Goal: Task Accomplishment & Management: Use online tool/utility

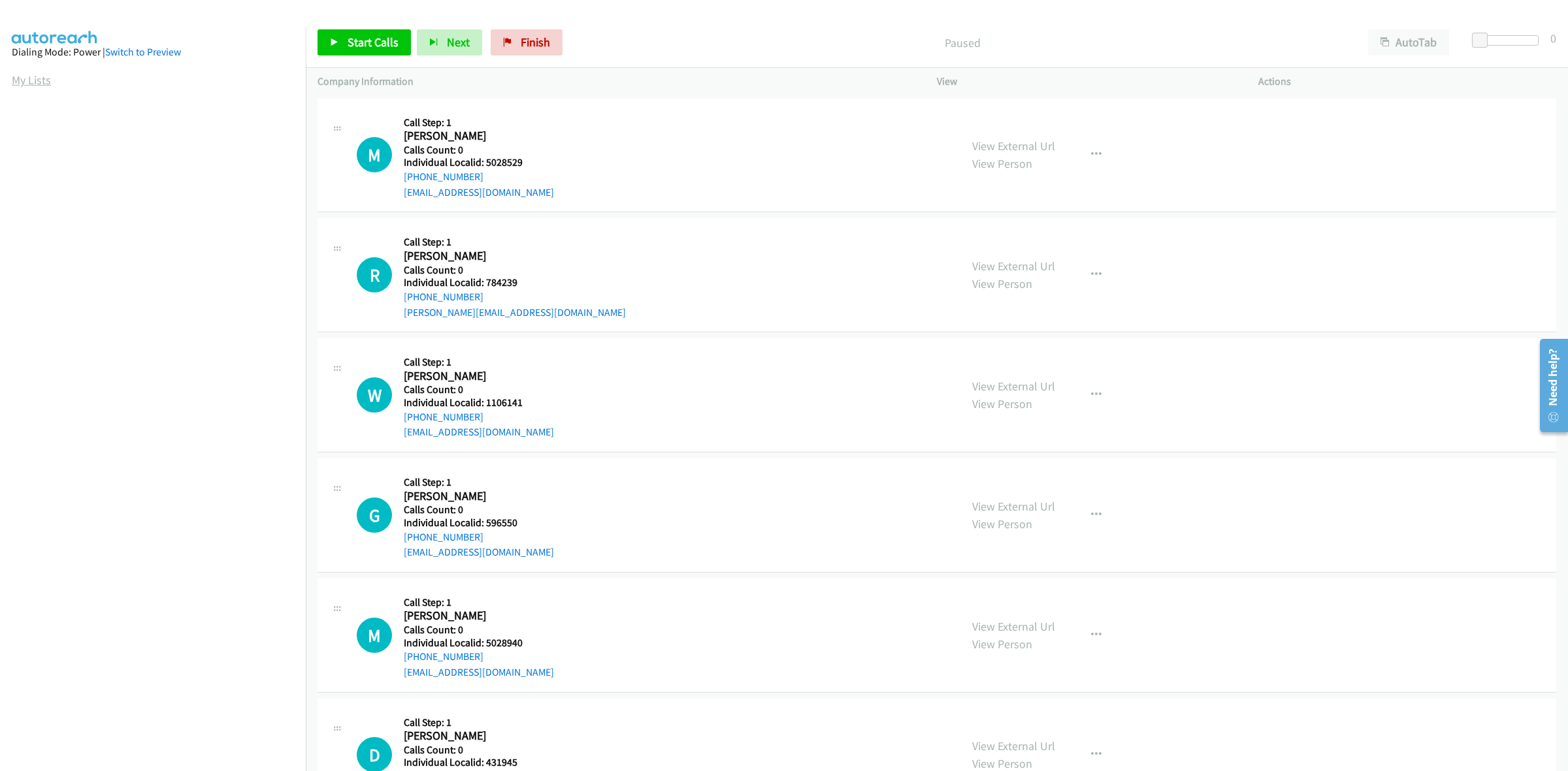
drag, startPoint x: 28, startPoint y: 69, endPoint x: 24, endPoint y: 80, distance: 11.7
click at [26, 69] on aside "Dialing Mode: Power | Switch to Preview My Lists" at bounding box center [153, 388] width 306 height 723
click at [24, 81] on link "My Lists" at bounding box center [31, 80] width 39 height 15
drag, startPoint x: 529, startPoint y: 161, endPoint x: 485, endPoint y: 158, distance: 44.1
click at [485, 158] on h5 "Individual Localid: 3749323" at bounding box center [479, 163] width 150 height 13
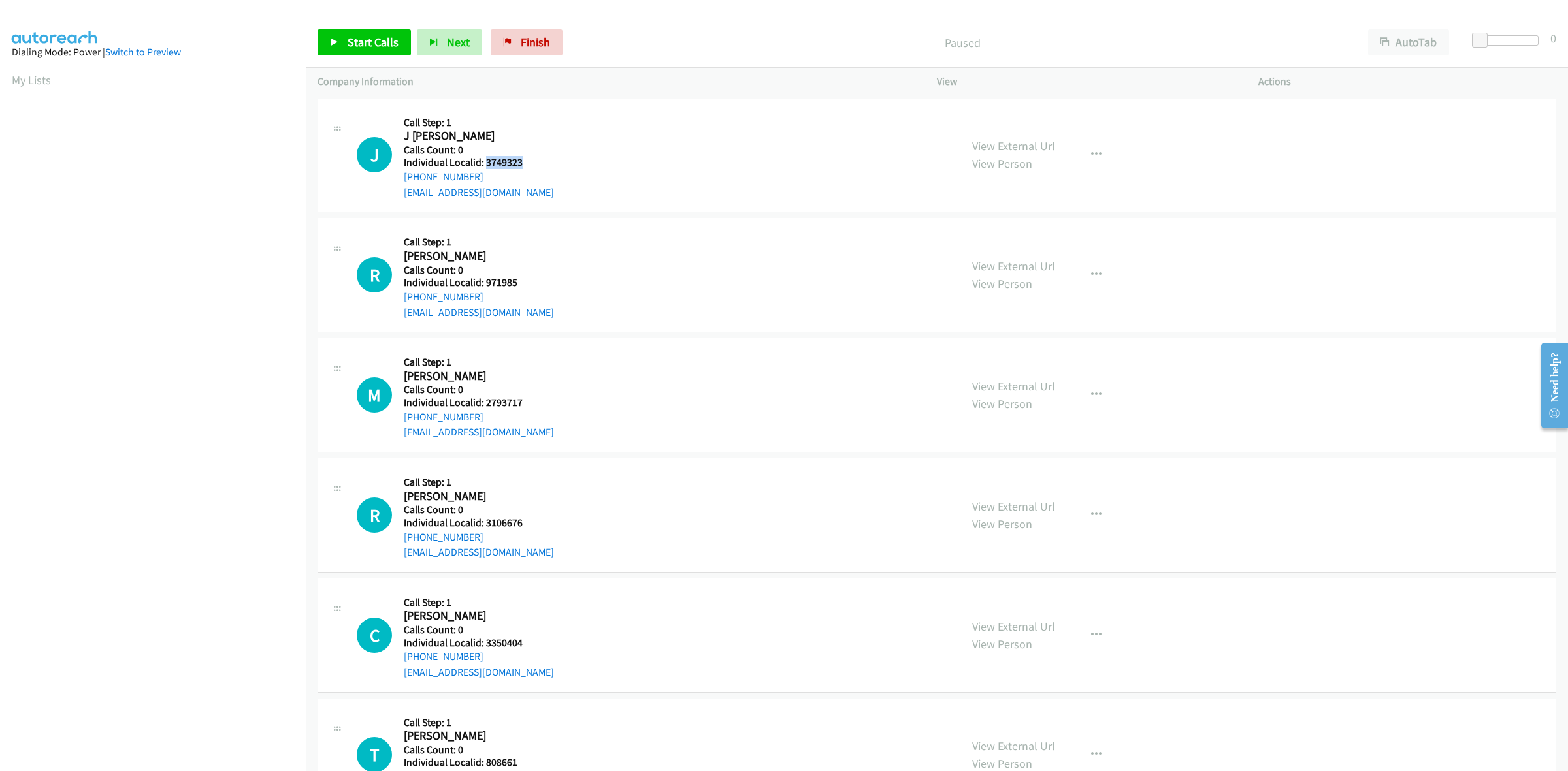
copy h5 "3749323"
click at [1091, 151] on icon "button" at bounding box center [1096, 155] width 11 height 11
click at [1054, 234] on link "Skip Call" at bounding box center [1026, 240] width 174 height 26
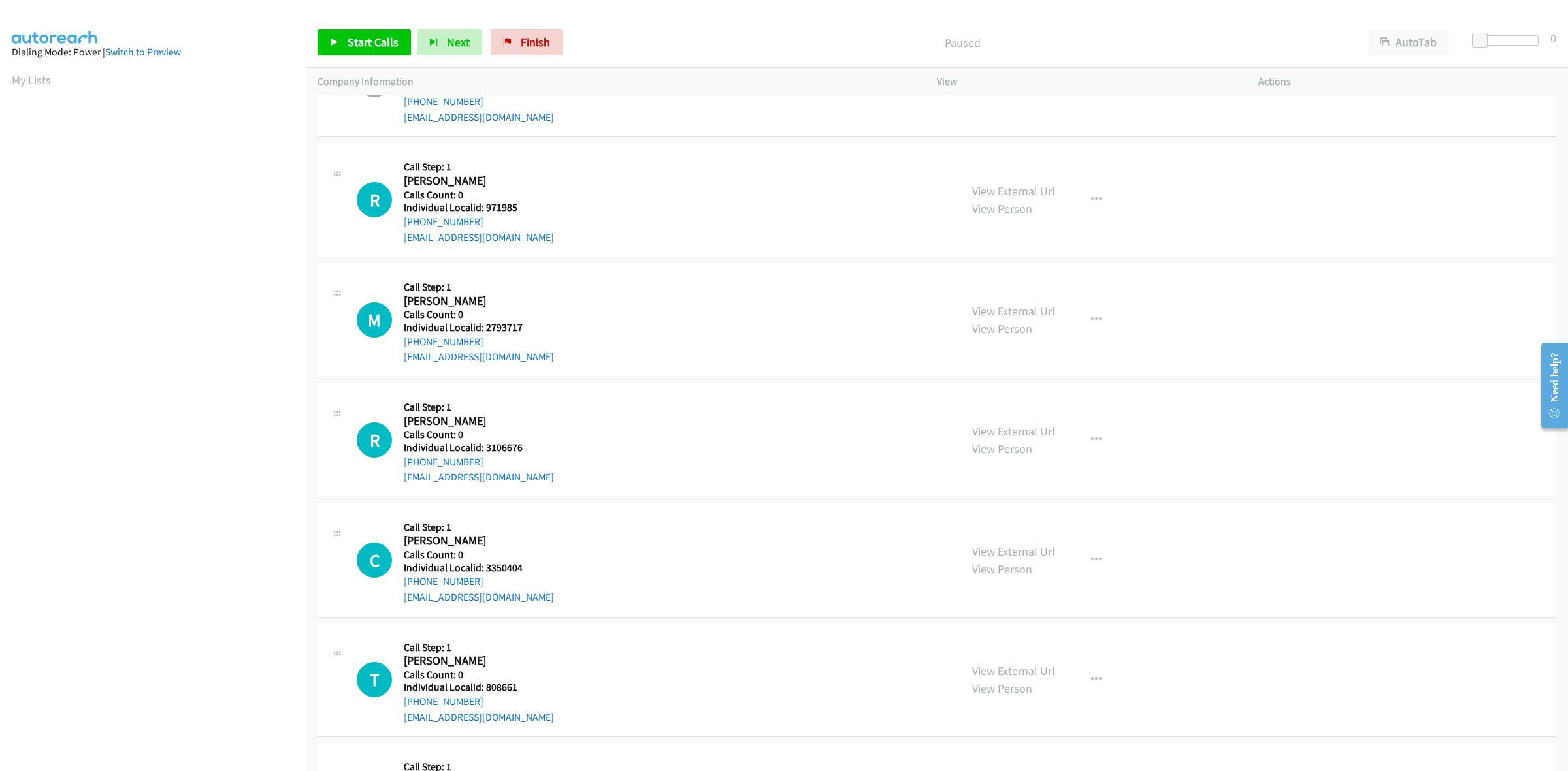
scroll to position [102, 0]
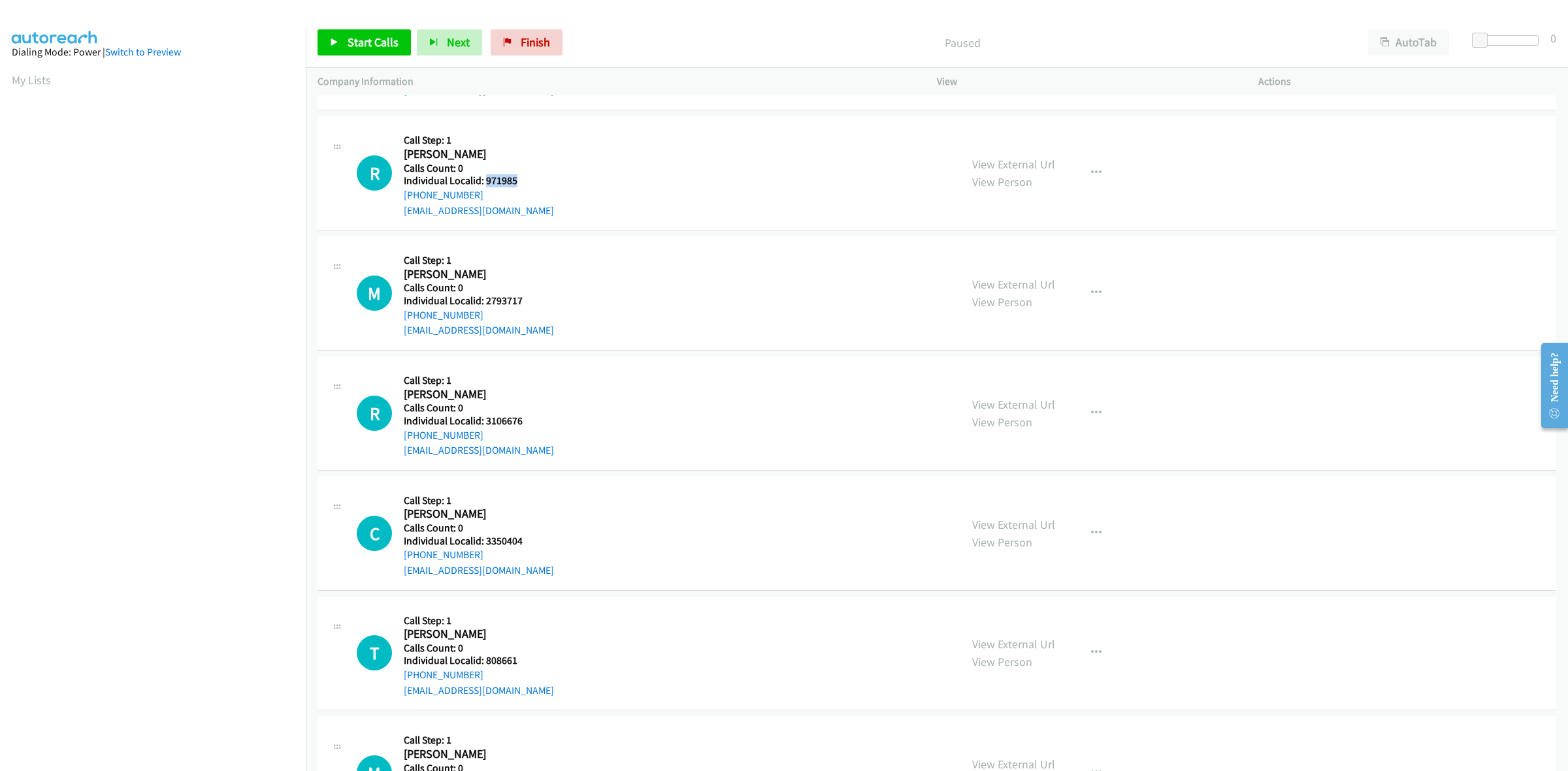
drag, startPoint x: 524, startPoint y: 178, endPoint x: 485, endPoint y: 181, distance: 39.1
click at [485, 181] on h5 "Individual Localid: 971985" at bounding box center [479, 181] width 150 height 13
copy h5 "971985"
click at [263, 42] on aside "Dialing Mode: Power | Switch to Preview My Lists" at bounding box center [153, 388] width 306 height 723
click at [533, 143] on h5 "Call Step: 1" at bounding box center [479, 141] width 150 height 13
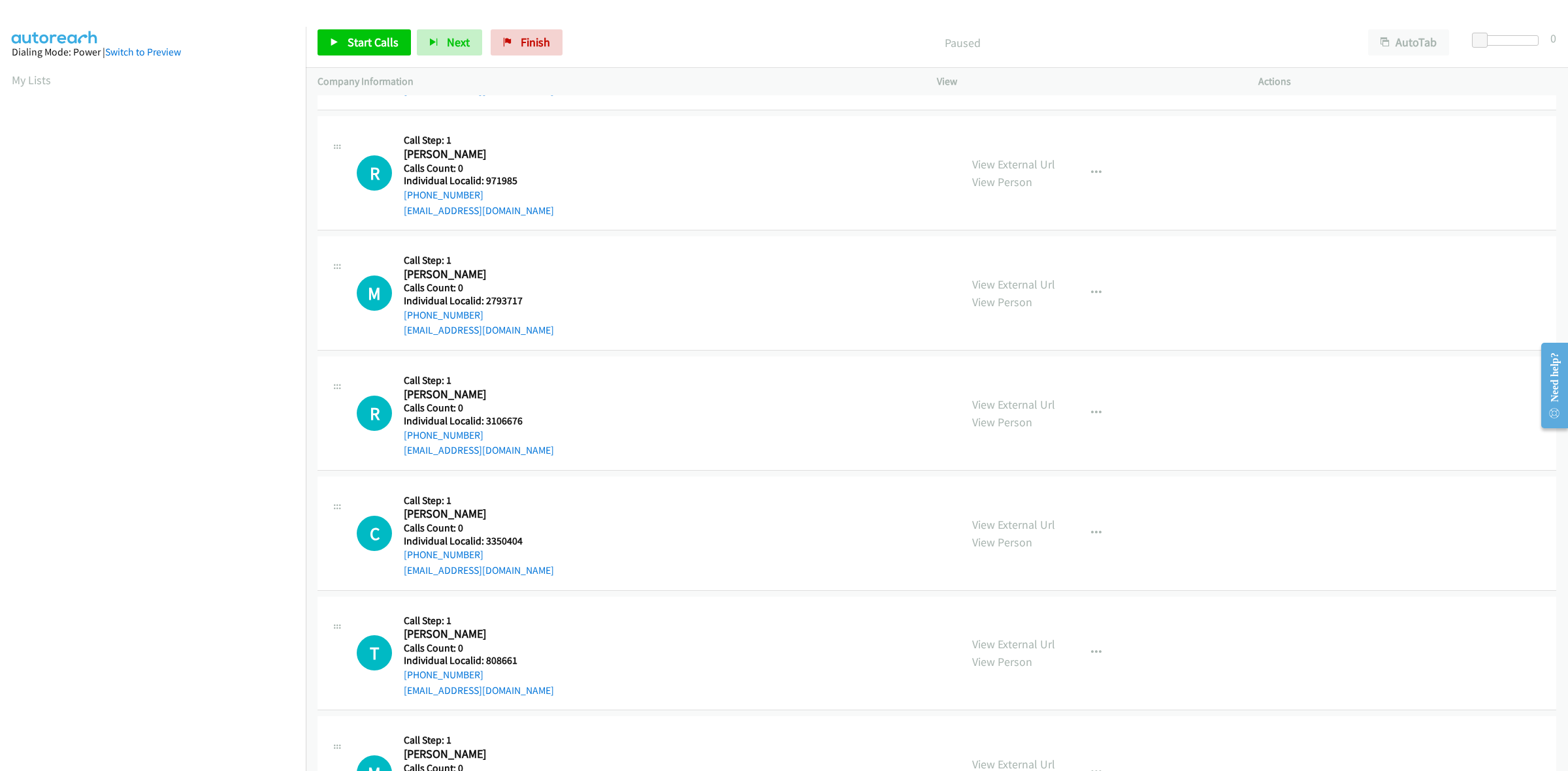
click at [485, 194] on div "+1 914-474-9749" at bounding box center [479, 196] width 150 height 16
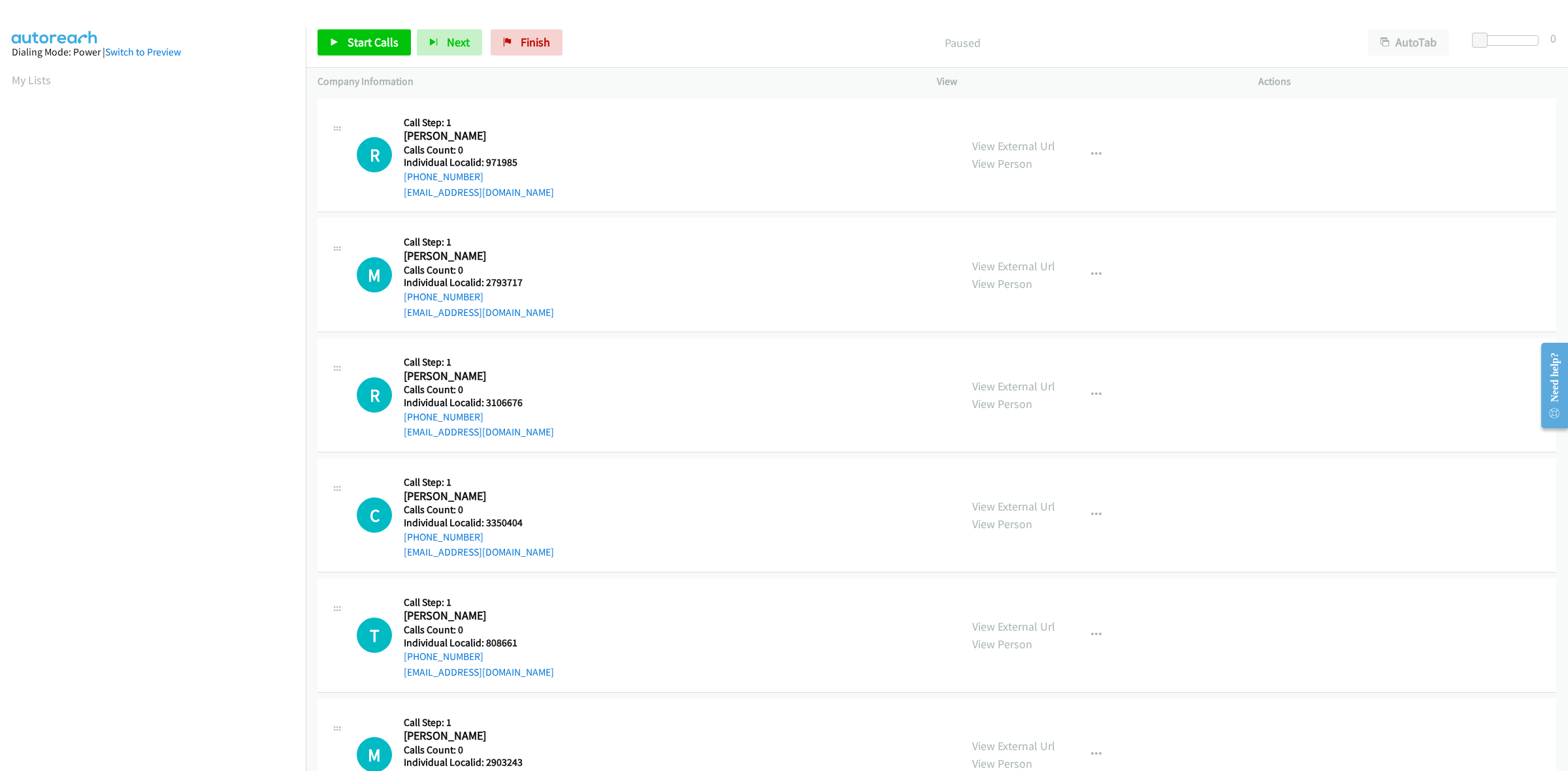
drag, startPoint x: 454, startPoint y: 173, endPoint x: 402, endPoint y: 176, distance: 52.1
click at [401, 176] on div "R Callback Scheduled Call Step: 1 Richard Consolazio America/New_York Calls Cou…" at bounding box center [652, 155] width 592 height 90
click at [758, 198] on div "R Callback Scheduled Call Step: 1 Richard Consolazio America/New_York Calls Cou…" at bounding box center [652, 155] width 592 height 90
drag, startPoint x: 513, startPoint y: 157, endPoint x: 482, endPoint y: 161, distance: 31.3
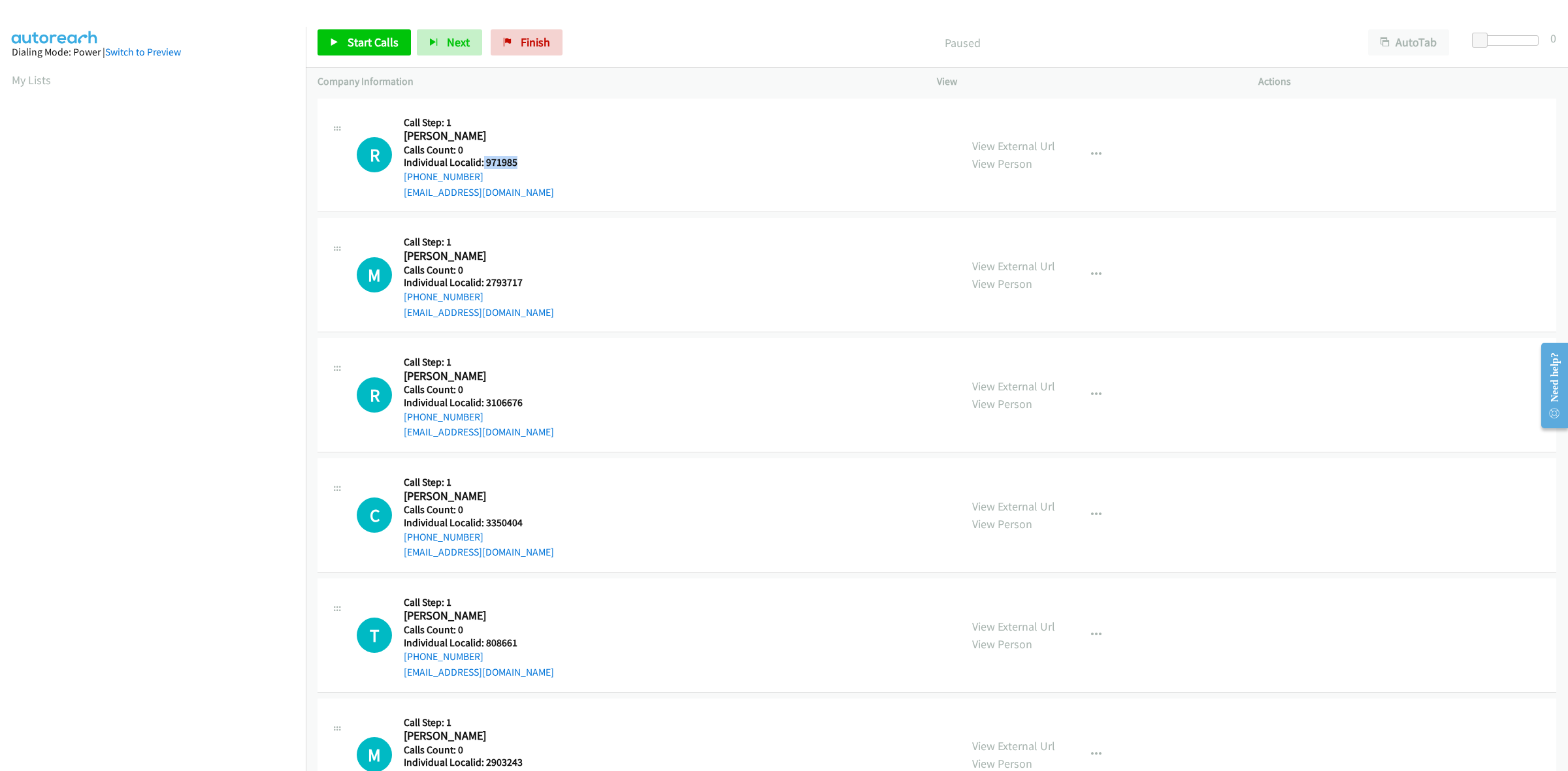
click at [482, 161] on h5 "Individual Localid: 971985" at bounding box center [479, 163] width 150 height 13
copy h5 "971985"
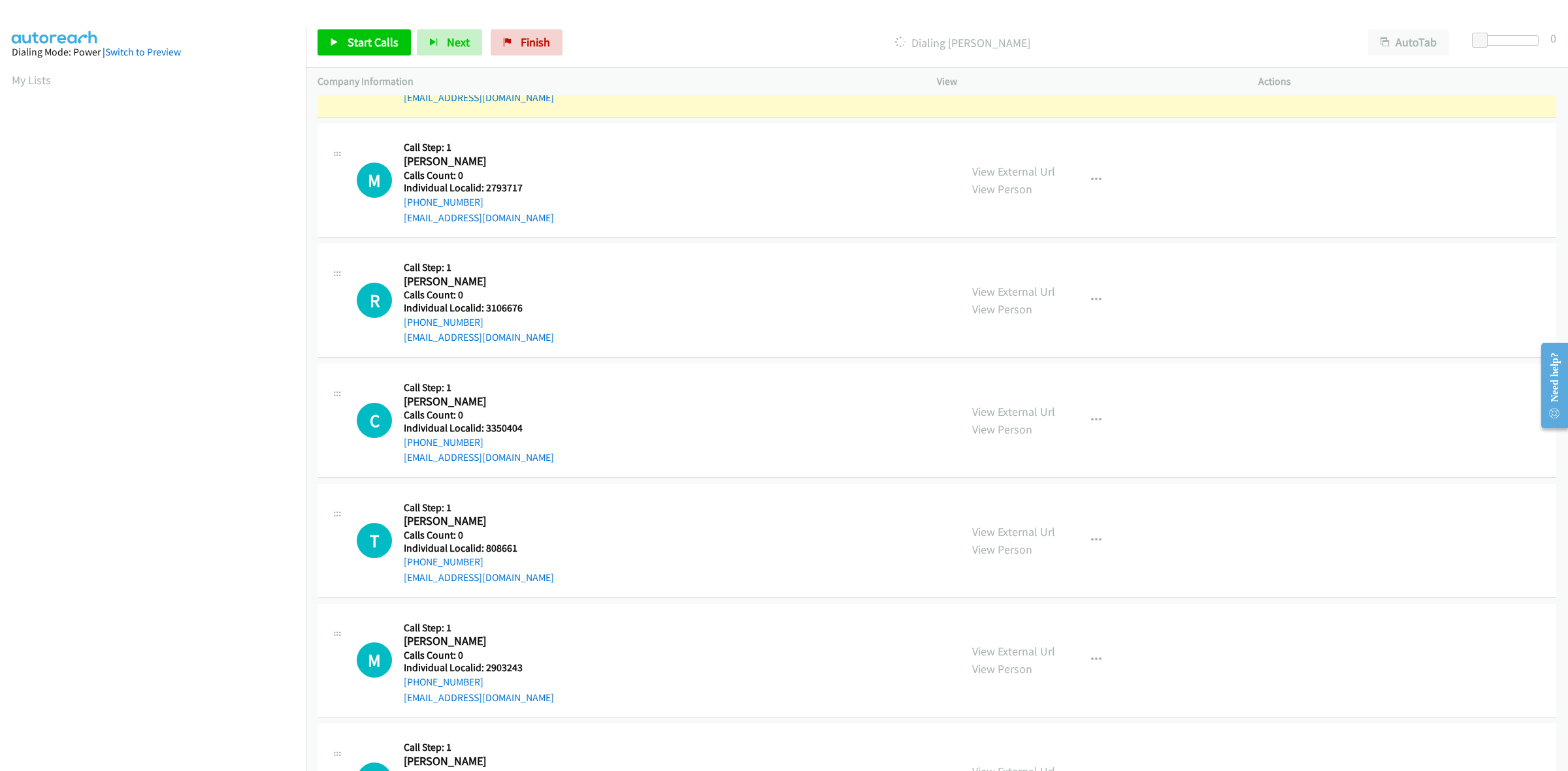
scroll to position [102, 0]
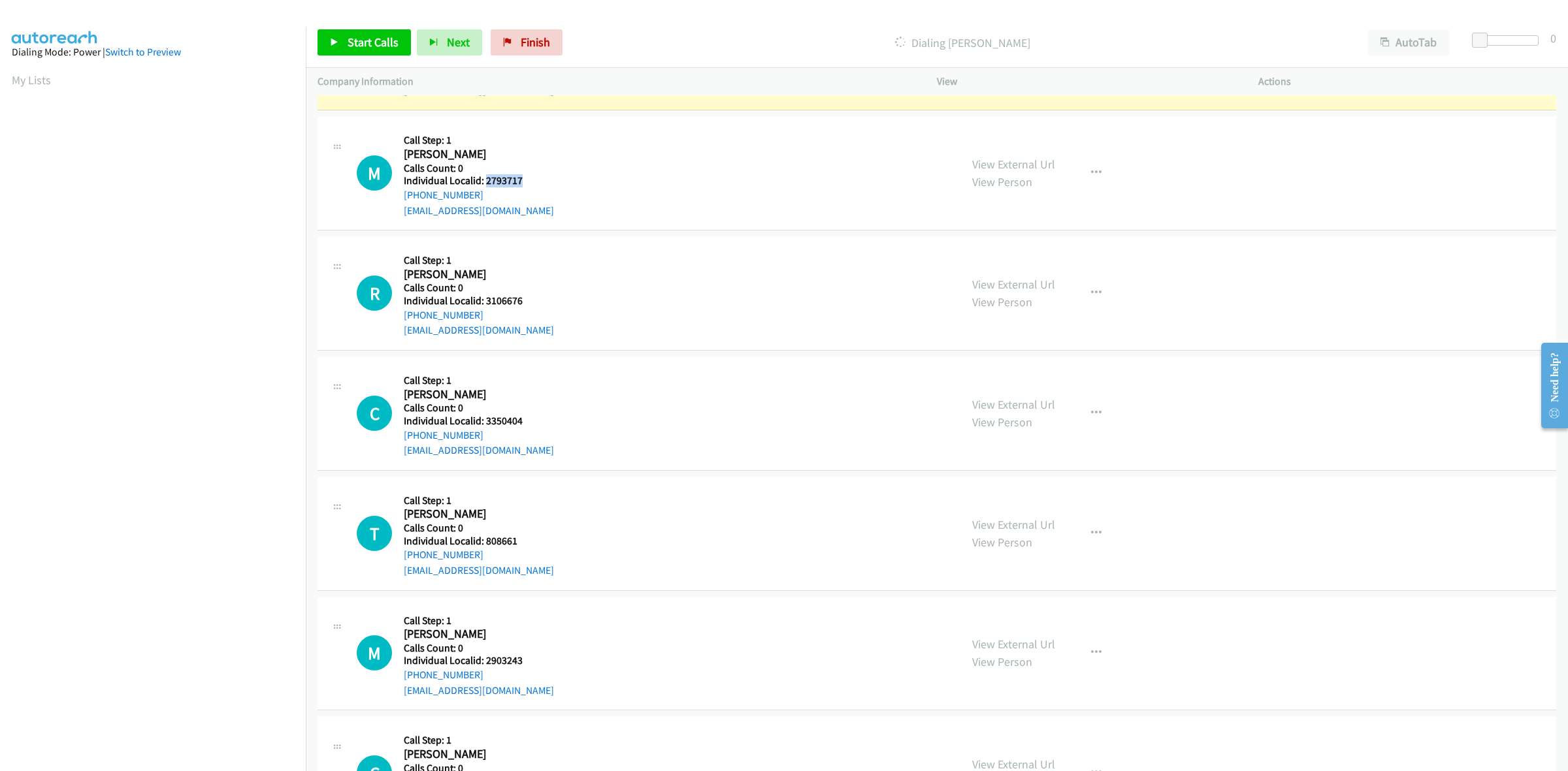
drag, startPoint x: 526, startPoint y: 178, endPoint x: 485, endPoint y: 178, distance: 41.0
click at [485, 178] on div "Callback Scheduled Call Step: 1 Matthew Monnier America/New_York Calls Count: 0…" at bounding box center [479, 173] width 150 height 90
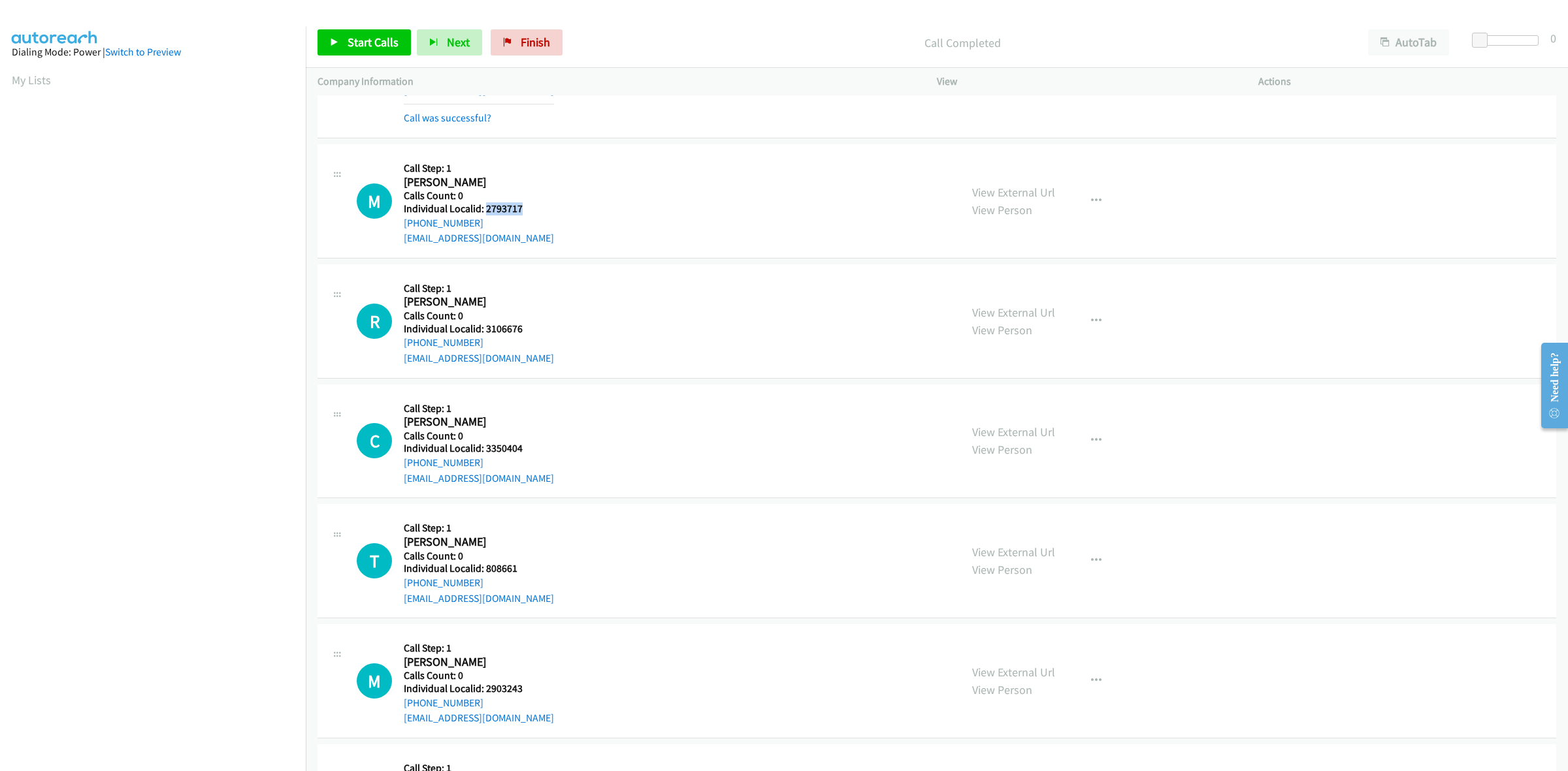
copy div "r America/New_York Calls Count: 0 Individual Localid: 2793717"
drag, startPoint x: 624, startPoint y: 200, endPoint x: 547, endPoint y: 207, distance: 77.3
click at [624, 200] on div "M Callback Scheduled Call Step: 1 Matthew Monnier America/New_York Calls Count:…" at bounding box center [652, 201] width 592 height 90
drag, startPoint x: 527, startPoint y: 209, endPoint x: 487, endPoint y: 209, distance: 40.0
click at [487, 209] on h5 "Individual Localid: 2793717" at bounding box center [479, 209] width 150 height 13
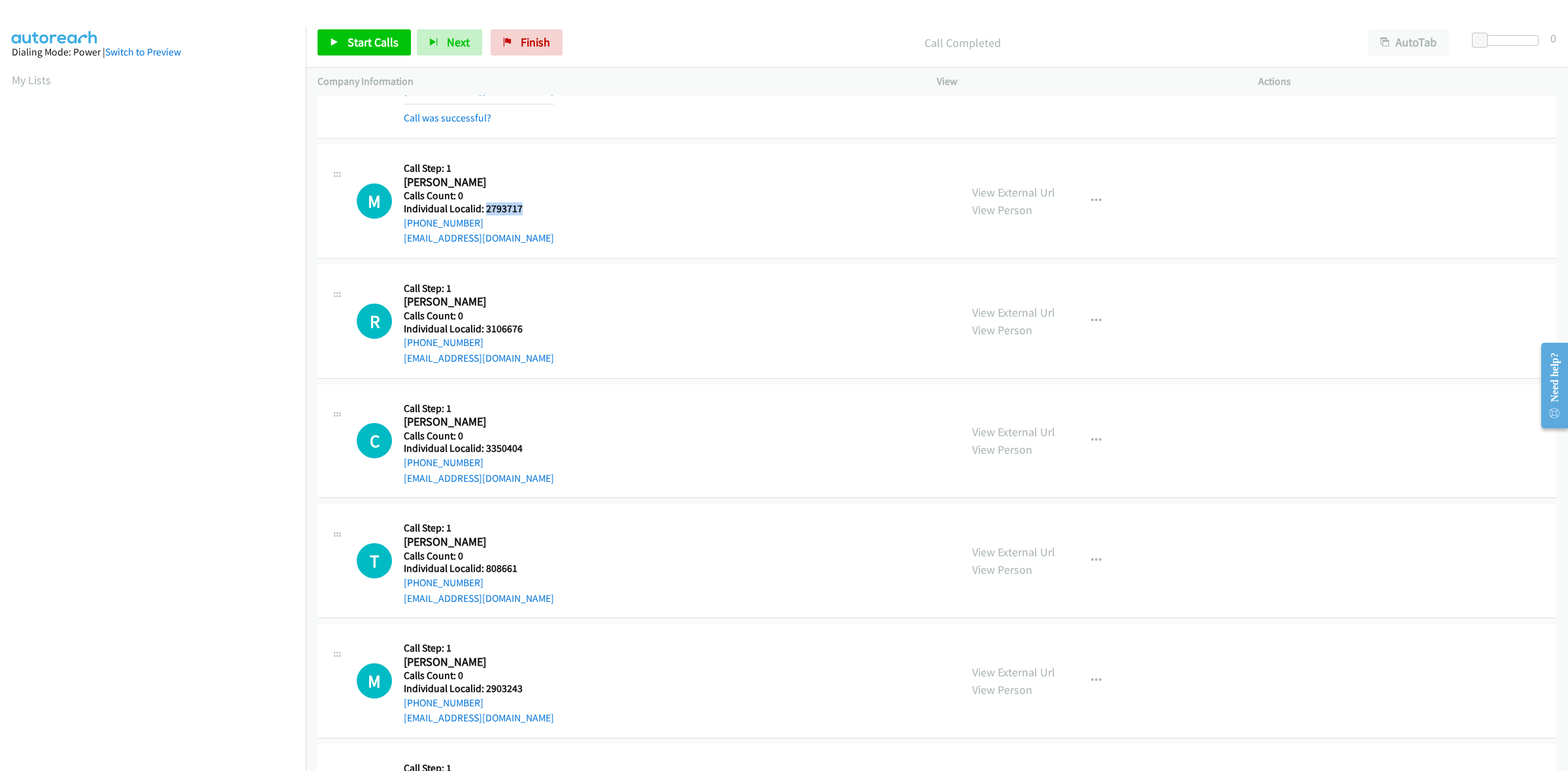
copy h5 "2793717"
click at [539, 164] on div "M Callback Scheduled Call Step: 1 Matthew Monnier America/New_York Calls Count:…" at bounding box center [652, 201] width 592 height 90
drag, startPoint x: 500, startPoint y: 219, endPoint x: 402, endPoint y: 226, distance: 98.2
click at [402, 226] on div "M Callback Scheduled Call Step: 1 Matthew Monnier America/New_York Calls Count:…" at bounding box center [652, 201] width 592 height 90
copy link "+1 765-425-6588"
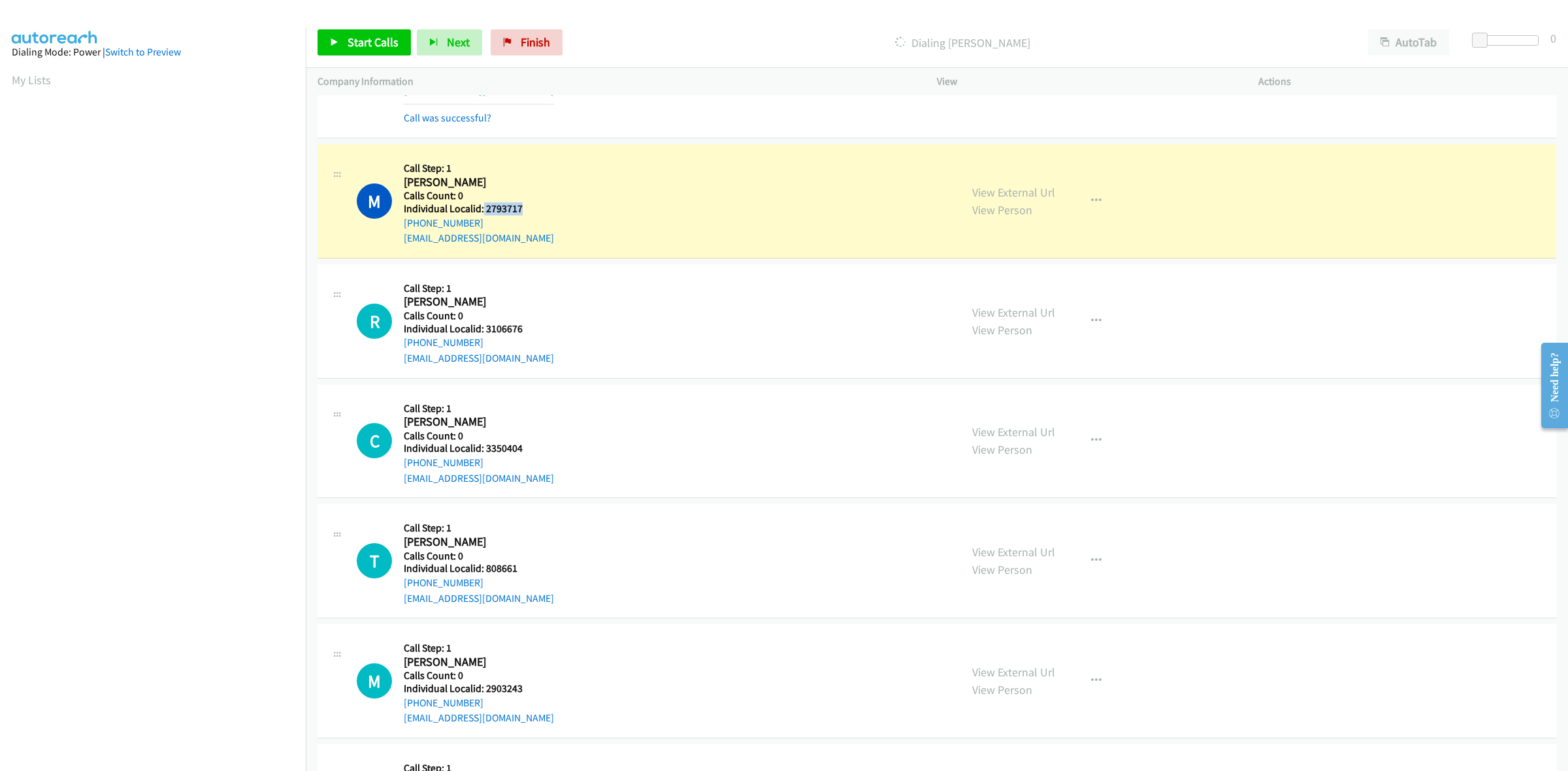
drag, startPoint x: 528, startPoint y: 207, endPoint x: 483, endPoint y: 209, distance: 45.0
click at [482, 209] on h5 "Individual Localid: 2793717" at bounding box center [479, 209] width 150 height 13
drag, startPoint x: 483, startPoint y: 209, endPoint x: 491, endPoint y: 209, distance: 8.0
click at [484, 209] on h5 "Individual Localid: 2793717" at bounding box center [479, 209] width 150 height 13
copy h5 "2793717"
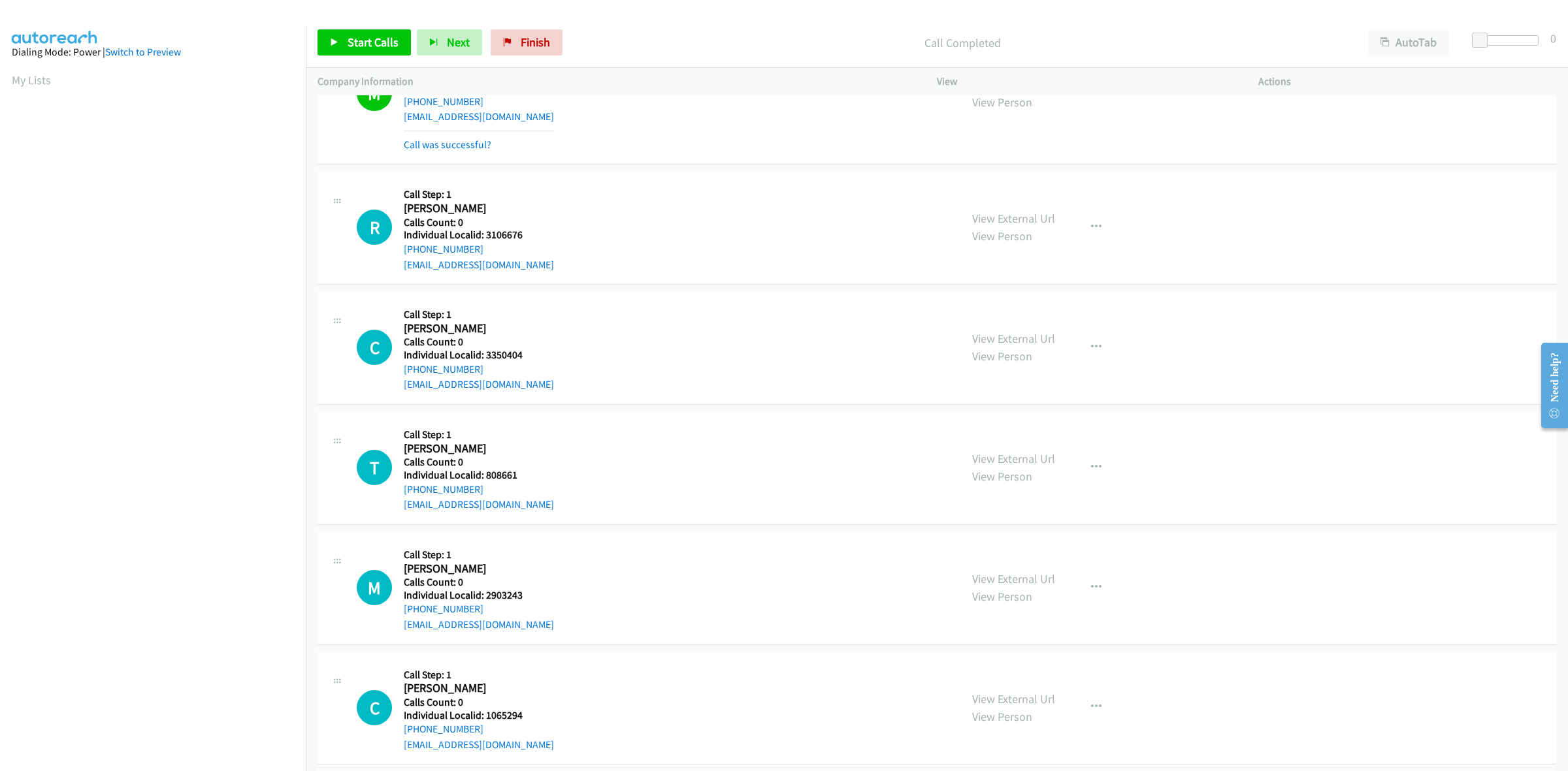
scroll to position [265, 0]
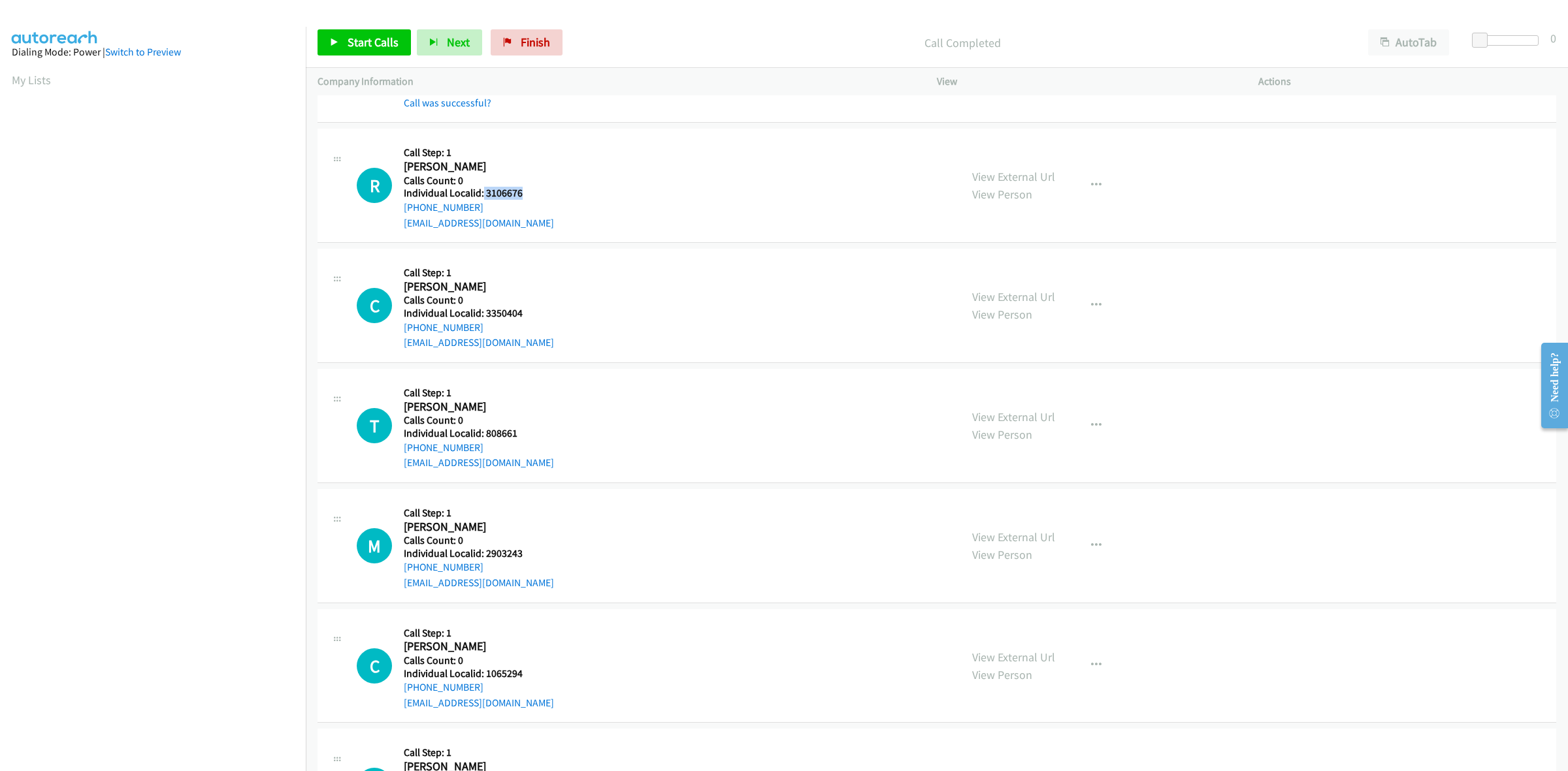
drag, startPoint x: 528, startPoint y: 188, endPoint x: 482, endPoint y: 190, distance: 46.0
click at [482, 190] on h5 "Individual Localid: 3106676" at bounding box center [479, 194] width 150 height 13
copy h5 "3106676"
click at [549, 184] on div "R Callback Scheduled Call Step: 1 Rick Schott America/New_York Calls Count: 0 I…" at bounding box center [652, 185] width 592 height 90
drag, startPoint x: 475, startPoint y: 205, endPoint x: 402, endPoint y: 209, distance: 73.1
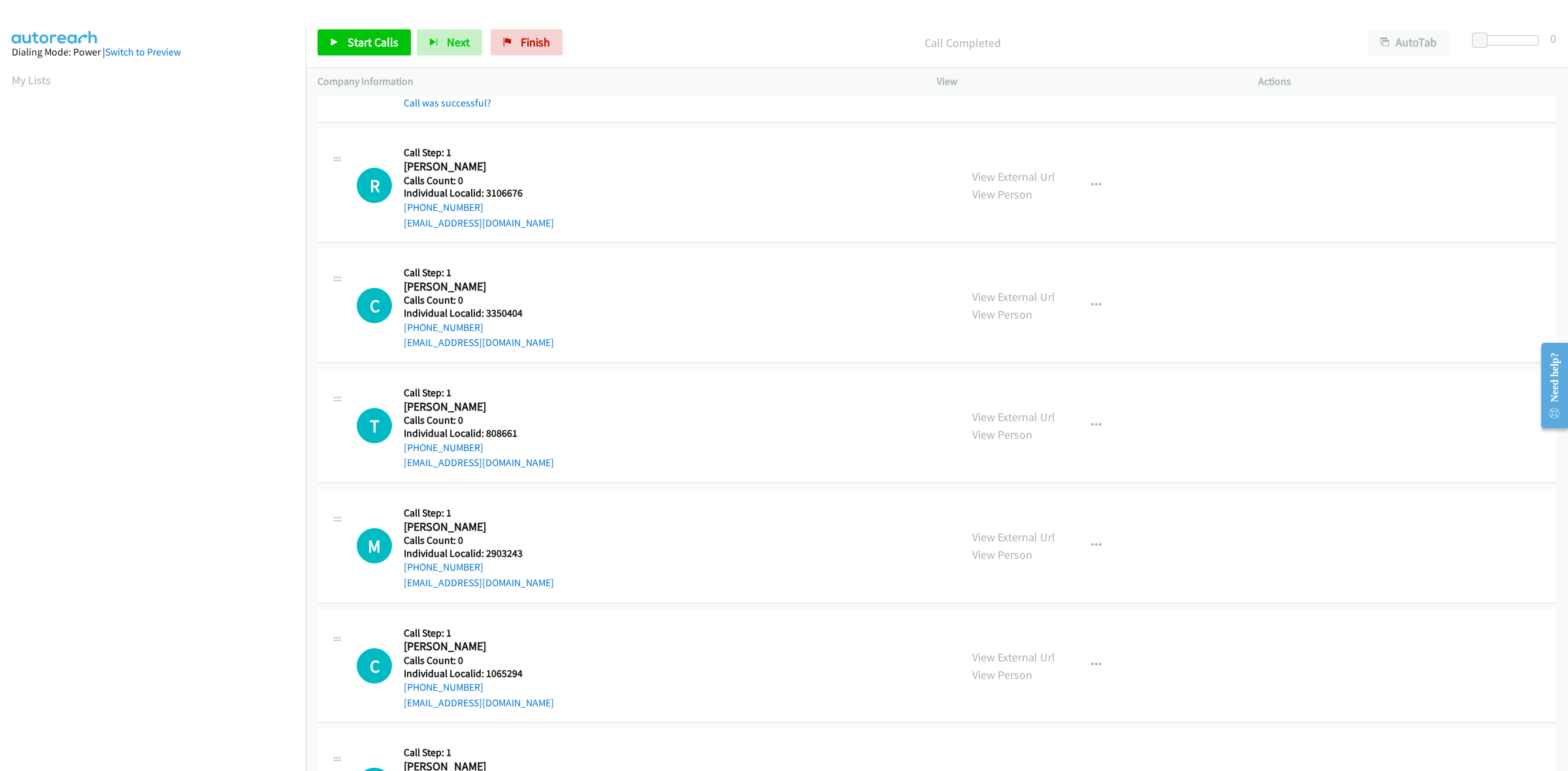
click at [402, 209] on div "R Callback Scheduled Call Step: 1 Rick Schott America/New_York Calls Count: 0 I…" at bounding box center [652, 185] width 592 height 90
copy link "+1 610-823-9961"
drag, startPoint x: 510, startPoint y: 193, endPoint x: 484, endPoint y: 198, distance: 26.5
click at [484, 198] on h5 "Individual Localid: 3106676" at bounding box center [479, 194] width 150 height 13
copy h5 "3106676"
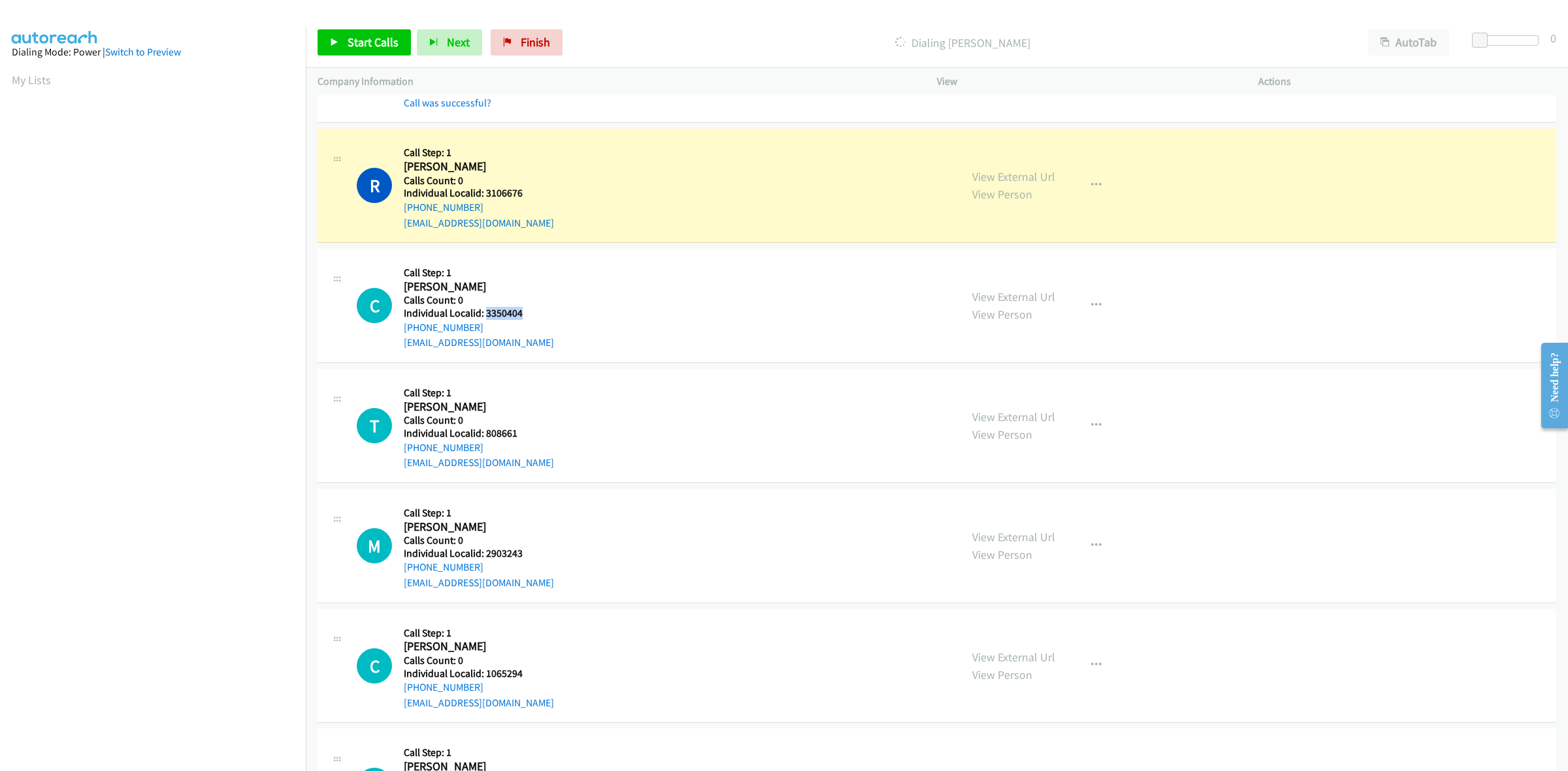
drag, startPoint x: 516, startPoint y: 308, endPoint x: 484, endPoint y: 313, distance: 32.4
click at [484, 313] on h5 "Individual Localid: 3350404" at bounding box center [479, 313] width 150 height 13
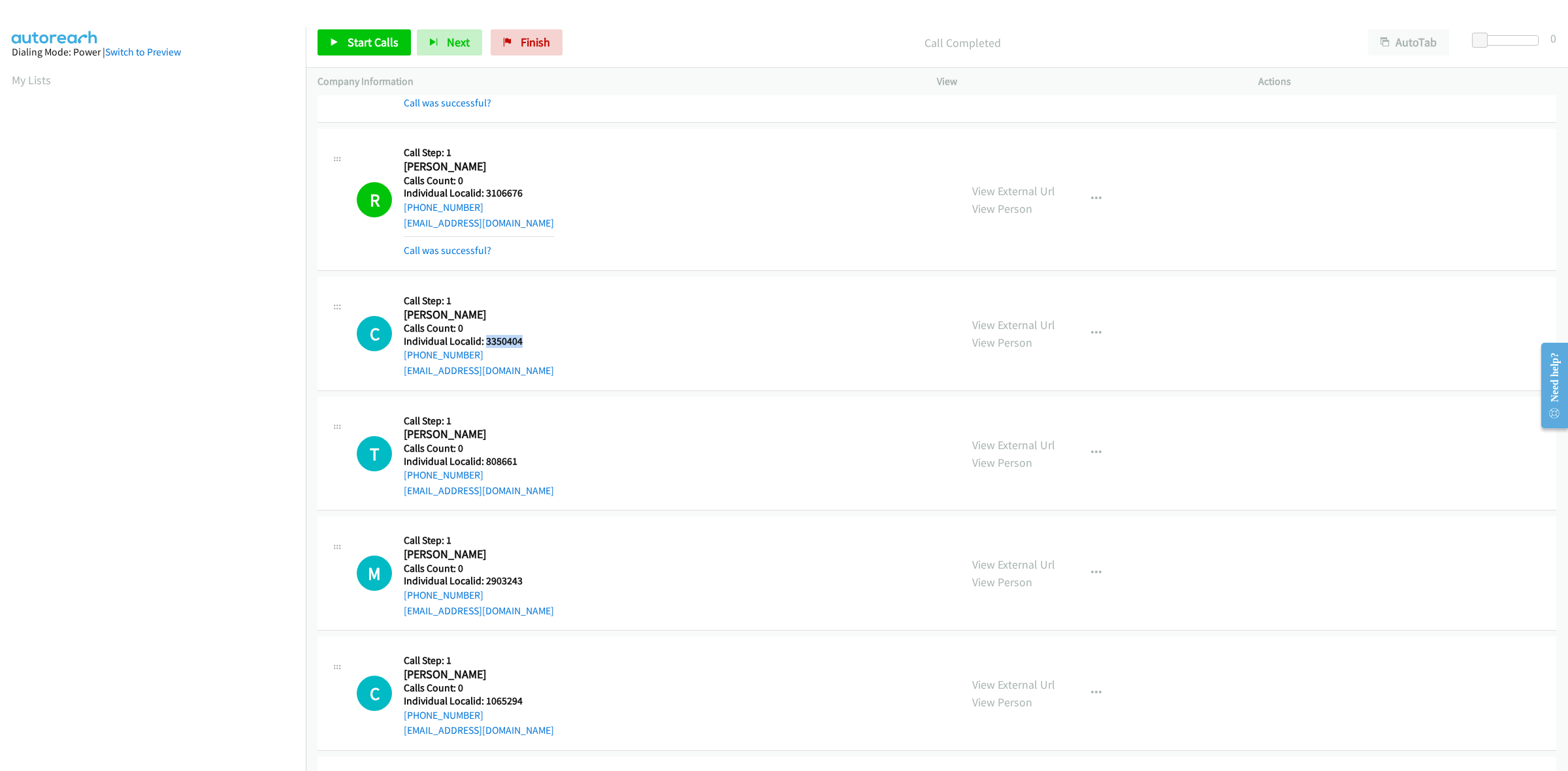
copy h5 "3350404"
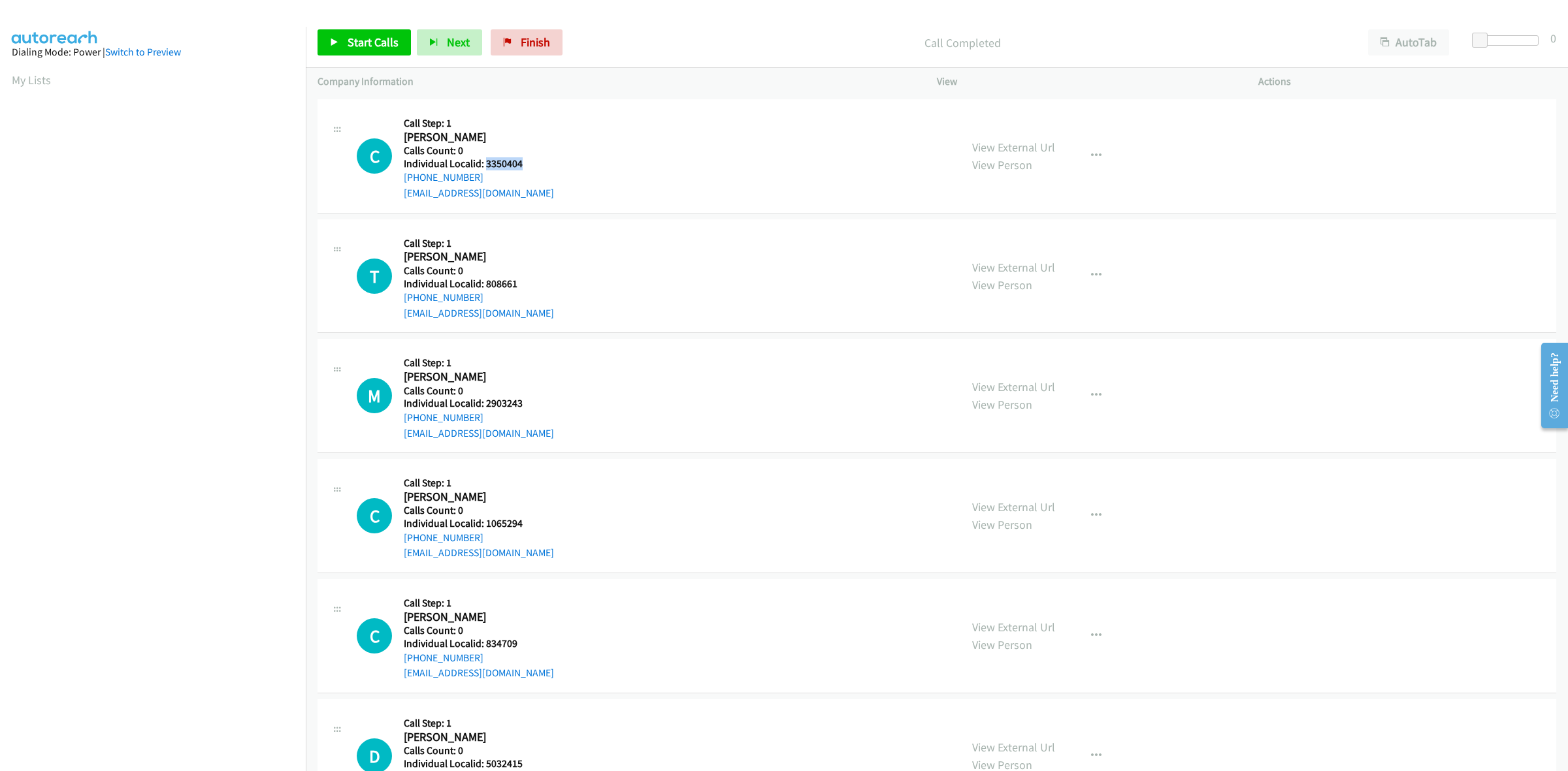
scroll to position [387, 0]
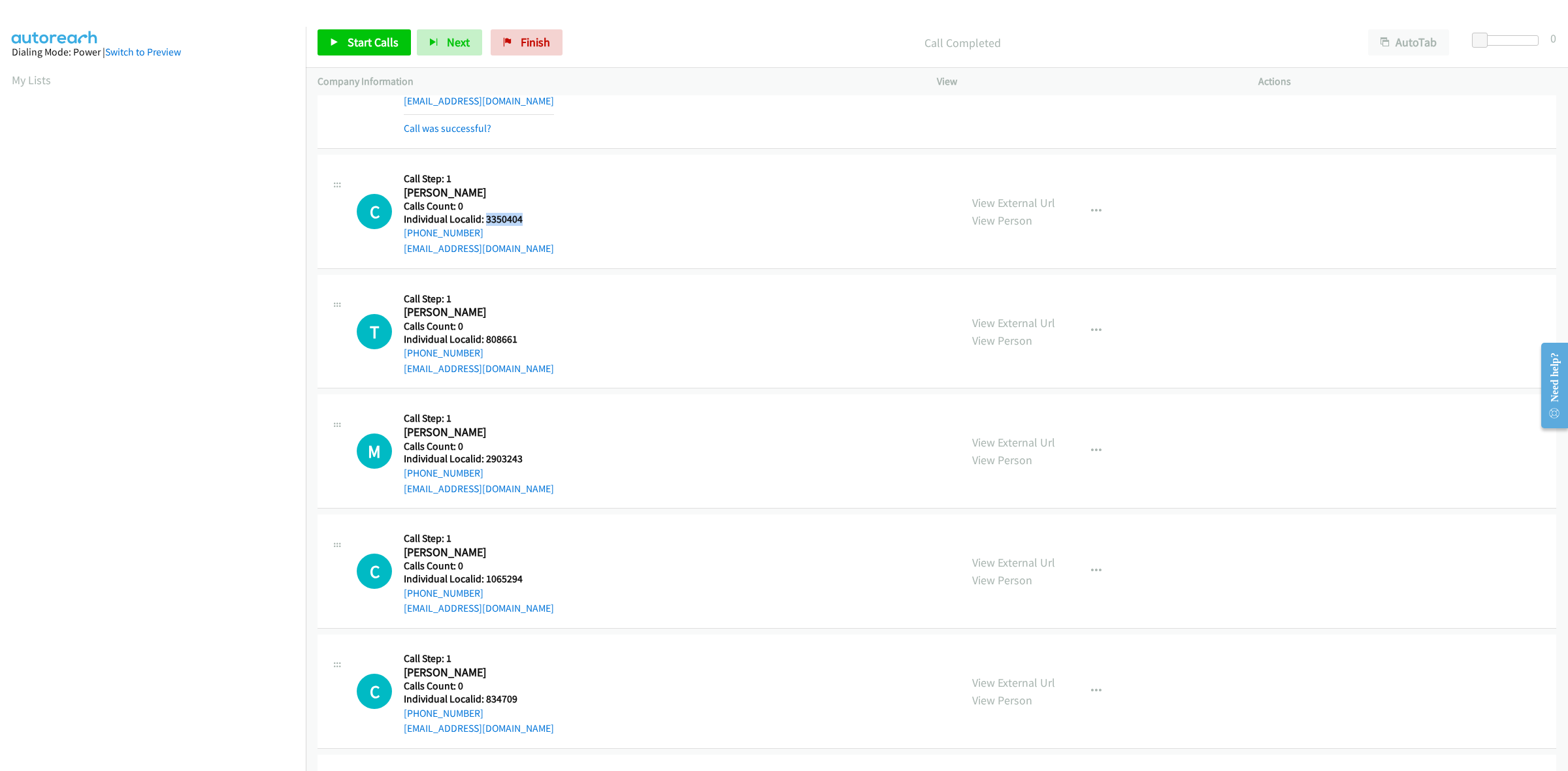
drag, startPoint x: 477, startPoint y: 233, endPoint x: 397, endPoint y: 239, distance: 80.2
click at [397, 239] on div "C Callback Scheduled Call Step: 1 Christian Swiatek America/New_York Calls Coun…" at bounding box center [652, 211] width 592 height 90
copy link "+1 248-520-4420"
drag, startPoint x: 549, startPoint y: 217, endPoint x: 485, endPoint y: 217, distance: 64.0
click at [485, 217] on div "C Callback Scheduled Call Step: 1 Christian Swiatek America/New_York Calls Coun…" at bounding box center [652, 211] width 592 height 90
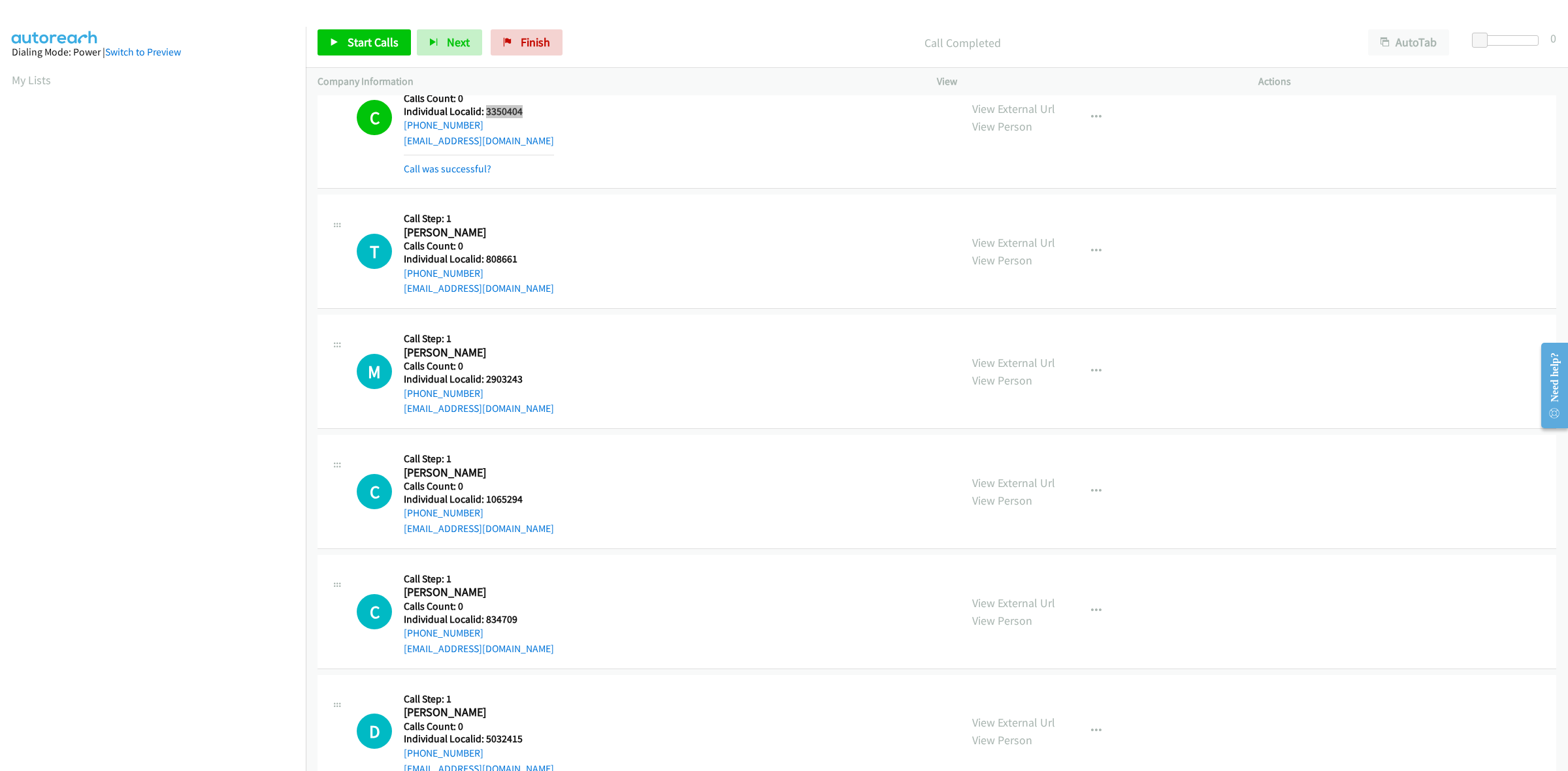
scroll to position [510, 0]
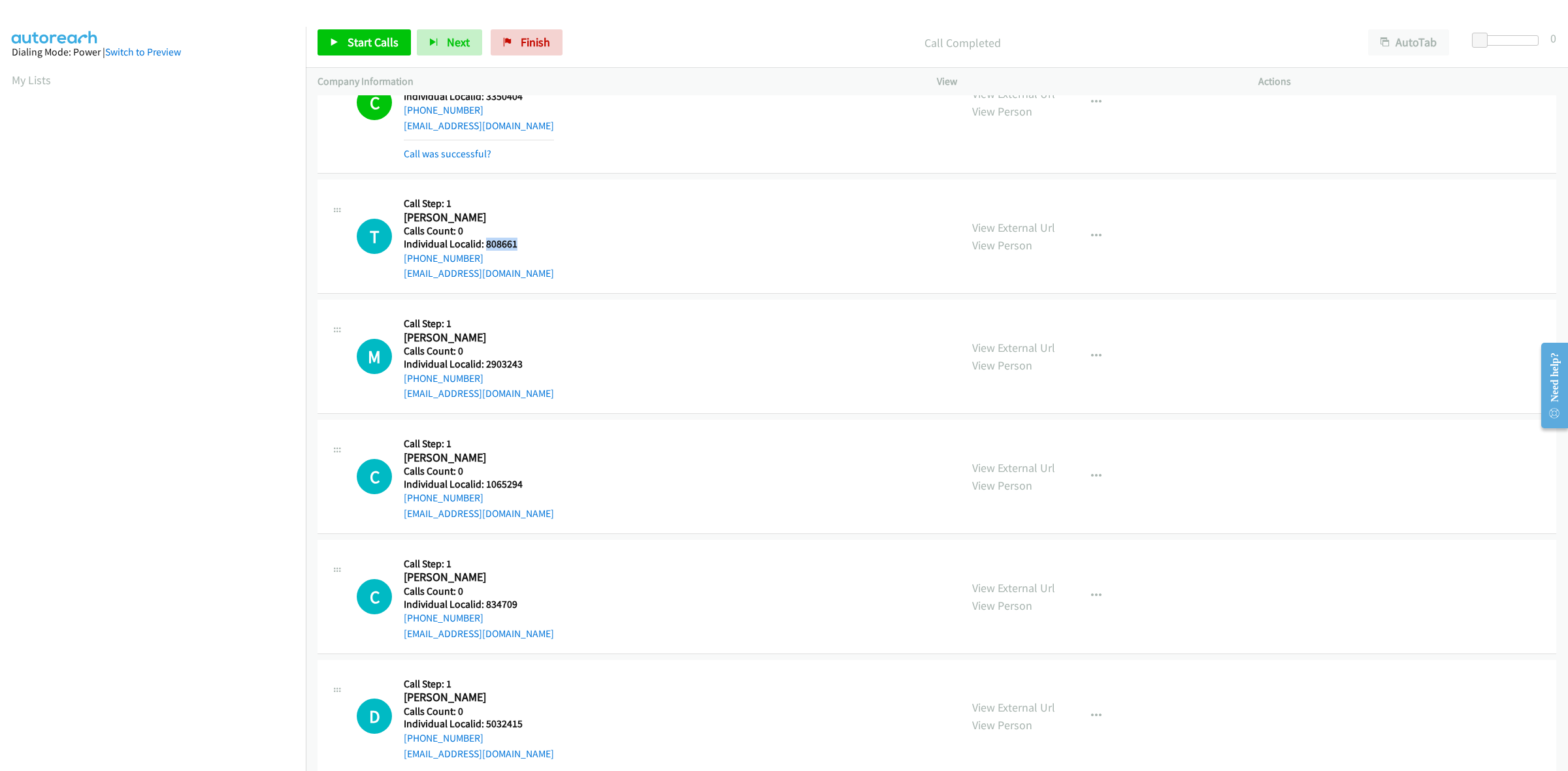
drag, startPoint x: 527, startPoint y: 246, endPoint x: 484, endPoint y: 243, distance: 43.1
click at [484, 243] on h5 "Individual Localid: 808661" at bounding box center [479, 244] width 150 height 13
drag, startPoint x: 477, startPoint y: 260, endPoint x: 399, endPoint y: 258, distance: 78.0
click at [399, 258] on div "T Callback Scheduled Call Step: 1 Tyler Featheringham America/New_York Calls Co…" at bounding box center [652, 237] width 592 height 90
click at [674, 245] on div "T Callback Scheduled Call Step: 1 Tyler Featheringham America/New_York Calls Co…" at bounding box center [652, 237] width 592 height 90
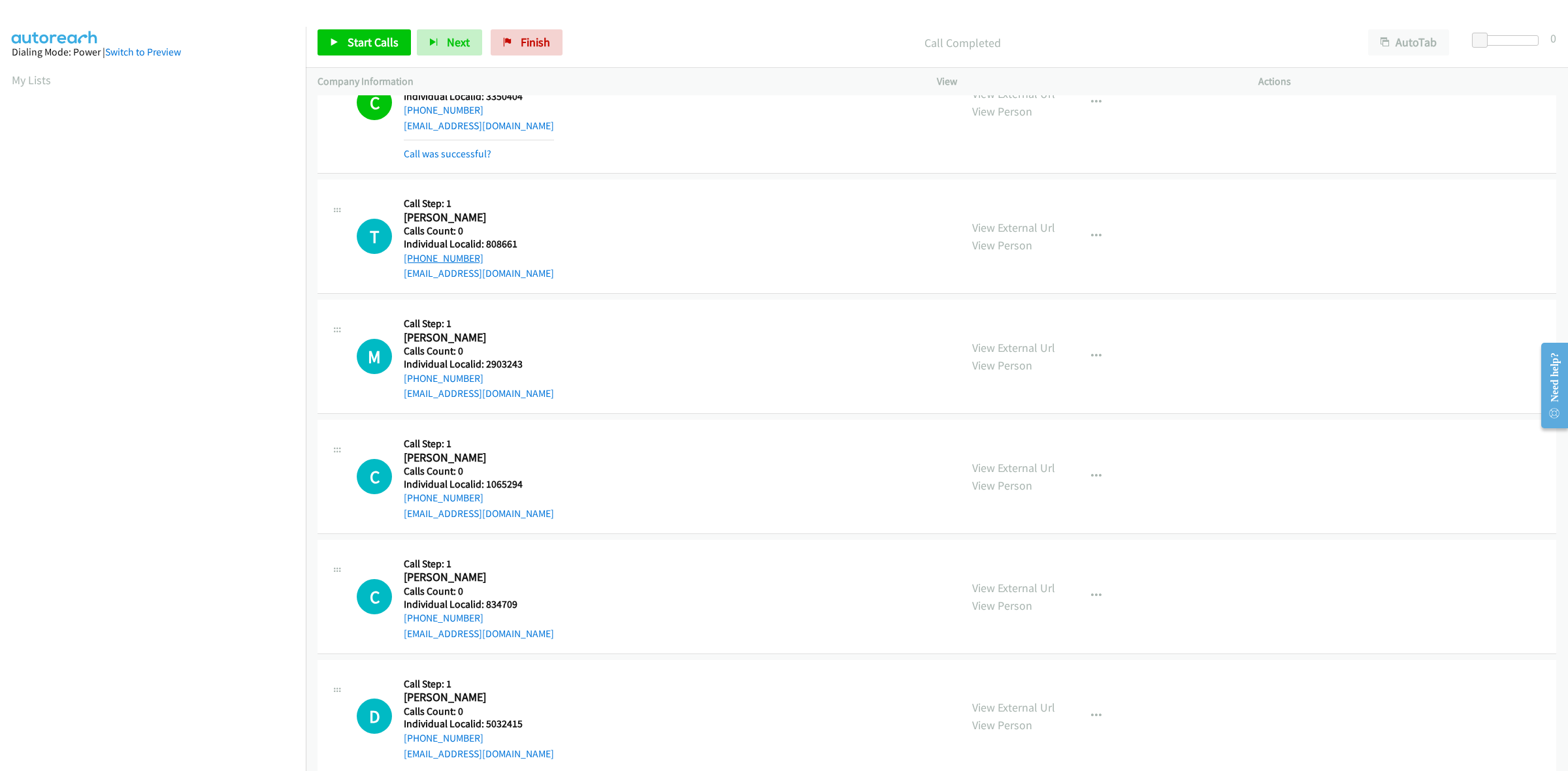
drag, startPoint x: 444, startPoint y: 256, endPoint x: 404, endPoint y: 258, distance: 40.0
click at [404, 258] on div "+1 567-712-3765" at bounding box center [479, 258] width 150 height 16
drag, startPoint x: 508, startPoint y: 247, endPoint x: 485, endPoint y: 247, distance: 23.0
click at [485, 247] on h5 "Individual Localid: 808661" at bounding box center [479, 244] width 150 height 13
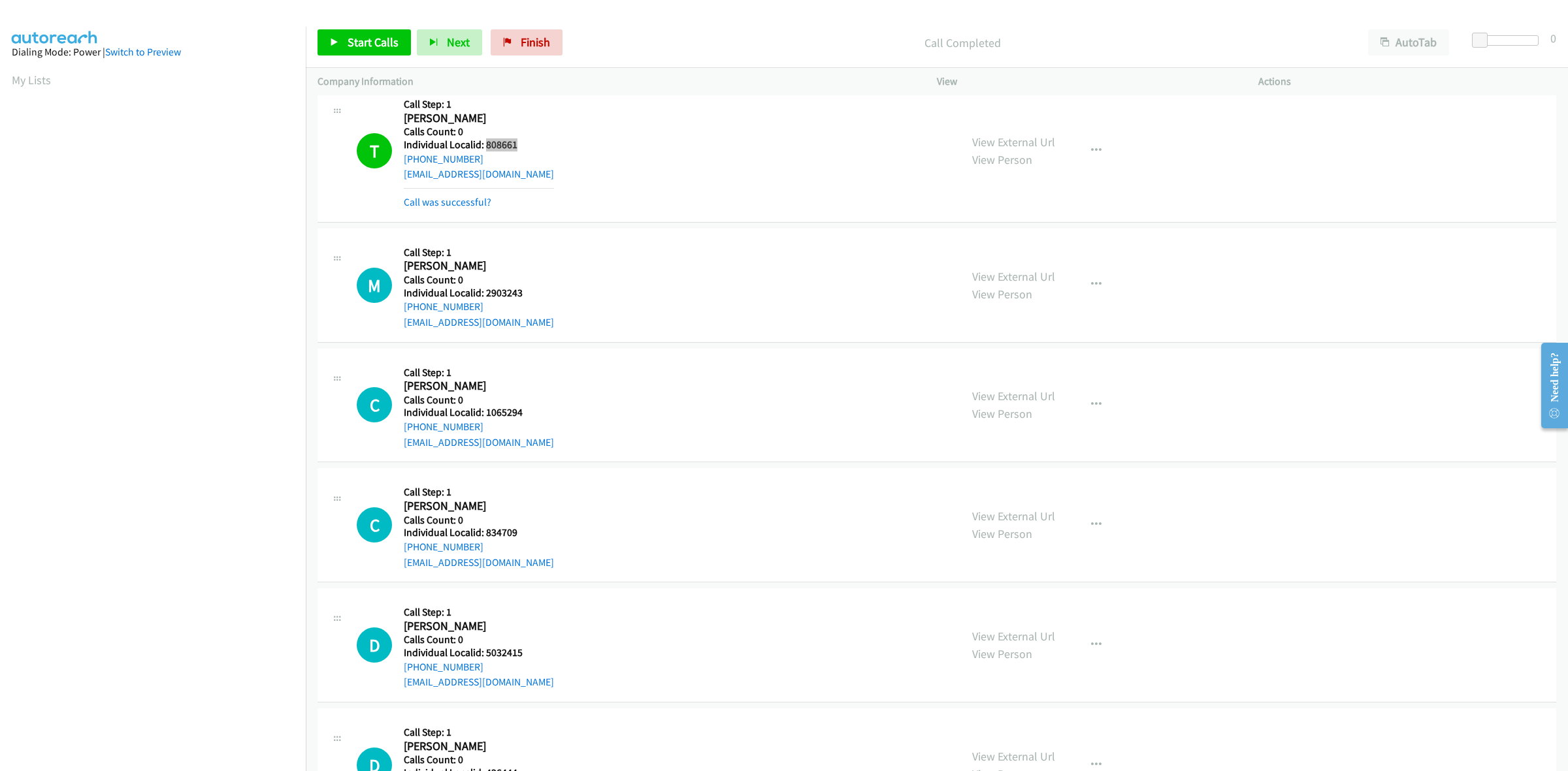
scroll to position [653, 0]
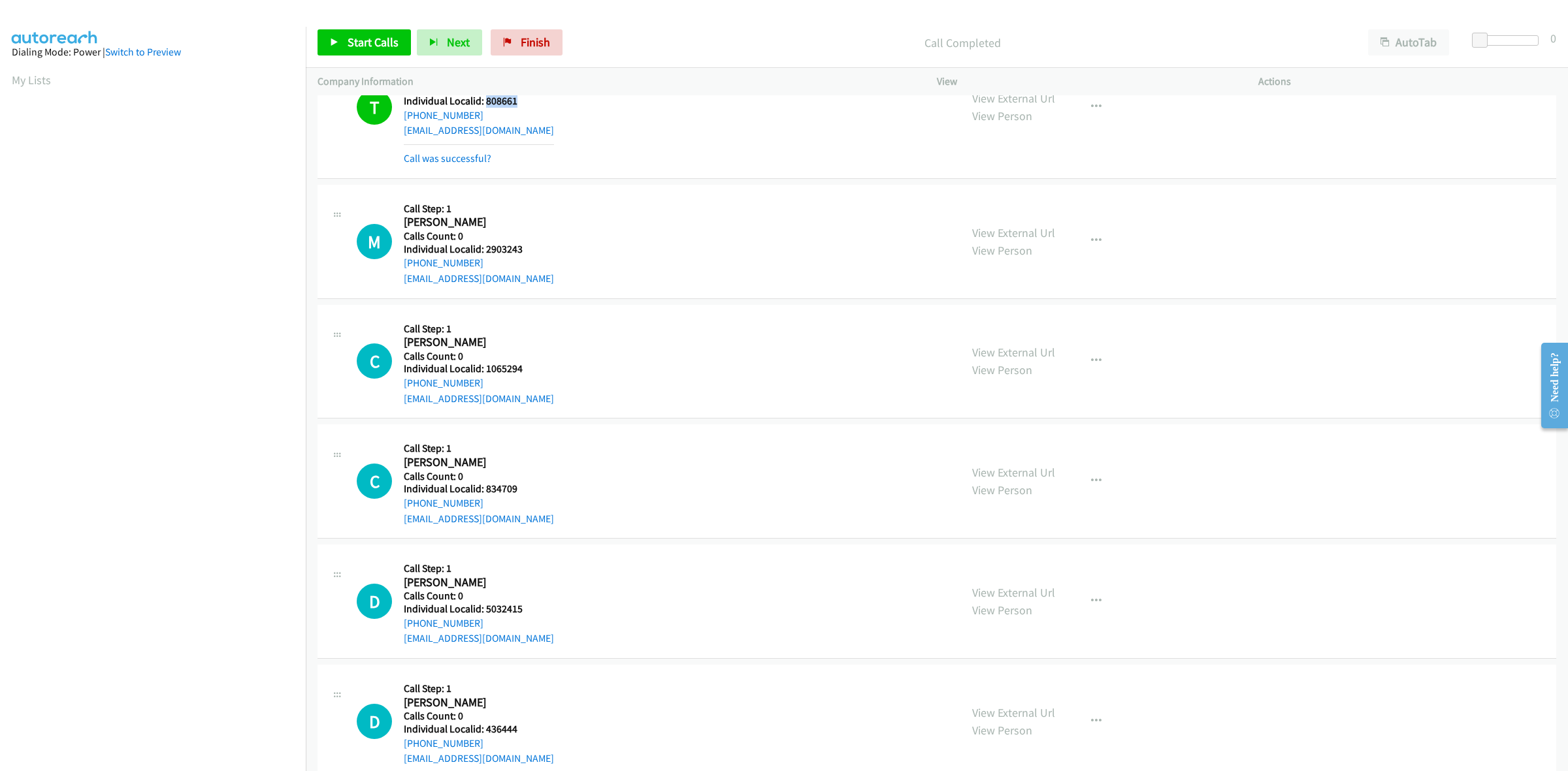
drag, startPoint x: 528, startPoint y: 256, endPoint x: 492, endPoint y: 249, distance: 36.7
click at [492, 249] on div "Callback Scheduled Call Step: 1 Matt Miller America/New_York Calls Count: 0 Ind…" at bounding box center [479, 241] width 150 height 90
click at [549, 258] on div "M Callback Scheduled Call Step: 1 Matt Miller America/New_York Calls Count: 0 I…" at bounding box center [652, 241] width 592 height 90
drag, startPoint x: 528, startPoint y: 252, endPoint x: 484, endPoint y: 249, distance: 44.1
click at [484, 249] on h5 "Individual Localid: 2903243" at bounding box center [479, 250] width 150 height 13
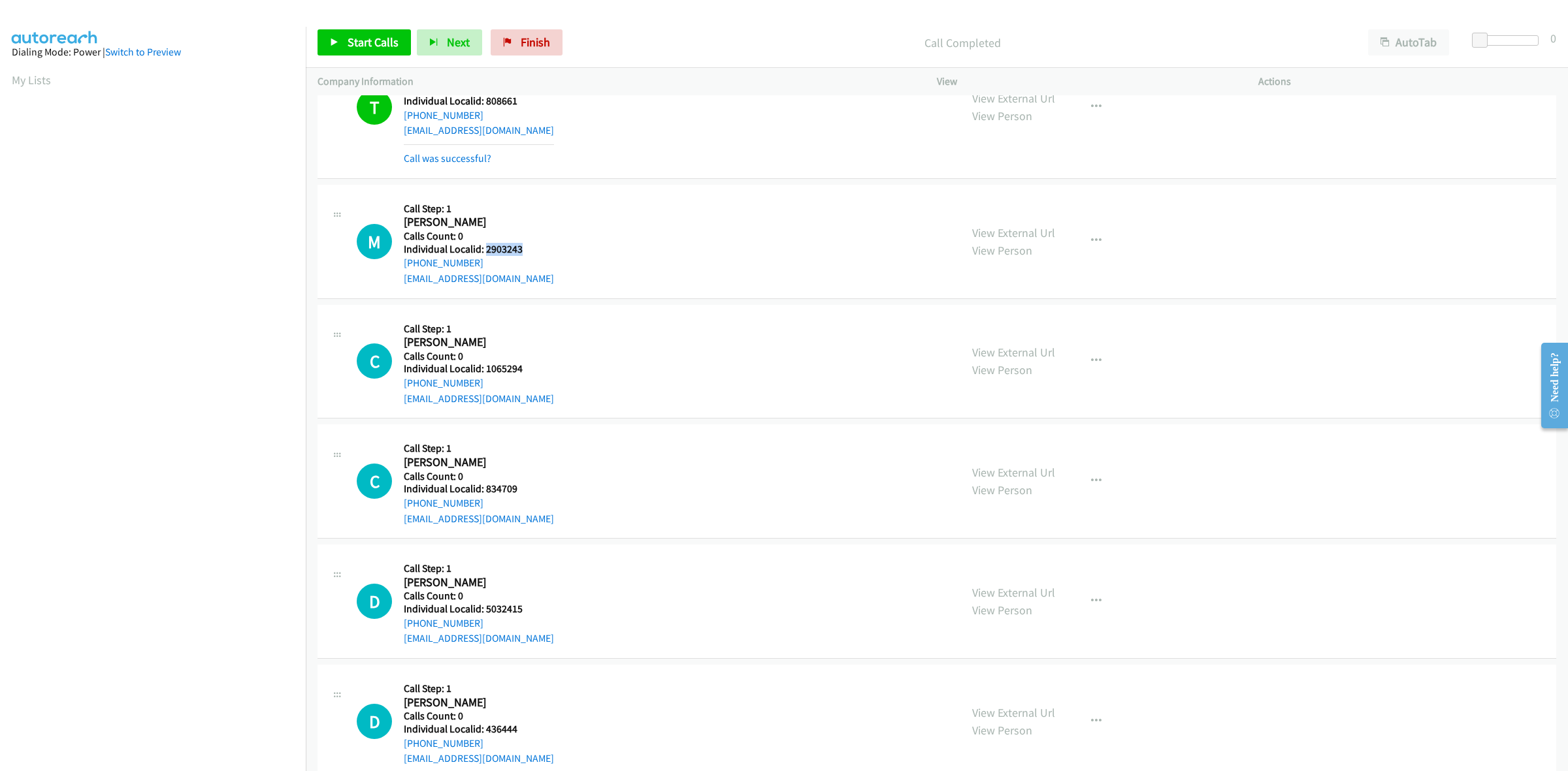
drag, startPoint x: 478, startPoint y: 264, endPoint x: 399, endPoint y: 270, distance: 79.2
click at [399, 270] on div "M Callback Scheduled Call Step: 1 Matt Miller America/New_York Calls Count: 0 I…" at bounding box center [652, 241] width 592 height 90
drag, startPoint x: 522, startPoint y: 249, endPoint x: 485, endPoint y: 250, distance: 37.0
click at [485, 250] on h5 "Individual Localid: 2903243" at bounding box center [479, 250] width 150 height 13
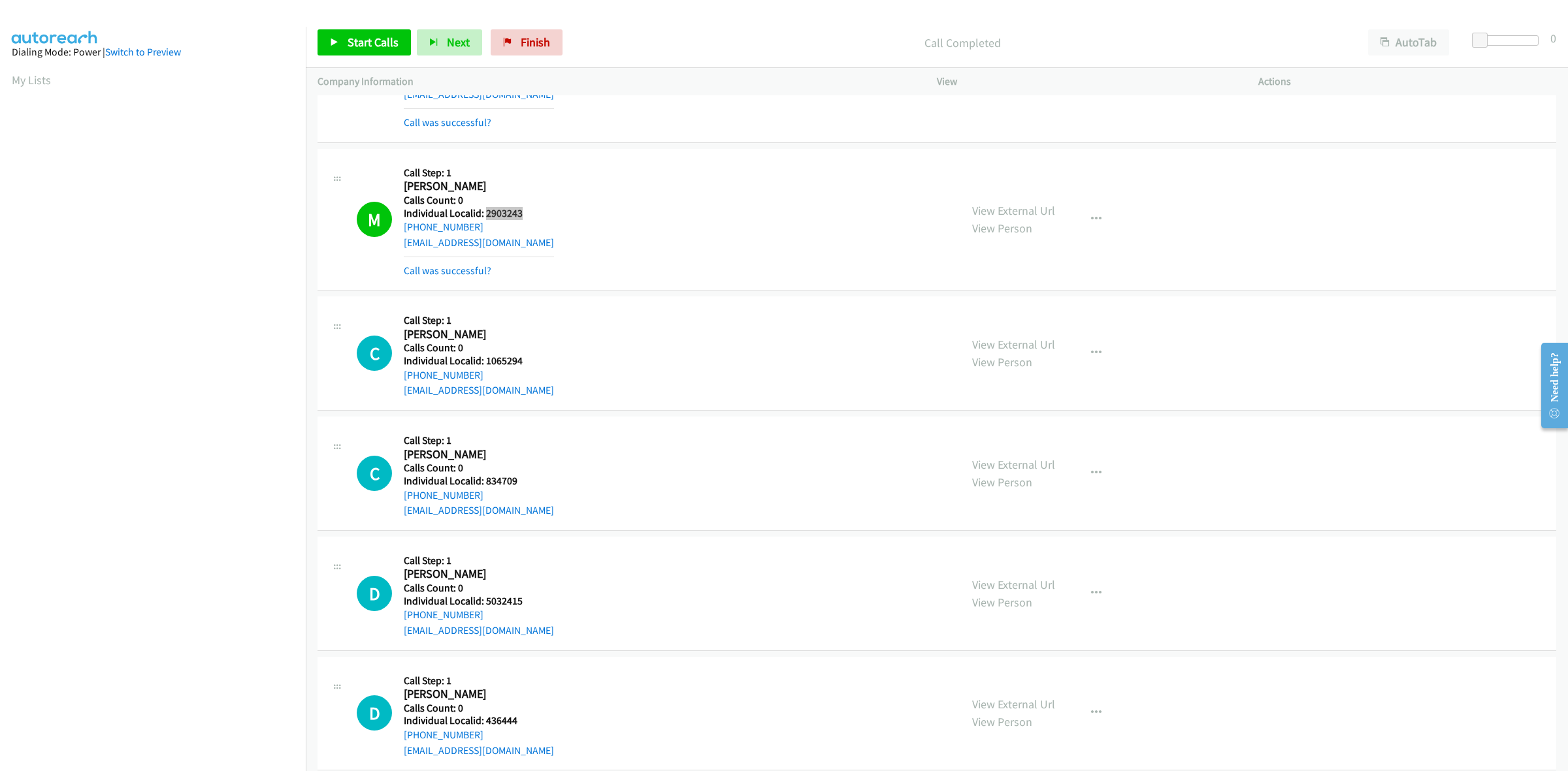
scroll to position [857, 0]
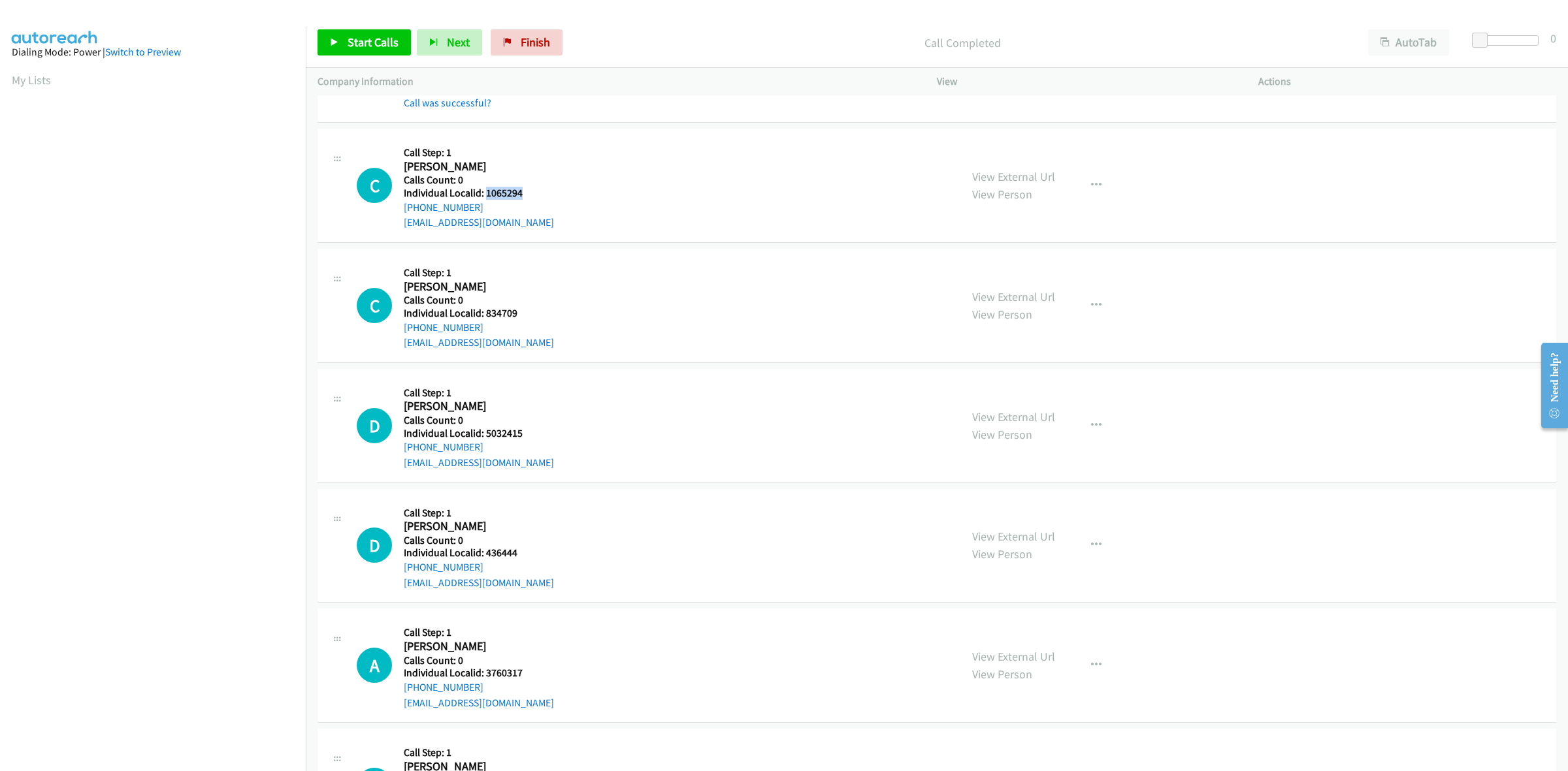
drag, startPoint x: 533, startPoint y: 192, endPoint x: 484, endPoint y: 192, distance: 49.0
click at [484, 192] on h5 "Individual Localid: 1065294" at bounding box center [479, 194] width 150 height 13
drag, startPoint x: 484, startPoint y: 204, endPoint x: 397, endPoint y: 212, distance: 87.4
click at [397, 212] on div "C Callback Scheduled Call Step: 1 Christopher Catrambone America/New_York Calls…" at bounding box center [652, 185] width 592 height 90
drag, startPoint x: 529, startPoint y: 190, endPoint x: 485, endPoint y: 193, distance: 44.1
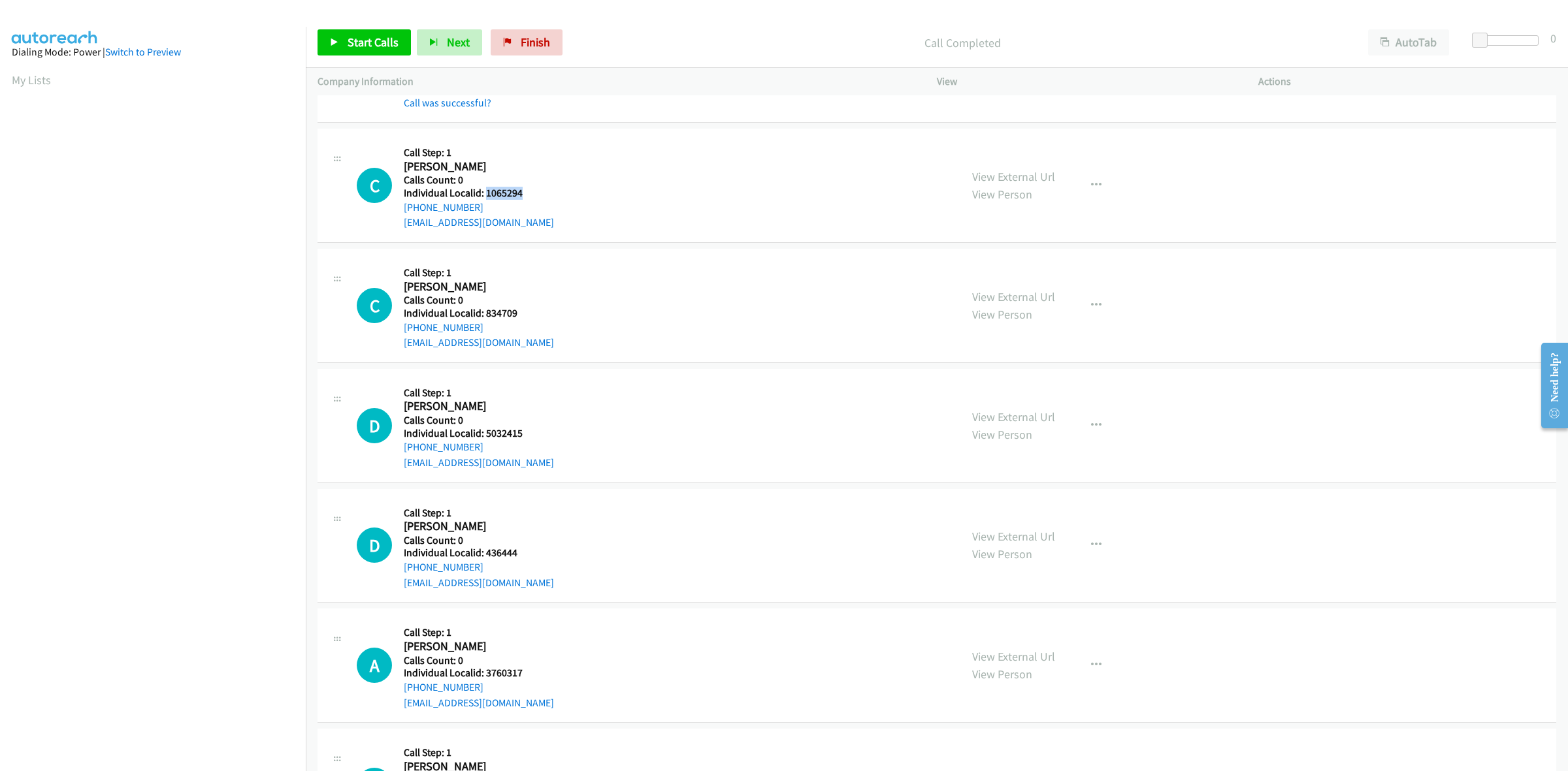
click at [485, 193] on h5 "Individual Localid: 1065294" at bounding box center [479, 194] width 150 height 13
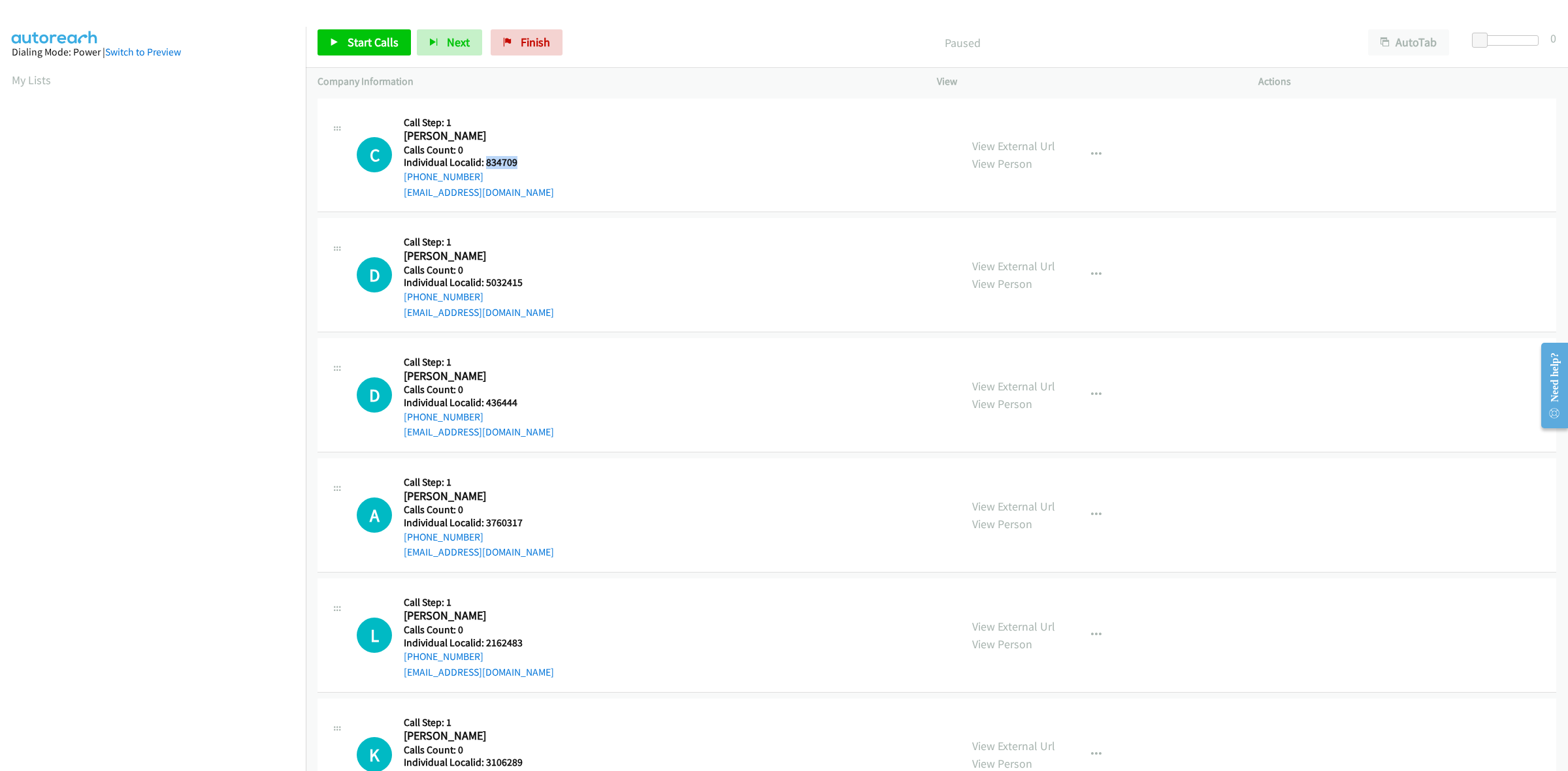
drag, startPoint x: 518, startPoint y: 161, endPoint x: 485, endPoint y: 161, distance: 33.0
click at [485, 161] on h5 "Individual Localid: 834709" at bounding box center [479, 163] width 150 height 13
copy h5 "834709"
click at [1083, 152] on button "button" at bounding box center [1096, 155] width 35 height 26
click at [1008, 229] on link "Skip Call" at bounding box center [1026, 240] width 174 height 26
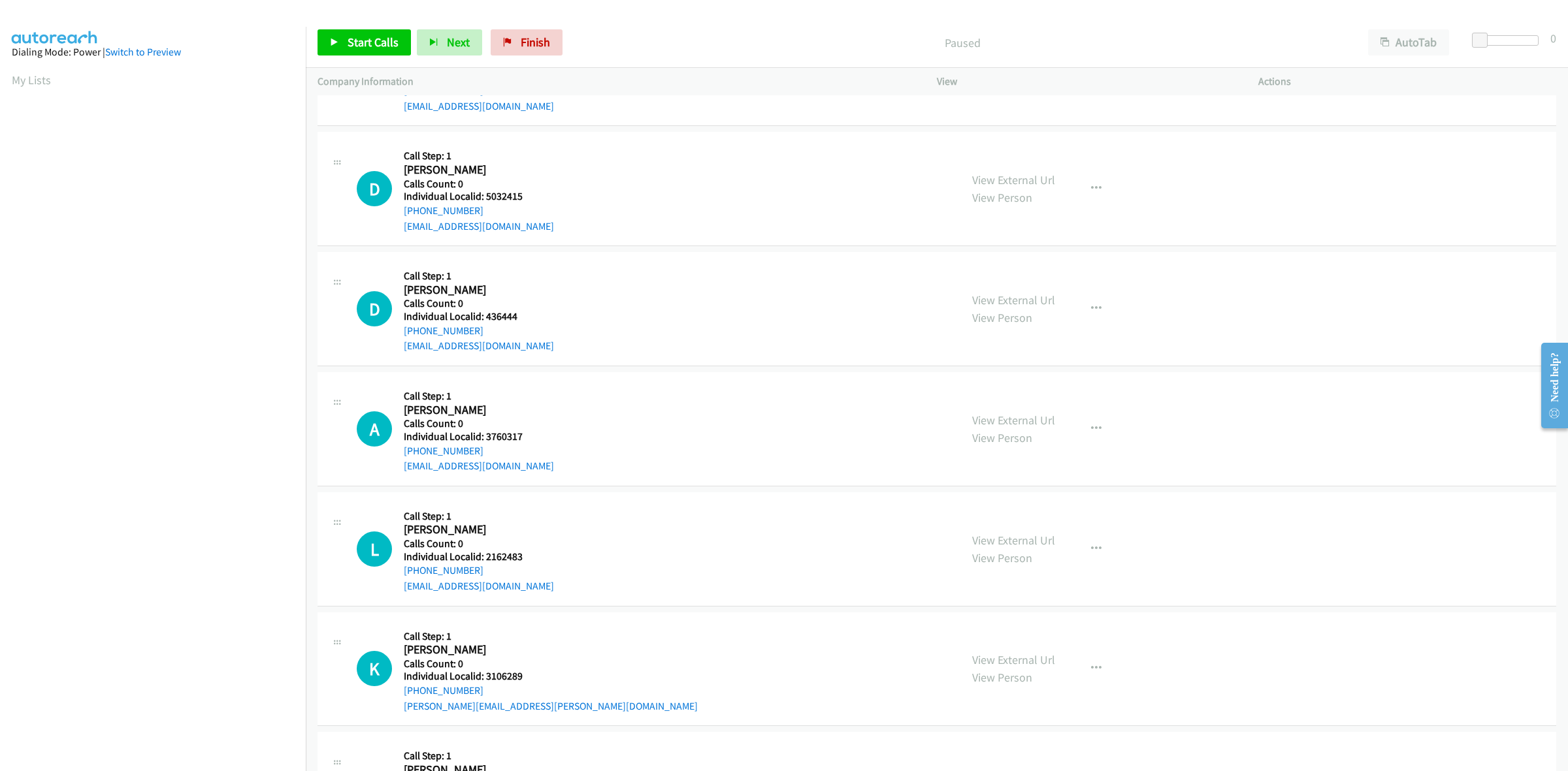
scroll to position [102, 0]
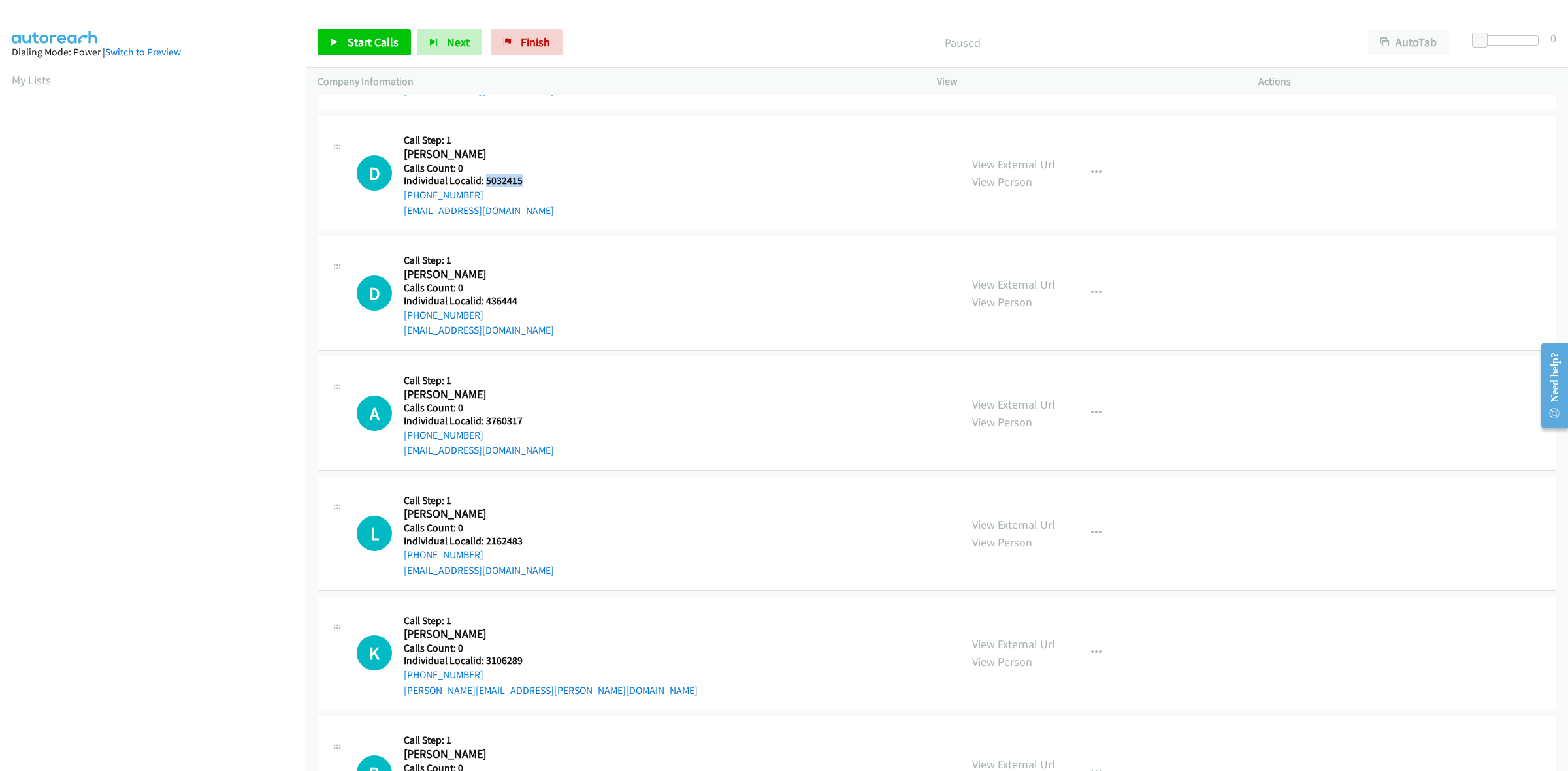
drag, startPoint x: 529, startPoint y: 184, endPoint x: 485, endPoint y: 182, distance: 44.0
click at [485, 182] on h5 "Individual Localid: 5032415" at bounding box center [479, 181] width 150 height 13
copy h5 "5032415"
drag, startPoint x: 474, startPoint y: 193, endPoint x: 395, endPoint y: 198, distance: 79.2
click at [395, 198] on div "D Callback Scheduled Call Step: 1 Dominic Perna America/New_York Calls Count: 0…" at bounding box center [652, 173] width 592 height 90
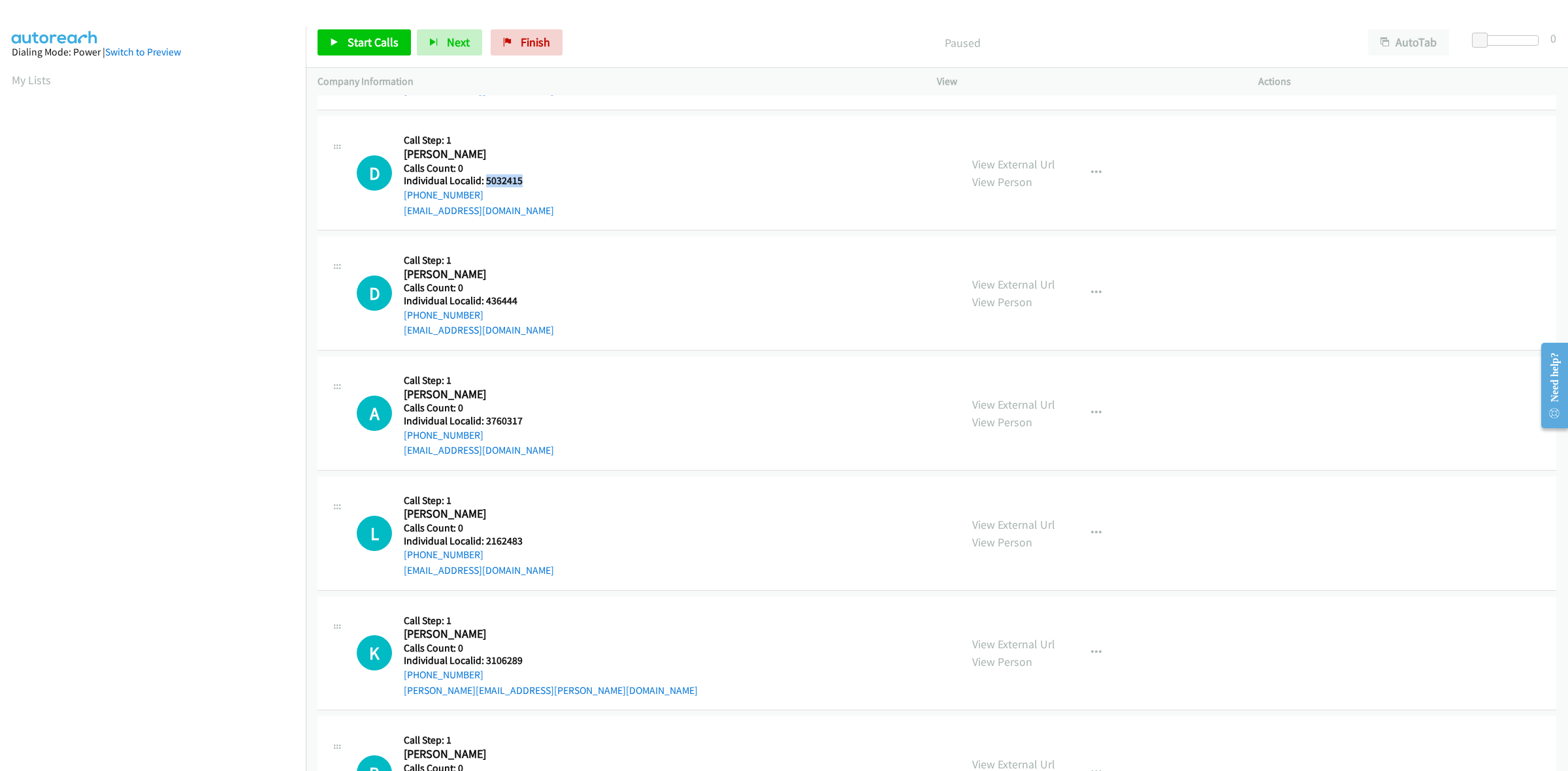
copy link "+1 609-805-3047"
drag, startPoint x: 529, startPoint y: 184, endPoint x: 484, endPoint y: 182, distance: 45.0
click at [484, 182] on h5 "Individual Localid: 5032415" at bounding box center [479, 181] width 150 height 13
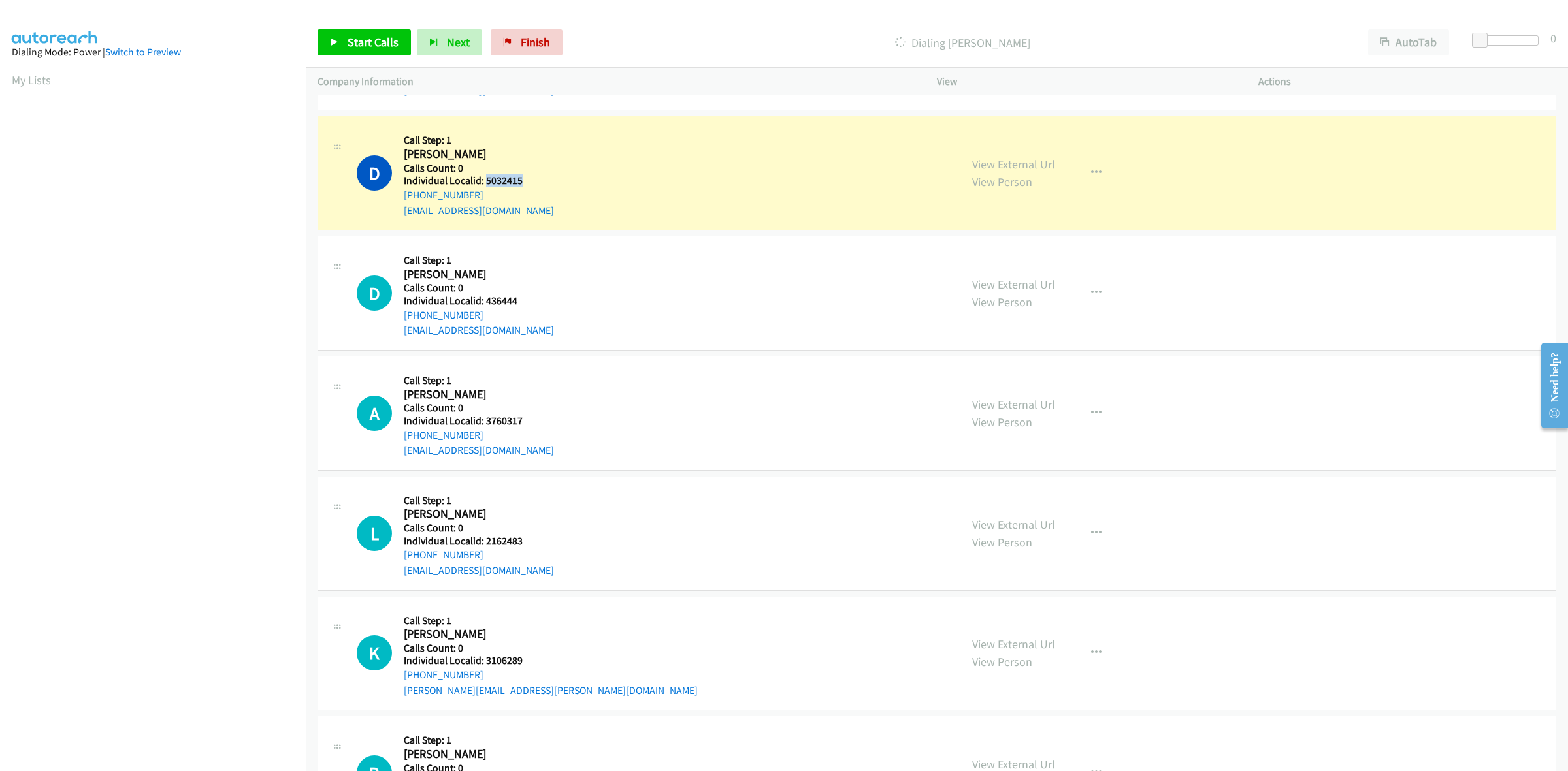
copy h5 "5032415"
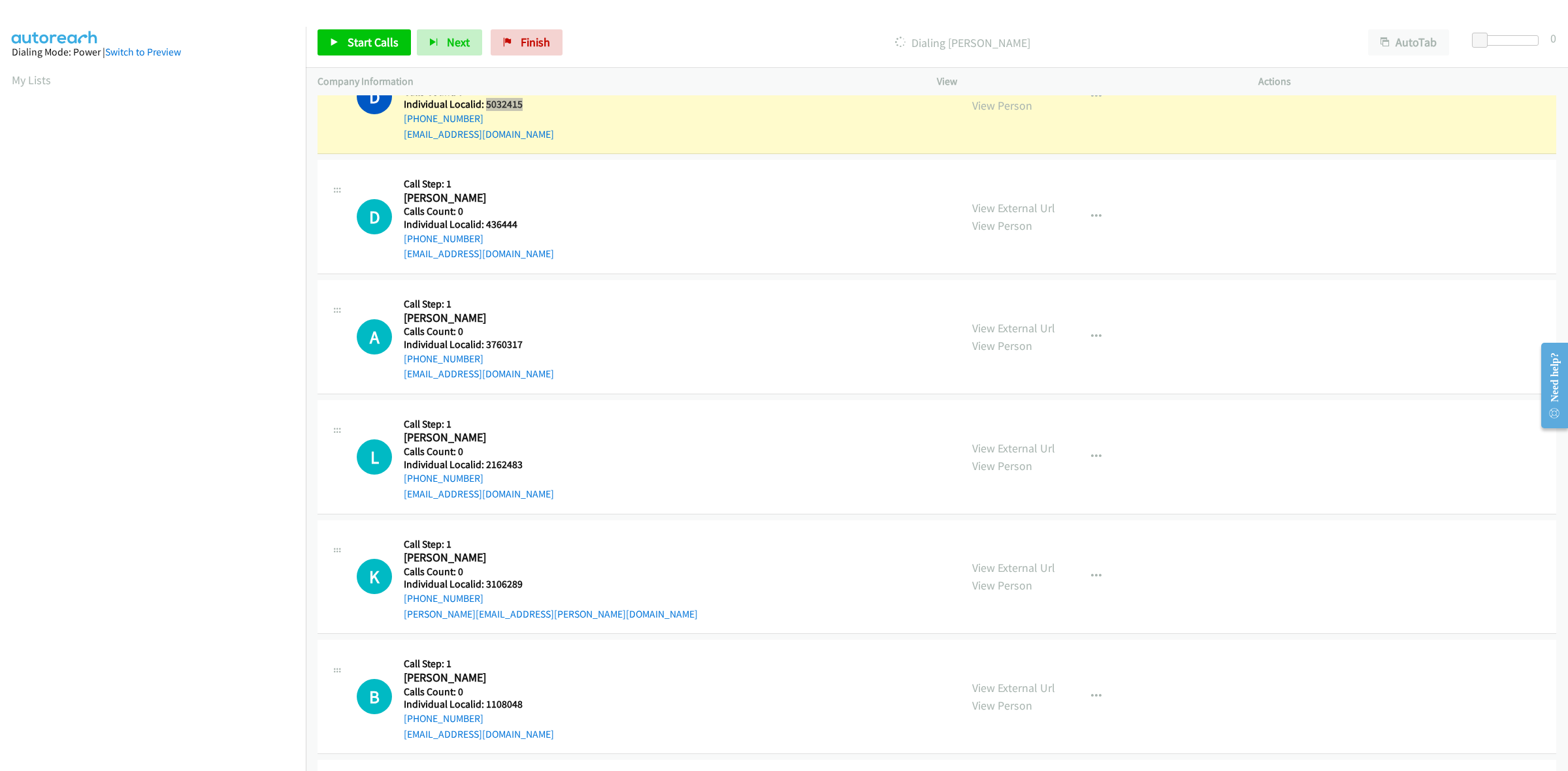
scroll to position [184, 0]
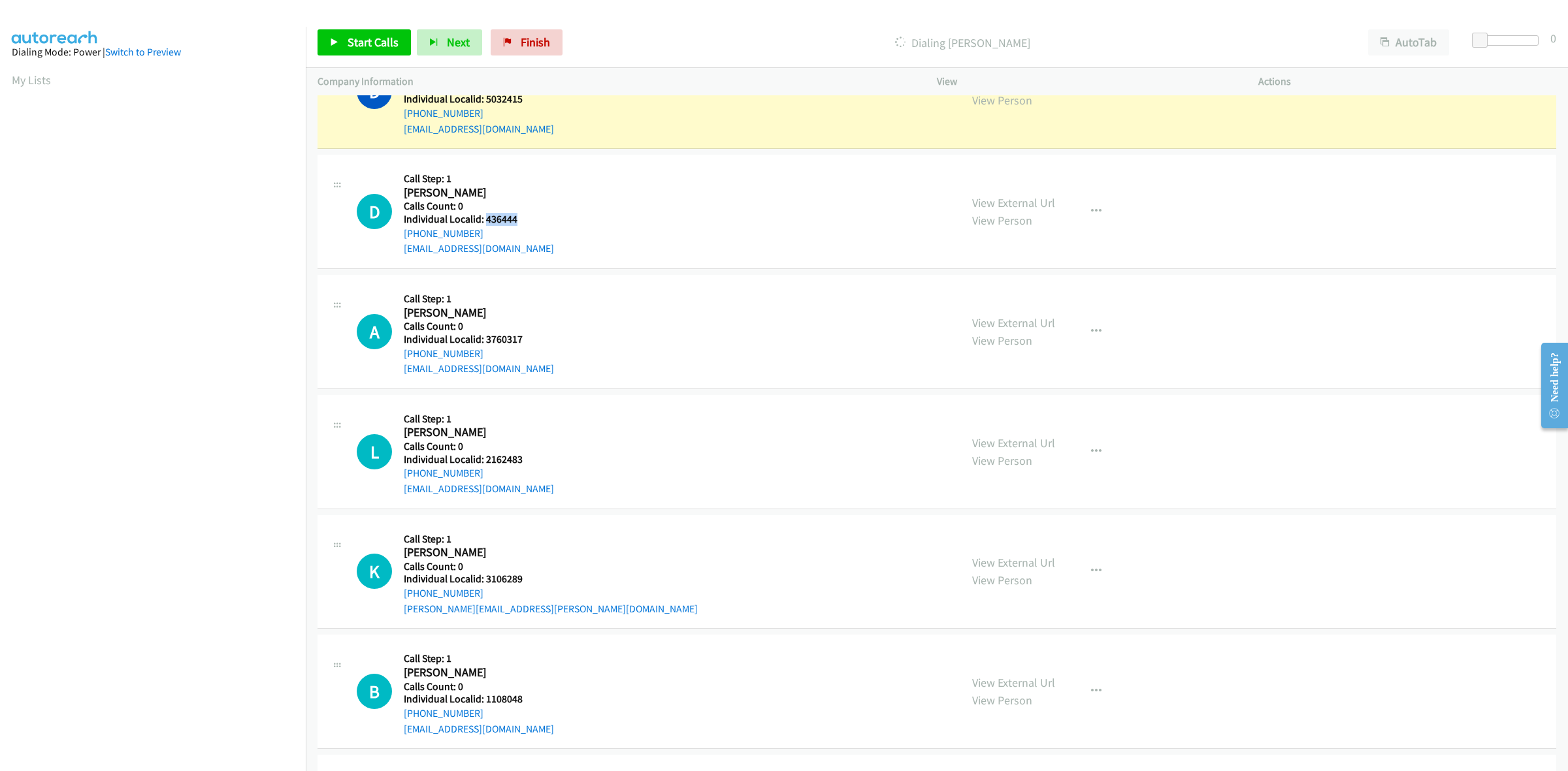
drag, startPoint x: 516, startPoint y: 217, endPoint x: 487, endPoint y: 217, distance: 29.0
click at [487, 217] on h5 "Individual Localid: 436444" at bounding box center [479, 219] width 150 height 13
copy h5 "436444"
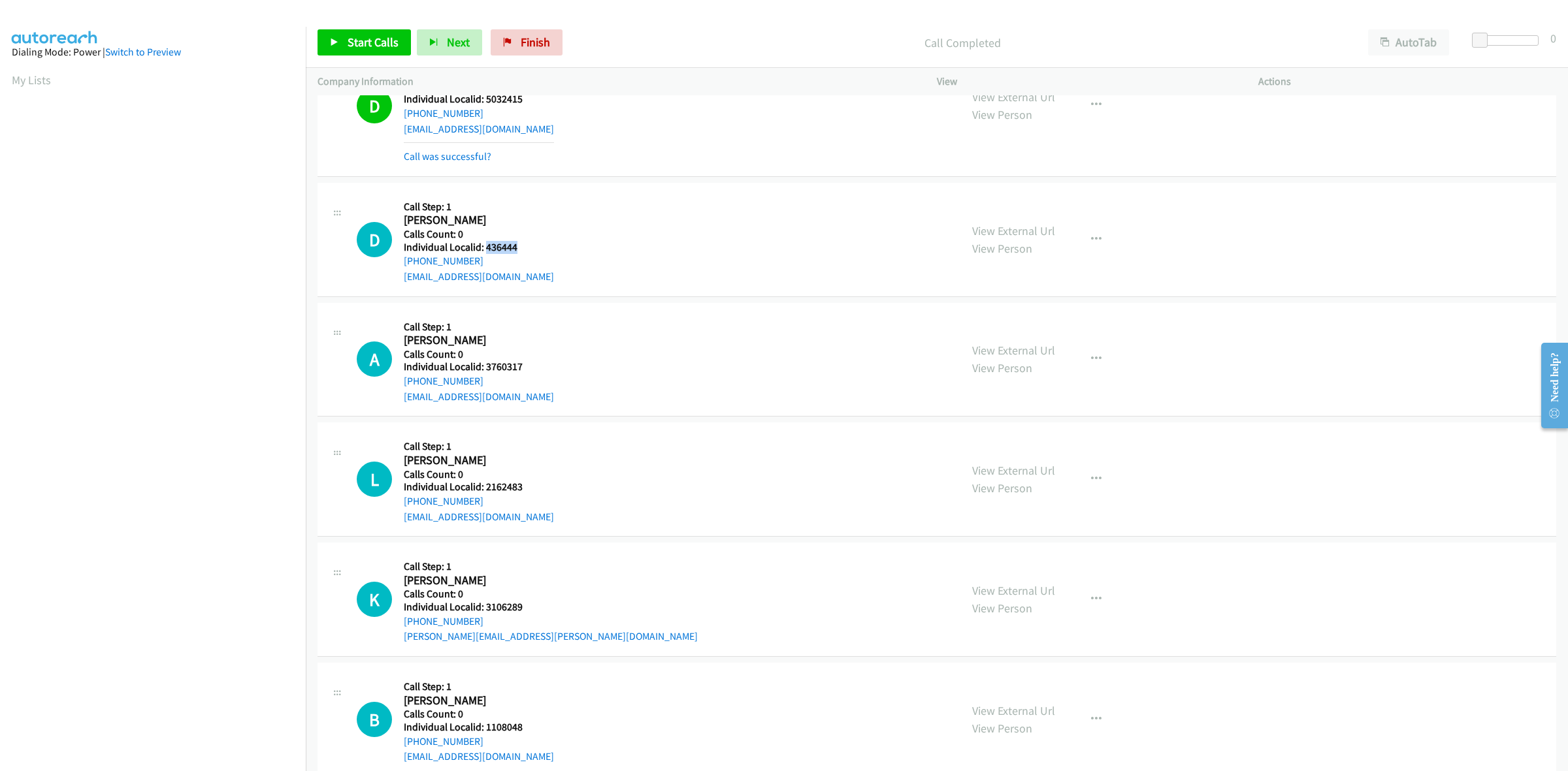
scroll to position [197, 0]
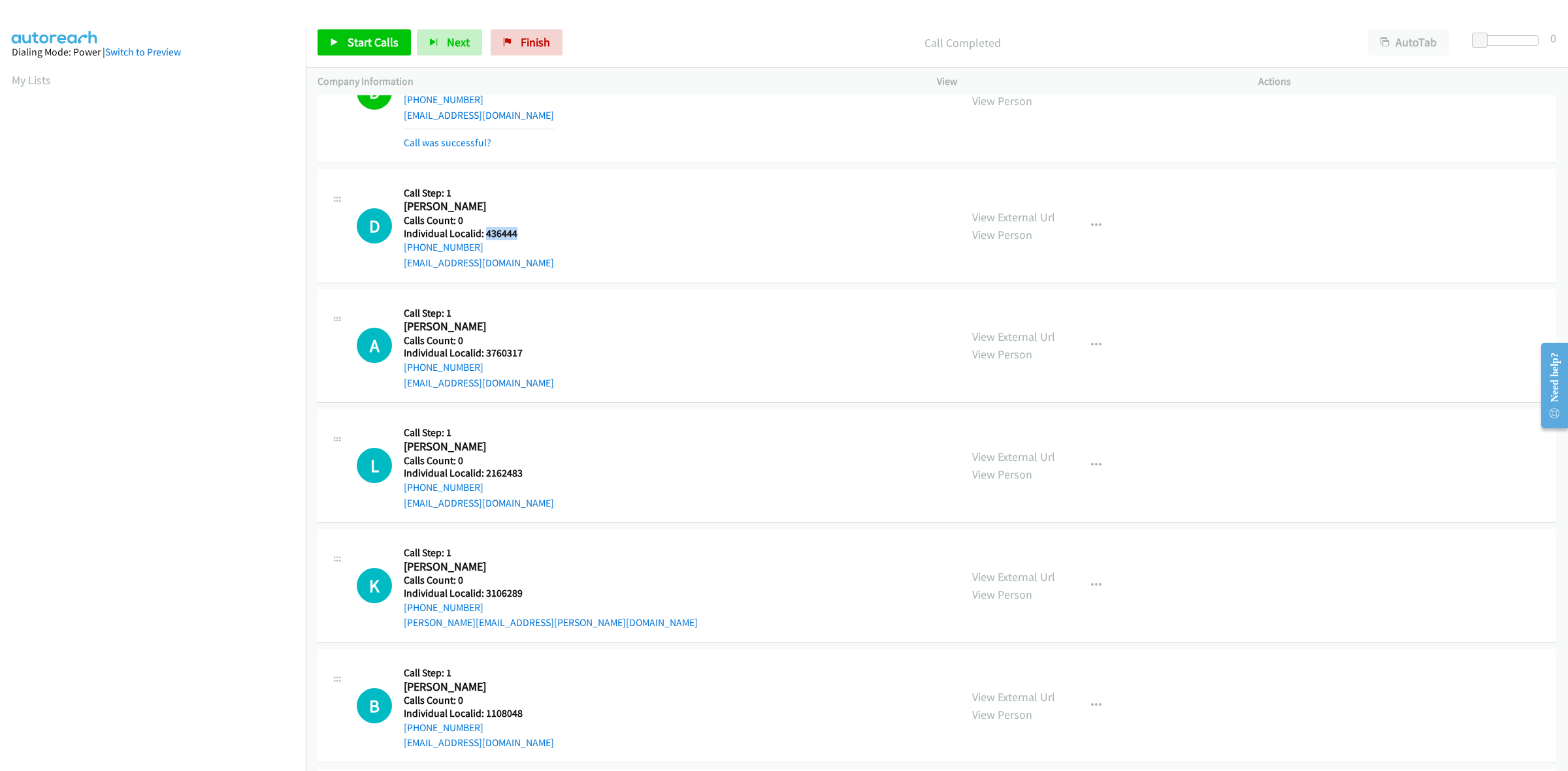
drag, startPoint x: 477, startPoint y: 243, endPoint x: 395, endPoint y: 252, distance: 82.5
click at [395, 252] on div "D Callback Scheduled Call Step: 1 Danial Dunson America/New_York Calls Count: 0…" at bounding box center [652, 226] width 592 height 90
copy link "+1 772-999-0204"
click at [726, 251] on div "D Callback Scheduled Call Step: 1 Danial Dunson America/New_York Calls Count: 0…" at bounding box center [652, 226] width 592 height 90
drag, startPoint x: 516, startPoint y: 236, endPoint x: 487, endPoint y: 233, distance: 29.2
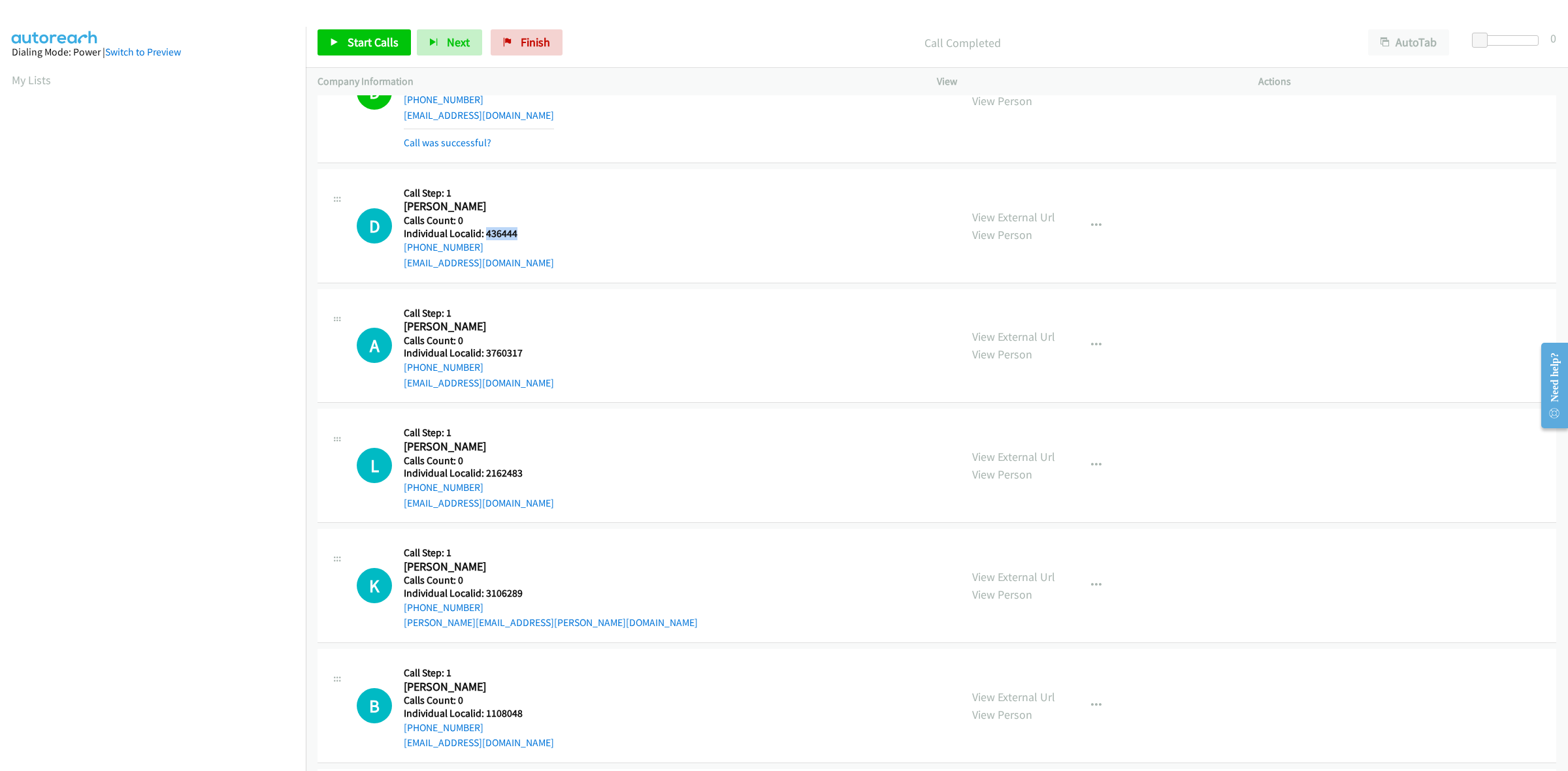
click at [487, 233] on h5 "Individual Localid: 436444" at bounding box center [479, 234] width 150 height 13
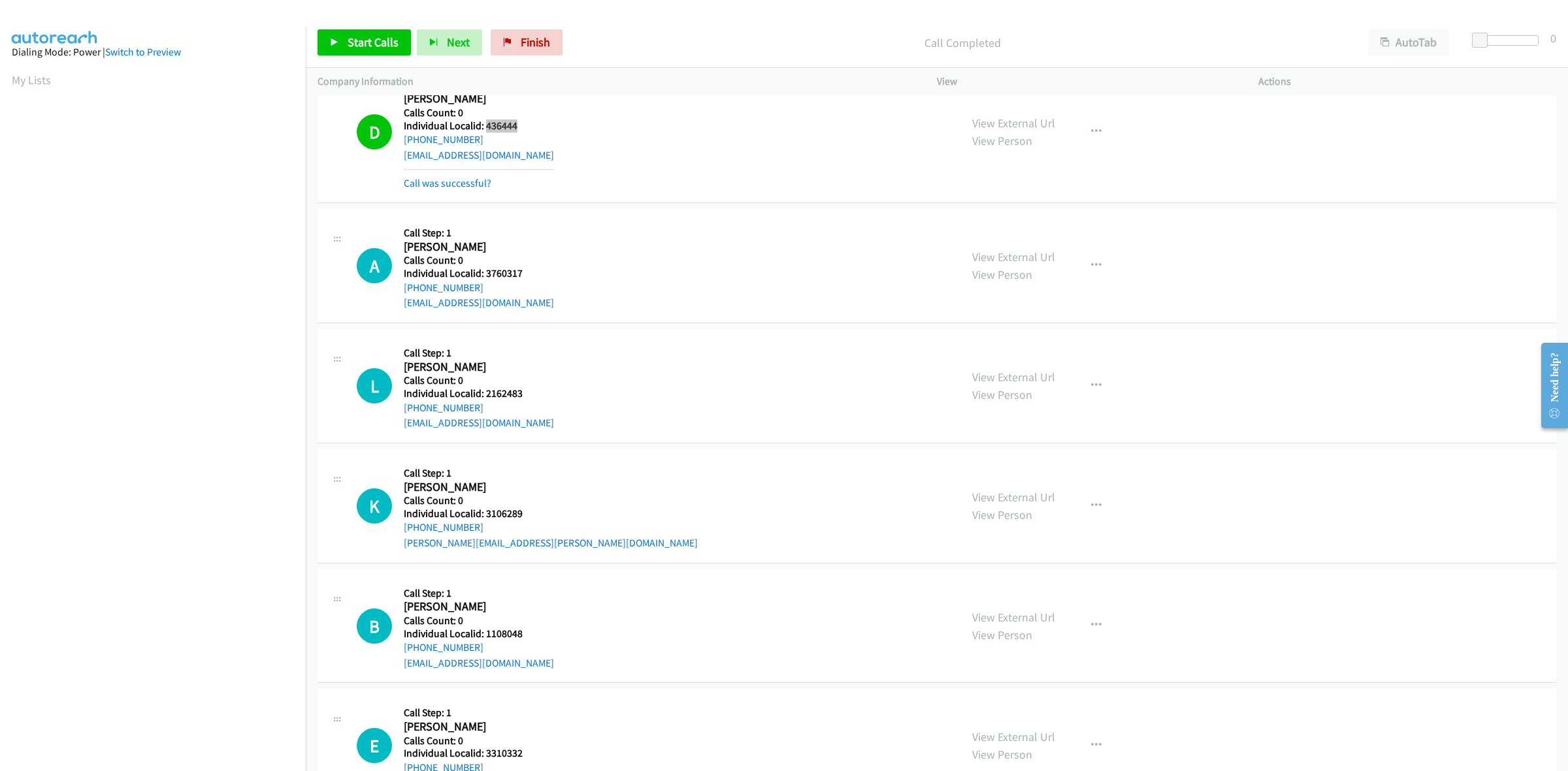
scroll to position [320, 0]
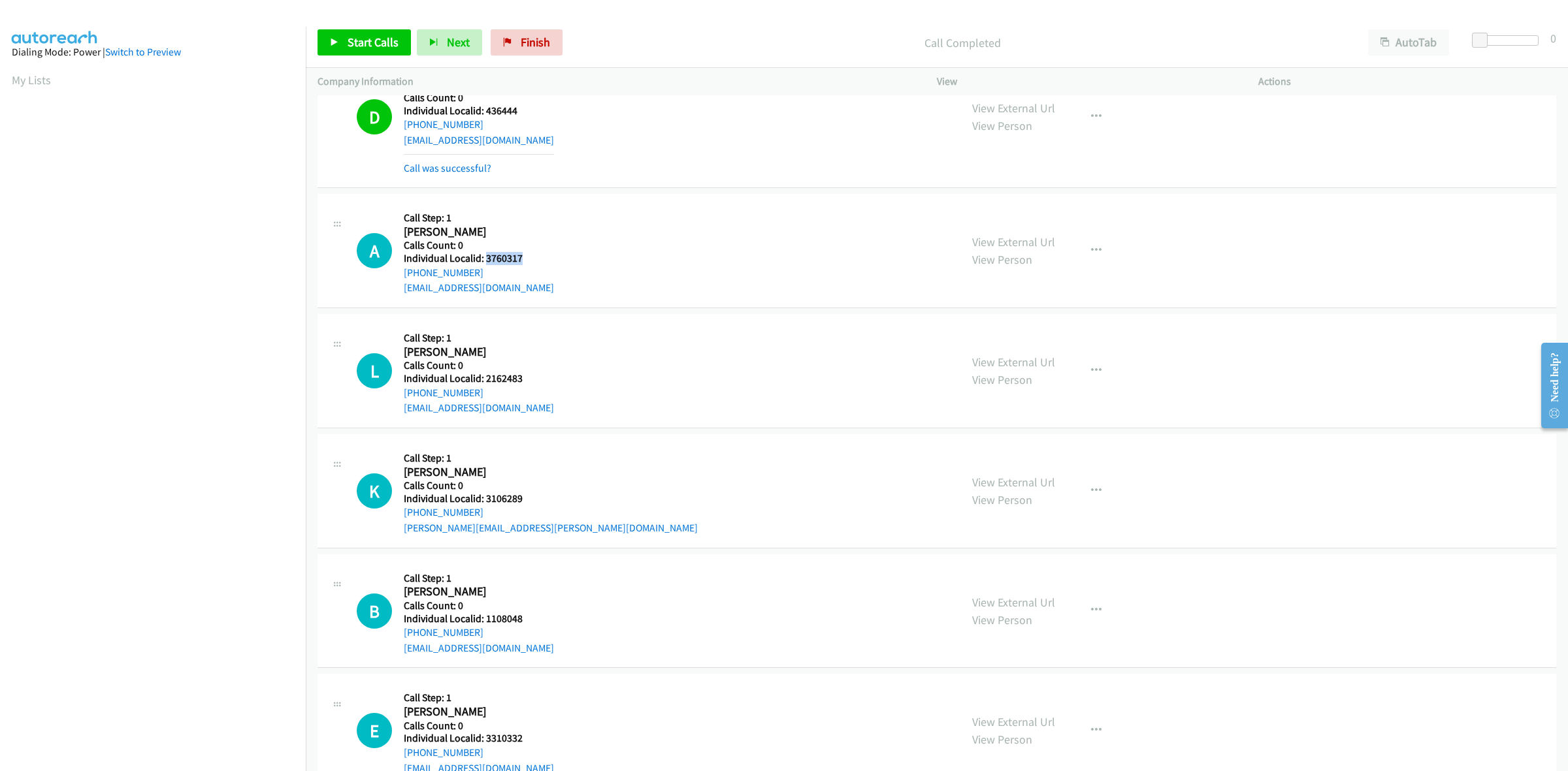
drag, startPoint x: 523, startPoint y: 256, endPoint x: 484, endPoint y: 259, distance: 39.1
click at [484, 259] on h5 "Individual Localid: 3760317" at bounding box center [479, 258] width 150 height 13
copy h5 "3760317"
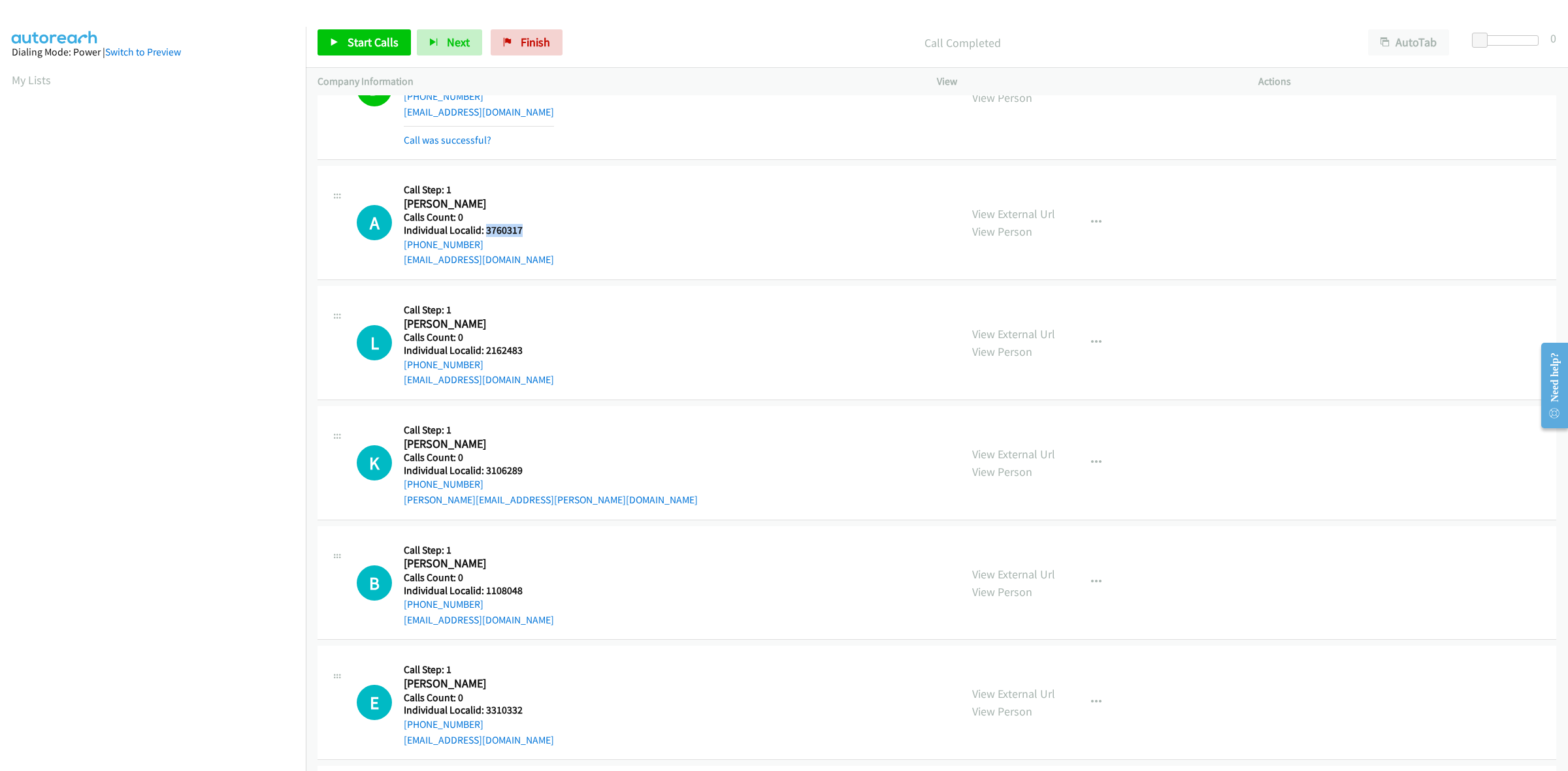
scroll to position [402, 0]
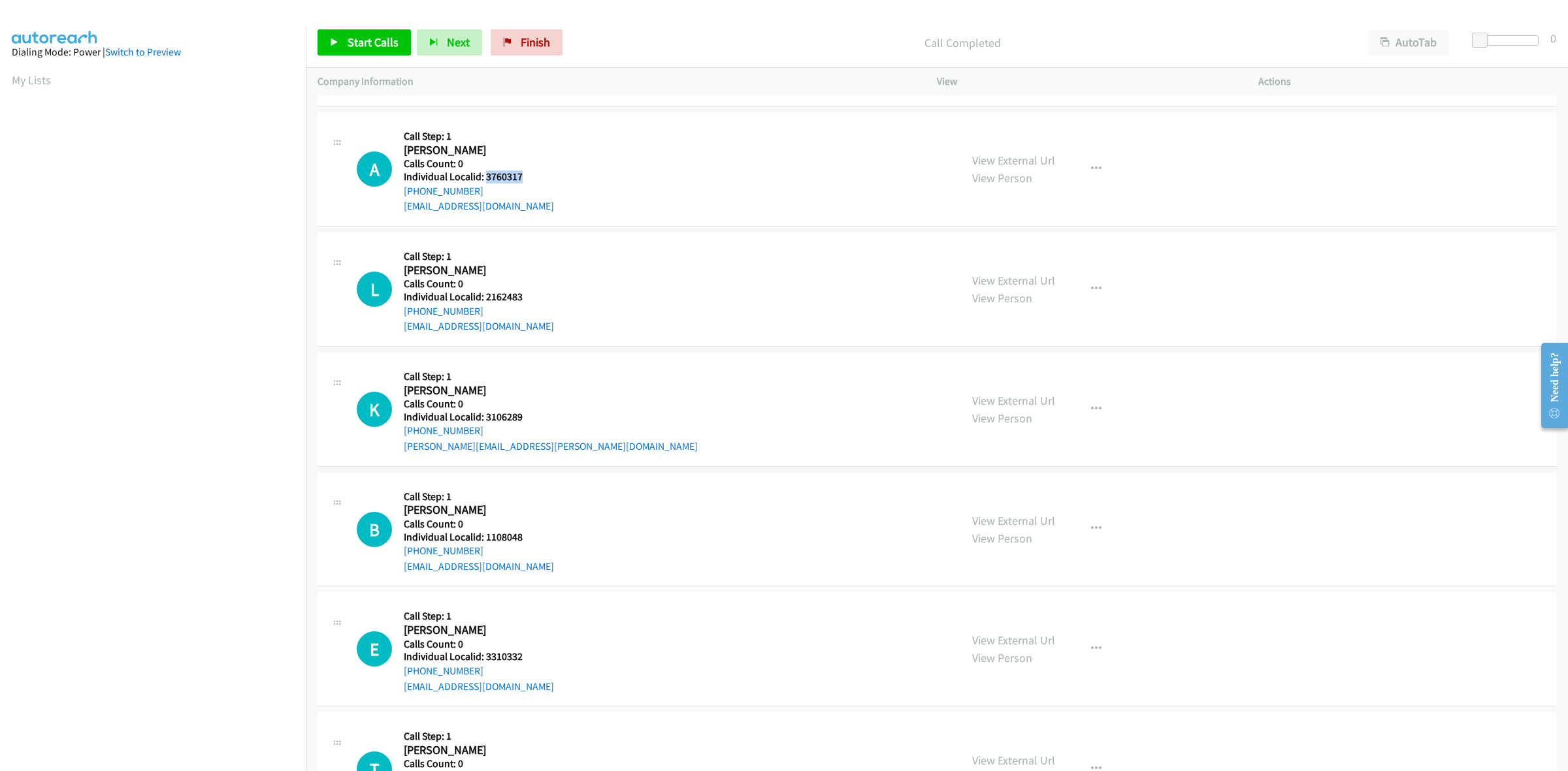
drag, startPoint x: 475, startPoint y: 190, endPoint x: 400, endPoint y: 194, distance: 75.1
click at [400, 194] on div "A Callback Scheduled Call Step: 1 Anderson Garcia America/New_York Calls Count:…" at bounding box center [652, 169] width 592 height 90
copy link "+1 516-639-7209"
drag, startPoint x: 526, startPoint y: 178, endPoint x: 487, endPoint y: 175, distance: 39.1
click at [487, 175] on h5 "Individual Localid: 3760317" at bounding box center [479, 177] width 150 height 13
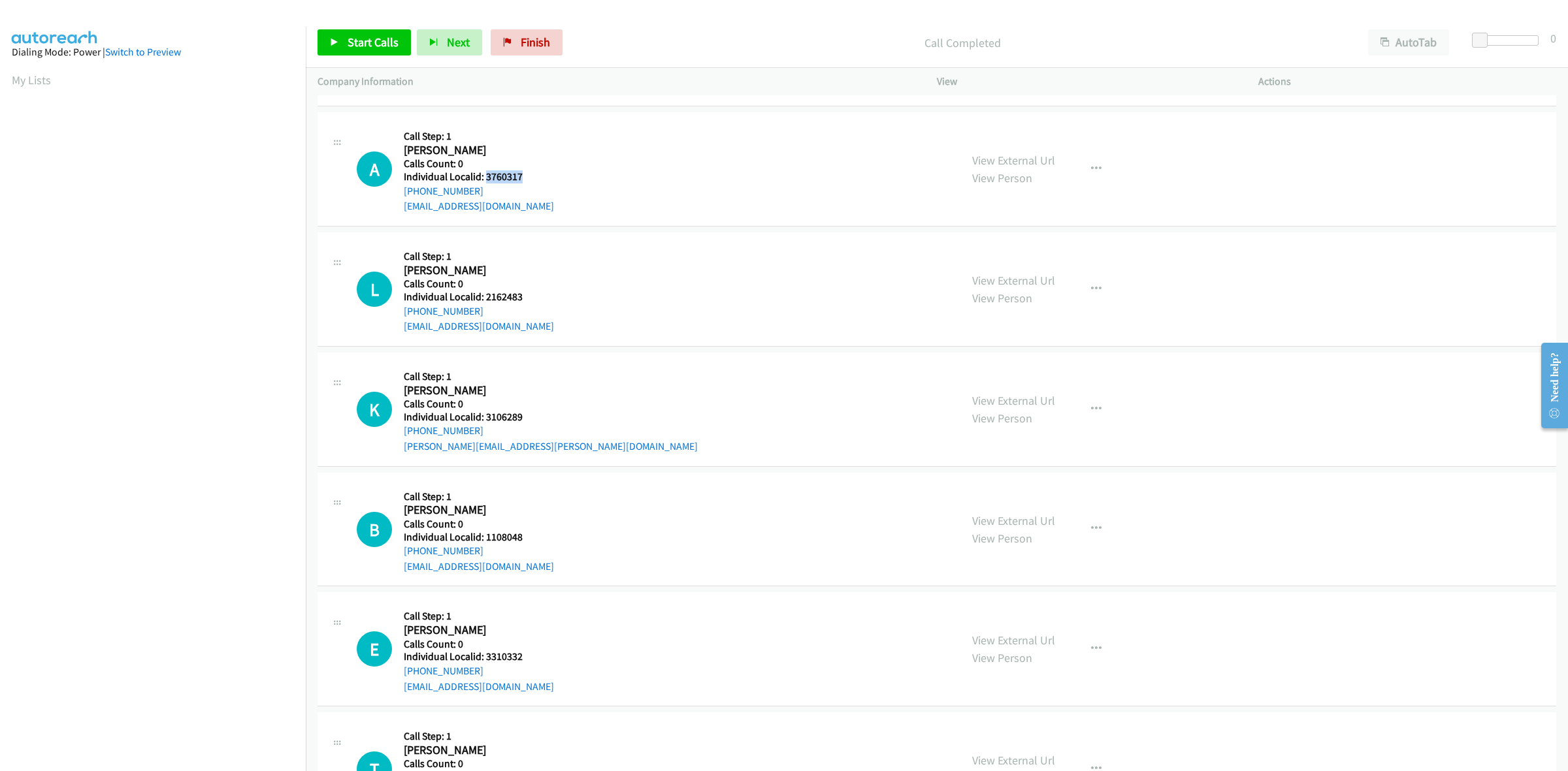
copy h5 "3760317"
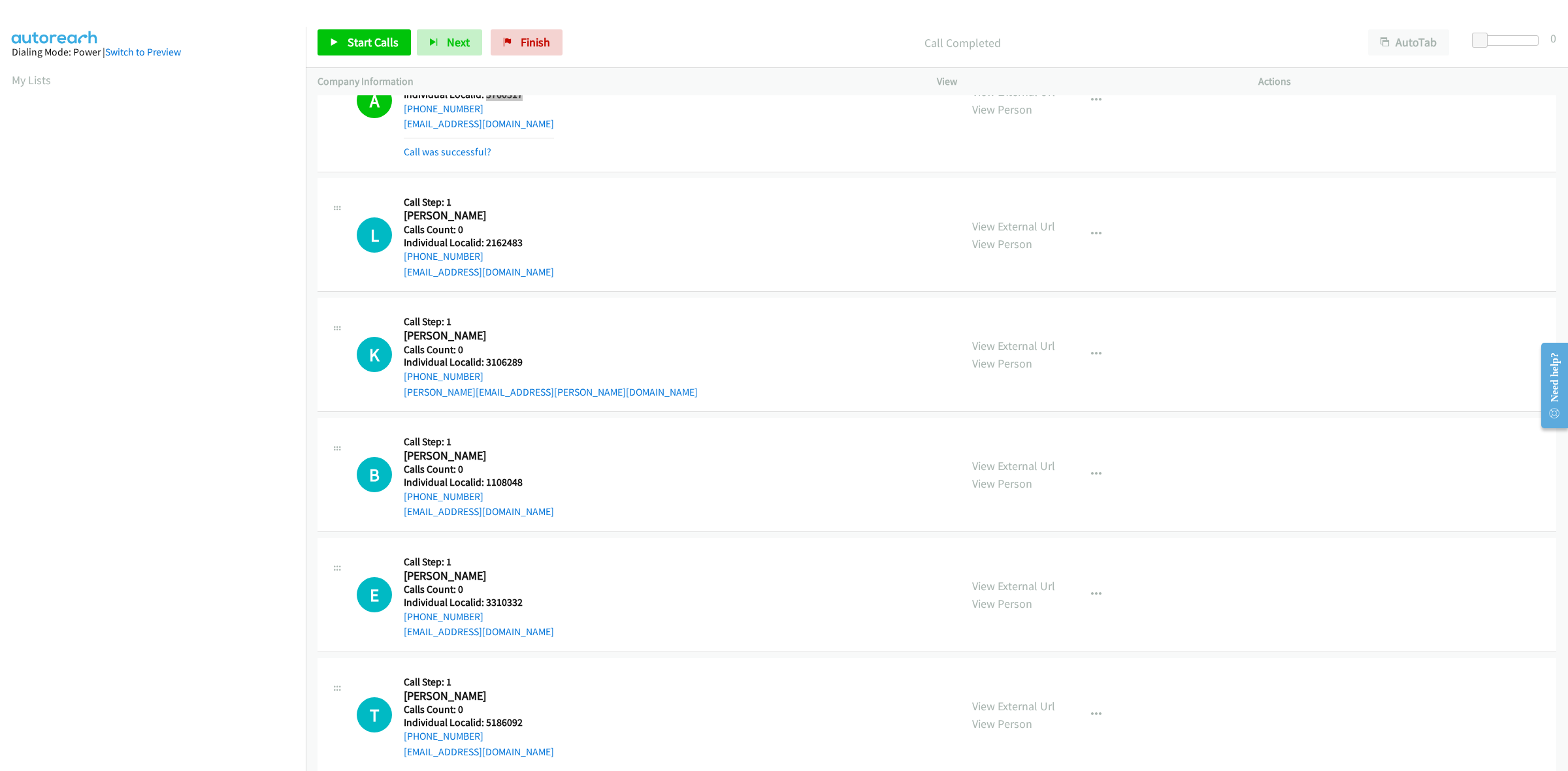
scroll to position [503, 0]
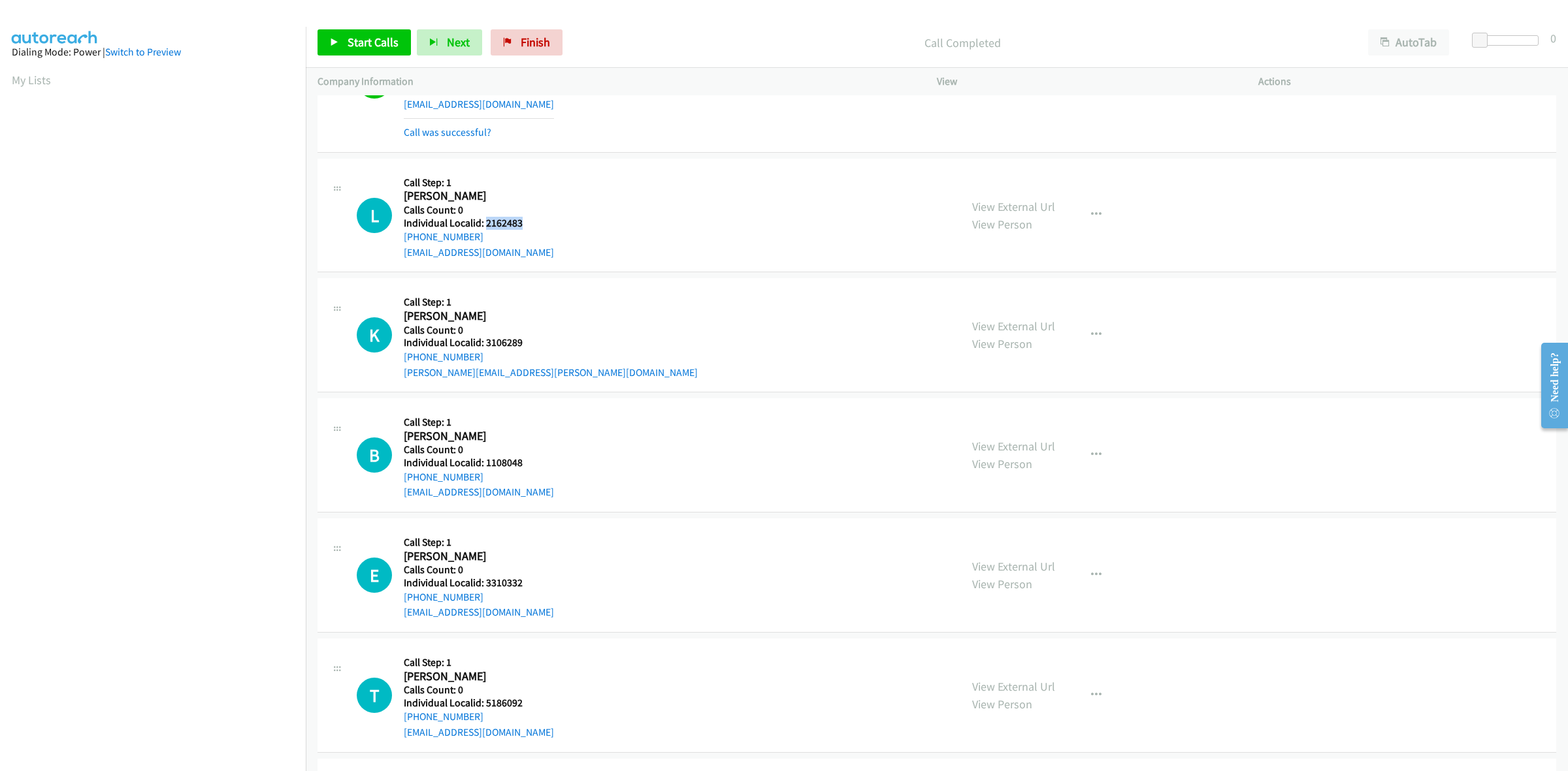
drag, startPoint x: 529, startPoint y: 224, endPoint x: 484, endPoint y: 221, distance: 45.1
click at [484, 221] on h5 "Individual Localid: 2162483" at bounding box center [479, 223] width 150 height 13
copy h5 "2162483"
drag, startPoint x: 550, startPoint y: 198, endPoint x: 537, endPoint y: 202, distance: 13.6
click at [550, 198] on div "L Callback Scheduled Call Step: 1 Lane Pierce America/New_York Calls Count: 0 I…" at bounding box center [652, 215] width 592 height 90
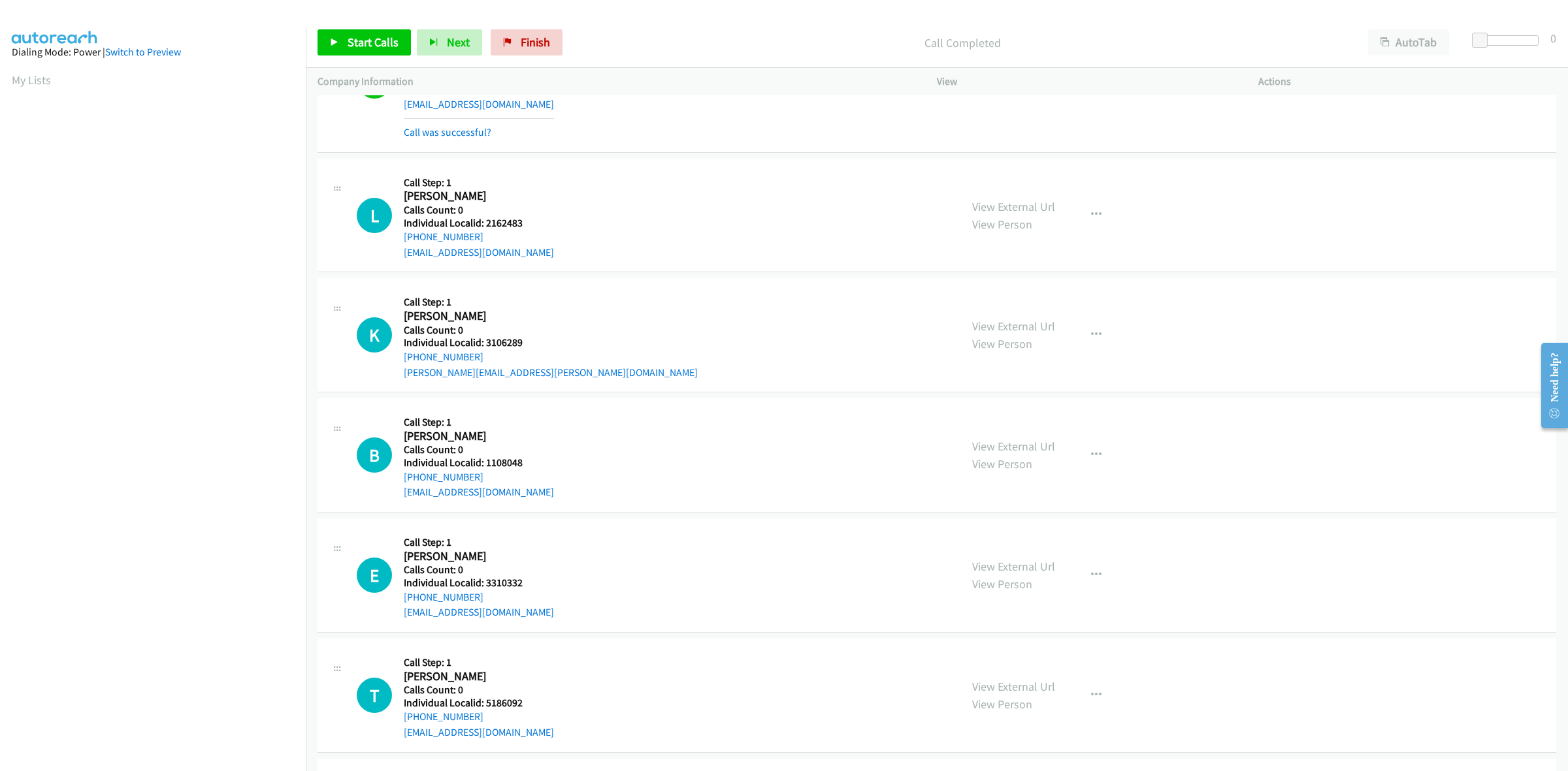
drag, startPoint x: 483, startPoint y: 237, endPoint x: 397, endPoint y: 242, distance: 86.1
click at [397, 242] on div "L Callback Scheduled Call Step: 1 Lane Pierce America/New_York Calls Count: 0 I…" at bounding box center [652, 215] width 592 height 90
drag, startPoint x: 528, startPoint y: 222, endPoint x: 487, endPoint y: 223, distance: 41.0
click at [487, 223] on h5 "Individual Localid: 2162483" at bounding box center [479, 223] width 150 height 13
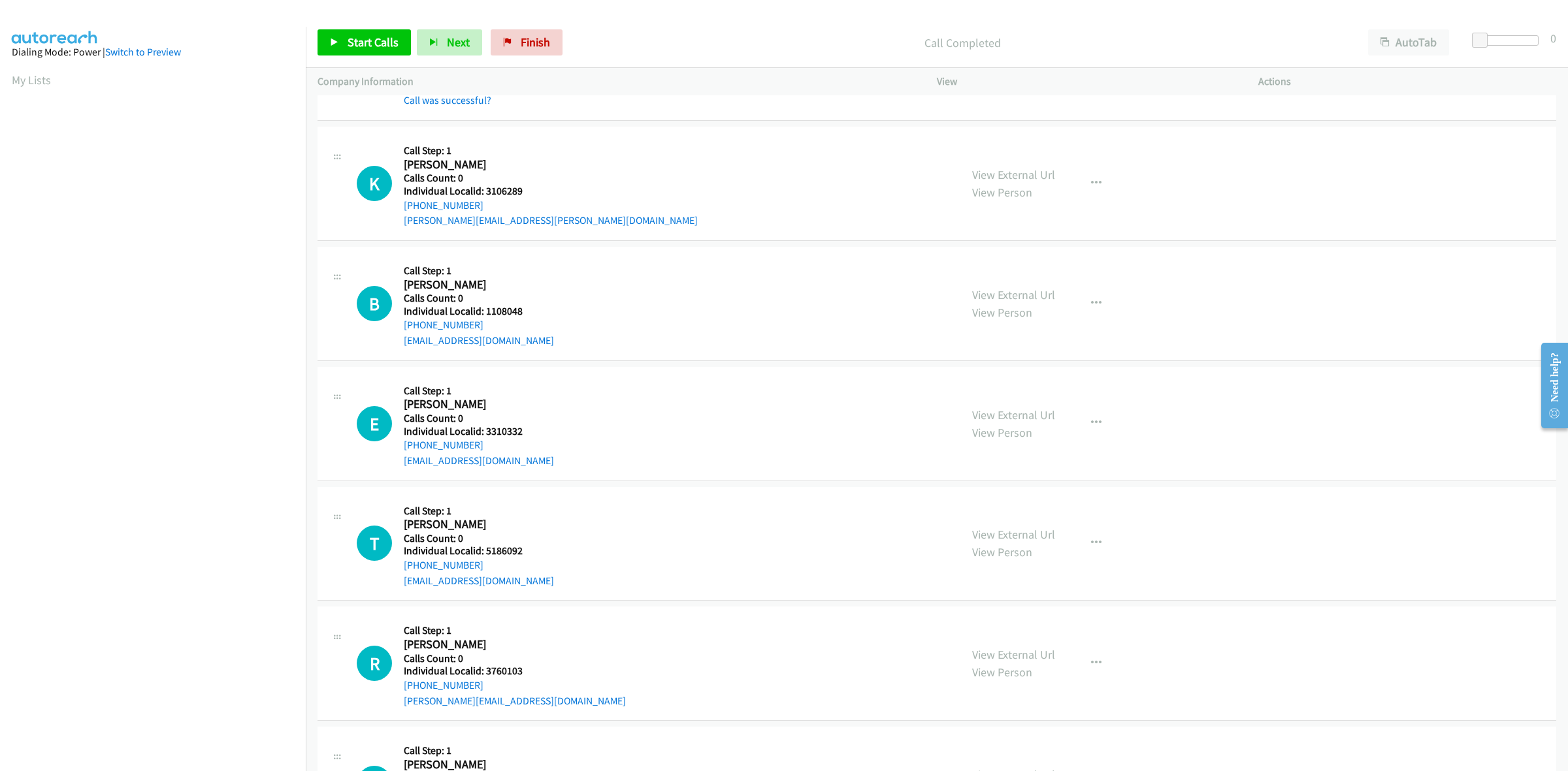
scroll to position [707, 0]
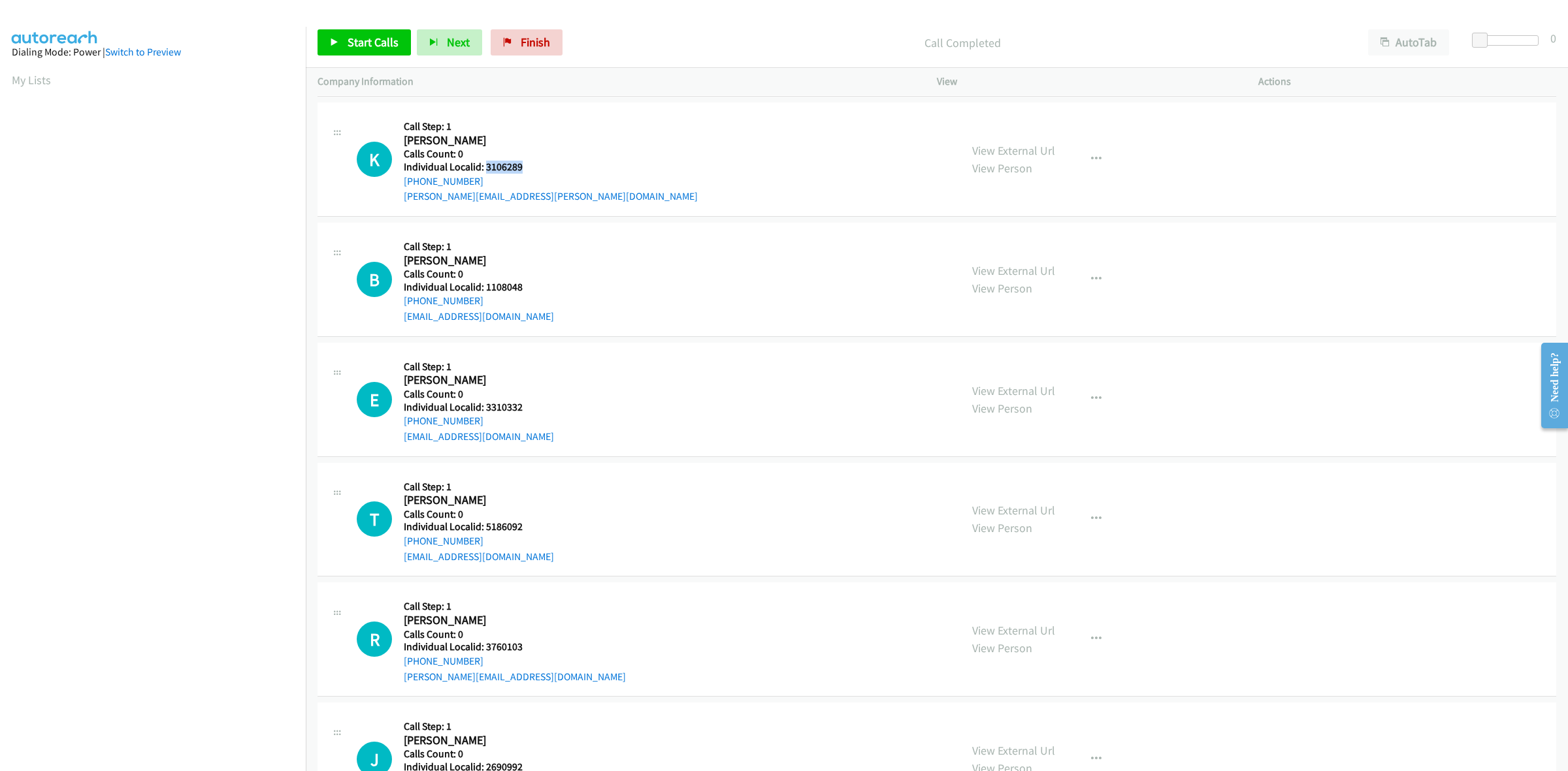
drag, startPoint x: 526, startPoint y: 165, endPoint x: 487, endPoint y: 163, distance: 39.1
click at [487, 163] on h5 "Individual Localid: 3106289" at bounding box center [551, 167] width 294 height 13
drag, startPoint x: 481, startPoint y: 180, endPoint x: 403, endPoint y: 181, distance: 78.0
click at [403, 181] on div "K Callback Scheduled Call Step: 1 Kevin Gingras America/New_York Calls Count: 0…" at bounding box center [652, 159] width 592 height 90
drag, startPoint x: 514, startPoint y: 167, endPoint x: 485, endPoint y: 167, distance: 29.0
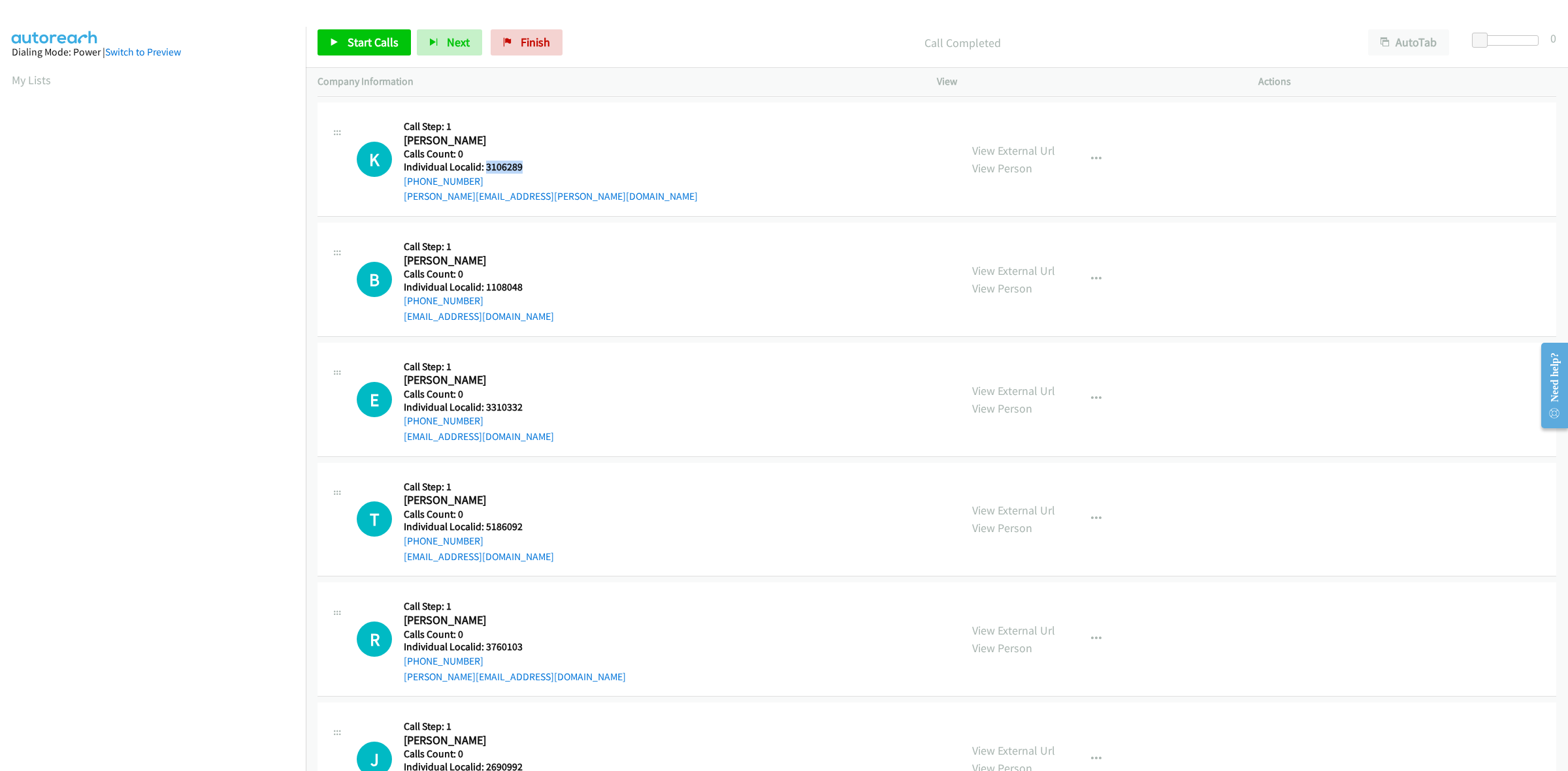
click at [485, 167] on div "K Callback Scheduled Call Step: 1 Kevin Gingras America/New_York Calls Count: 0…" at bounding box center [652, 159] width 592 height 90
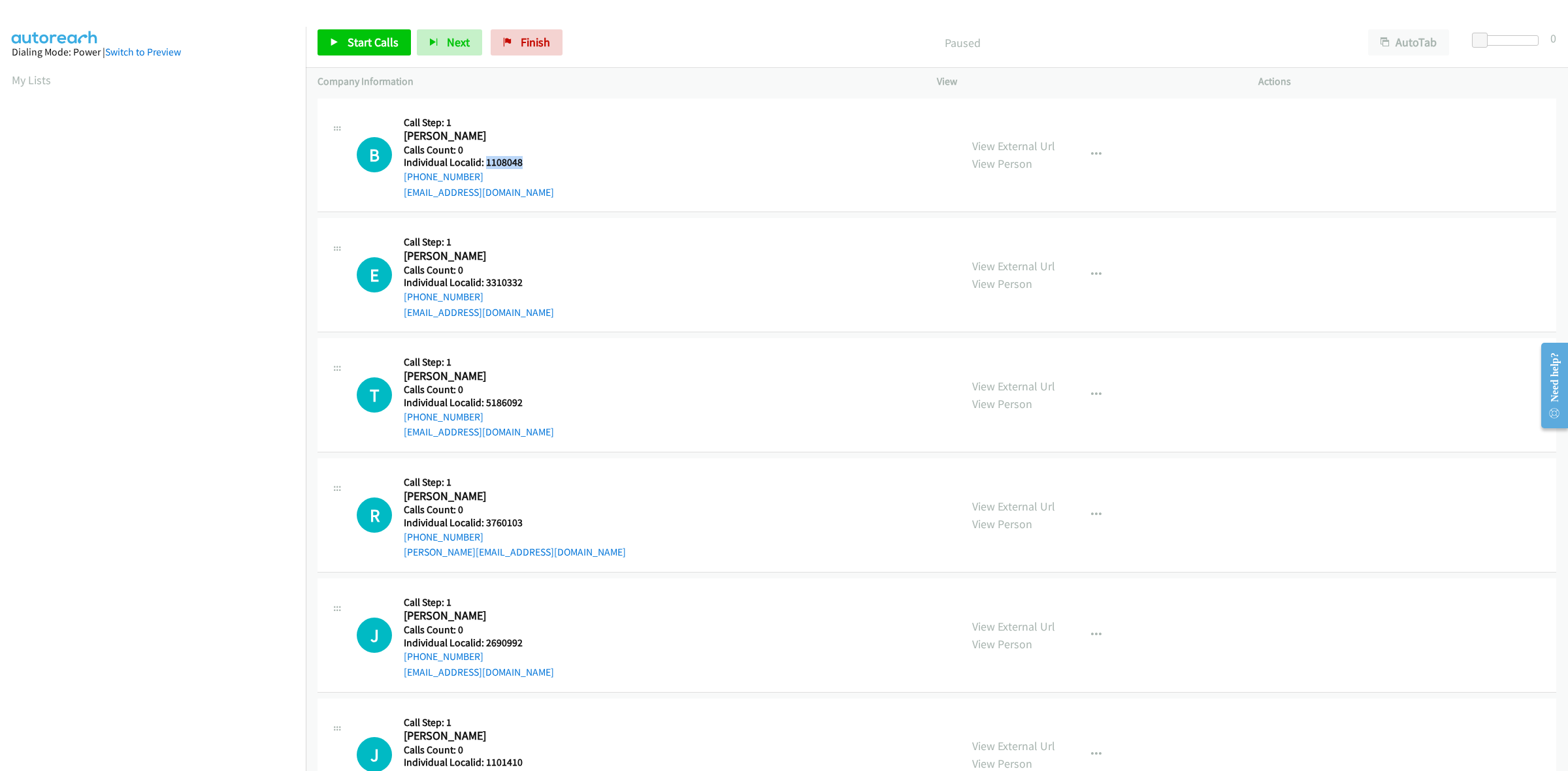
drag, startPoint x: 520, startPoint y: 157, endPoint x: 485, endPoint y: 159, distance: 35.1
click at [485, 159] on h5 "Individual Localid: 1108048" at bounding box center [479, 163] width 150 height 13
copy h5 "1108048"
drag, startPoint x: 477, startPoint y: 174, endPoint x: 395, endPoint y: 183, distance: 82.5
click at [395, 183] on div "B Callback Scheduled Call Step: 1 Brian Pattillo America/New_York Calls Count: …" at bounding box center [652, 155] width 592 height 90
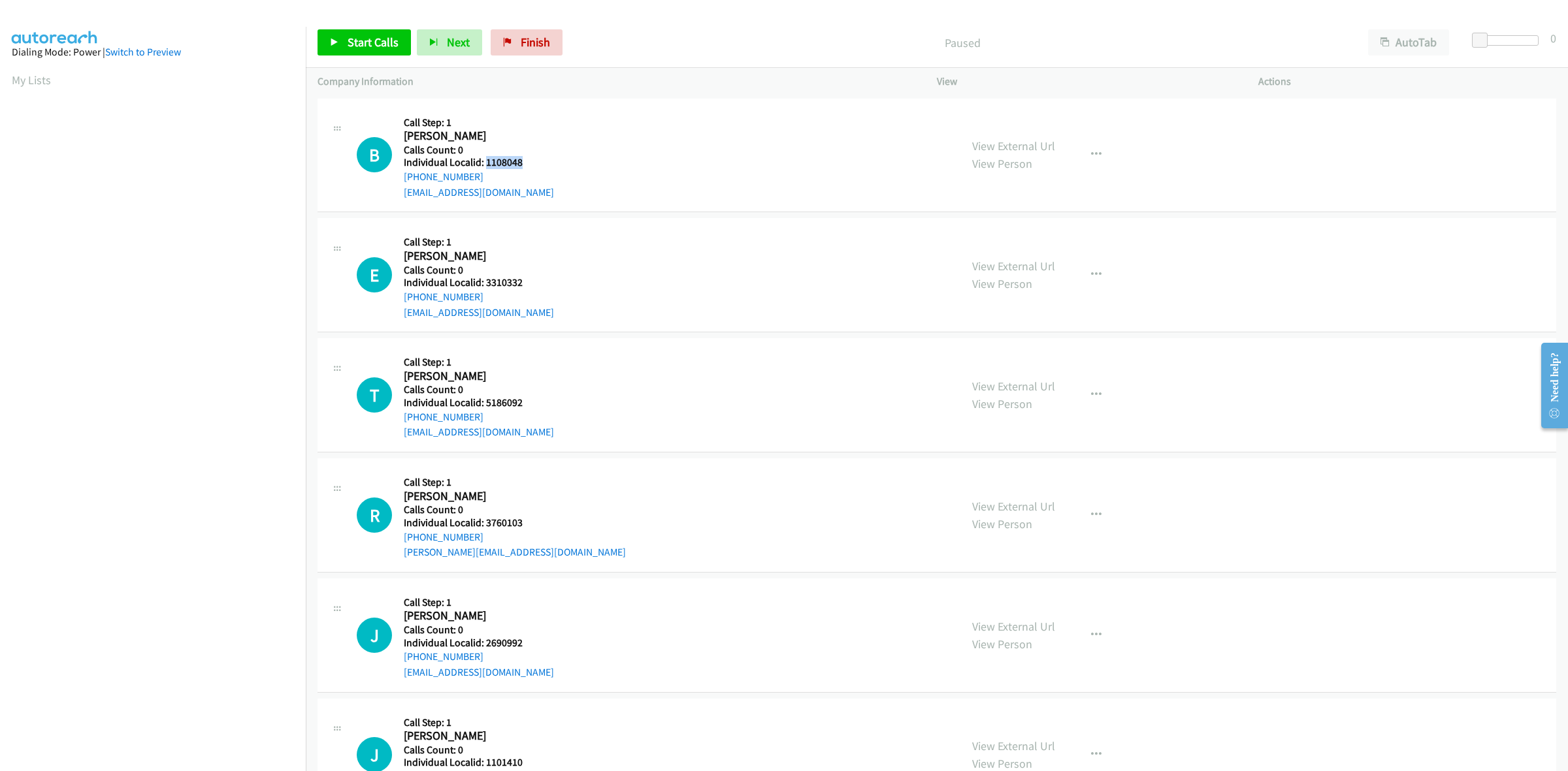
copy link "+1 603-568-8614"
drag, startPoint x: 523, startPoint y: 162, endPoint x: 485, endPoint y: 164, distance: 38.1
click at [485, 164] on h5 "Individual Localid: 1108048" at bounding box center [479, 163] width 150 height 13
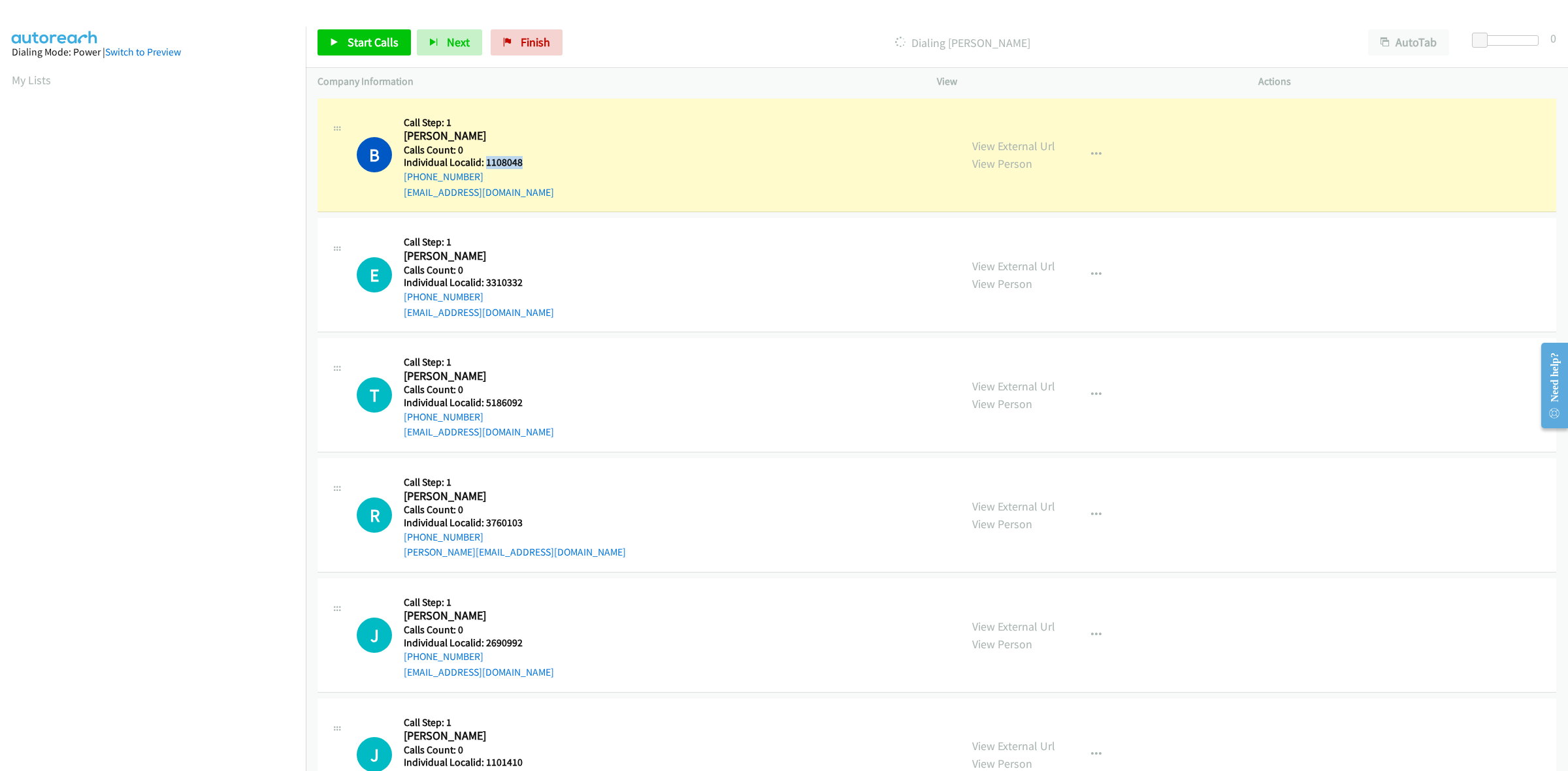
copy h5 "1108048"
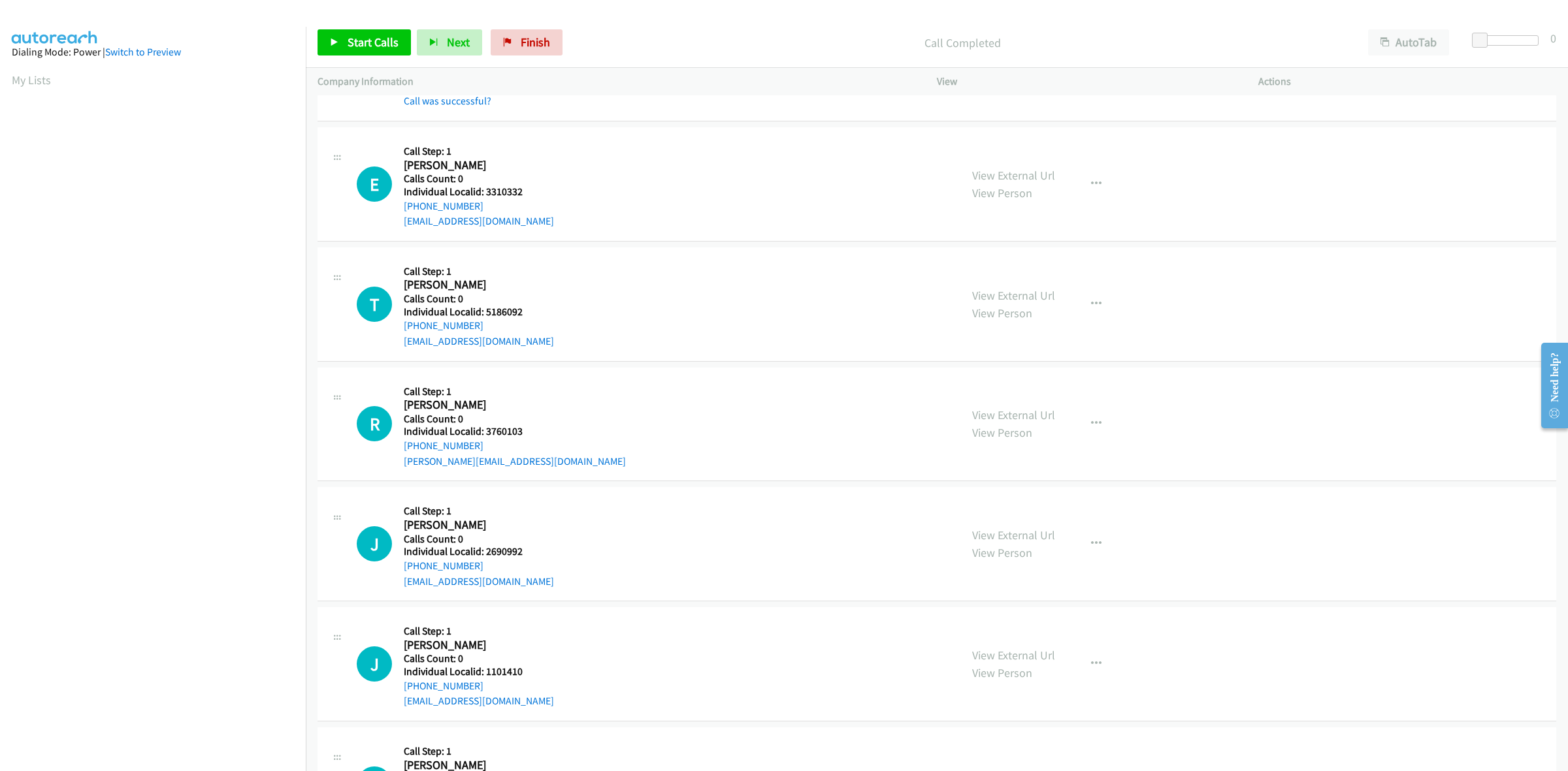
scroll to position [122, 0]
drag, startPoint x: 522, startPoint y: 190, endPoint x: 485, endPoint y: 184, distance: 37.5
click at [485, 184] on h5 "Individual Localid: 3310332" at bounding box center [479, 189] width 150 height 13
copy h5 "3310332"
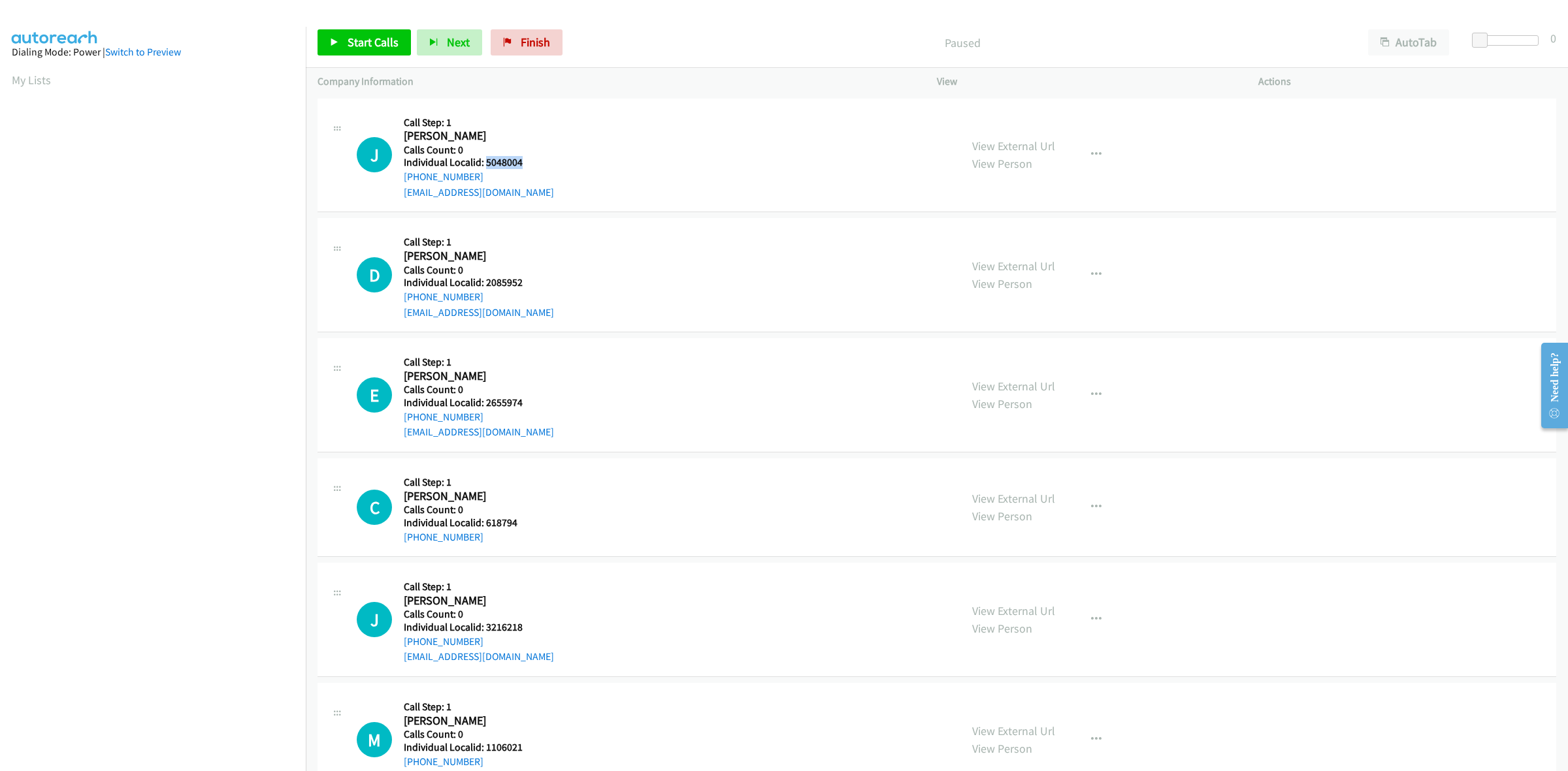
drag, startPoint x: 522, startPoint y: 161, endPoint x: 483, endPoint y: 162, distance: 39.0
click at [483, 162] on h5 "Individual Localid: 5048004" at bounding box center [481, 163] width 155 height 13
copy h5 "5048004"
drag, startPoint x: 485, startPoint y: 176, endPoint x: 394, endPoint y: 184, distance: 91.4
click at [394, 184] on div "J Callback Scheduled Call Step: 1 [PERSON_NAME] America/[GEOGRAPHIC_DATA] Calls…" at bounding box center [652, 155] width 592 height 90
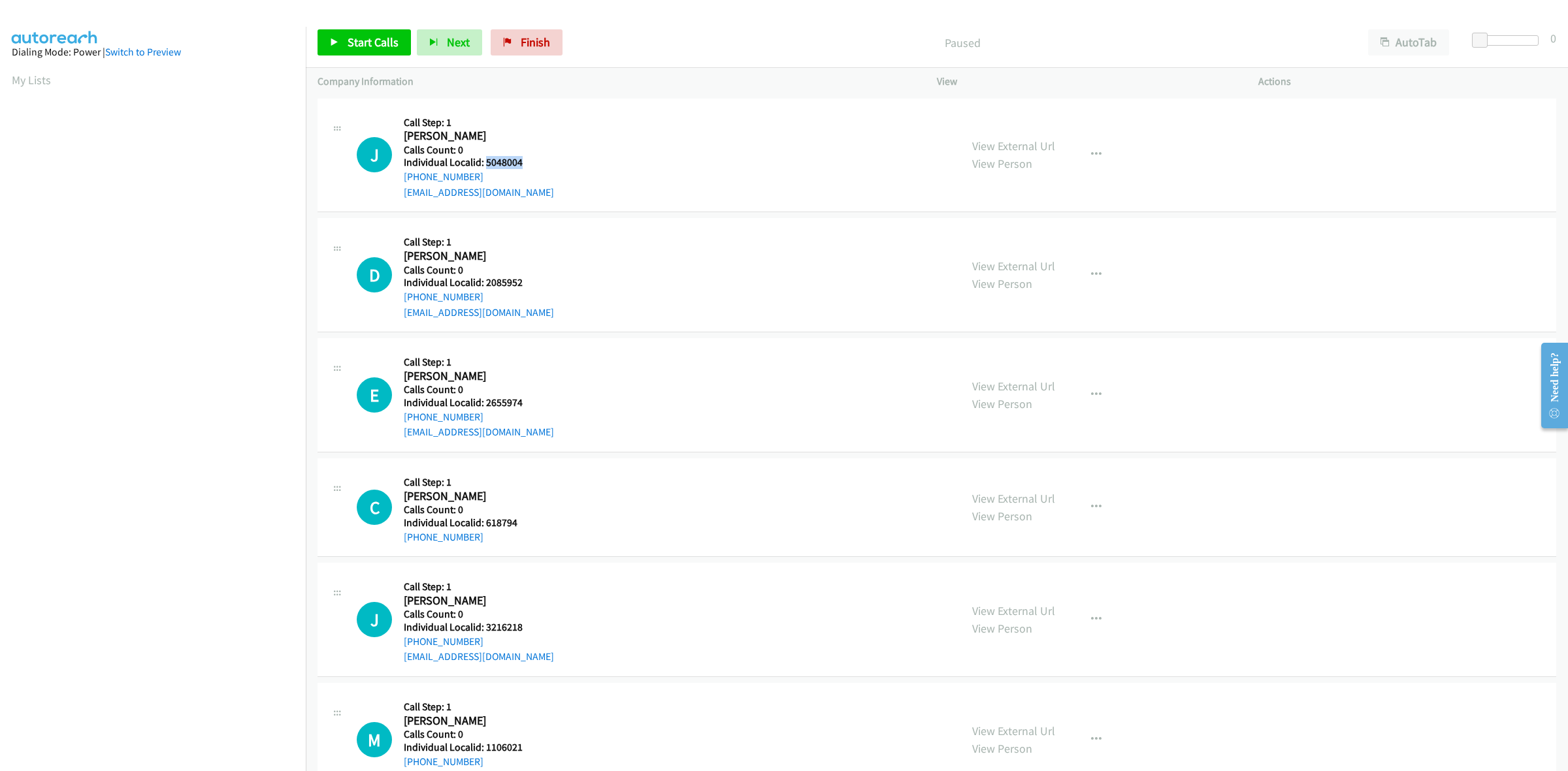
copy link "[PHONE_NUMBER]"
drag, startPoint x: 526, startPoint y: 161, endPoint x: 485, endPoint y: 160, distance: 41.0
click at [485, 160] on h5 "Individual Localid: 5048004" at bounding box center [481, 163] width 155 height 13
copy h5 "5048004"
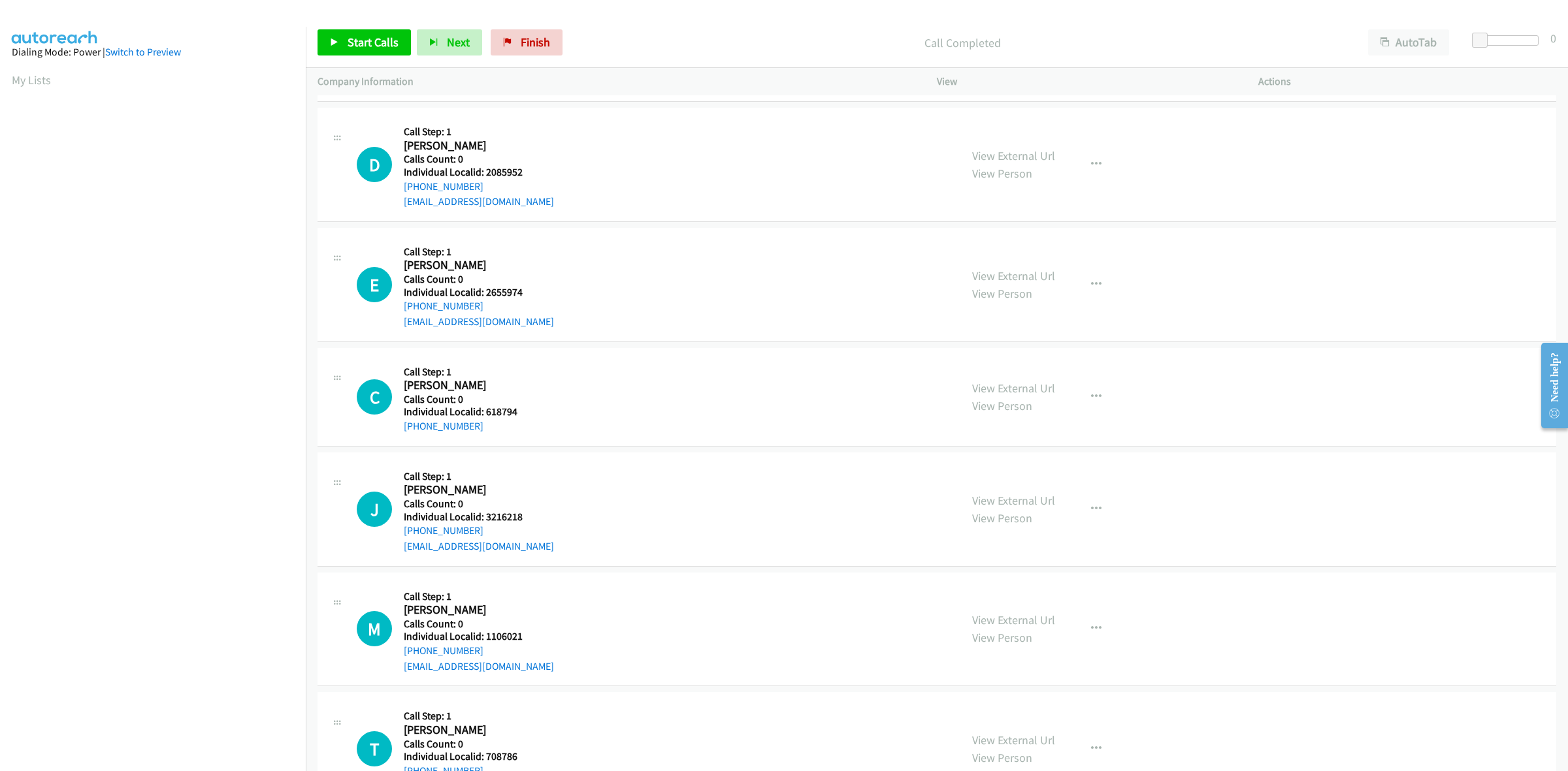
scroll to position [163, 0]
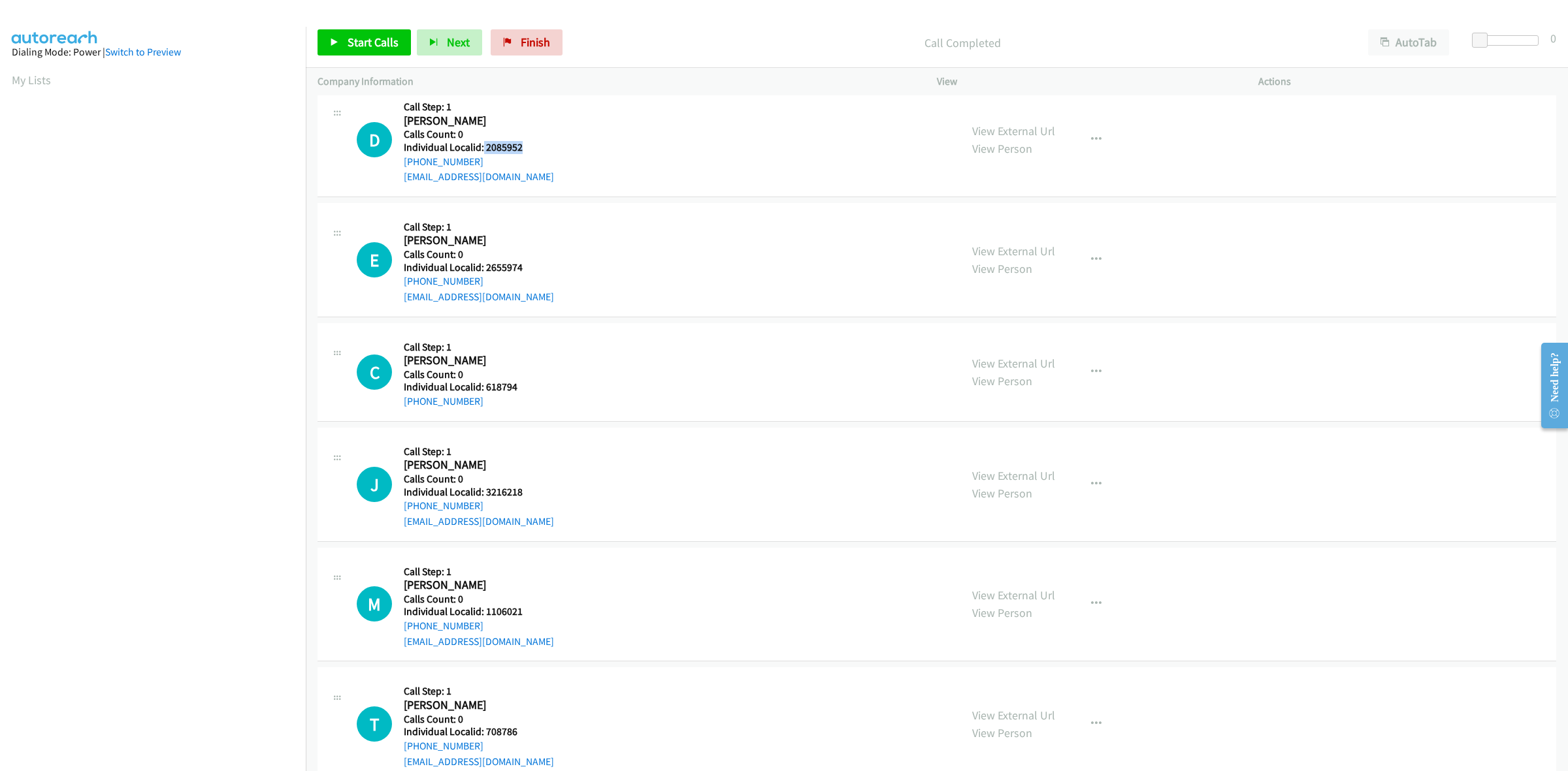
drag, startPoint x: 524, startPoint y: 144, endPoint x: 482, endPoint y: 144, distance: 42.0
click at [482, 144] on h5 "Individual Localid: 2085952" at bounding box center [481, 147] width 155 height 13
copy h5 "2085952"
drag, startPoint x: 481, startPoint y: 161, endPoint x: 403, endPoint y: 165, distance: 78.1
click at [403, 165] on div "D Callback Scheduled Call Step: 1 Davin Gorton America/Chicago Calls Count: 0 I…" at bounding box center [652, 139] width 592 height 90
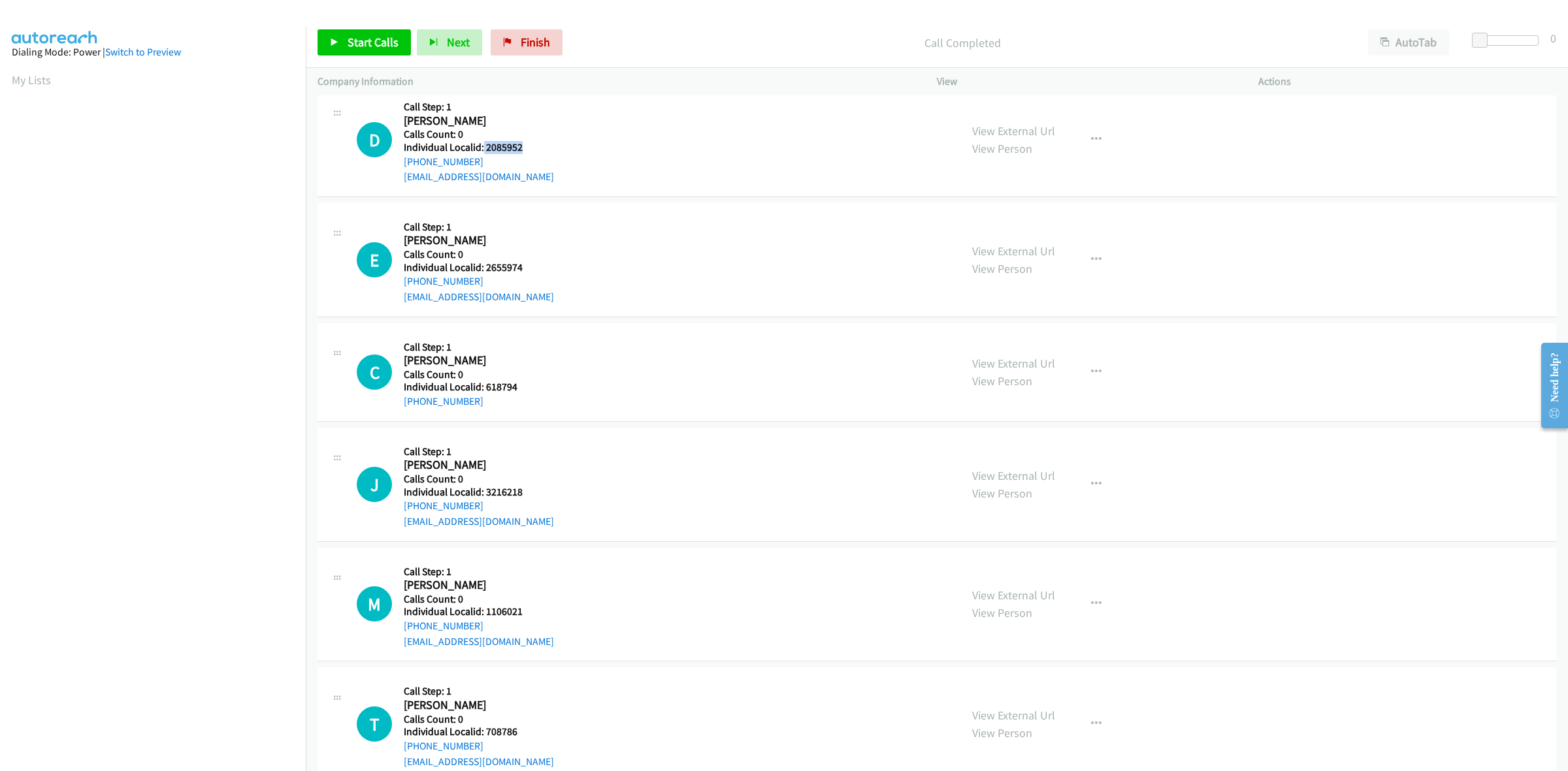
copy link "+1 612-419-0702"
drag, startPoint x: 523, startPoint y: 150, endPoint x: 484, endPoint y: 149, distance: 39.0
click at [484, 149] on h5 "Individual Localid: 2085952" at bounding box center [481, 147] width 155 height 13
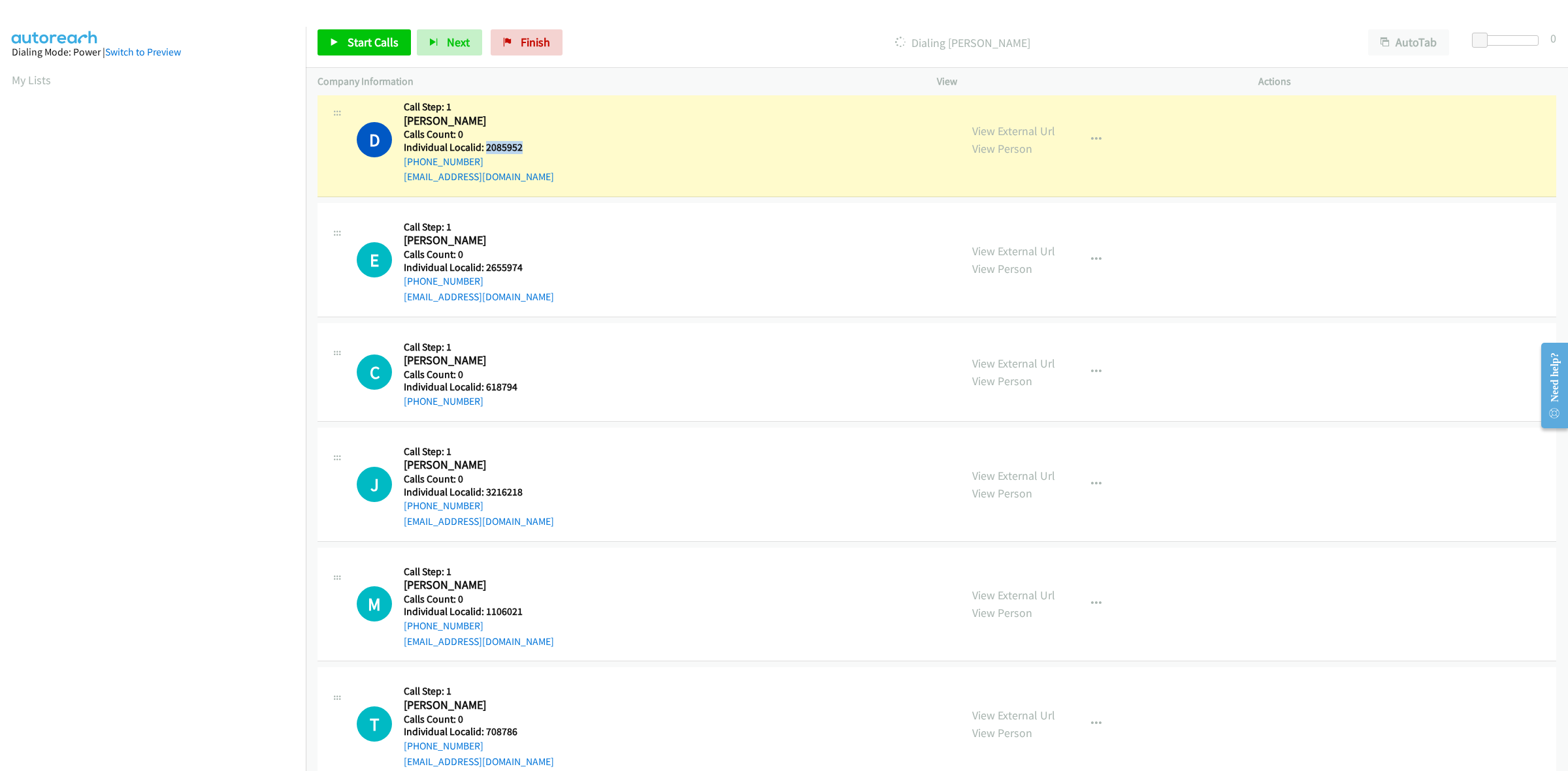
copy h5 "2085952"
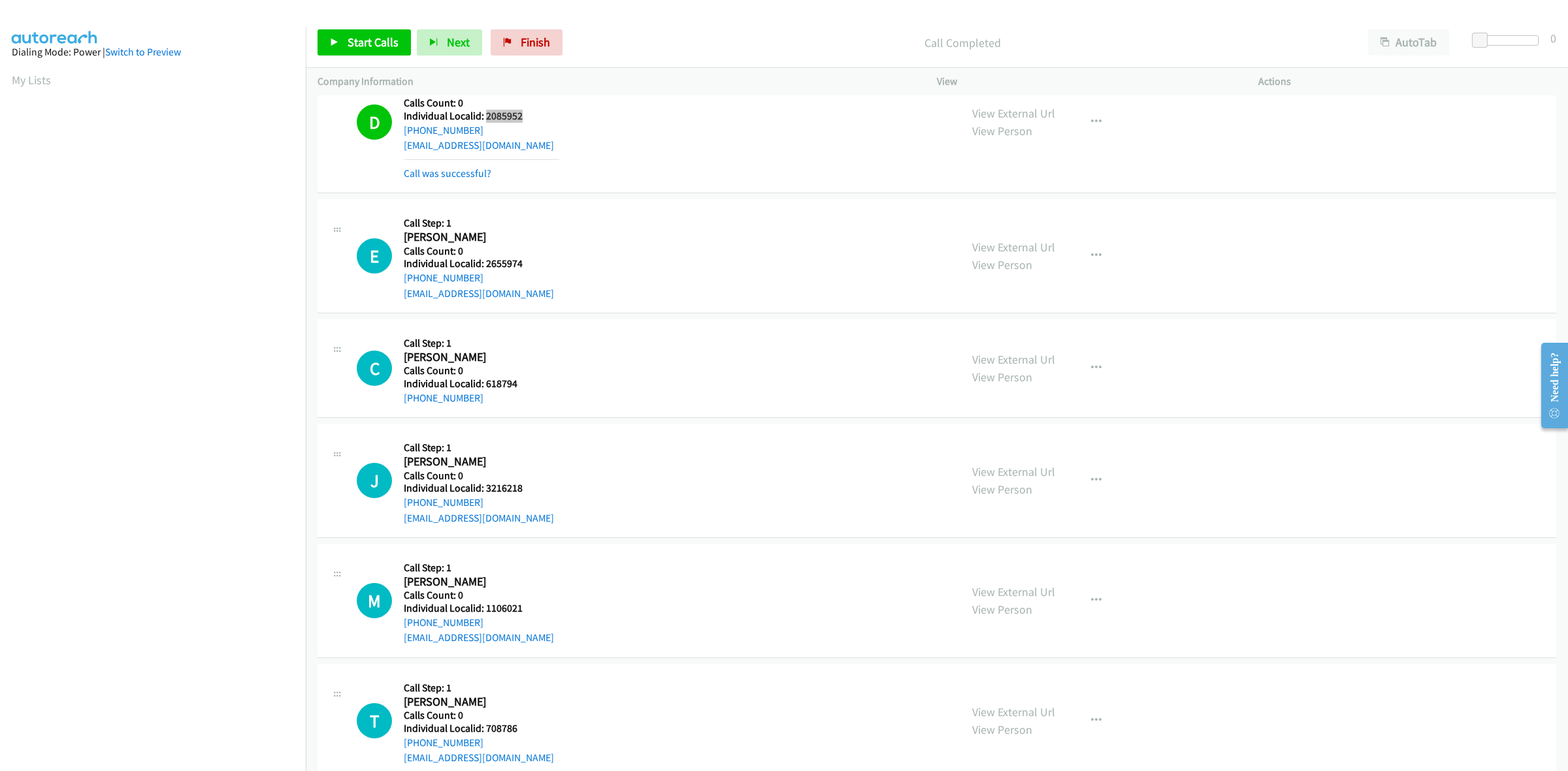
scroll to position [306, 0]
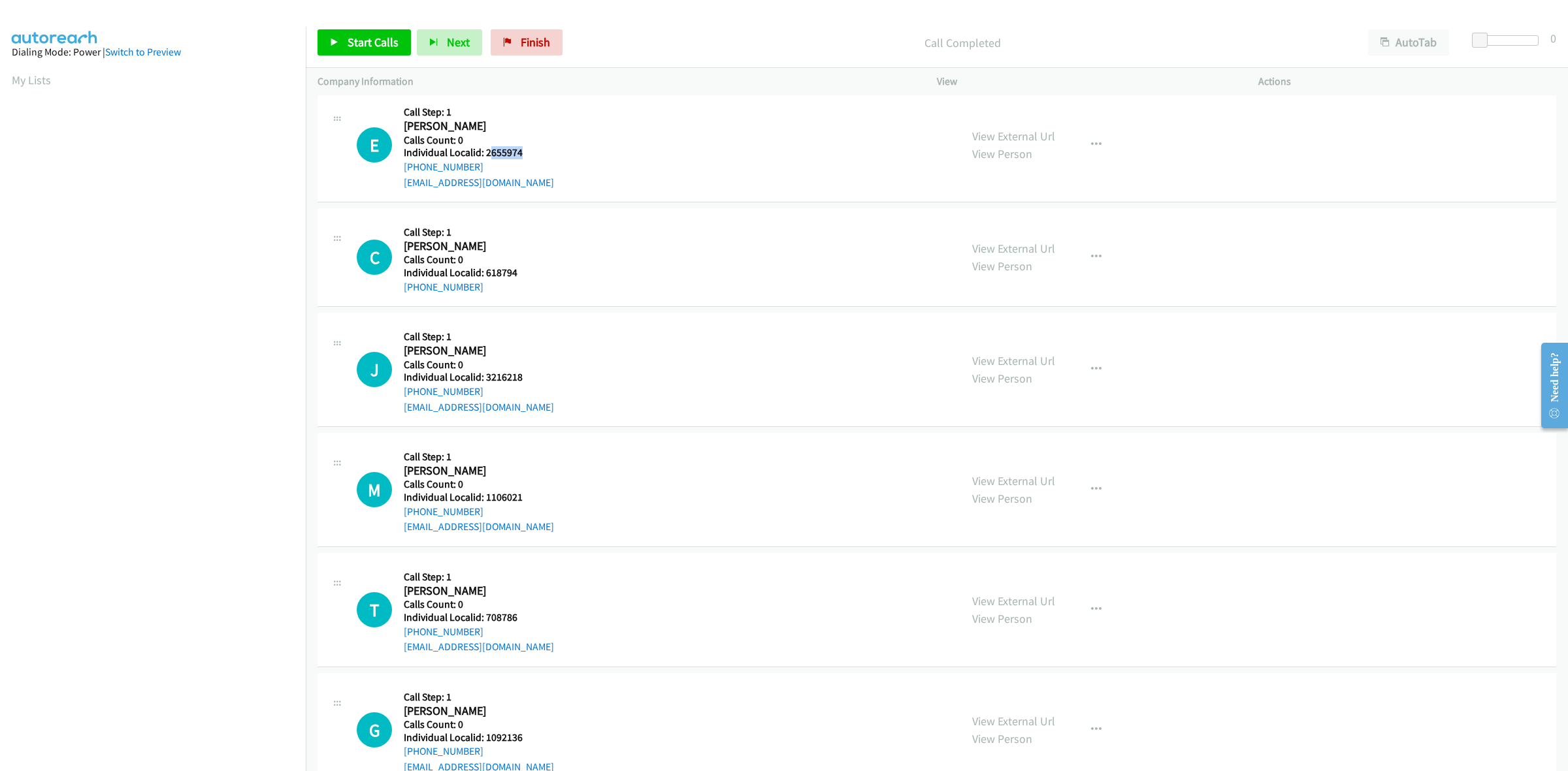
drag, startPoint x: 524, startPoint y: 150, endPoint x: 487, endPoint y: 152, distance: 37.1
click at [487, 152] on h5 "Individual Localid: 2655974" at bounding box center [481, 153] width 155 height 13
click at [562, 155] on div "E Callback Scheduled Call Step: 1 Ezra Adkins America/Chicago Calls Count: 0 In…" at bounding box center [652, 145] width 592 height 90
drag, startPoint x: 508, startPoint y: 151, endPoint x: 487, endPoint y: 151, distance: 21.0
click at [487, 151] on h5 "Individual Localid: 2655974" at bounding box center [481, 153] width 155 height 13
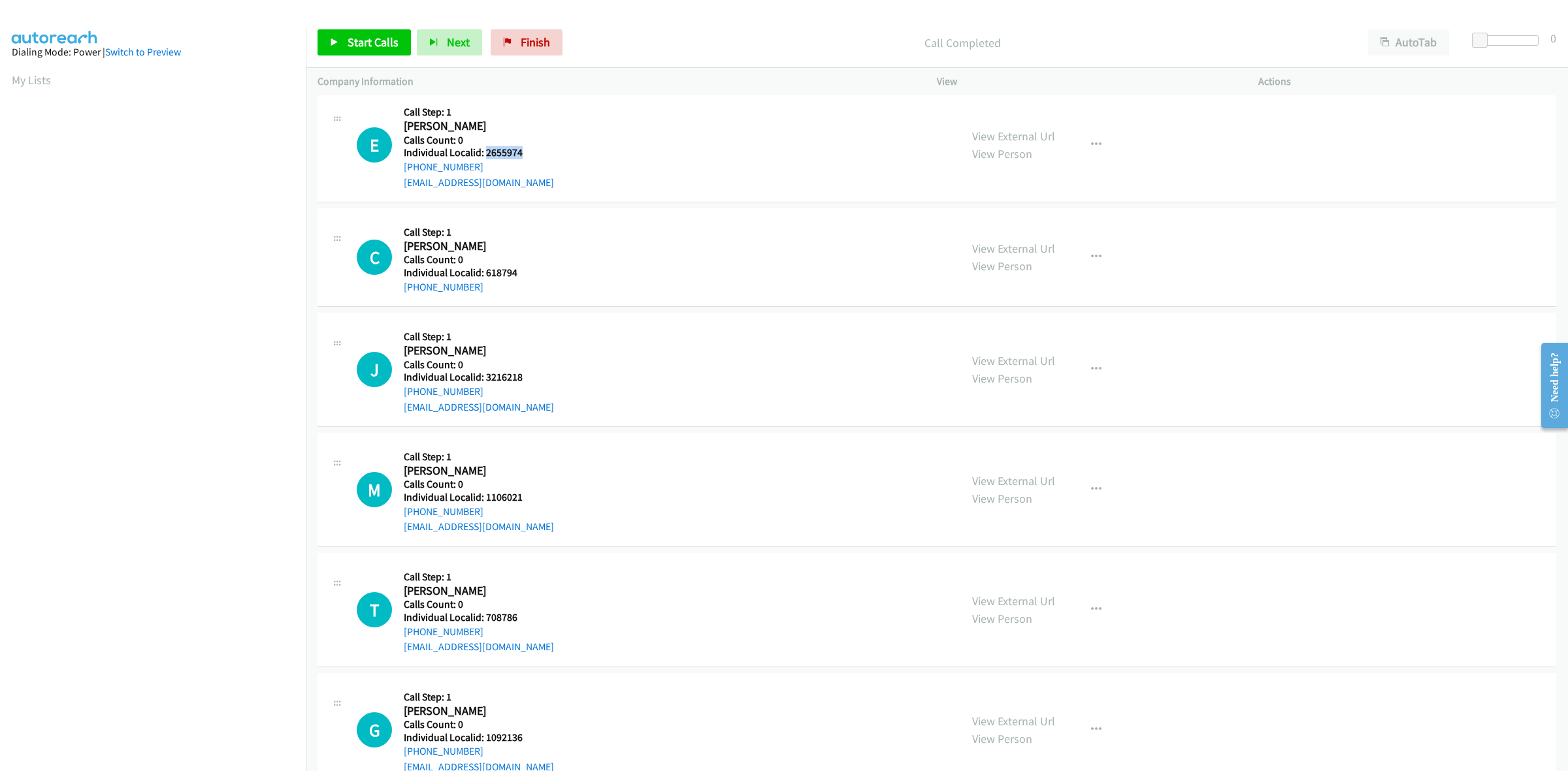
copy h5 "2655974"
drag, startPoint x: 478, startPoint y: 165, endPoint x: 397, endPoint y: 170, distance: 81.2
click at [397, 170] on div "E Callback Scheduled Call Step: 1 Ezra Adkins America/Chicago Calls Count: 0 In…" at bounding box center [652, 145] width 592 height 90
copy link "+1 641-750-3838"
drag, startPoint x: 524, startPoint y: 151, endPoint x: 484, endPoint y: 155, distance: 40.2
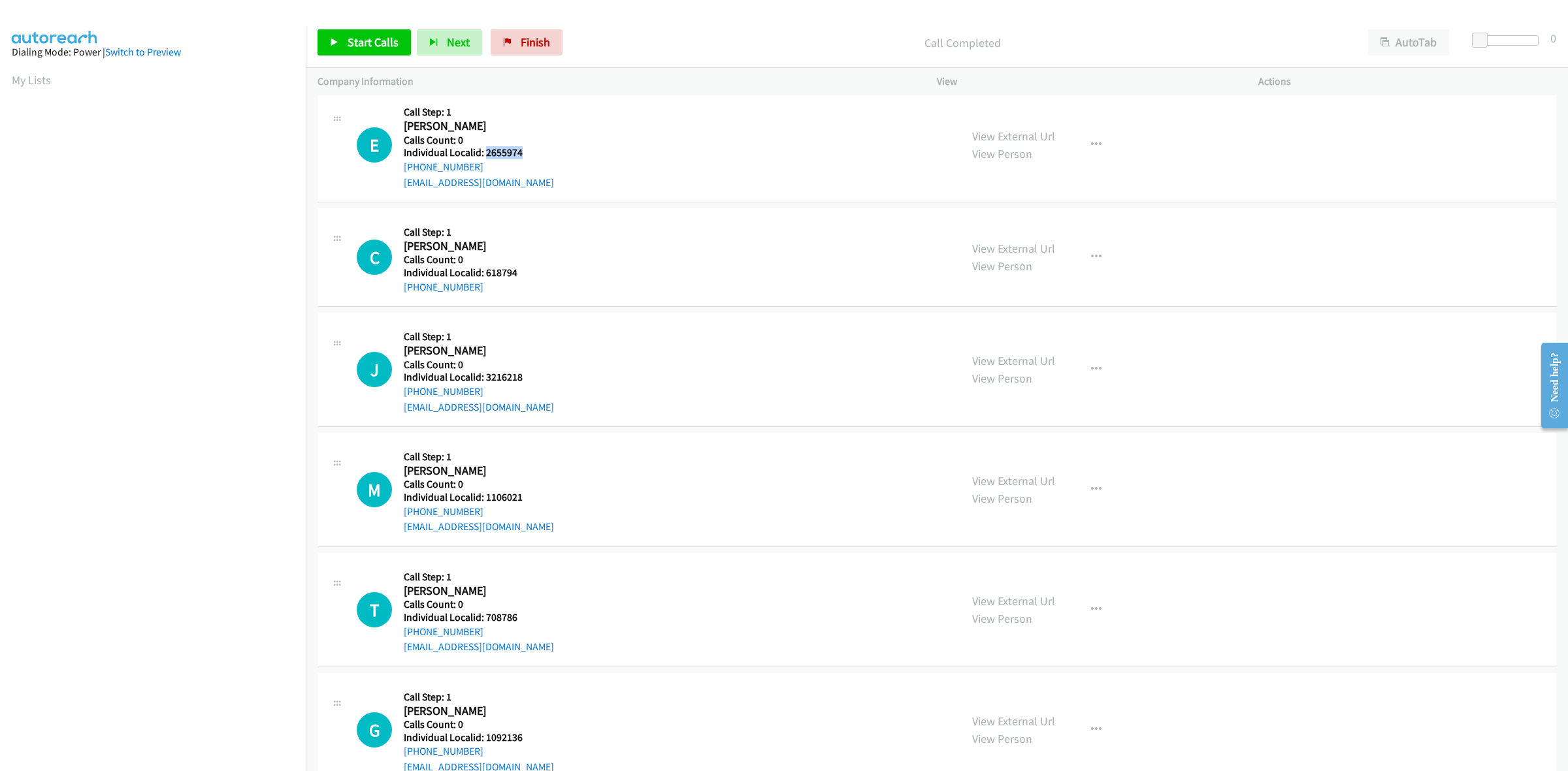
click at [484, 155] on h5 "Individual Localid: 2655974" at bounding box center [481, 153] width 155 height 13
copy h5 "2655974"
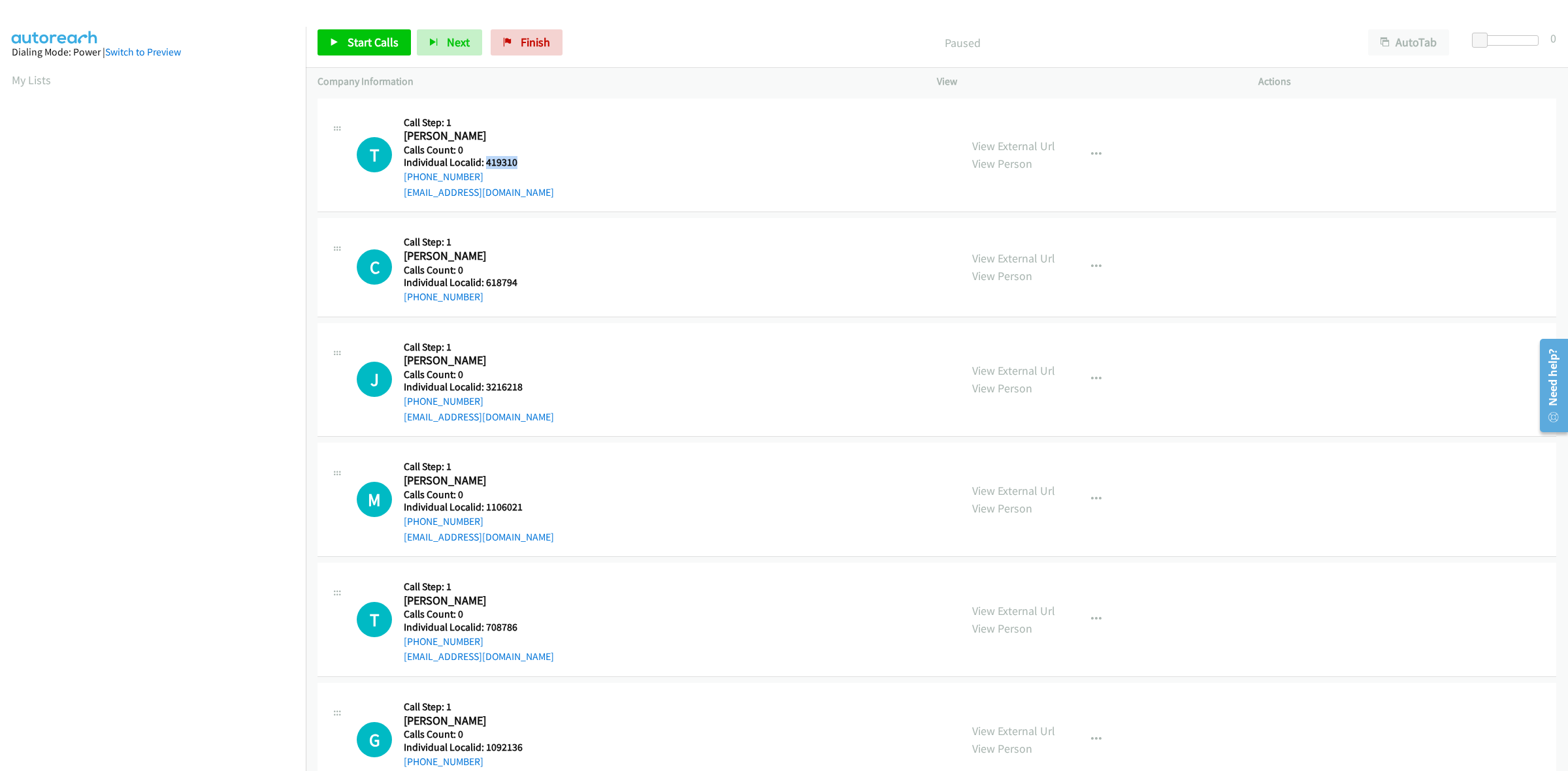
drag, startPoint x: 515, startPoint y: 162, endPoint x: 487, endPoint y: 163, distance: 28.0
click at [487, 163] on h5 "Individual Localid: 419310" at bounding box center [479, 163] width 150 height 13
copy h5 "419310"
click at [656, 170] on div "T Callback Scheduled Call Step: 1 Taylor Ray America/Chicago Calls Count: 0 Ind…" at bounding box center [652, 155] width 592 height 90
click at [1091, 155] on icon "button" at bounding box center [1096, 155] width 11 height 11
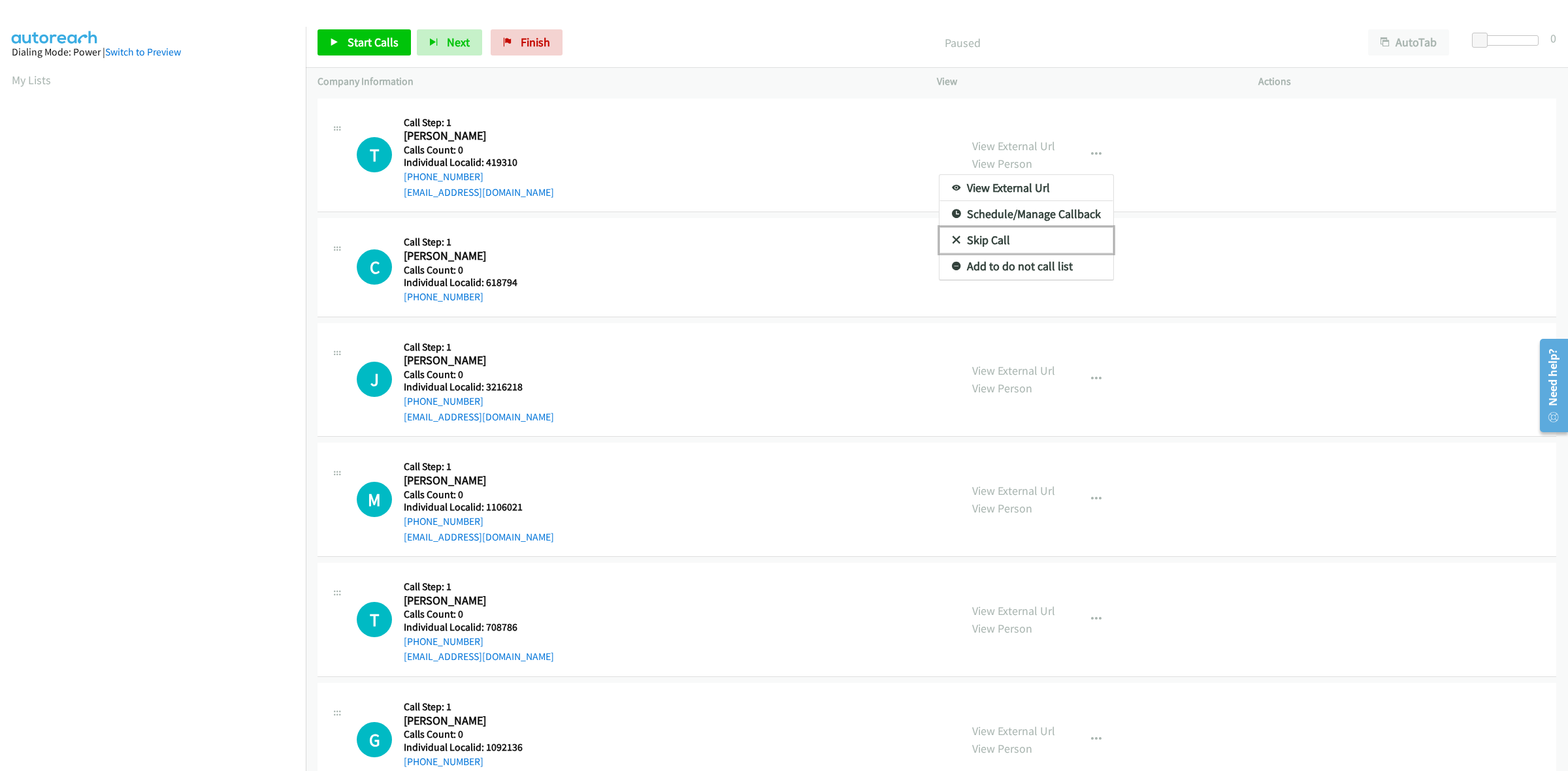
click at [1017, 234] on link "Skip Call" at bounding box center [1026, 240] width 174 height 26
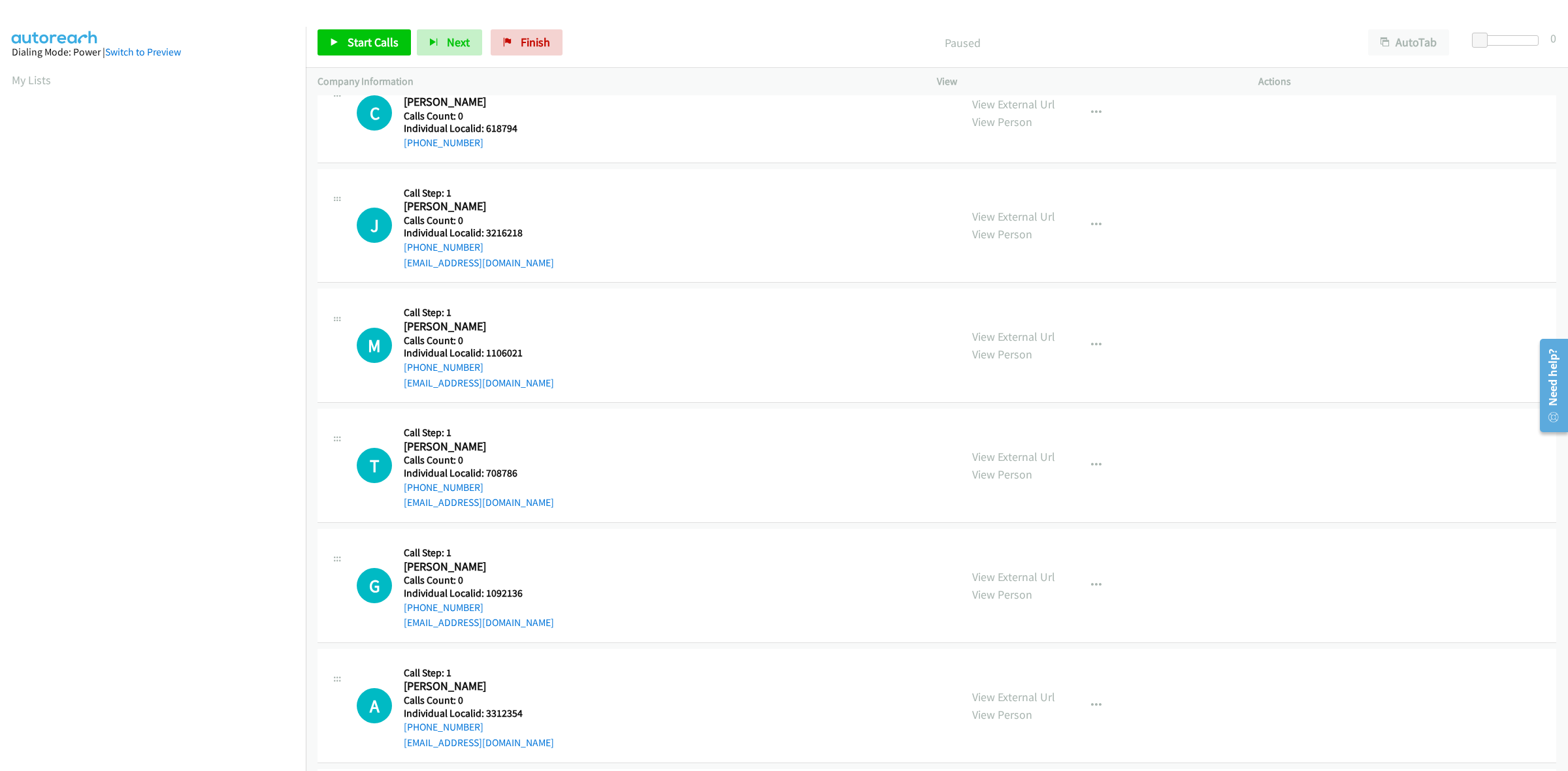
scroll to position [163, 0]
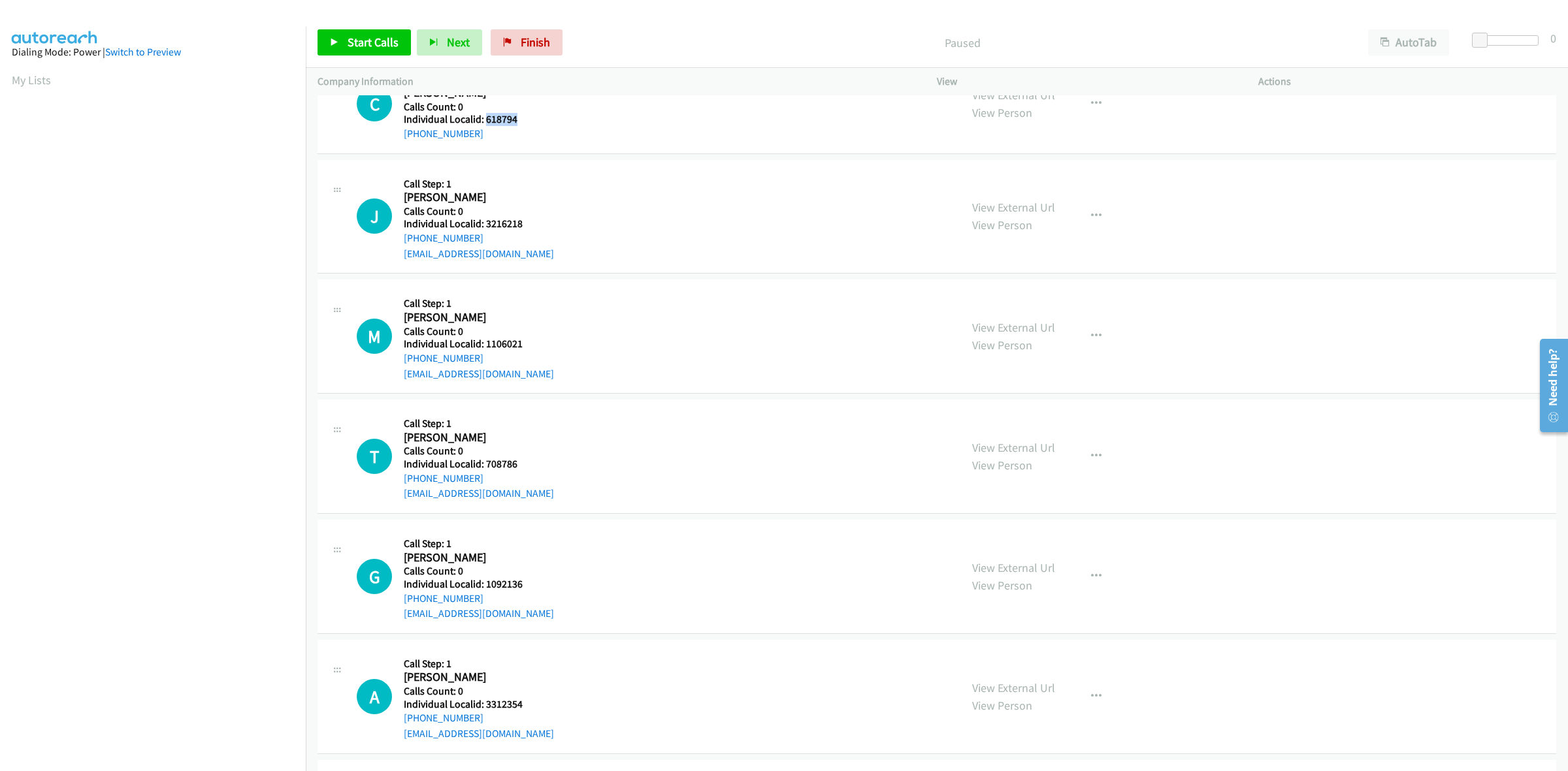
drag, startPoint x: 521, startPoint y: 123, endPoint x: 484, endPoint y: 116, distance: 37.7
click at [484, 116] on h5 "Individual Localid: 618794" at bounding box center [471, 120] width 134 height 13
copy h5 "618794"
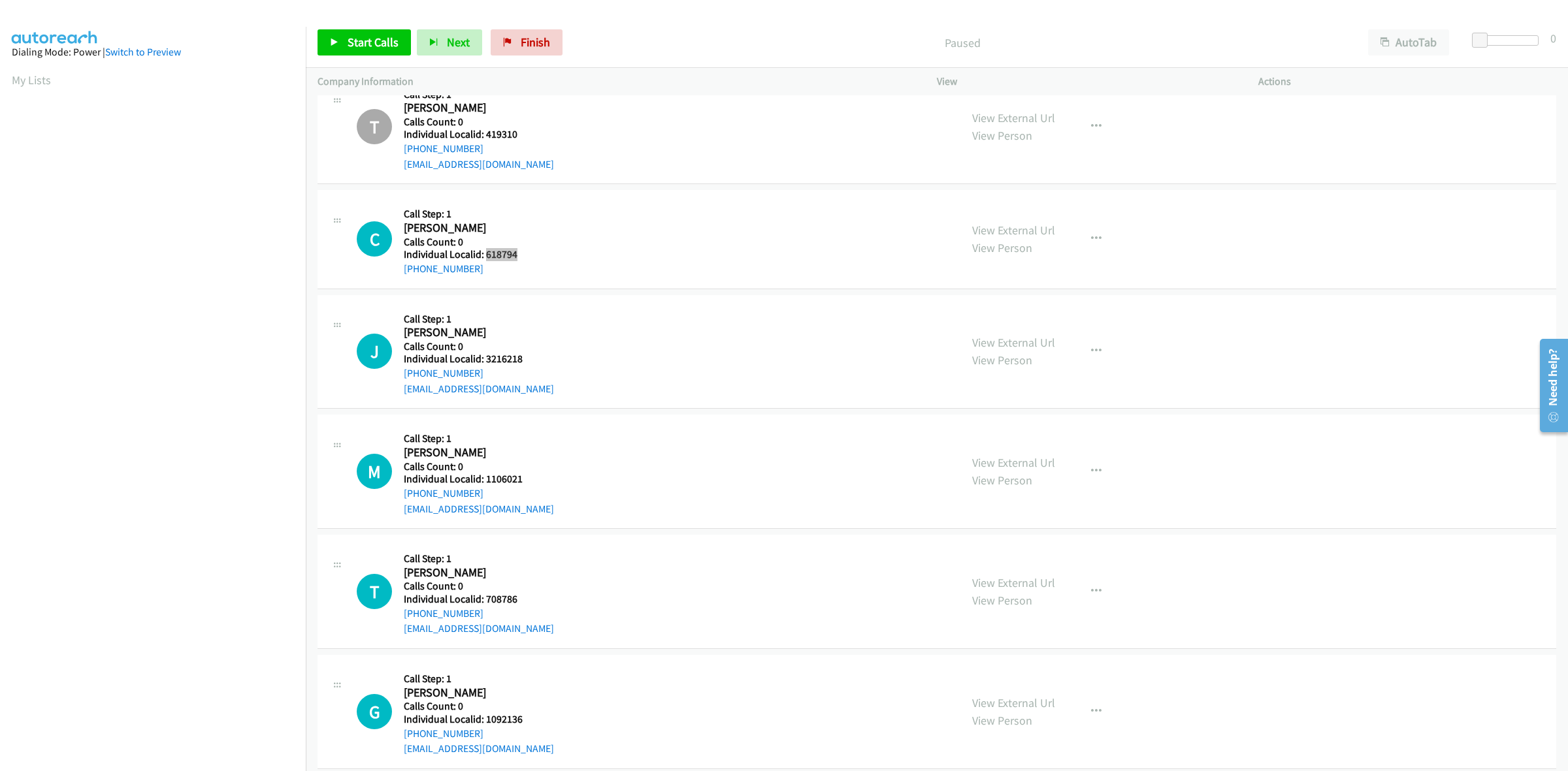
scroll to position [20, 0]
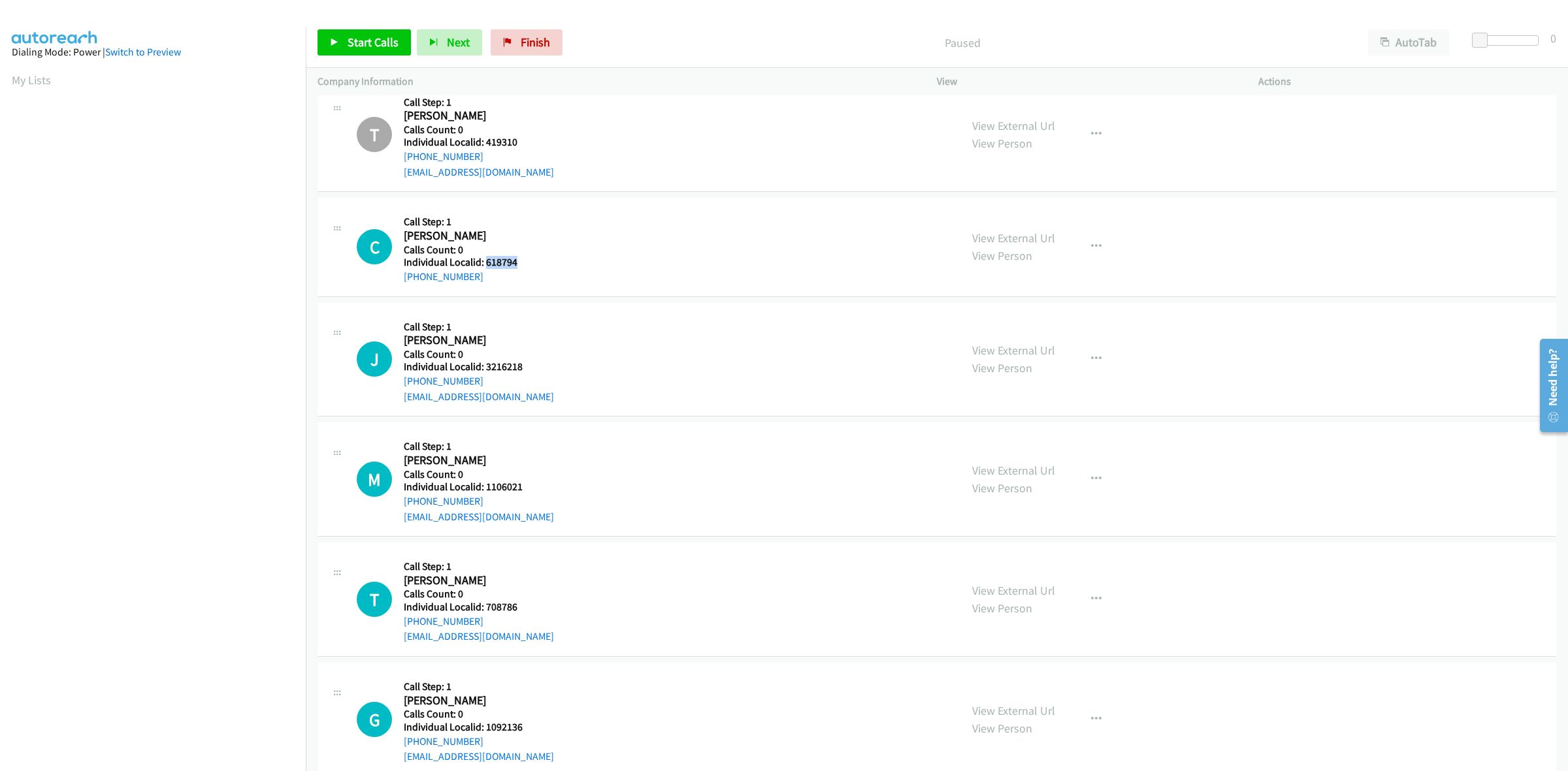
drag, startPoint x: 494, startPoint y: 275, endPoint x: 396, endPoint y: 277, distance: 98.0
click at [396, 277] on div "C Callback Scheduled Call Step: 1 Colby Pyburn America/Chicago Calls Count: 0 I…" at bounding box center [652, 246] width 592 height 75
copy link "+1 423-582-7473"
drag, startPoint x: 510, startPoint y: 256, endPoint x: 481, endPoint y: 258, distance: 29.1
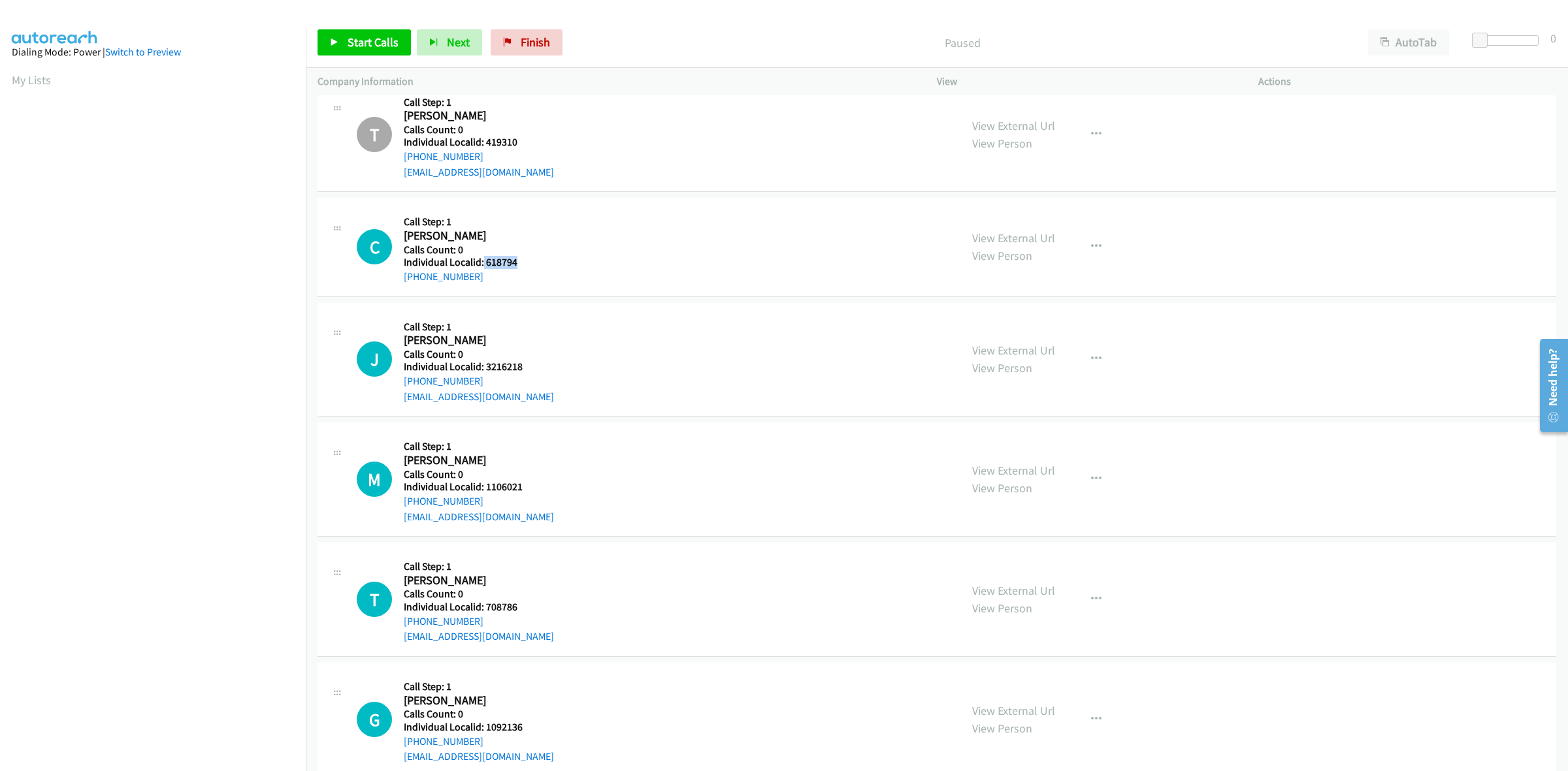
click at [481, 258] on h5 "Individual Localid: 618794" at bounding box center [471, 262] width 134 height 13
copy h5 "618794"
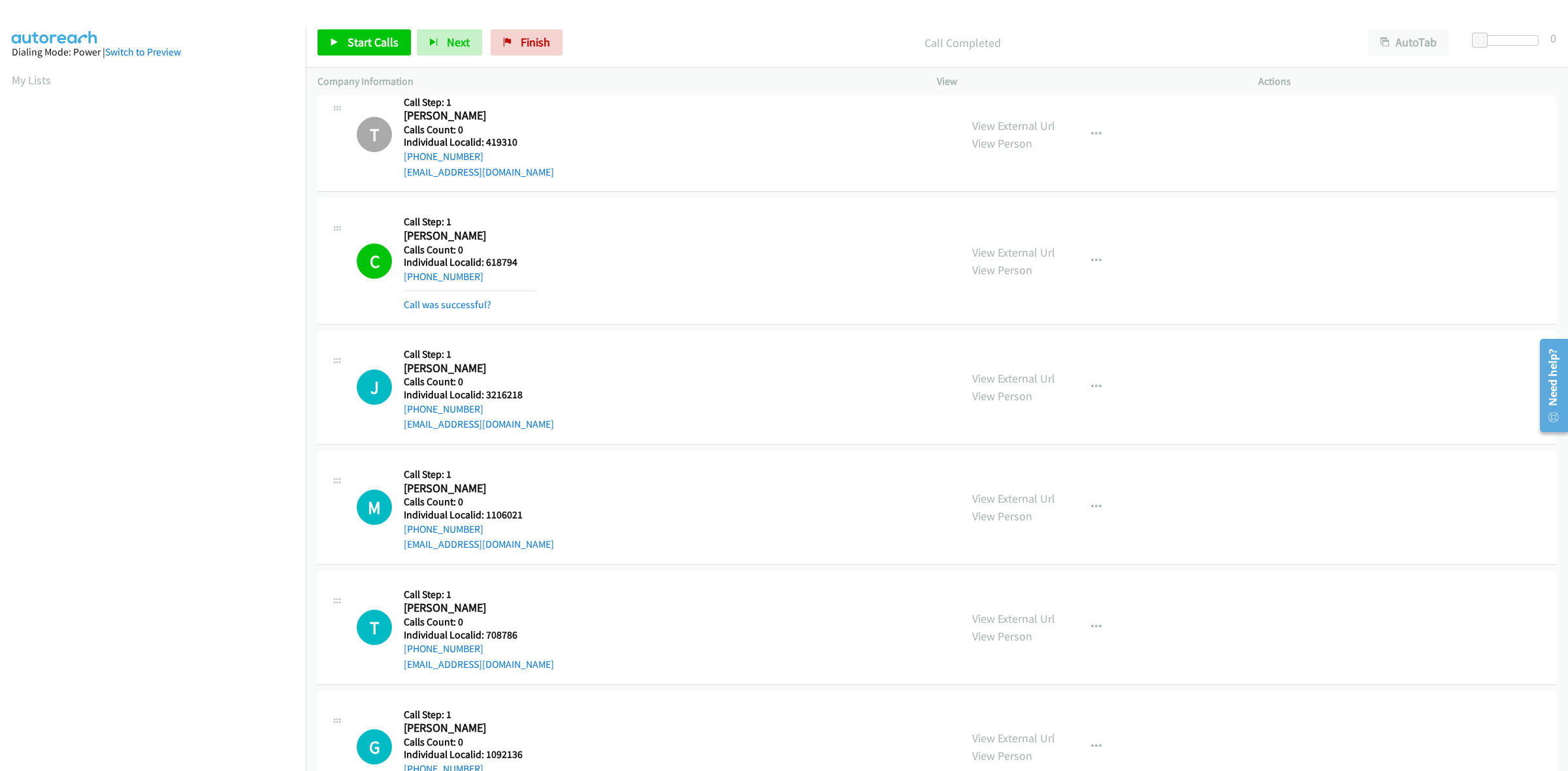
click at [629, 230] on div "C Callback Scheduled Call Step: 1 Colby Pyburn America/Chicago Calls Count: 0 I…" at bounding box center [652, 260] width 592 height 102
drag, startPoint x: 444, startPoint y: 266, endPoint x: 403, endPoint y: 279, distance: 43.0
click at [404, 279] on div "+1 423-582-7473" at bounding box center [471, 277] width 134 height 16
copy link "+1 423-582-7473"
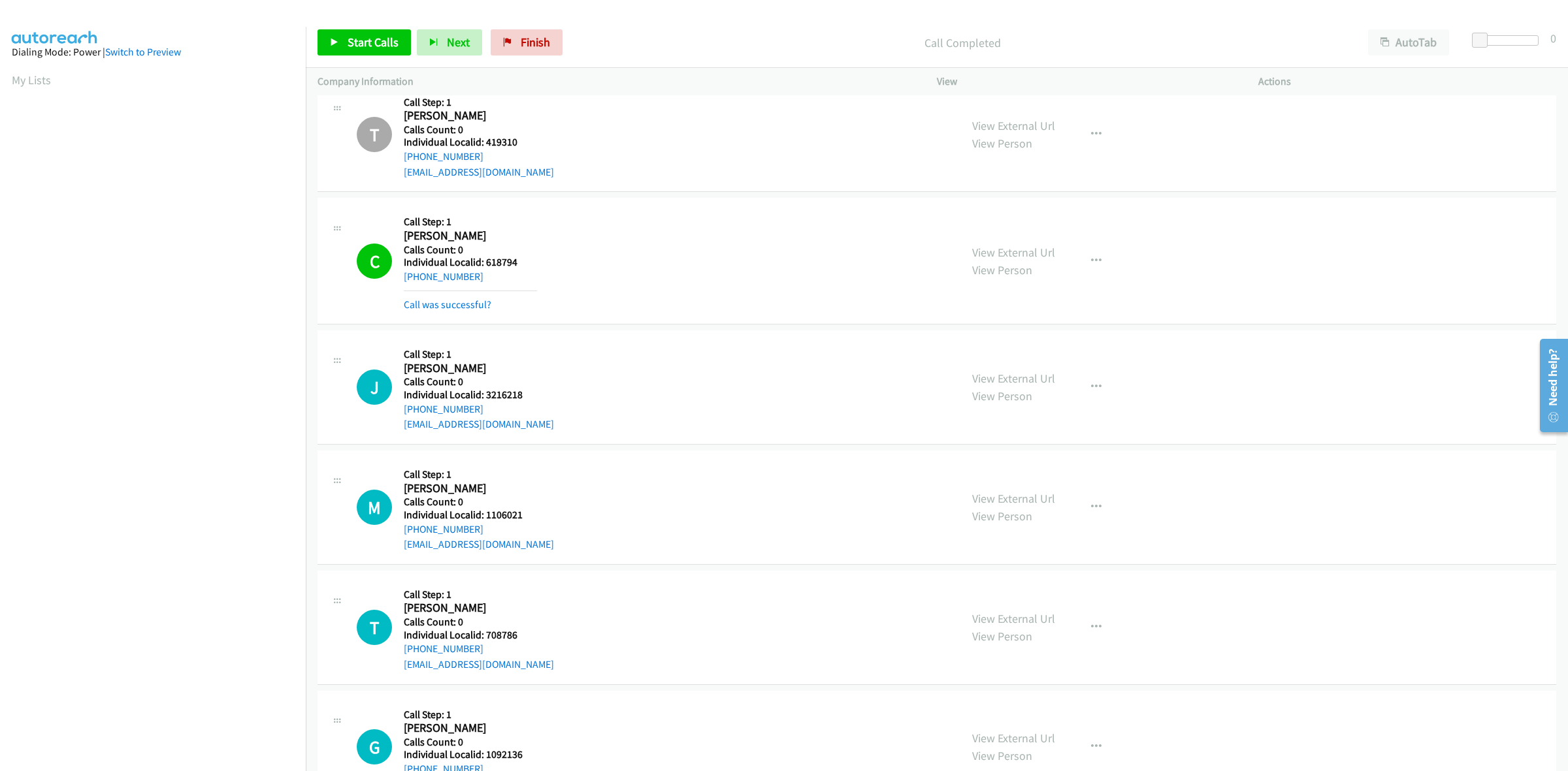
click at [696, 334] on div "J Callback Scheduled Call Step: 1 Jimmy Richards America/Chicago Calls Count: 0…" at bounding box center [937, 387] width 1239 height 114
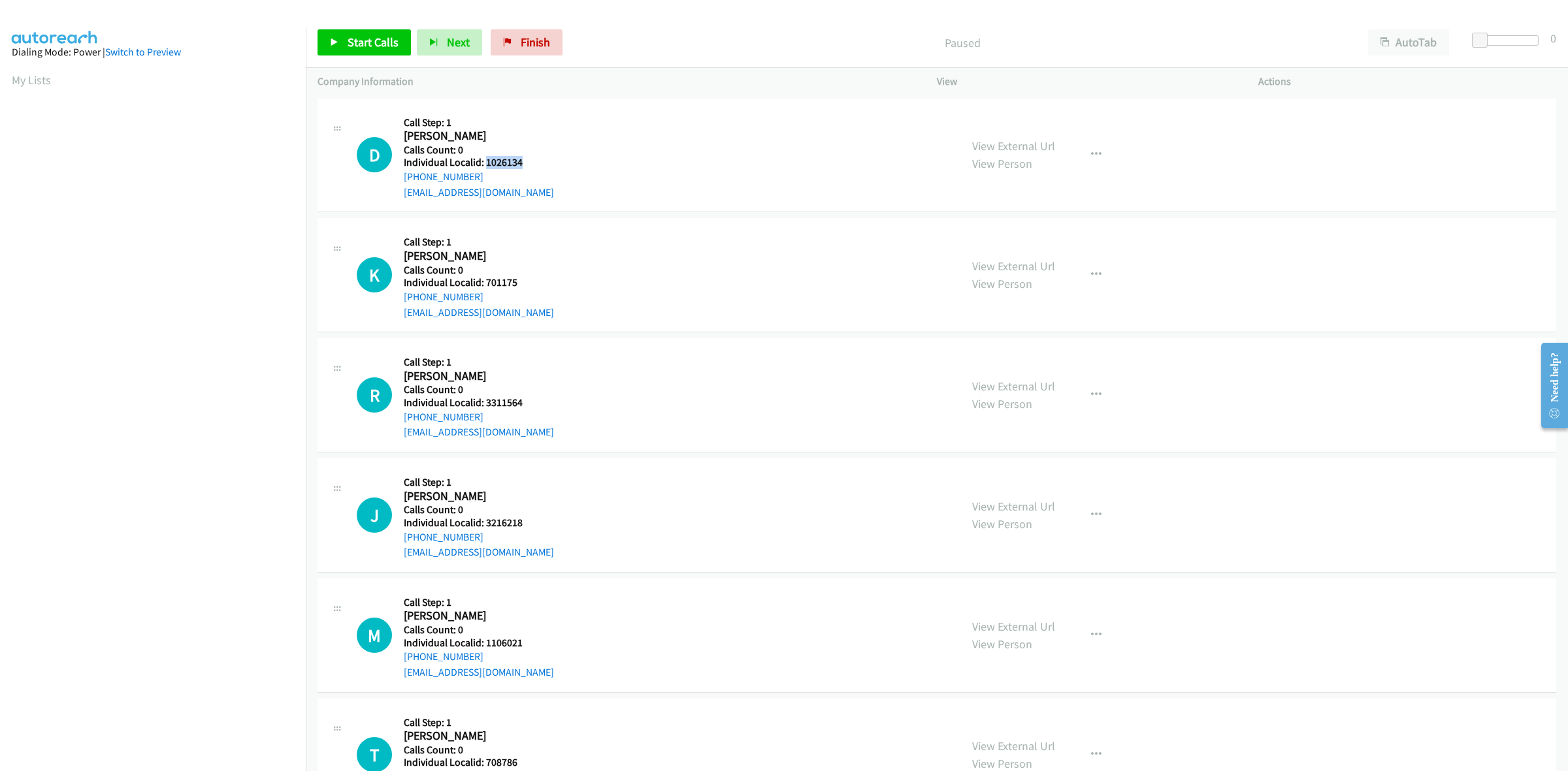
drag, startPoint x: 529, startPoint y: 160, endPoint x: 483, endPoint y: 165, distance: 46.3
click at [483, 165] on h5 "Individual Localid: 1026134" at bounding box center [479, 163] width 150 height 13
copy h5 "1026134"
drag, startPoint x: 474, startPoint y: 171, endPoint x: 396, endPoint y: 182, distance: 78.8
click at [396, 182] on div "D Callback Scheduled Call Step: 1 [PERSON_NAME] America/New_York Calls Count: 0…" at bounding box center [652, 155] width 592 height 90
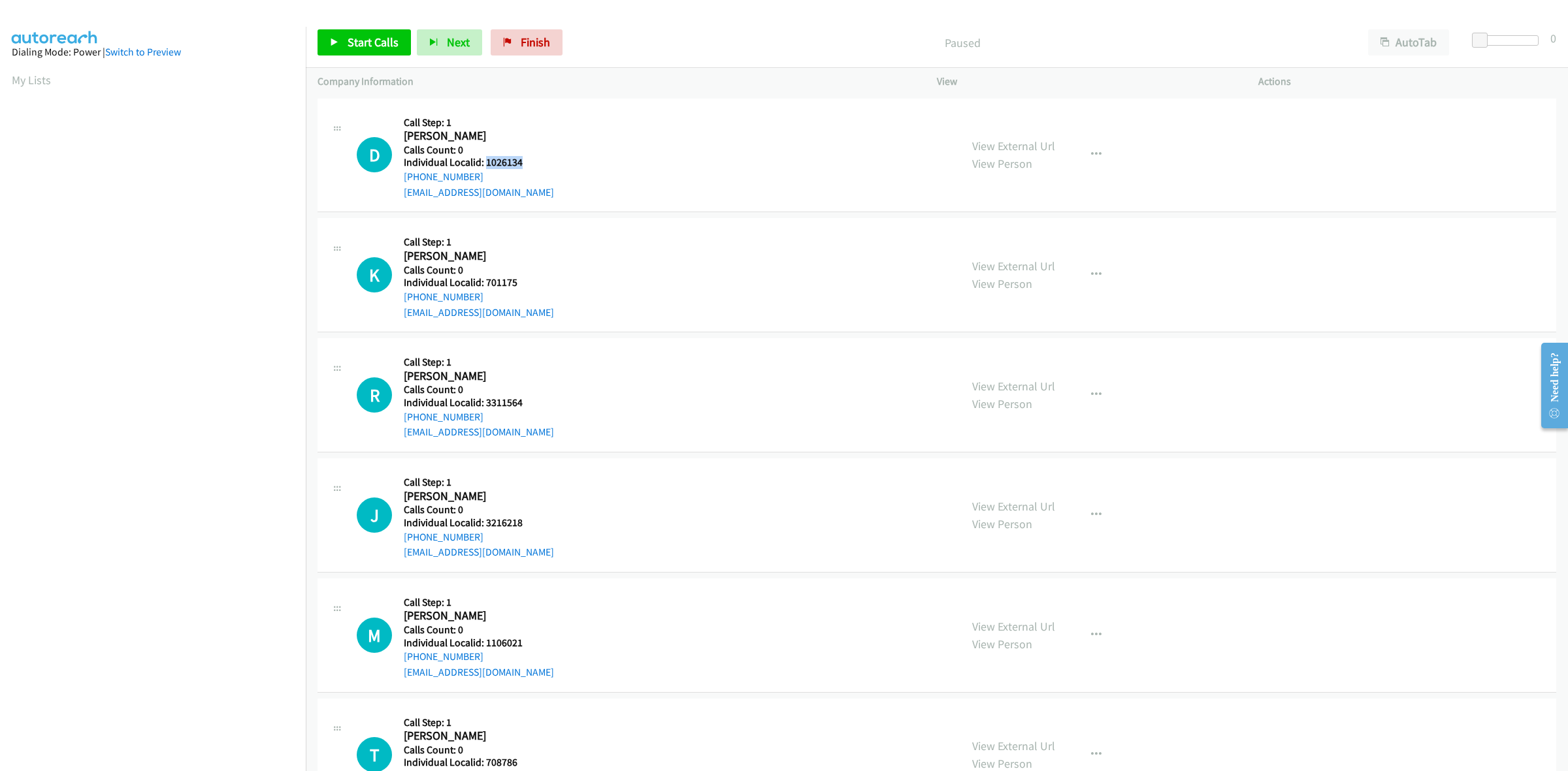
copy link "[PHONE_NUMBER]"
drag, startPoint x: 533, startPoint y: 161, endPoint x: 487, endPoint y: 165, distance: 46.2
click at [487, 165] on h5 "Individual Localid: 1026134" at bounding box center [479, 163] width 150 height 13
copy h5 "1026134"
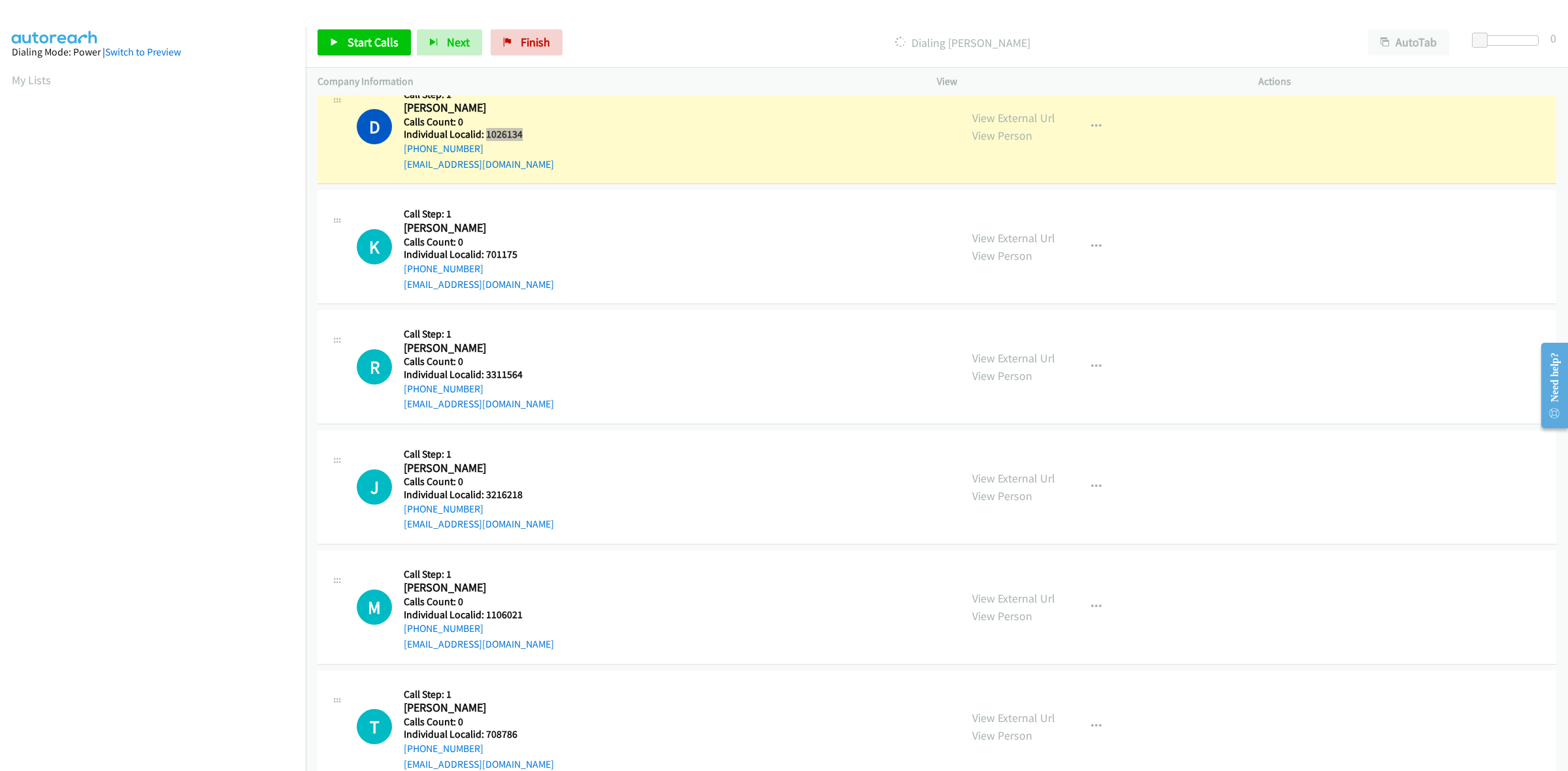
scroll to position [122, 0]
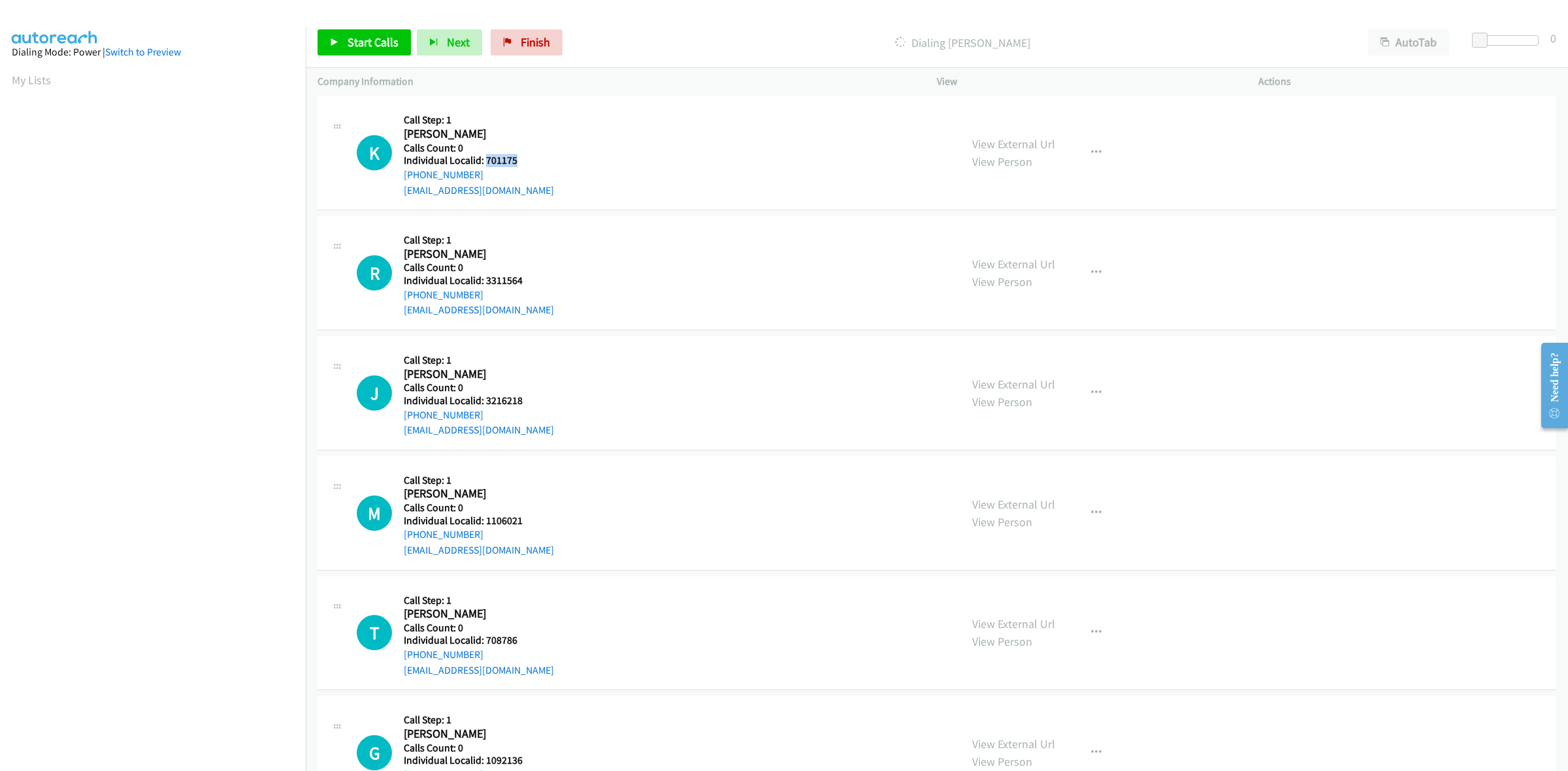
drag, startPoint x: 518, startPoint y: 160, endPoint x: 487, endPoint y: 162, distance: 31.1
click at [487, 162] on h5 "Individual Localid: 701175" at bounding box center [479, 161] width 150 height 13
copy h5 "701175"
drag, startPoint x: 481, startPoint y: 170, endPoint x: 393, endPoint y: 182, distance: 88.8
click at [393, 182] on div "K Callback Scheduled Call Step: 1 [PERSON_NAME] America/[GEOGRAPHIC_DATA] Calls…" at bounding box center [652, 153] width 592 height 90
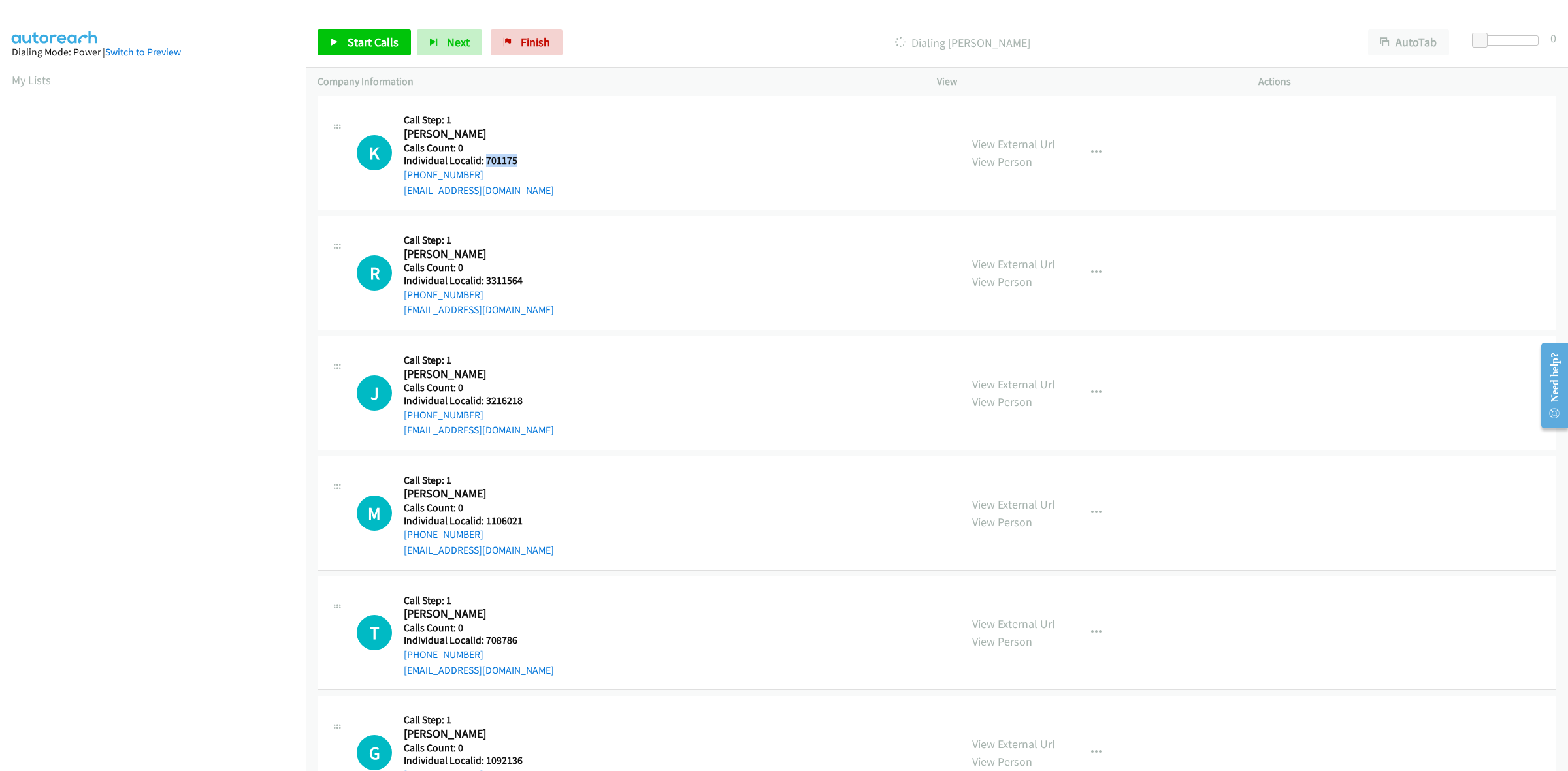
copy link "[PHONE_NUMBER]"
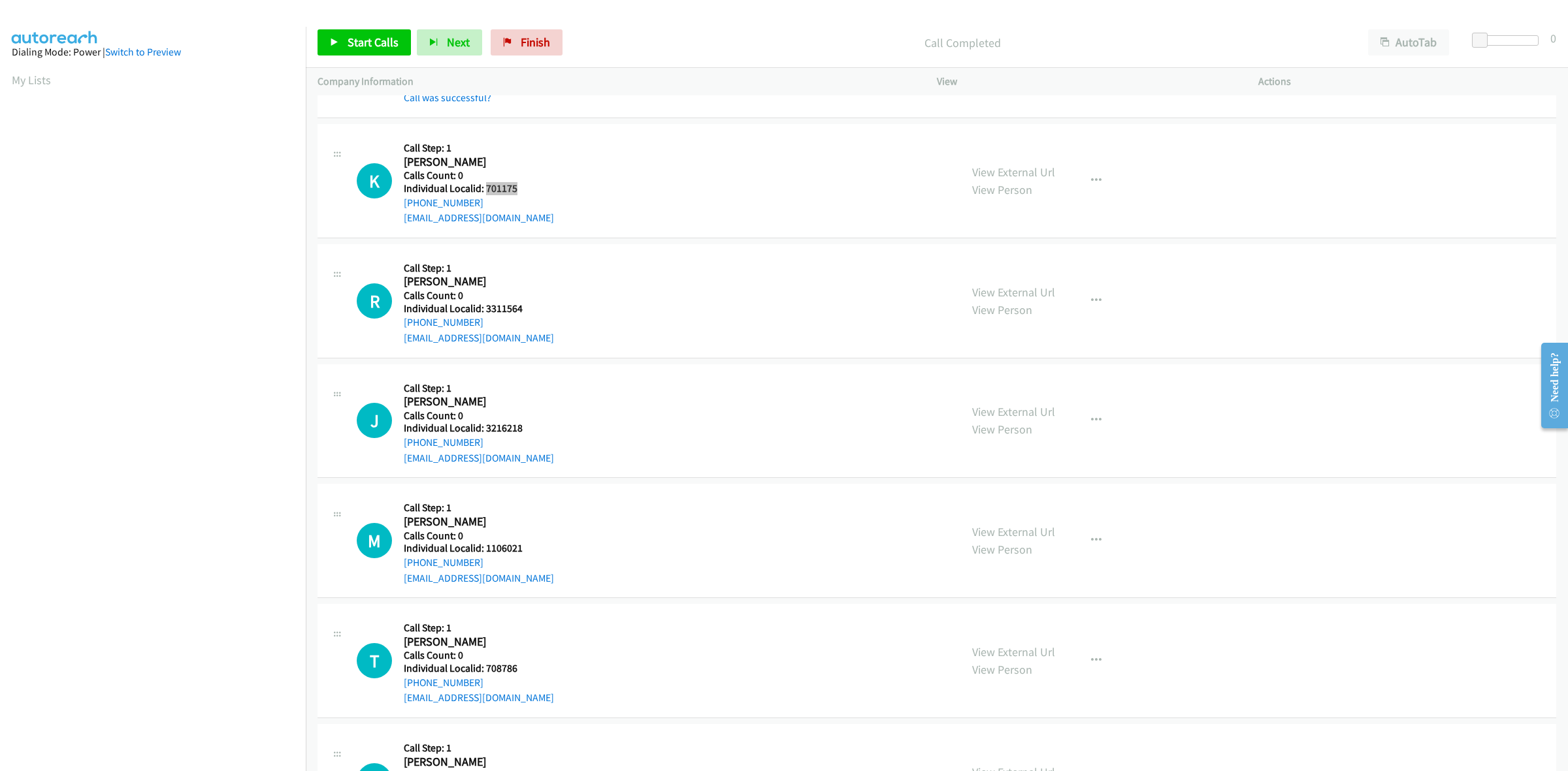
scroll to position [150, 0]
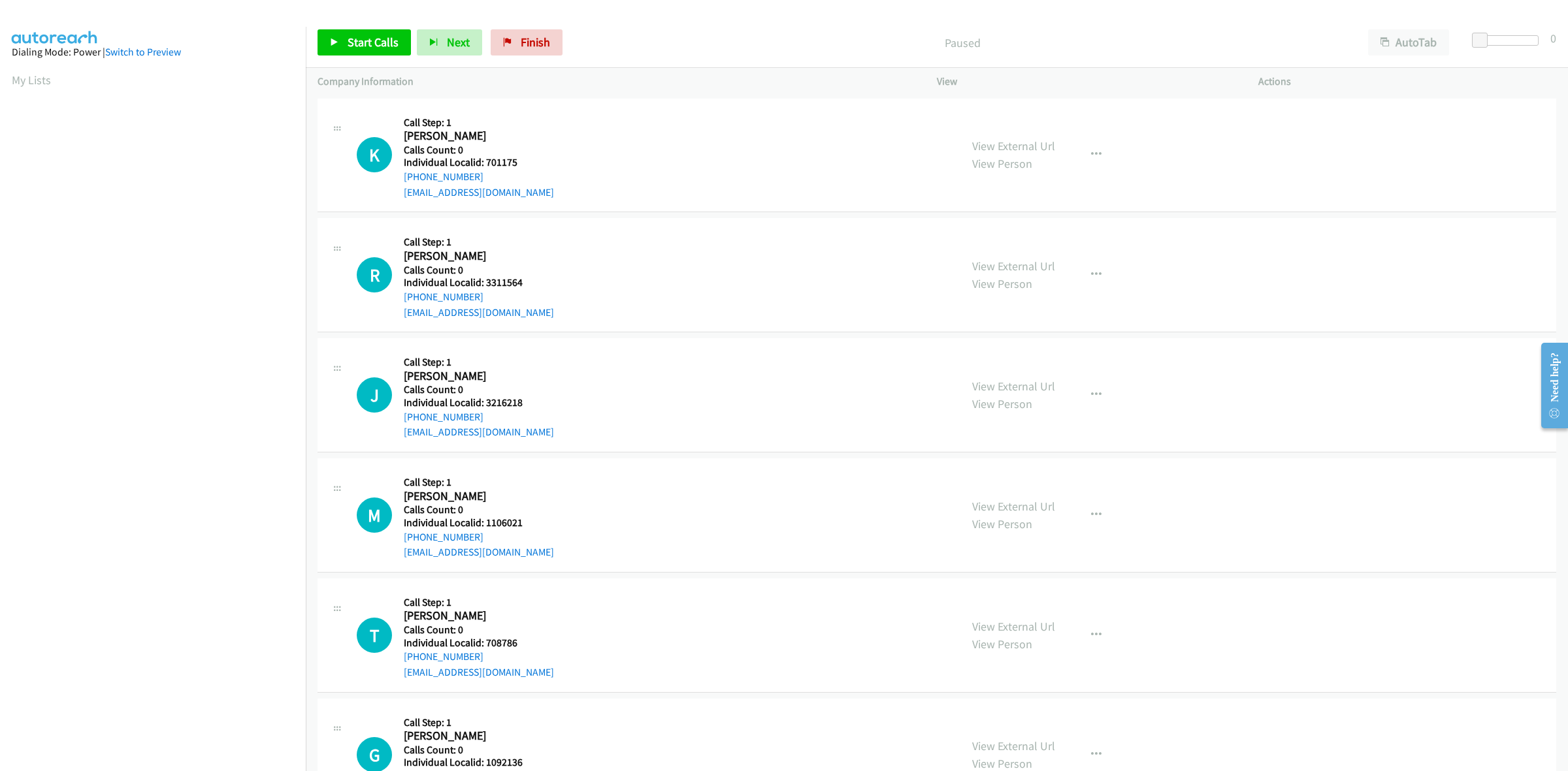
scroll to position [0, 2]
drag, startPoint x: 522, startPoint y: 164, endPoint x: 485, endPoint y: 161, distance: 37.1
click at [485, 161] on h5 "Individual Localid: 701175" at bounding box center [479, 163] width 150 height 13
copy h5 "701175"
drag, startPoint x: 481, startPoint y: 176, endPoint x: 397, endPoint y: 181, distance: 84.1
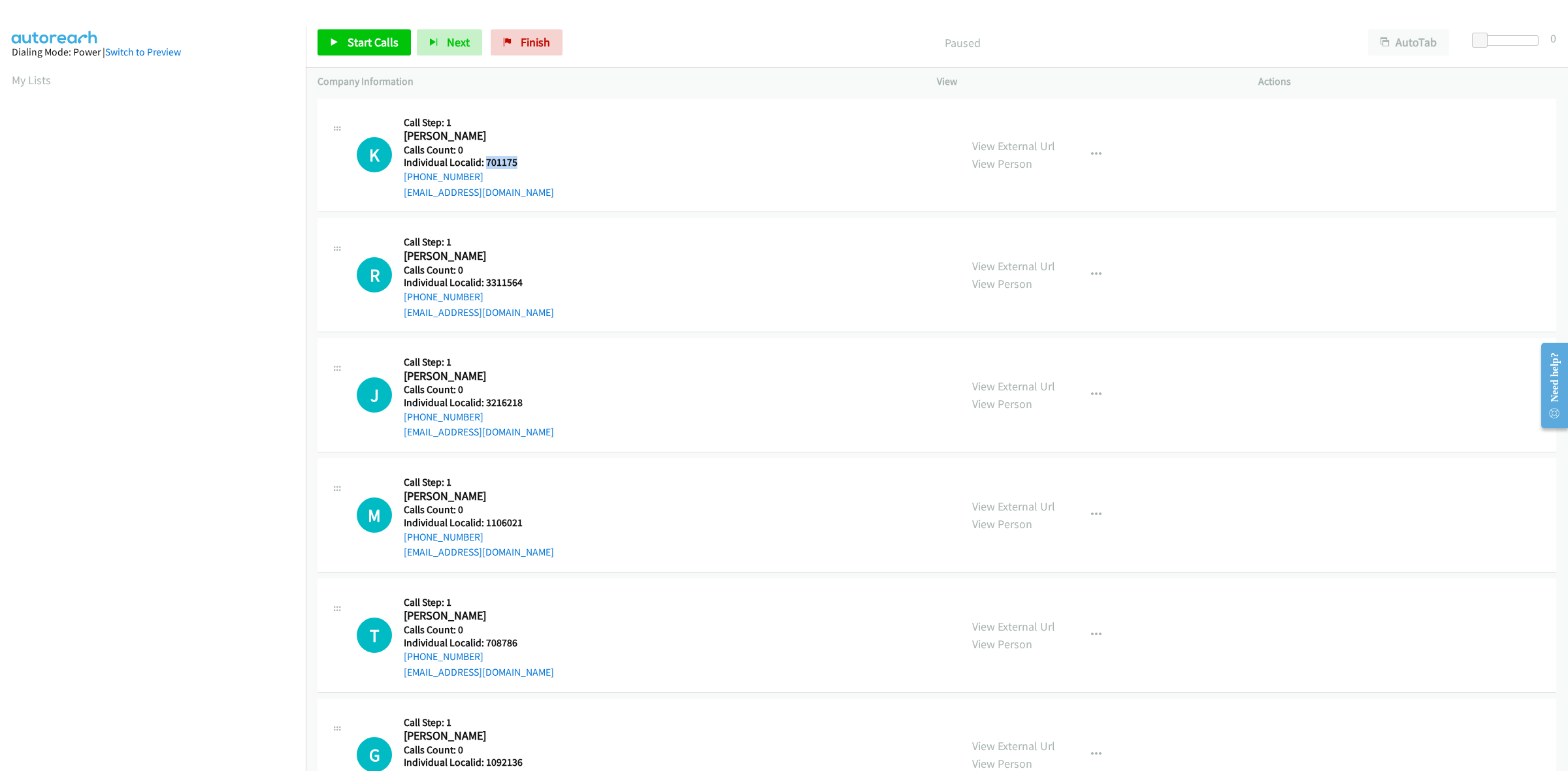
click at [397, 181] on div "K Callback Scheduled Call Step: 1 [PERSON_NAME] America/[GEOGRAPHIC_DATA] Calls…" at bounding box center [652, 155] width 592 height 90
copy link "[PHONE_NUMBER]"
drag, startPoint x: 518, startPoint y: 164, endPoint x: 485, endPoint y: 162, distance: 33.1
click at [485, 162] on h5 "Individual Localid: 701175" at bounding box center [479, 163] width 150 height 13
copy h5 "701175"
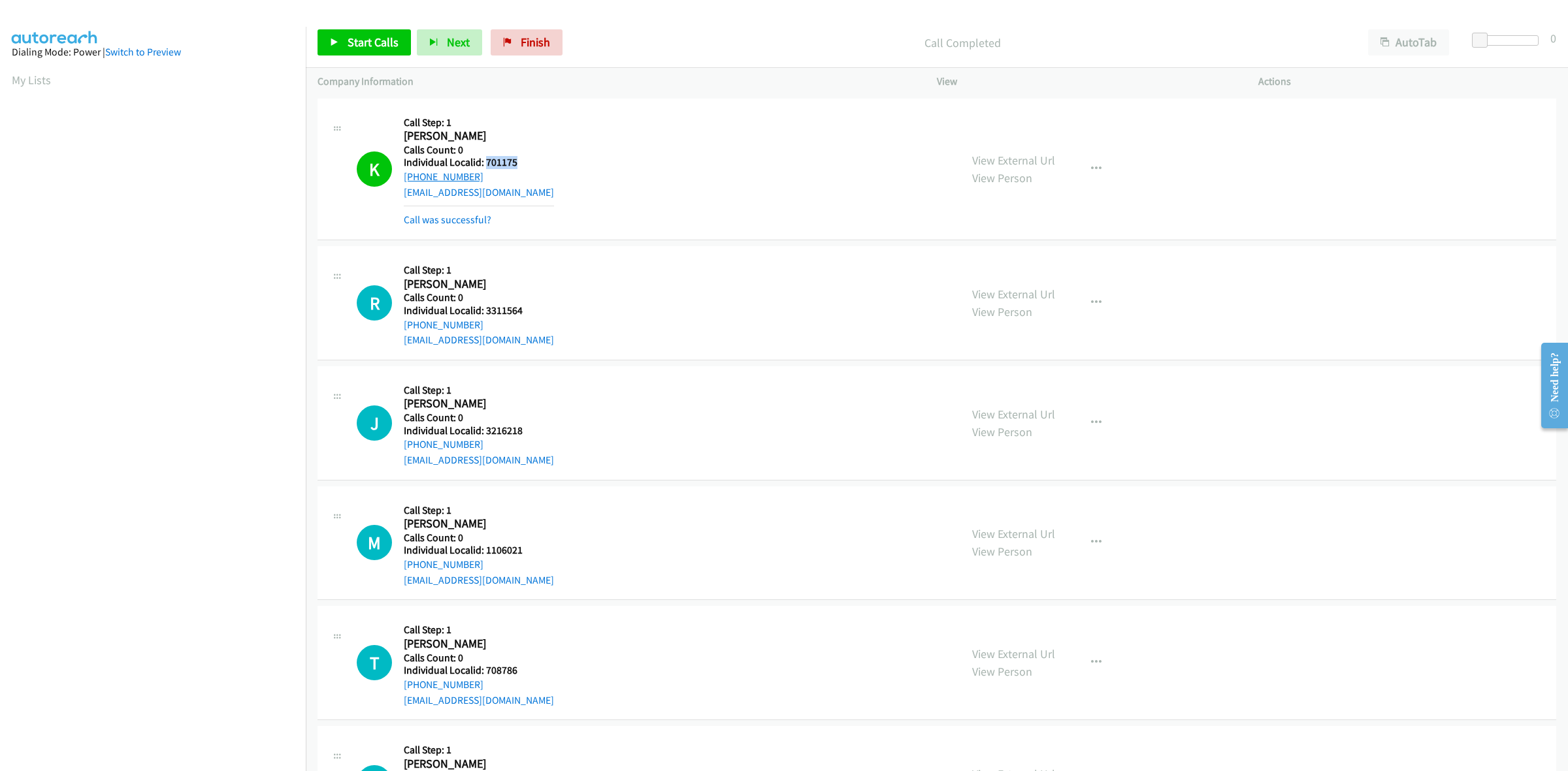
drag, startPoint x: 475, startPoint y: 172, endPoint x: 405, endPoint y: 181, distance: 70.6
click at [405, 181] on div "+1 903-603-6573" at bounding box center [479, 177] width 150 height 16
copy link "+1 903-603-6573"
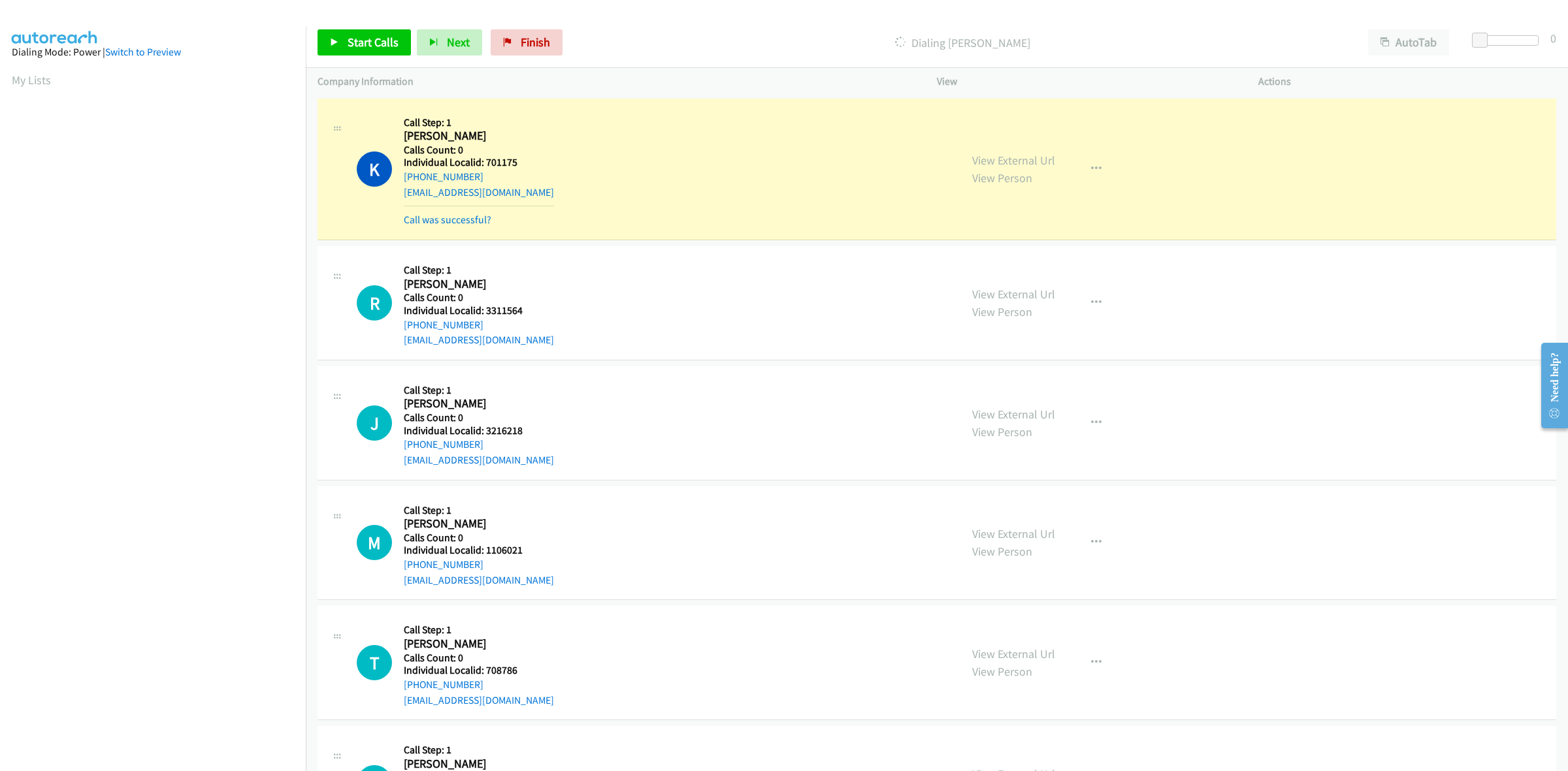
click at [656, 155] on div "K Callback Scheduled Call Step: 1 Kyle Williams America/Chicago Calls Count: 0 …" at bounding box center [652, 169] width 592 height 118
drag, startPoint x: 475, startPoint y: 177, endPoint x: 405, endPoint y: 180, distance: 70.1
click at [405, 180] on div "+1 903-603-6573" at bounding box center [479, 177] width 150 height 16
copy link "+1 903-603-6573"
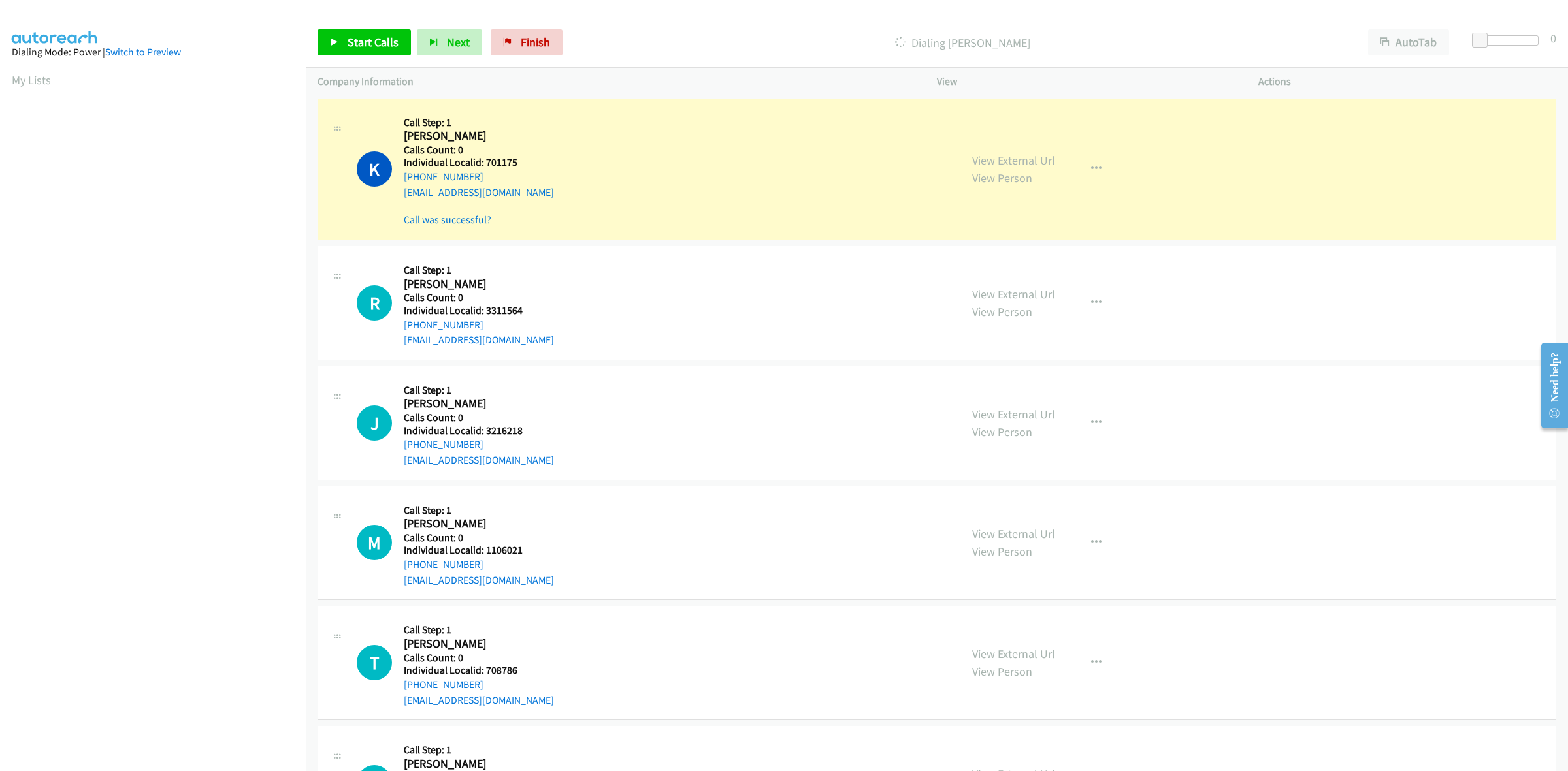
click at [614, 142] on div "K Callback Scheduled Call Step: 1 Kyle Williams America/Chicago Calls Count: 0 …" at bounding box center [652, 169] width 592 height 118
click at [1091, 164] on icon "button" at bounding box center [1096, 169] width 11 height 11
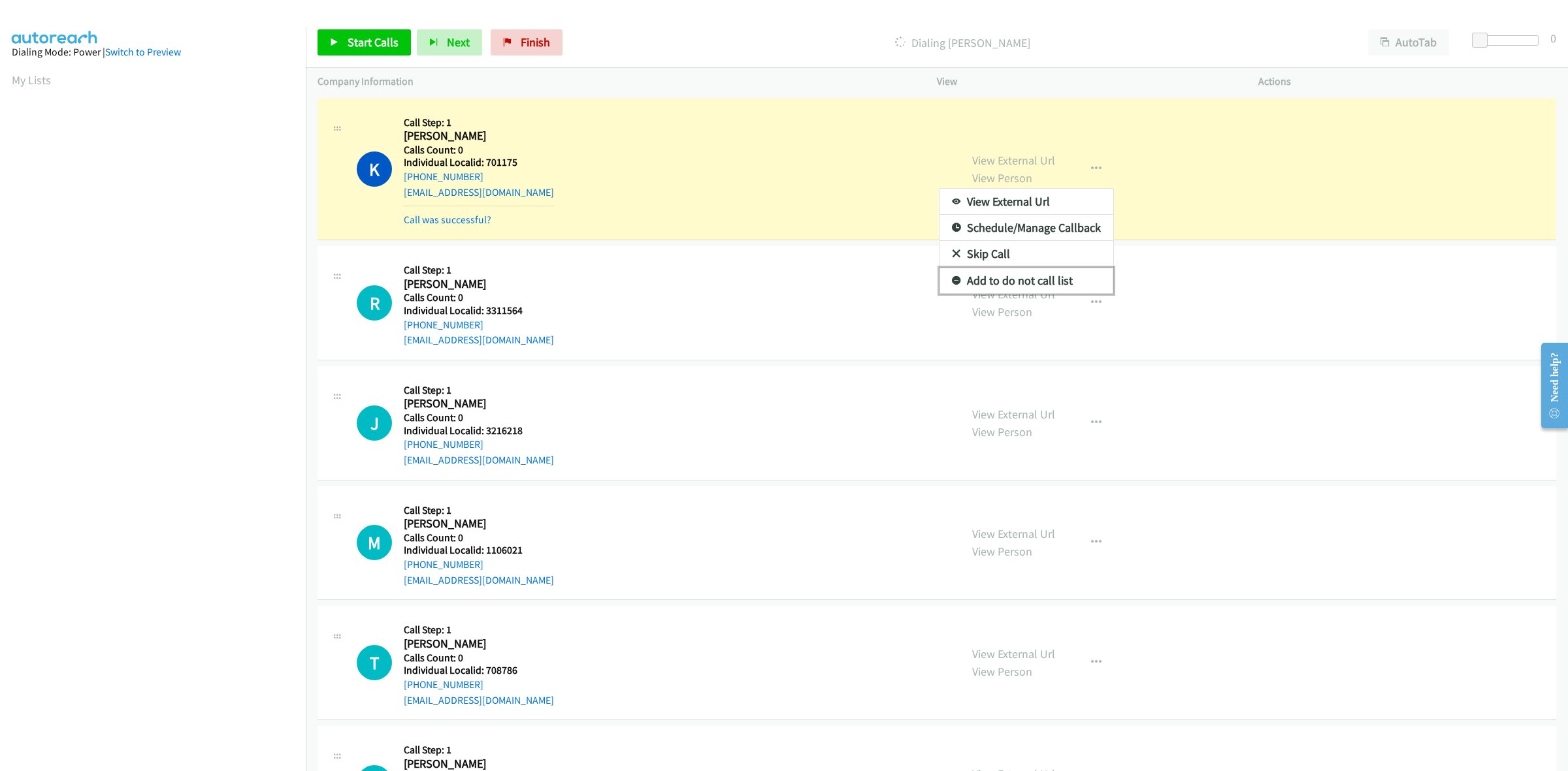
click at [1021, 285] on link "Add to do not call list" at bounding box center [1026, 281] width 174 height 26
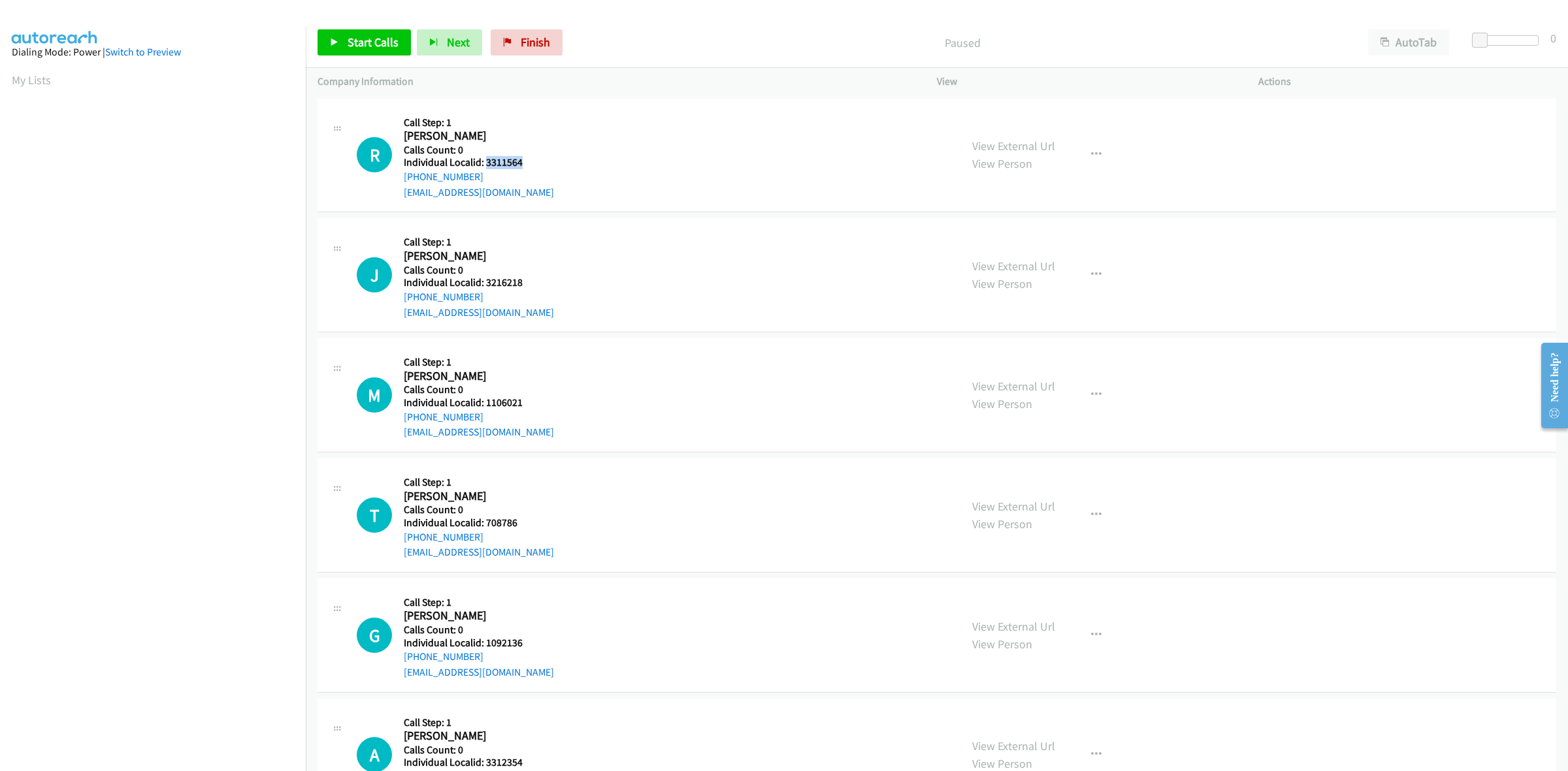
drag, startPoint x: 528, startPoint y: 163, endPoint x: 487, endPoint y: 161, distance: 41.0
click at [487, 161] on h5 "Individual Localid: 3311564" at bounding box center [479, 163] width 150 height 13
copy h5 "3311564"
click at [1099, 152] on button "button" at bounding box center [1096, 155] width 35 height 26
click at [1018, 237] on link "Skip Call" at bounding box center [1026, 240] width 174 height 26
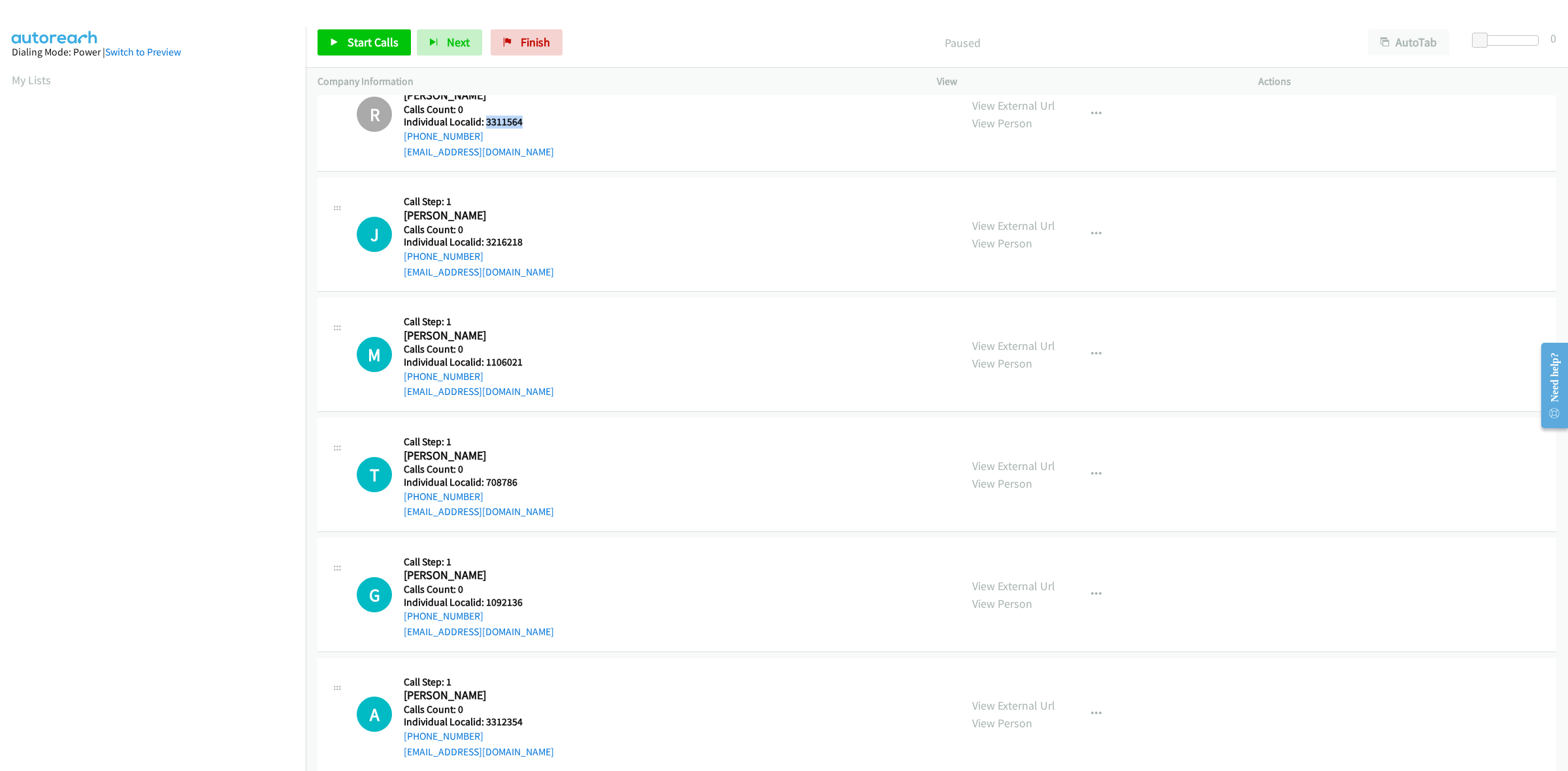
scroll to position [82, 0]
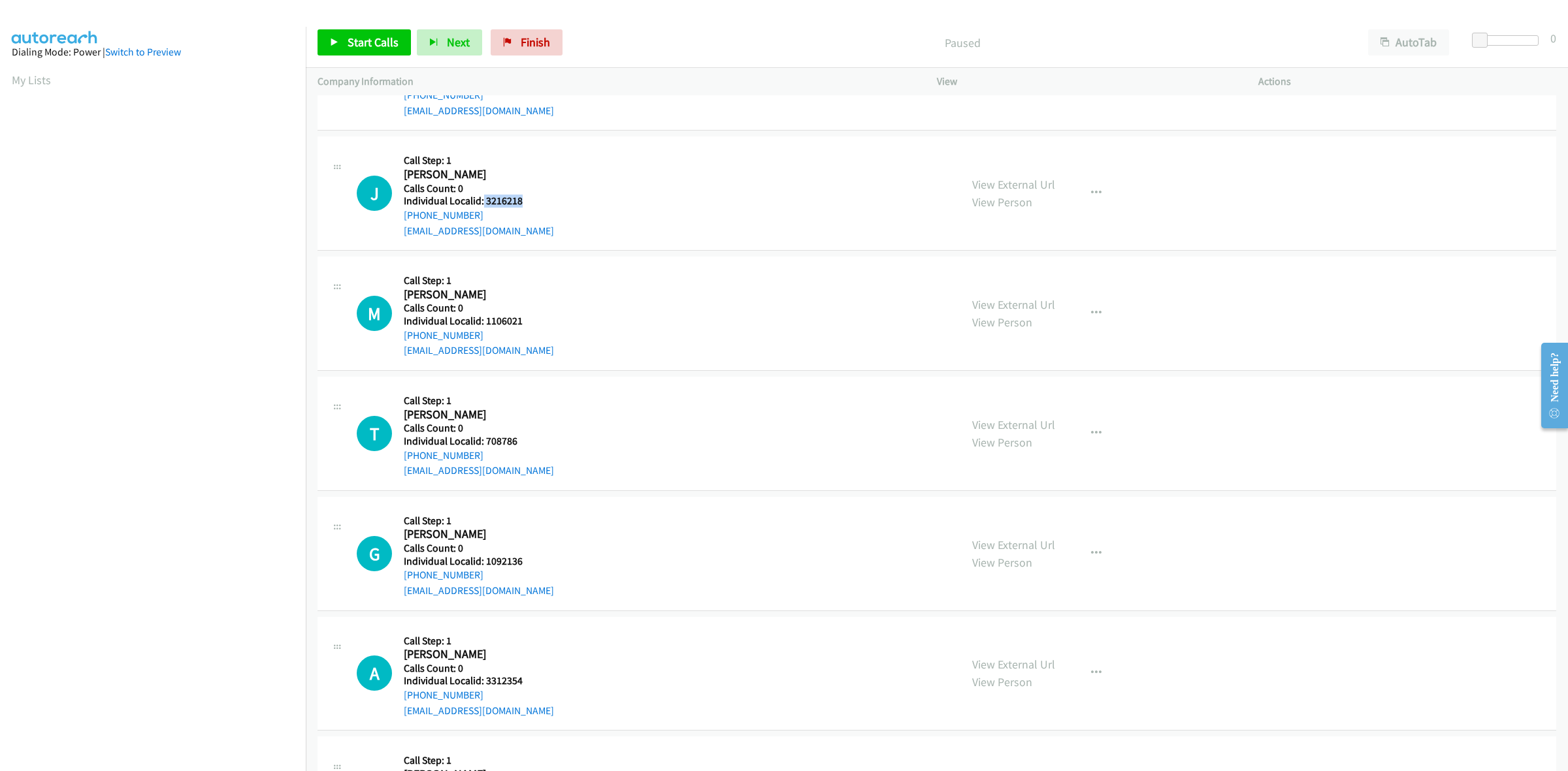
drag, startPoint x: 533, startPoint y: 201, endPoint x: 482, endPoint y: 203, distance: 51.0
click at [482, 203] on h5 "Individual Localid: 3216218" at bounding box center [479, 202] width 150 height 13
copy h5 "3216218"
click at [537, 184] on div "J Callback Scheduled Call Step: 1 Jimmy Richards America/Chicago Calls Count: 0…" at bounding box center [652, 193] width 592 height 90
drag, startPoint x: 485, startPoint y: 213, endPoint x: 399, endPoint y: 220, distance: 86.3
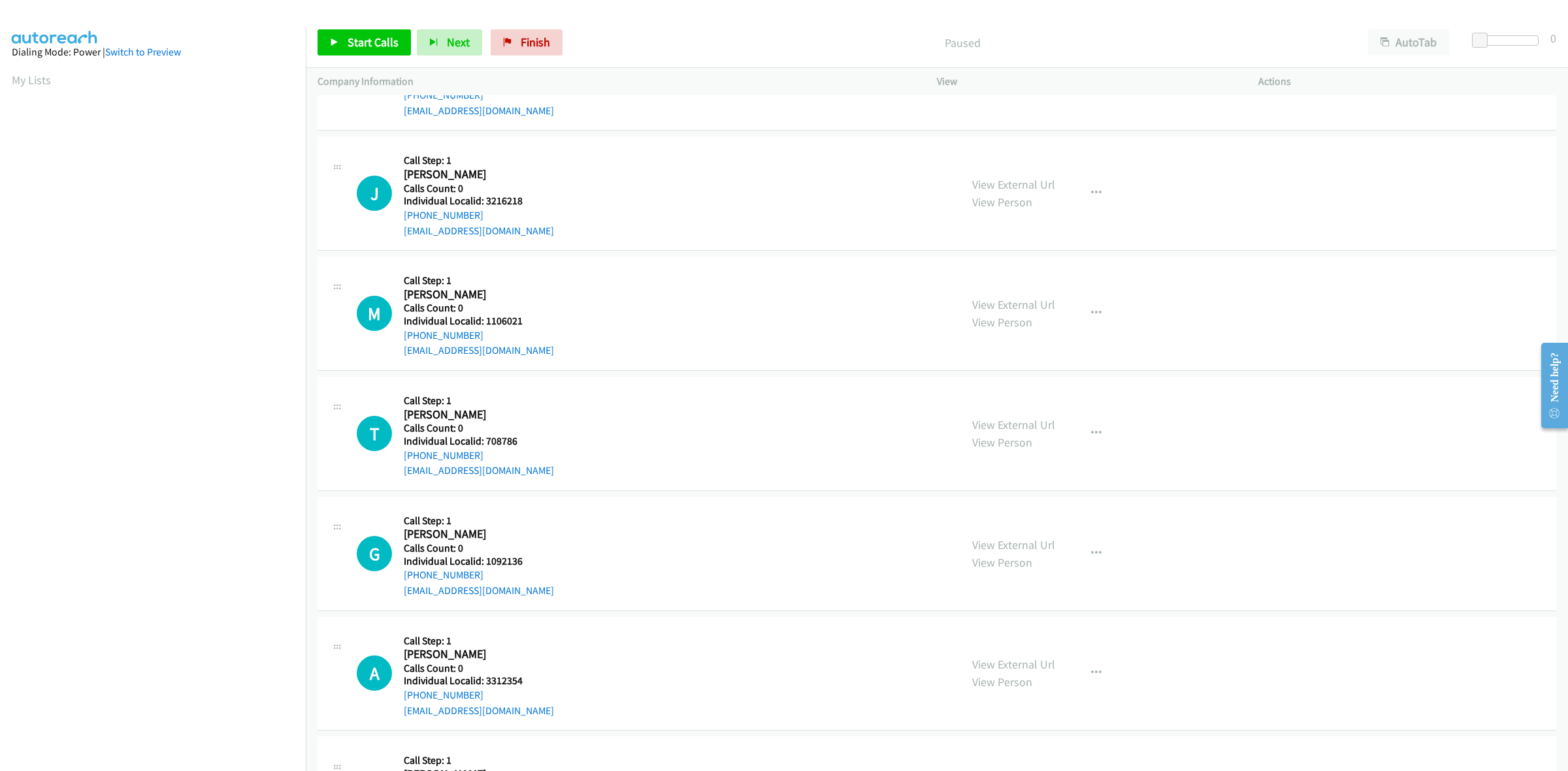
click at [399, 220] on div "J Callback Scheduled Call Step: 1 Jimmy Richards America/Chicago Calls Count: 0…" at bounding box center [652, 193] width 592 height 90
copy link "+1 205-617-9497"
drag, startPoint x: 528, startPoint y: 201, endPoint x: 484, endPoint y: 200, distance: 44.0
click at [484, 200] on h5 "Individual Localid: 3216218" at bounding box center [479, 202] width 150 height 13
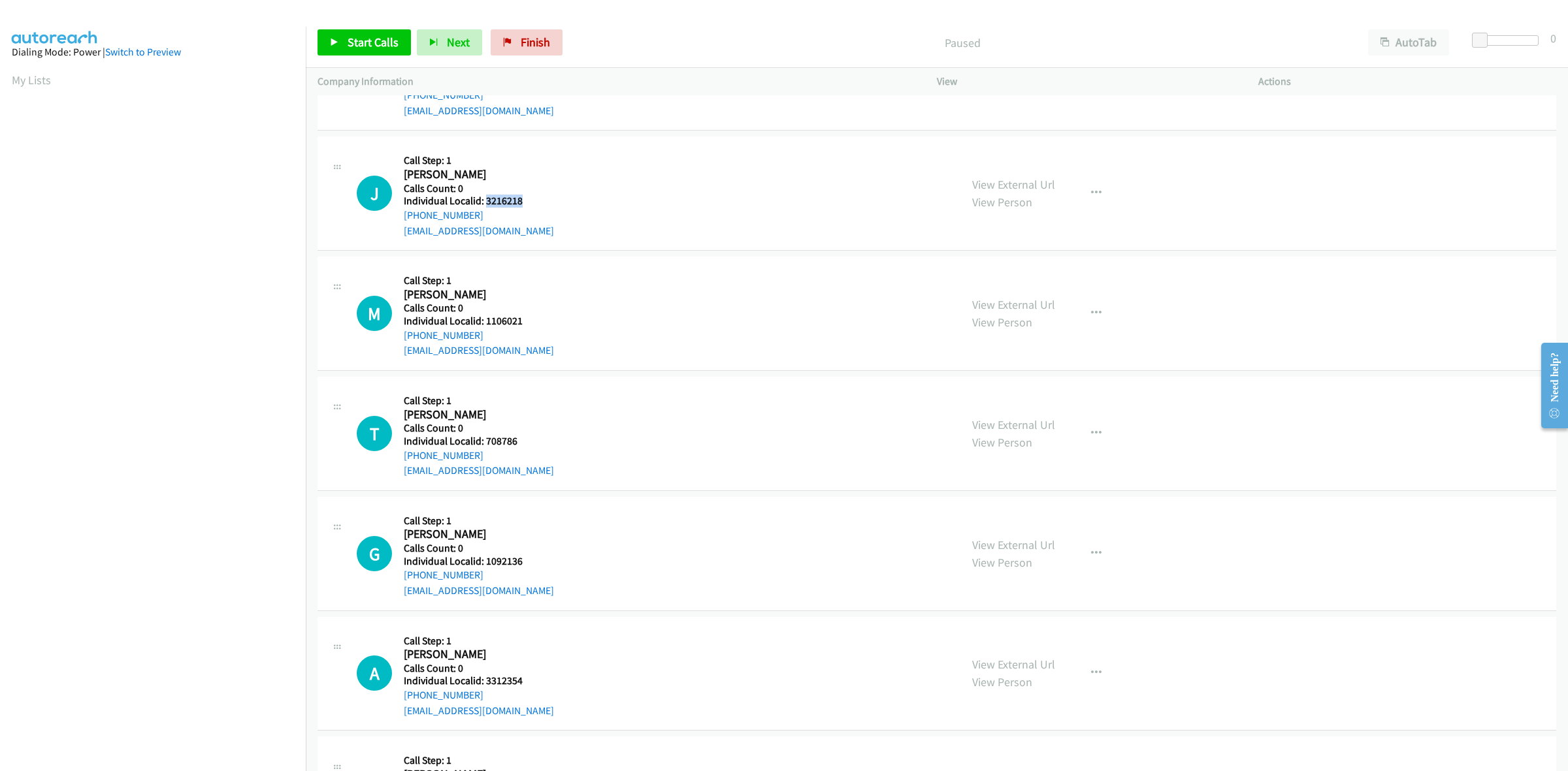
copy h5 "3216218"
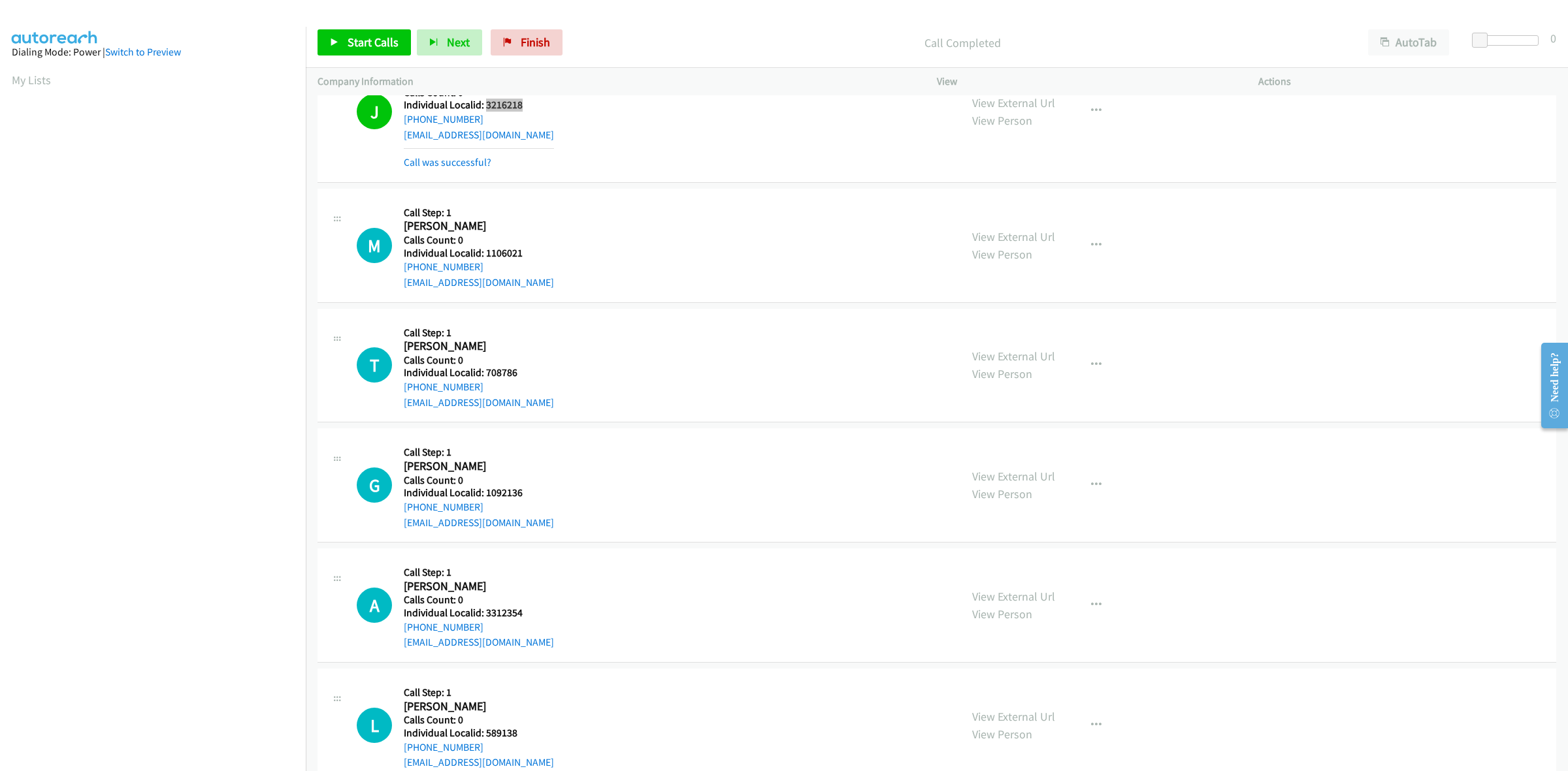
scroll to position [203, 0]
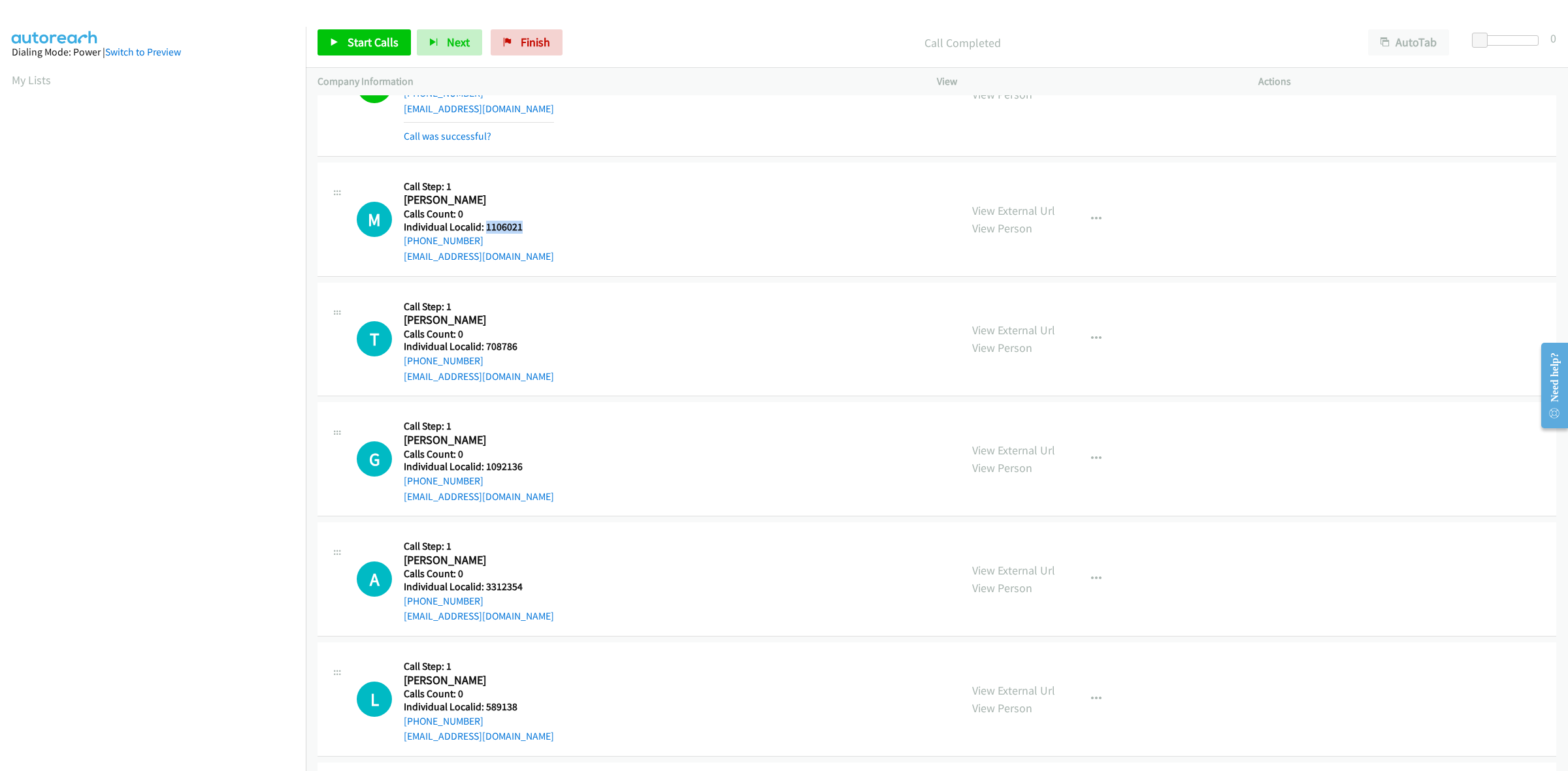
drag, startPoint x: 520, startPoint y: 224, endPoint x: 484, endPoint y: 226, distance: 36.1
click at [484, 226] on h5 "Individual Localid: 1106021" at bounding box center [479, 227] width 150 height 13
copy h5 "1106021"
drag, startPoint x: 481, startPoint y: 240, endPoint x: 402, endPoint y: 244, distance: 79.1
click at [402, 244] on div "M Callback Scheduled Call Step: 1 Michael Cataldo America/Chicago Calls Count: …" at bounding box center [652, 219] width 592 height 90
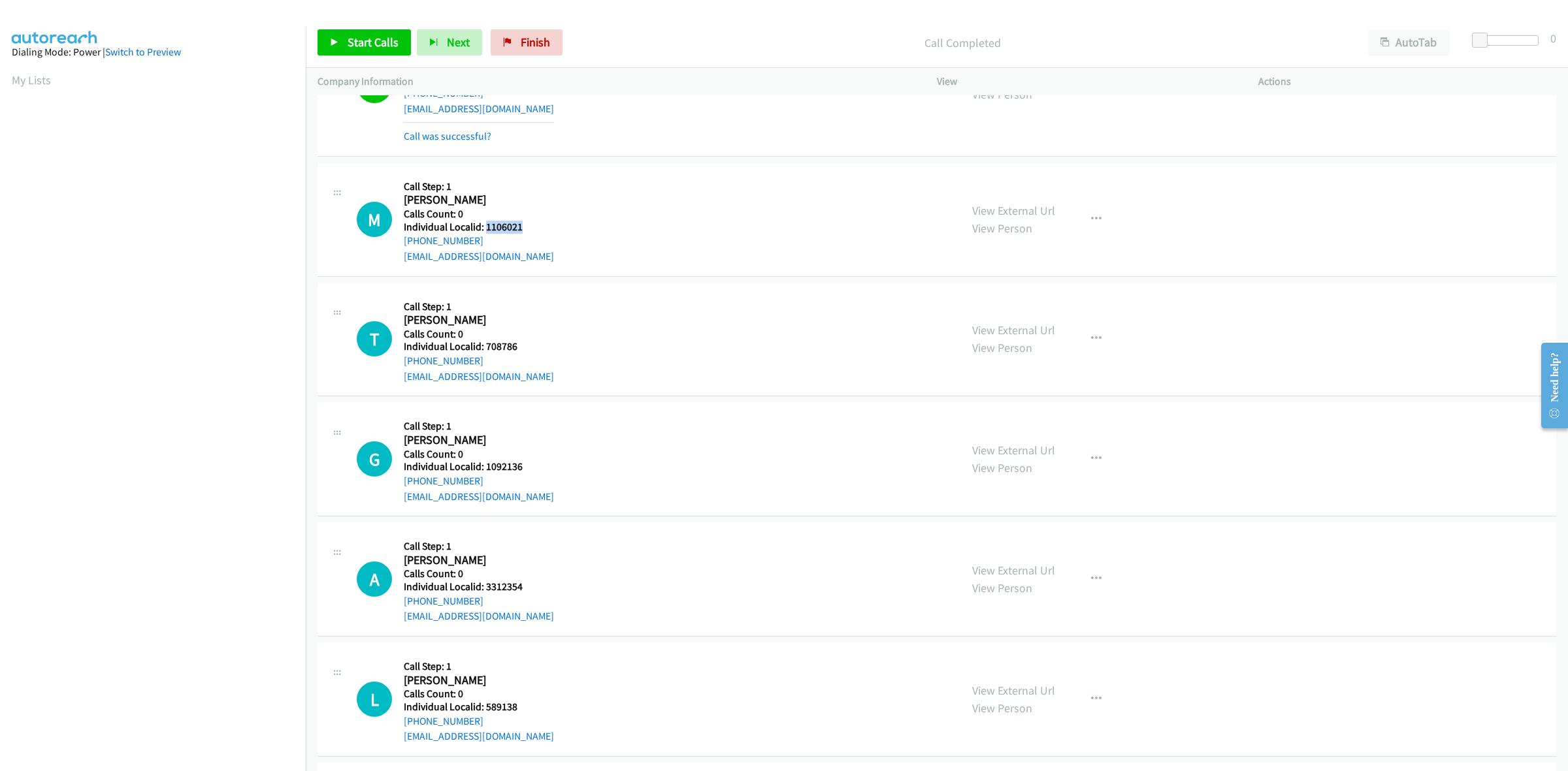
copy link "+1 918-906-2498"
drag, startPoint x: 524, startPoint y: 226, endPoint x: 487, endPoint y: 222, distance: 37.2
click at [487, 222] on h5 "Individual Localid: 1106021" at bounding box center [479, 227] width 150 height 13
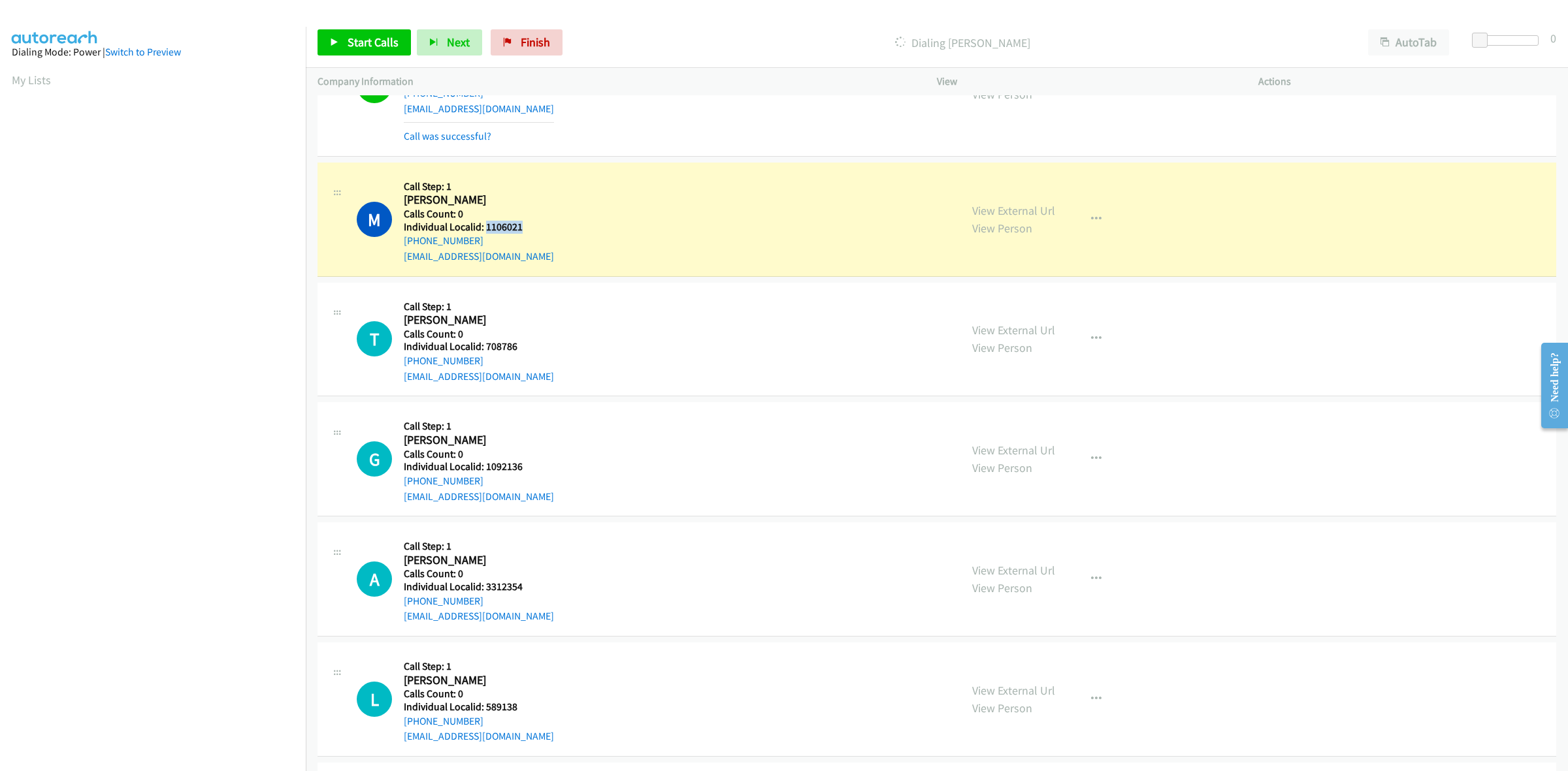
copy h5 "1106021"
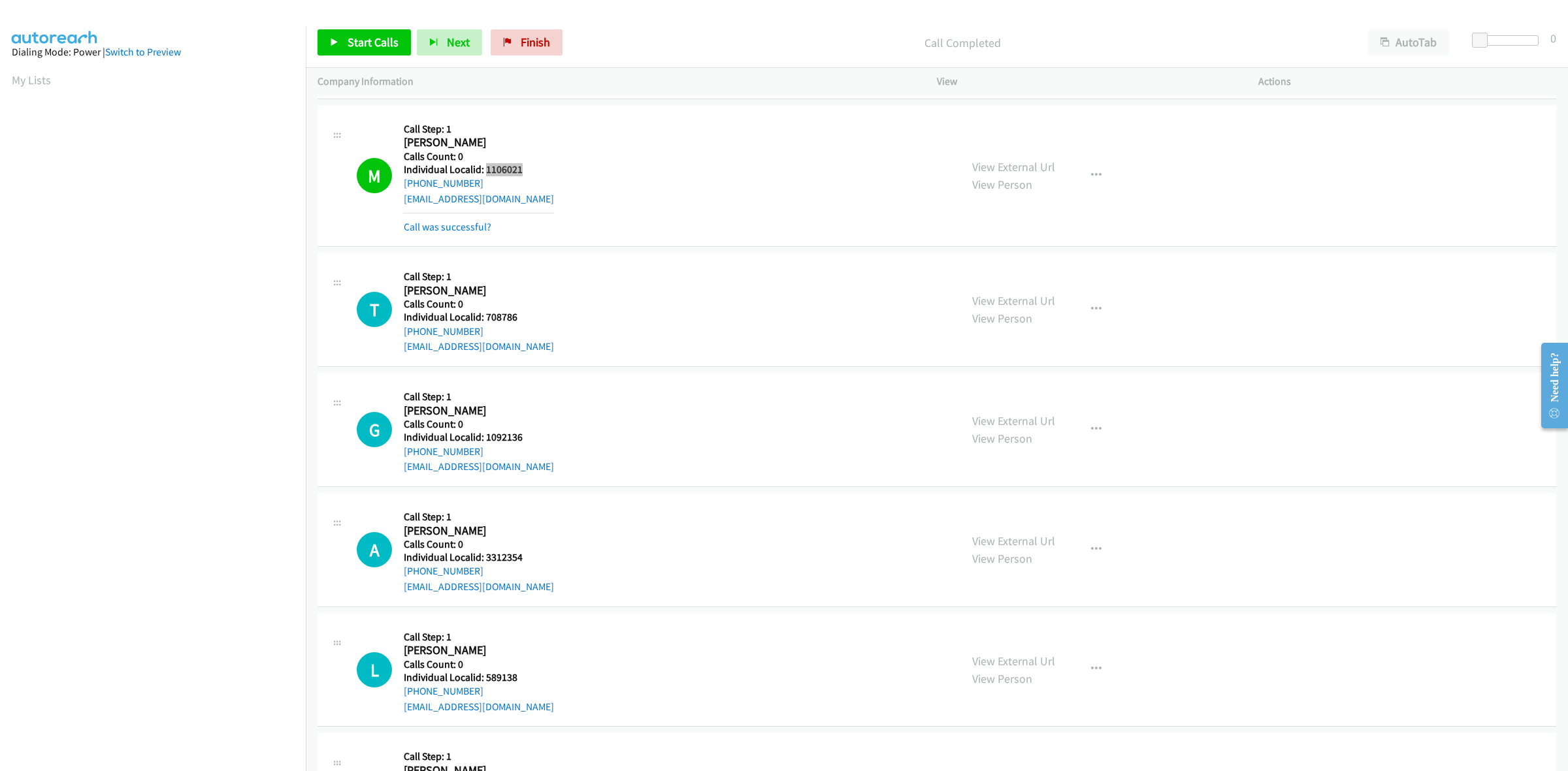
scroll to position [347, 0]
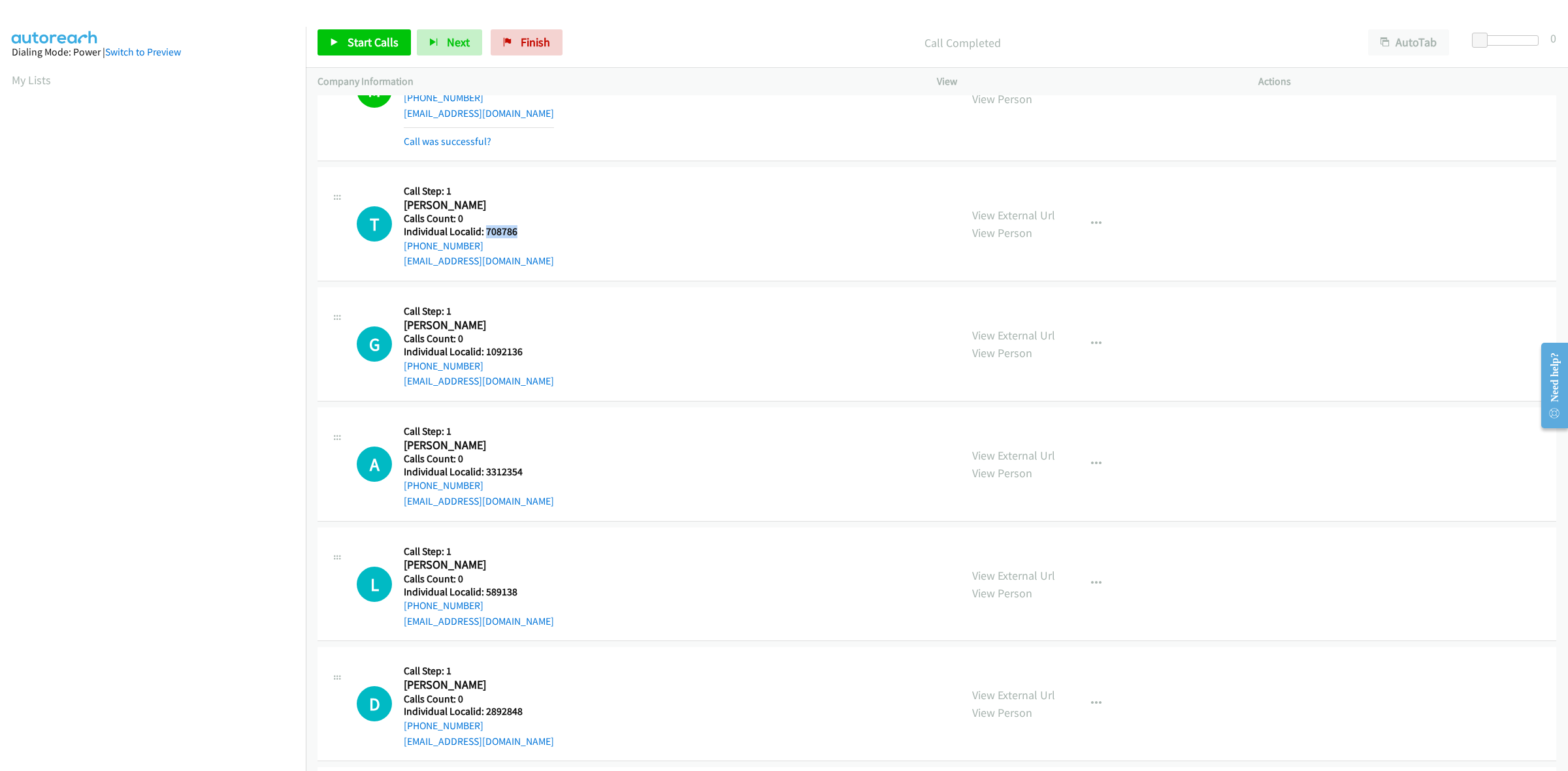
drag, startPoint x: 518, startPoint y: 231, endPoint x: 484, endPoint y: 231, distance: 34.0
click at [484, 231] on h5 "Individual Localid: 708786" at bounding box center [479, 232] width 150 height 13
copy h5 "708786"
click at [496, 183] on div "Callback Scheduled Call Step: 1 Trevor Conover America/Chicago Calls Count: 0 I…" at bounding box center [479, 224] width 150 height 90
drag, startPoint x: 479, startPoint y: 243, endPoint x: 399, endPoint y: 250, distance: 80.3
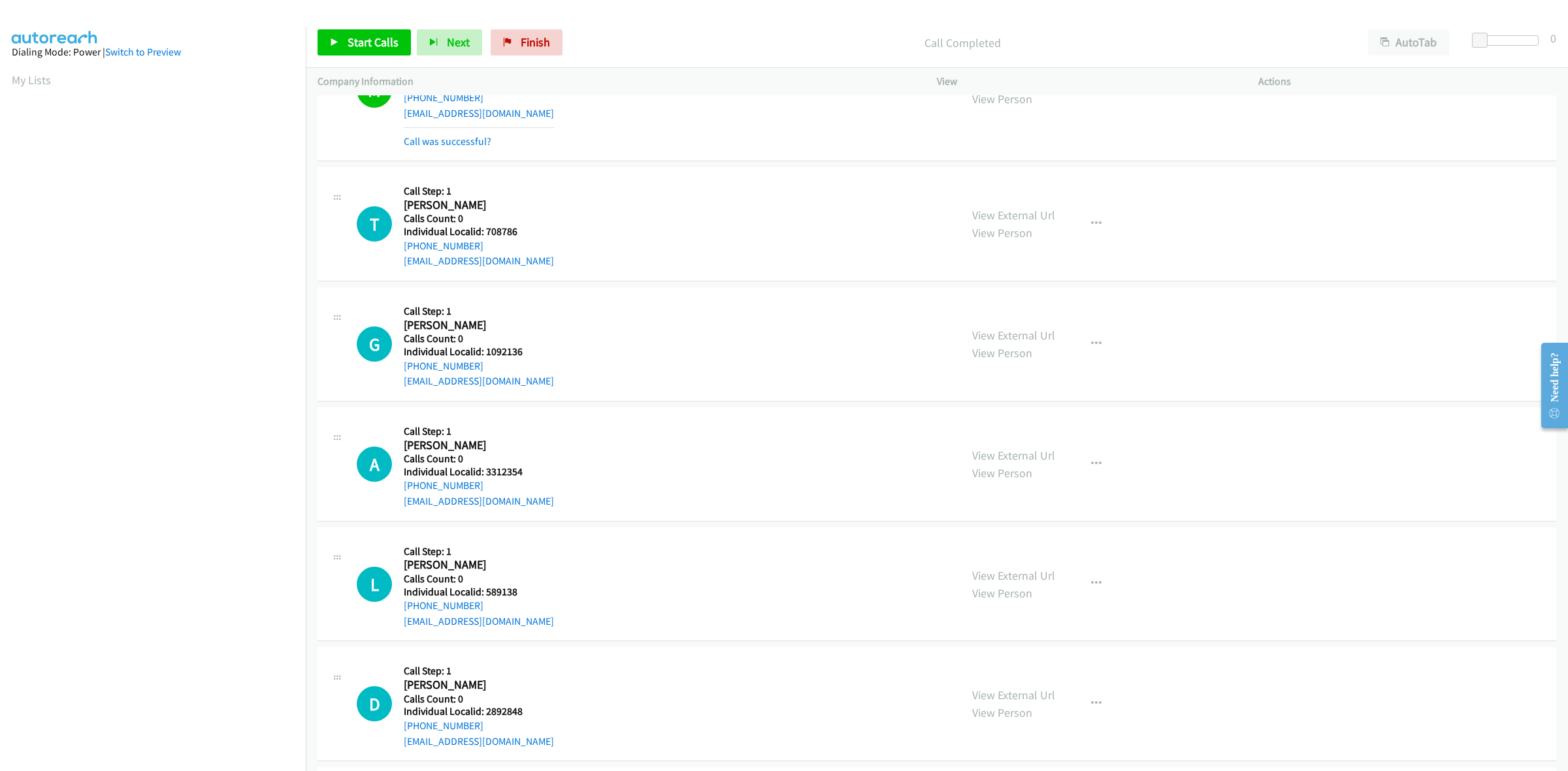
click at [399, 250] on div "T Callback Scheduled Call Step: 1 Trevor Conover America/Chicago Calls Count: 0…" at bounding box center [652, 224] width 592 height 90
copy link "+1 402-469-9715"
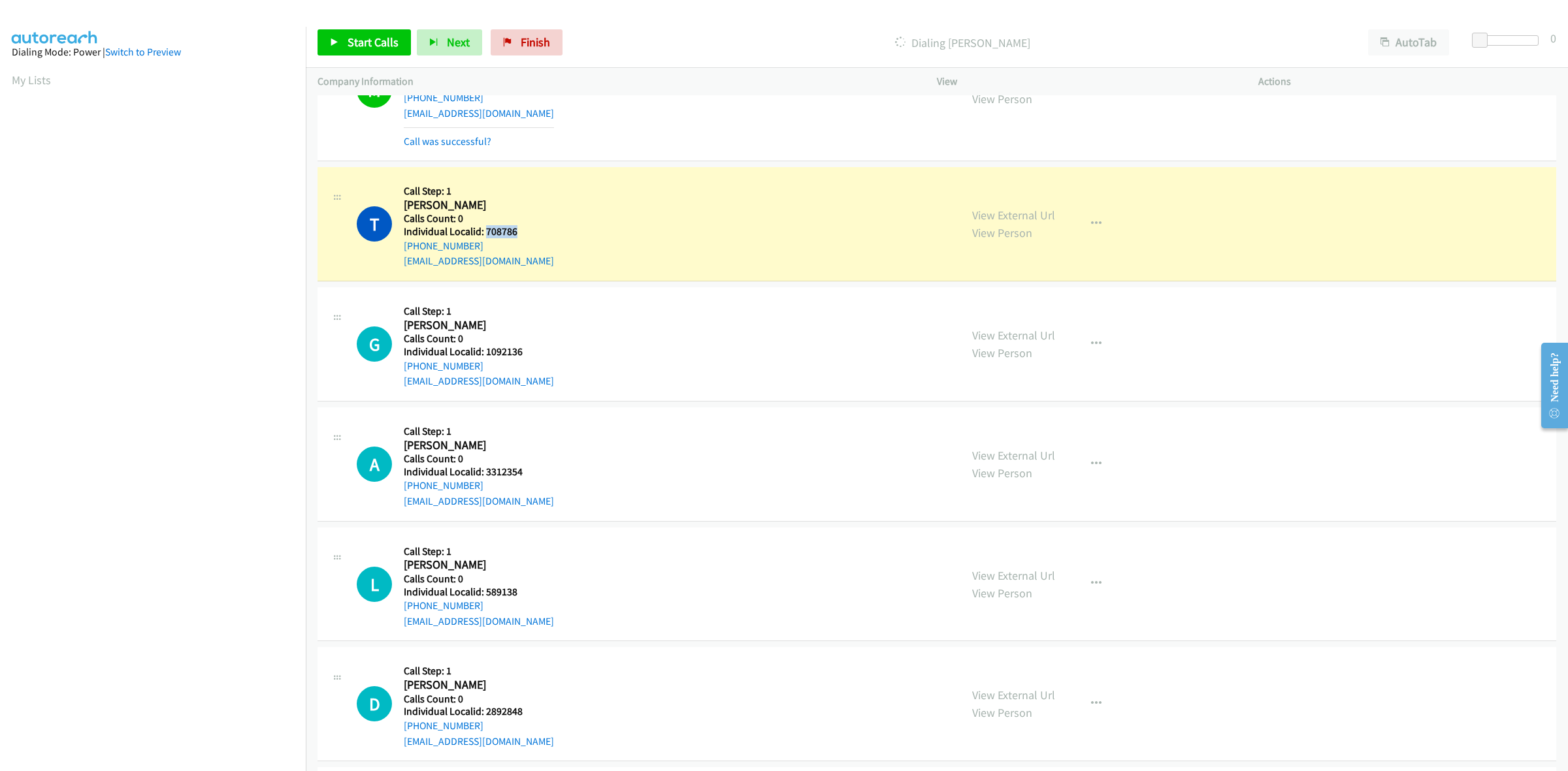
drag, startPoint x: 522, startPoint y: 230, endPoint x: 485, endPoint y: 231, distance: 37.0
click at [485, 231] on h5 "Individual Localid: 708786" at bounding box center [479, 232] width 150 height 13
copy h5 "708786"
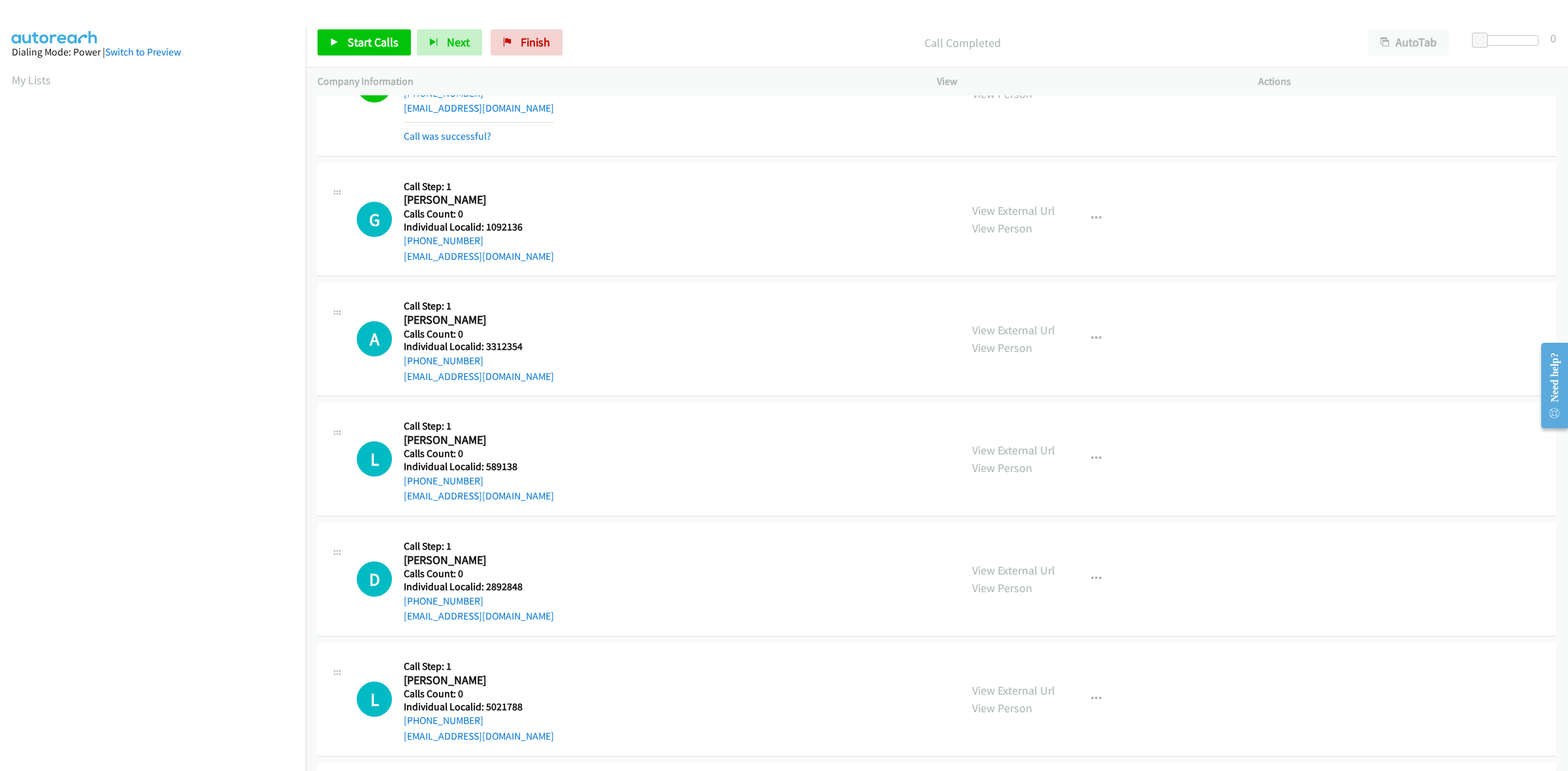
scroll to position [530, 0]
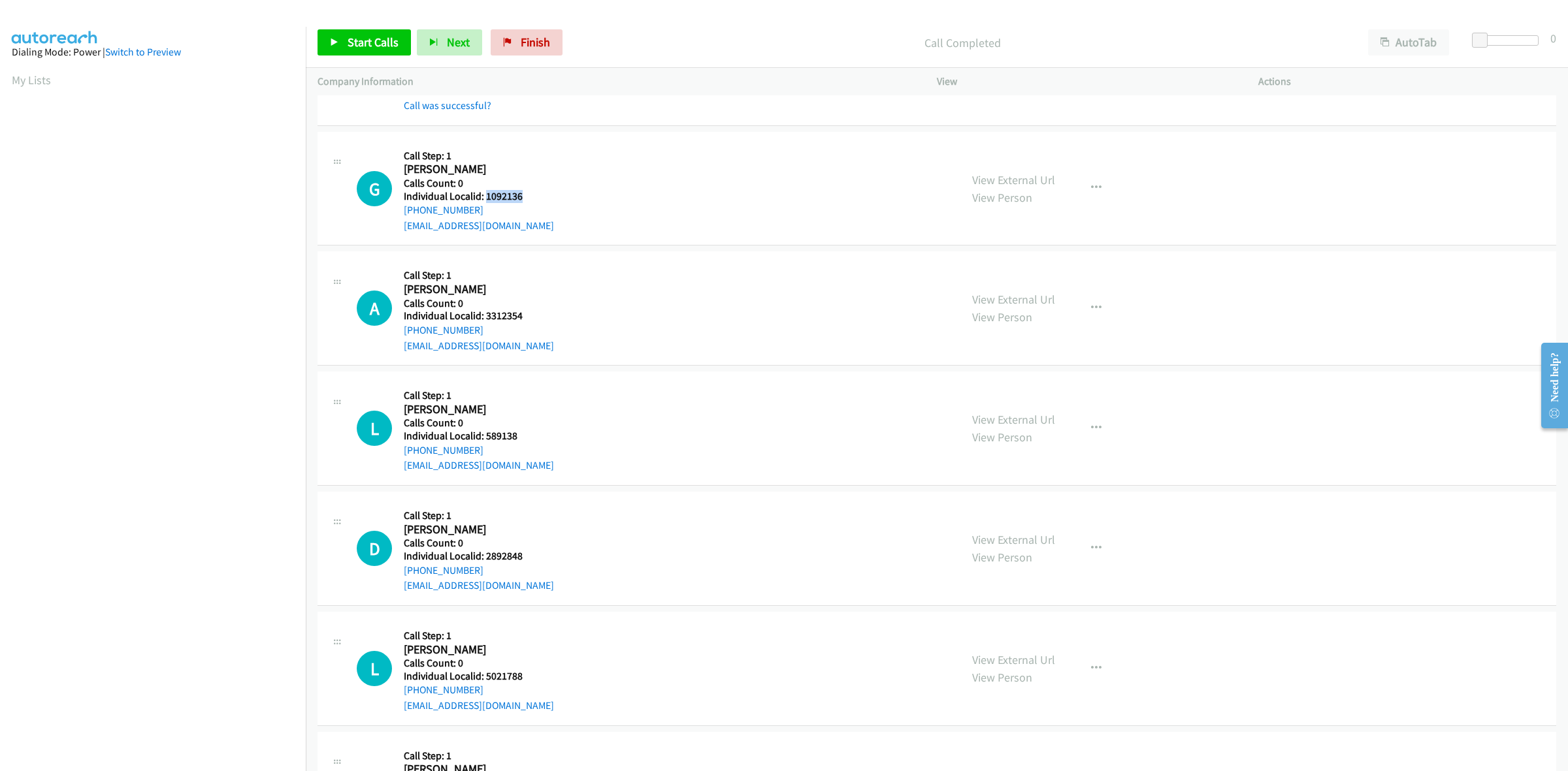
drag, startPoint x: 518, startPoint y: 195, endPoint x: 485, endPoint y: 199, distance: 33.2
click at [485, 199] on h5 "Individual Localid: 1092136" at bounding box center [479, 197] width 150 height 13
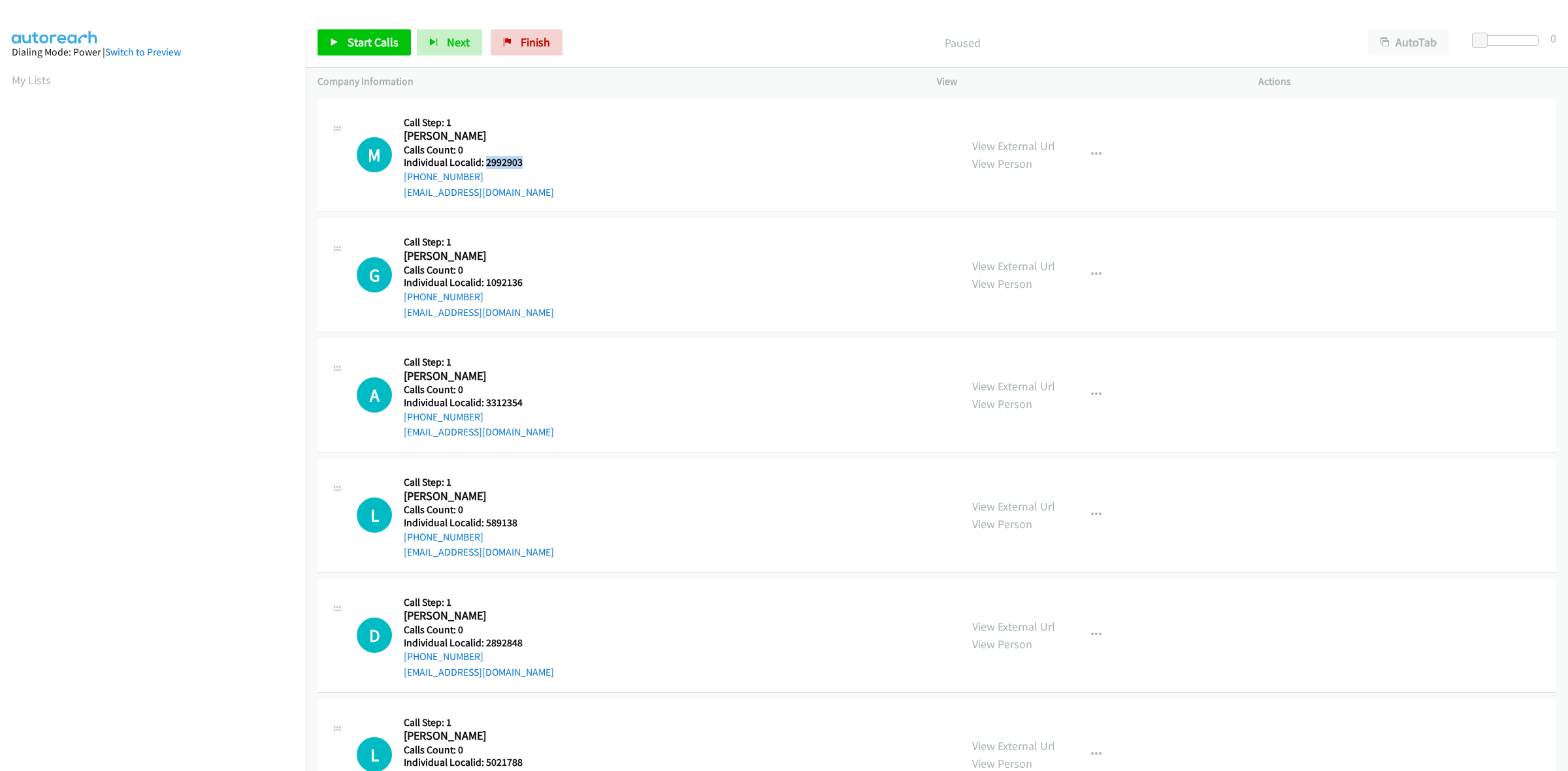
drag, startPoint x: 525, startPoint y: 161, endPoint x: 484, endPoint y: 161, distance: 41.0
click at [484, 161] on h5 "Individual Localid: 2992903" at bounding box center [479, 163] width 150 height 13
copy h5 "2992903"
drag, startPoint x: 474, startPoint y: 174, endPoint x: 397, endPoint y: 182, distance: 77.4
click at [397, 182] on div "M Callback Scheduled Call Step: 1 Mark Kaschak America/New_York Calls Count: 0 …" at bounding box center [652, 155] width 592 height 90
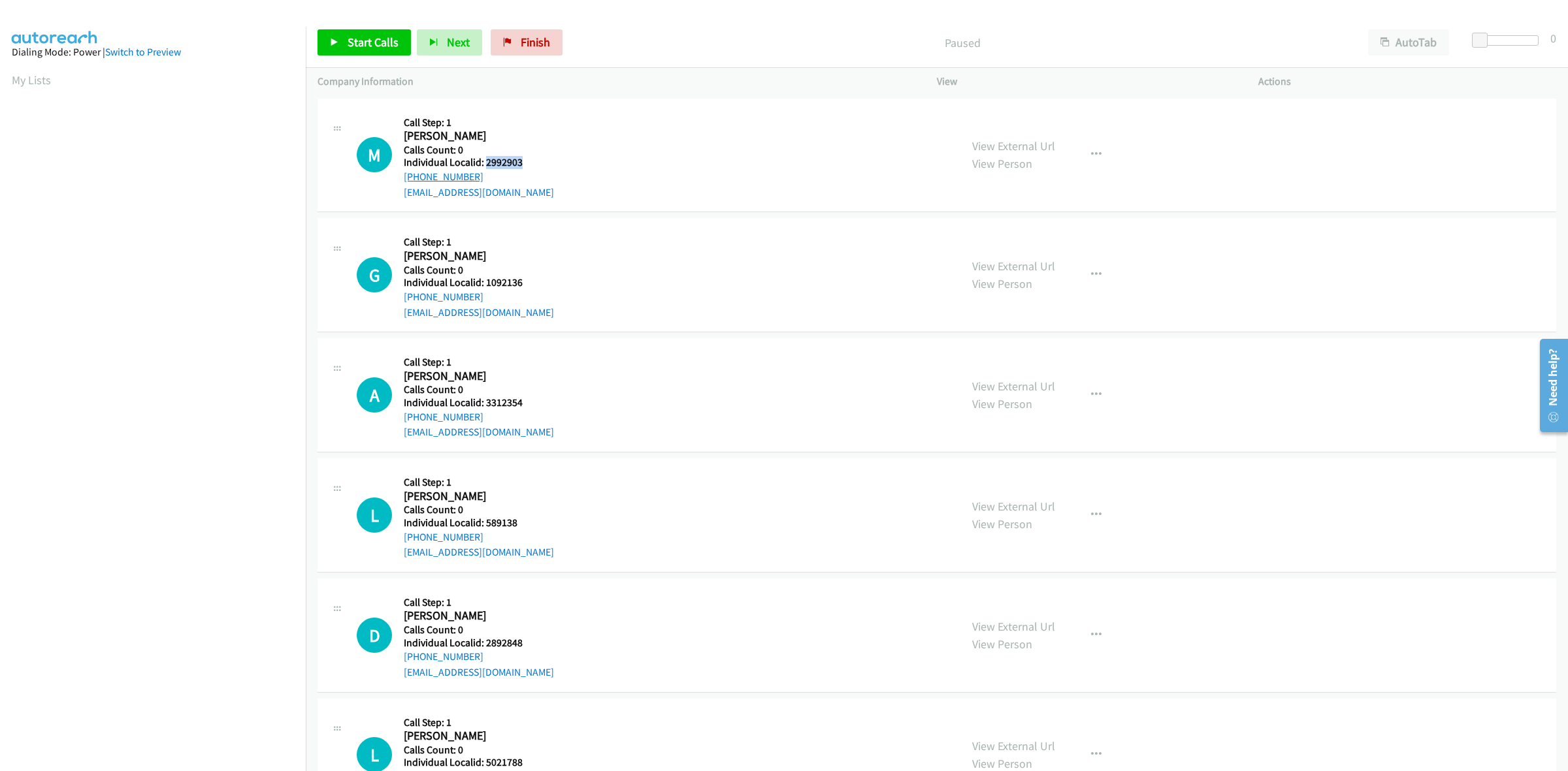
copy link "[PHONE_NUMBER]"
drag, startPoint x: 524, startPoint y: 161, endPoint x: 481, endPoint y: 161, distance: 43.0
click at [481, 161] on h5 "Individual Localid: 2992903" at bounding box center [479, 163] width 150 height 13
copy h5 "2992903"
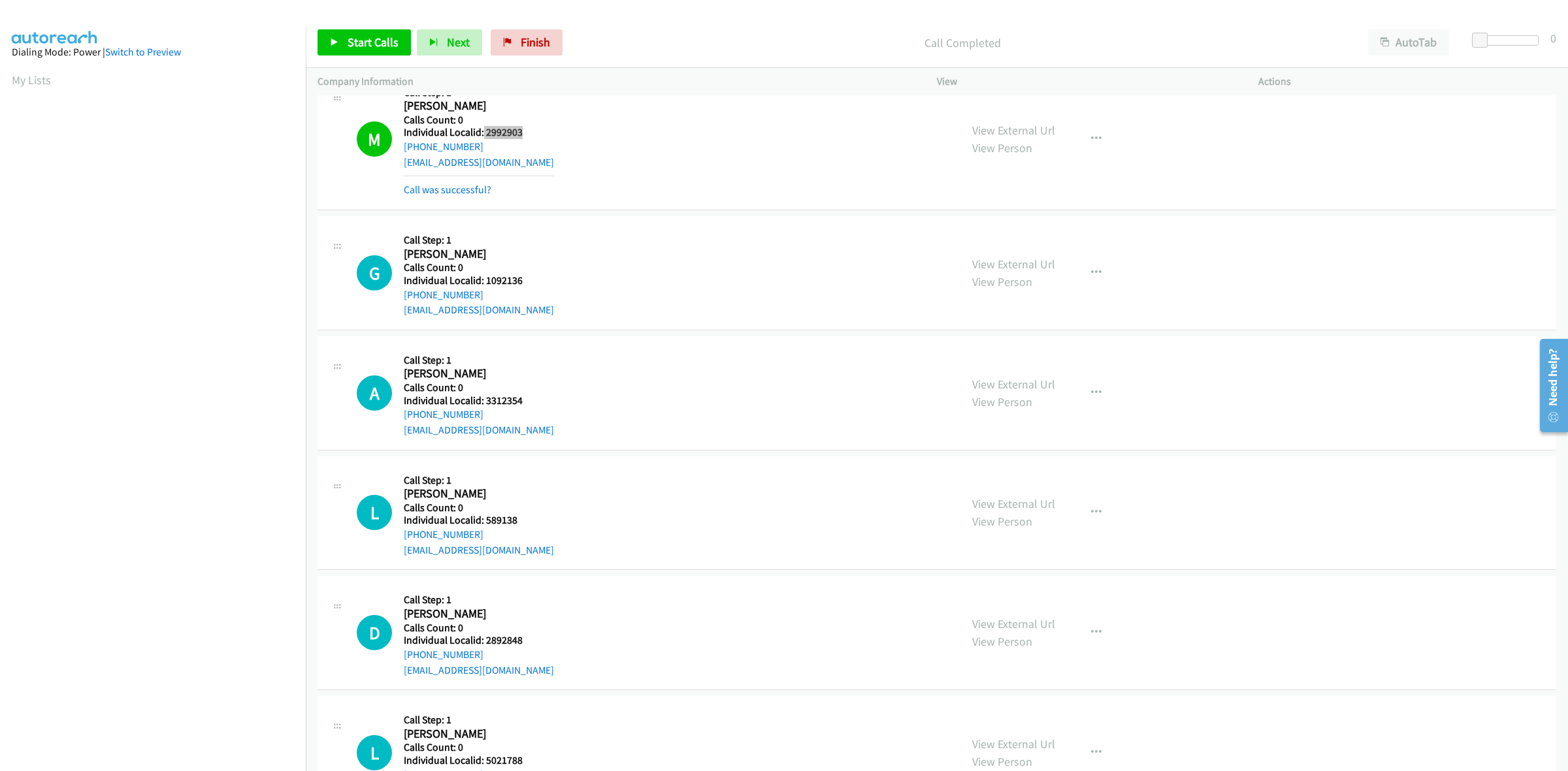
scroll to position [142, 0]
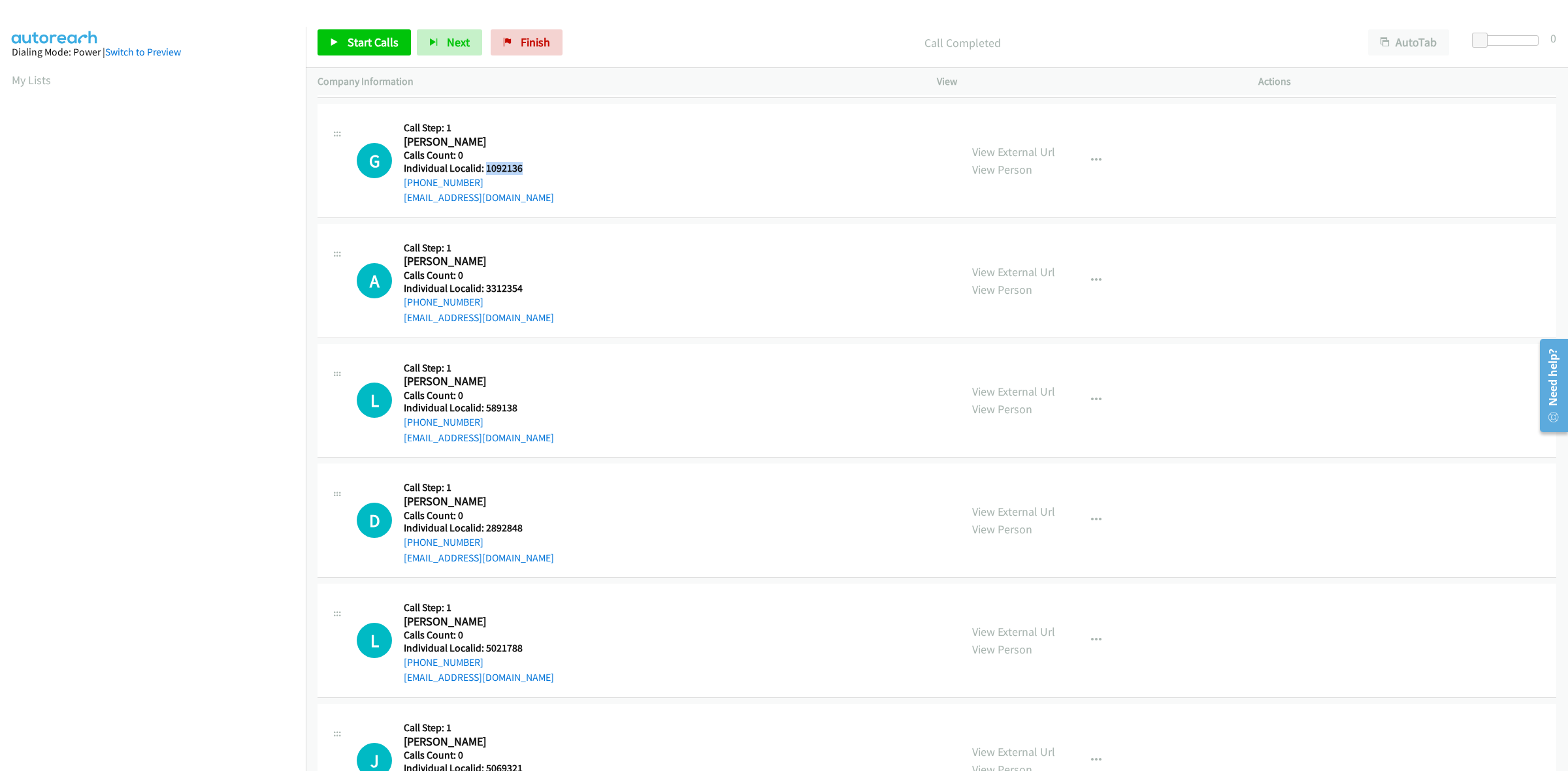
drag, startPoint x: 525, startPoint y: 167, endPoint x: 484, endPoint y: 168, distance: 41.0
click at [484, 168] on h5 "Individual Localid: 1092136" at bounding box center [479, 168] width 150 height 13
copy h5 "1092136"
drag, startPoint x: 478, startPoint y: 181, endPoint x: 397, endPoint y: 188, distance: 81.3
click at [397, 188] on div "G Callback Scheduled Call Step: 1 Gregory Danner America/Chicago Calls Count: 0…" at bounding box center [652, 161] width 592 height 90
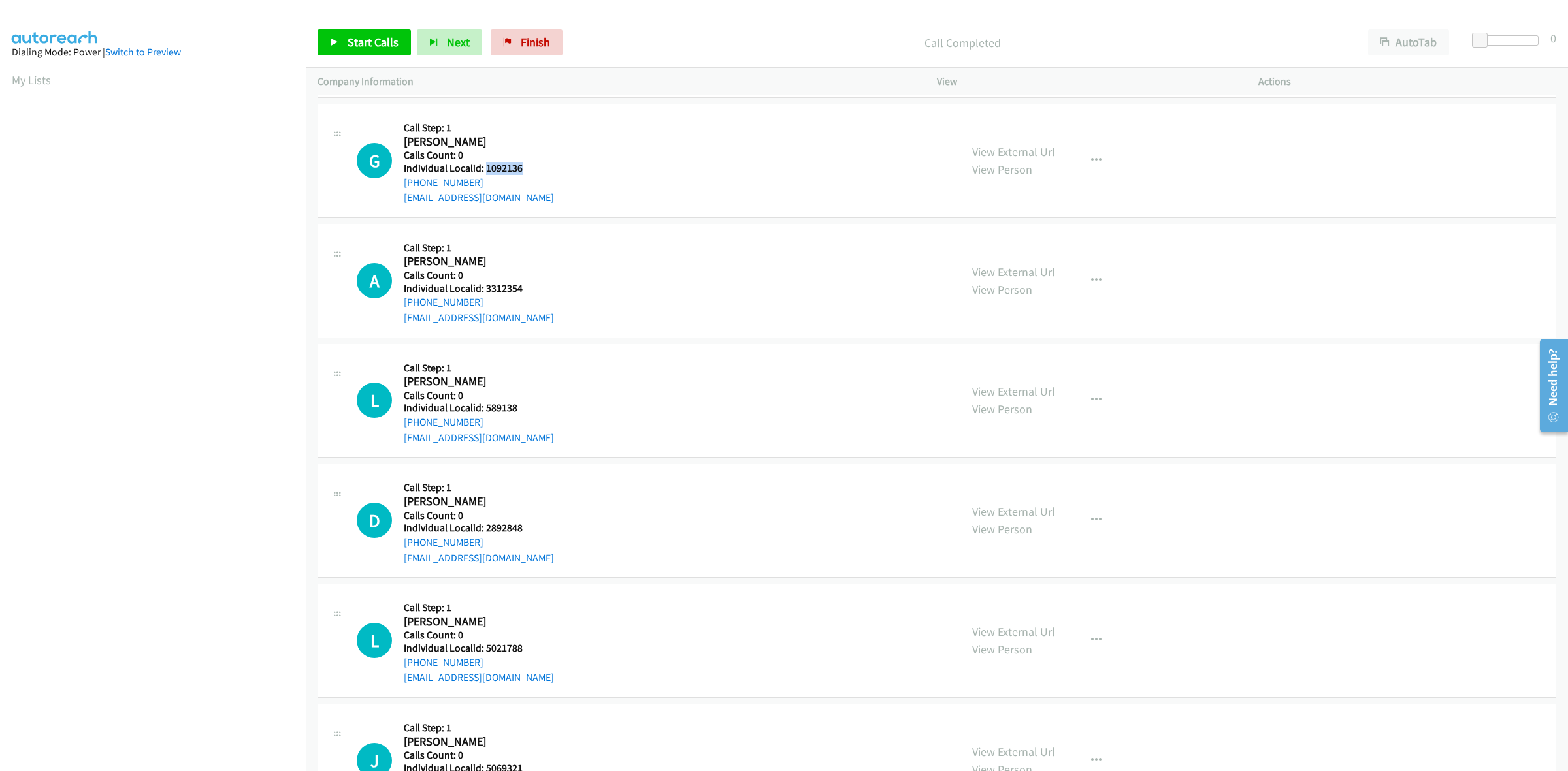
copy link "[PHONE_NUMBER]"
drag, startPoint x: 530, startPoint y: 173, endPoint x: 484, endPoint y: 168, distance: 46.3
click at [484, 168] on h5 "Individual Localid: 1092136" at bounding box center [479, 168] width 150 height 13
copy h5 "1092136"
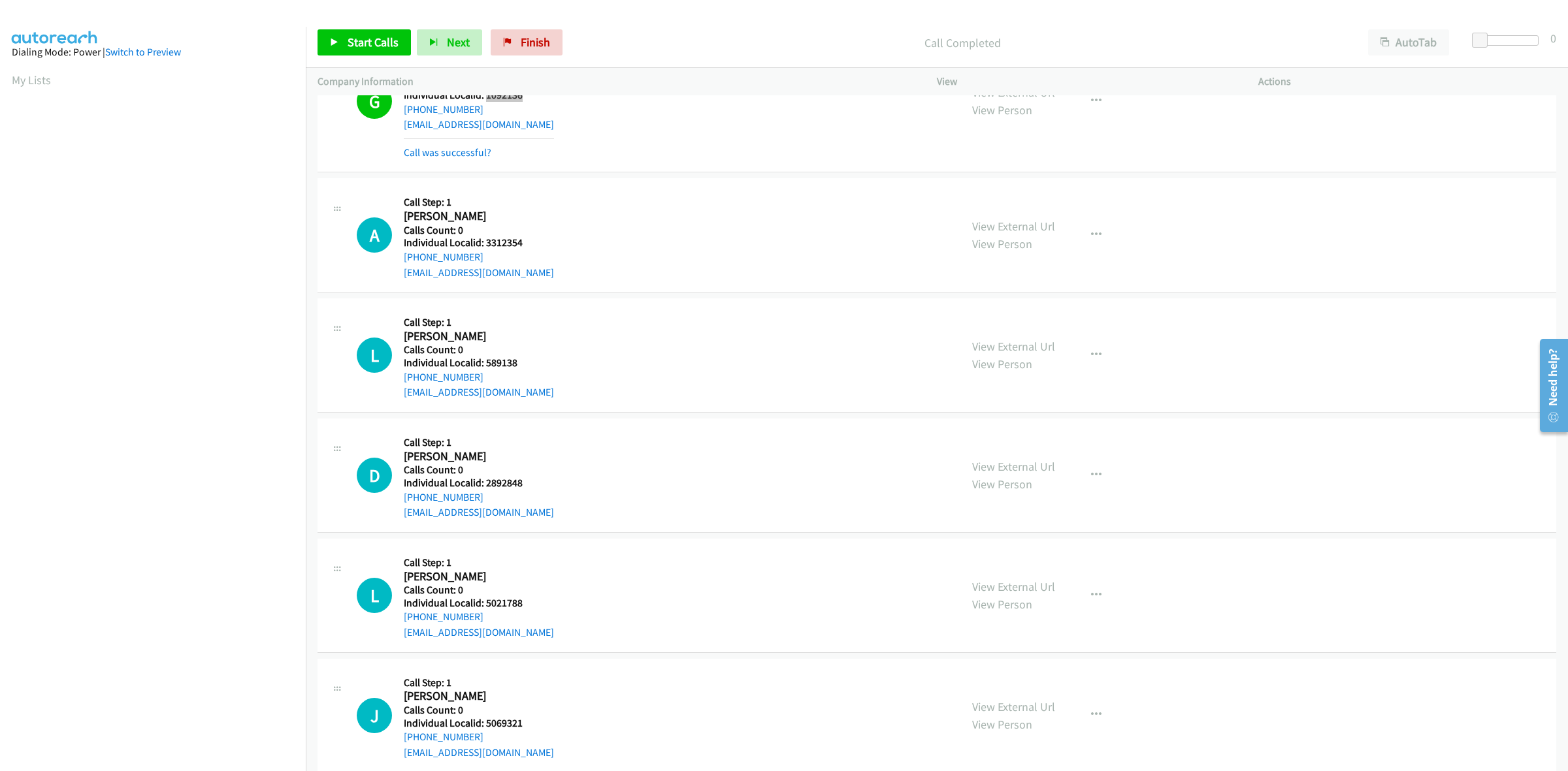
scroll to position [265, 0]
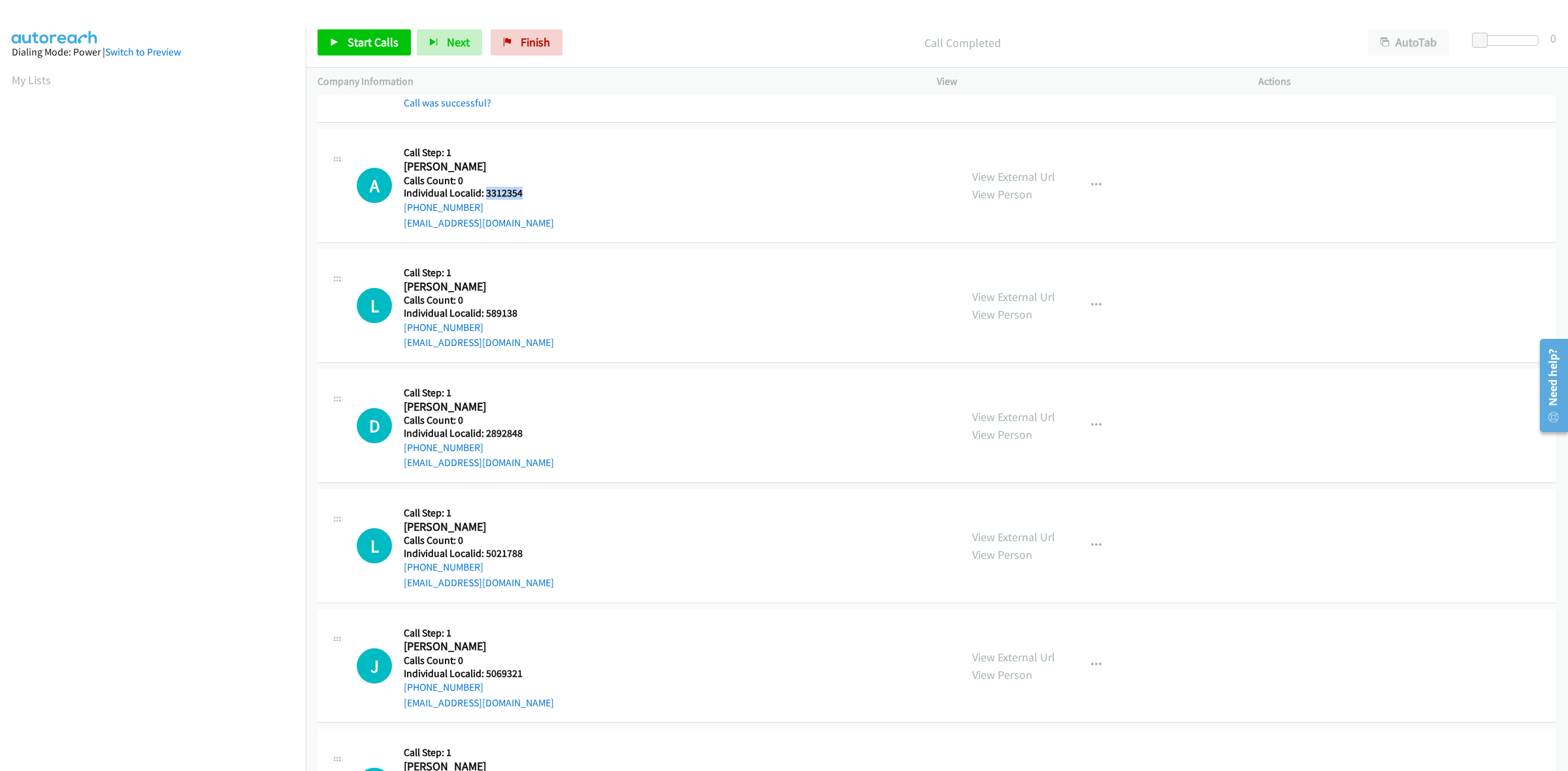
drag, startPoint x: 528, startPoint y: 192, endPoint x: 484, endPoint y: 193, distance: 44.0
click at [484, 193] on h5 "Individual Localid: 3312354" at bounding box center [479, 194] width 150 height 13
copy h5 "3312354"
drag, startPoint x: 465, startPoint y: 204, endPoint x: 399, endPoint y: 207, distance: 66.1
click at [399, 207] on div "A Callback Scheduled Call Step: 1 Armand Kohandani America/Chicago Calls Count:…" at bounding box center [652, 185] width 592 height 90
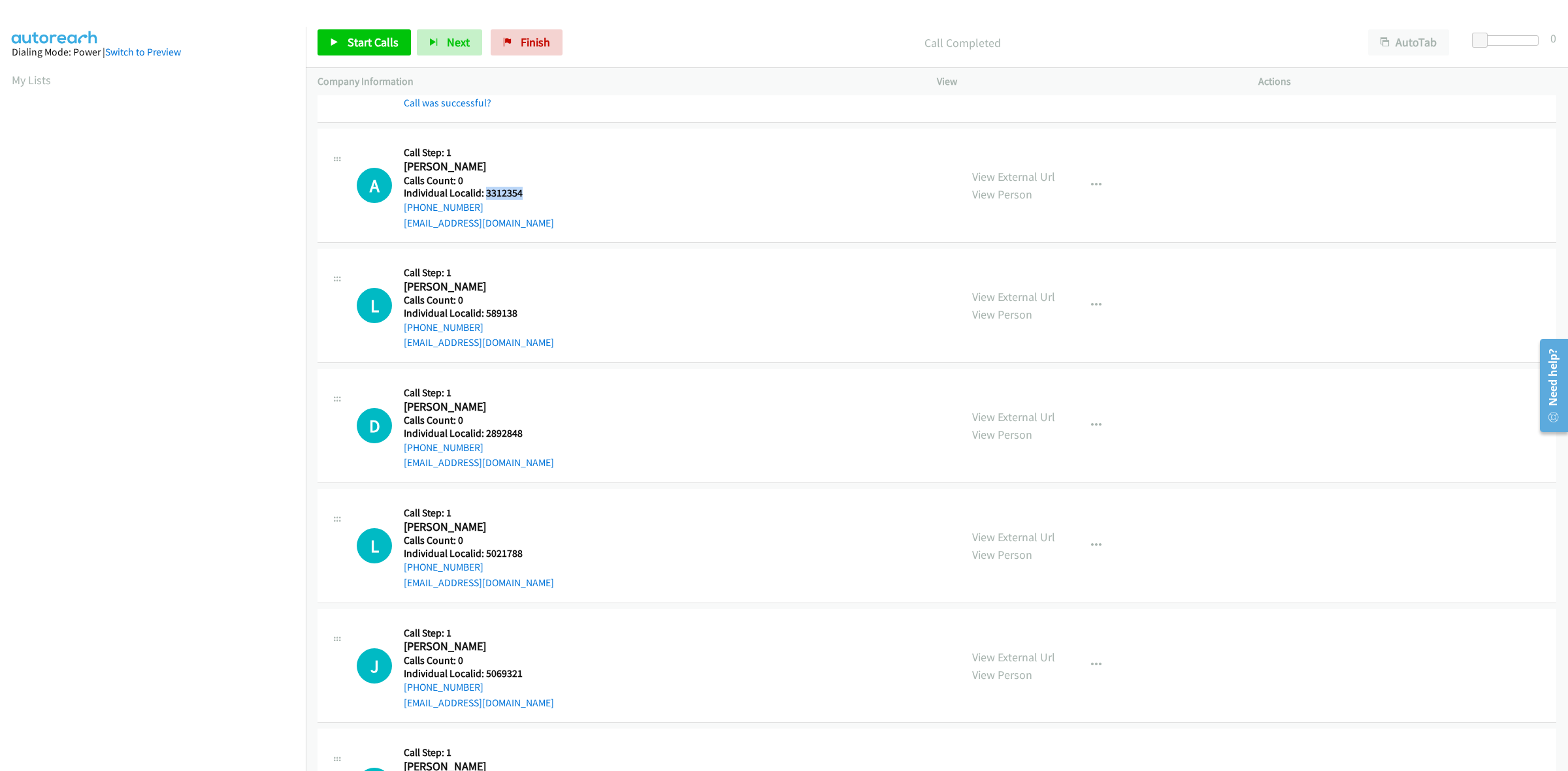
copy link "[PHONE_NUMBER]"
drag, startPoint x: 514, startPoint y: 192, endPoint x: 487, endPoint y: 197, distance: 27.5
click at [487, 197] on h5 "Individual Localid: 3312354" at bounding box center [479, 194] width 150 height 13
click at [553, 191] on div "A Callback Scheduled Call Step: 1 Armand Kohandani America/Chicago Calls Count:…" at bounding box center [652, 185] width 592 height 90
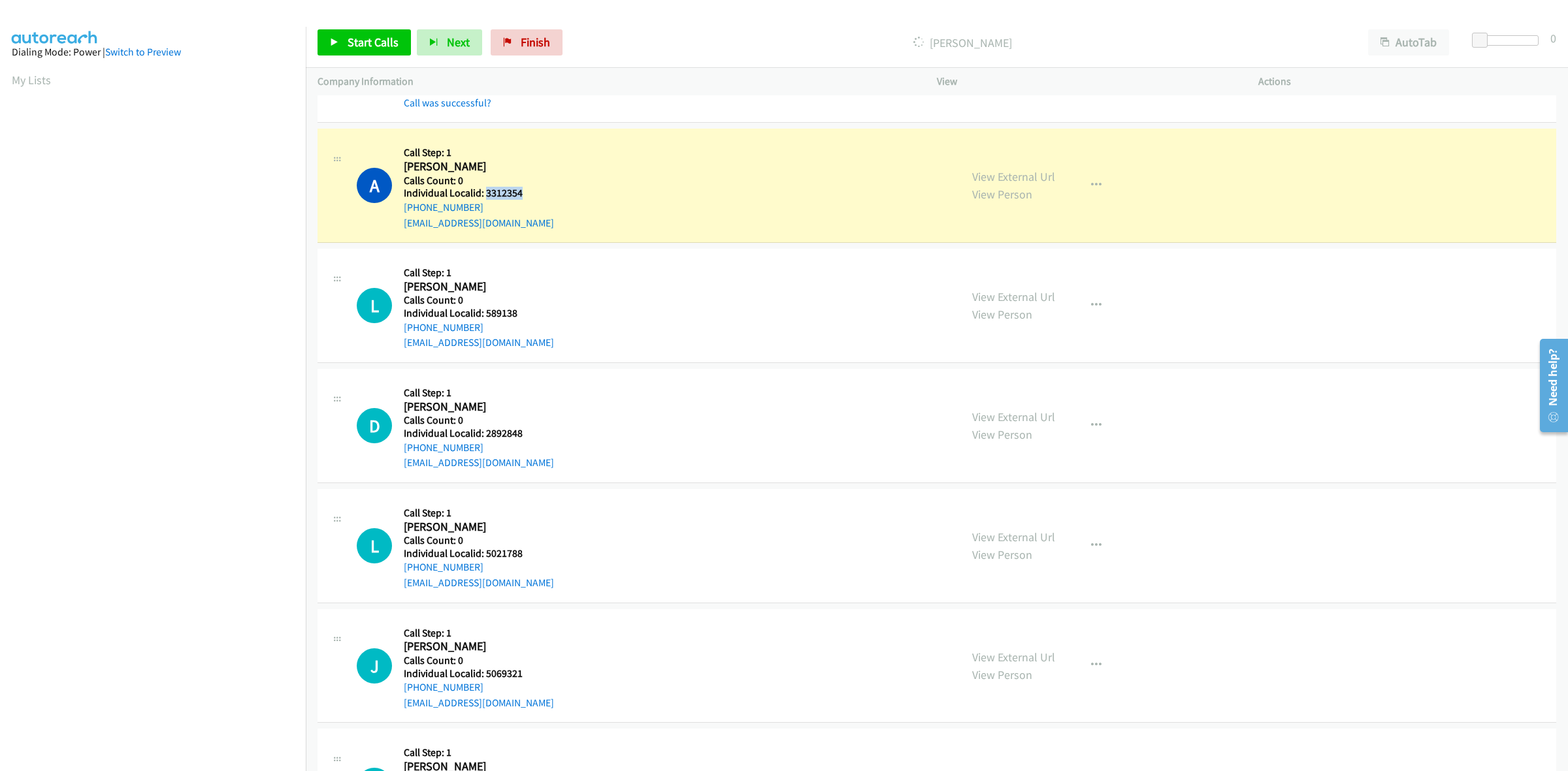
drag, startPoint x: 529, startPoint y: 196, endPoint x: 485, endPoint y: 194, distance: 44.0
click at [485, 194] on h5 "Individual Localid: 3312354" at bounding box center [479, 194] width 150 height 13
copy h5 "3312354"
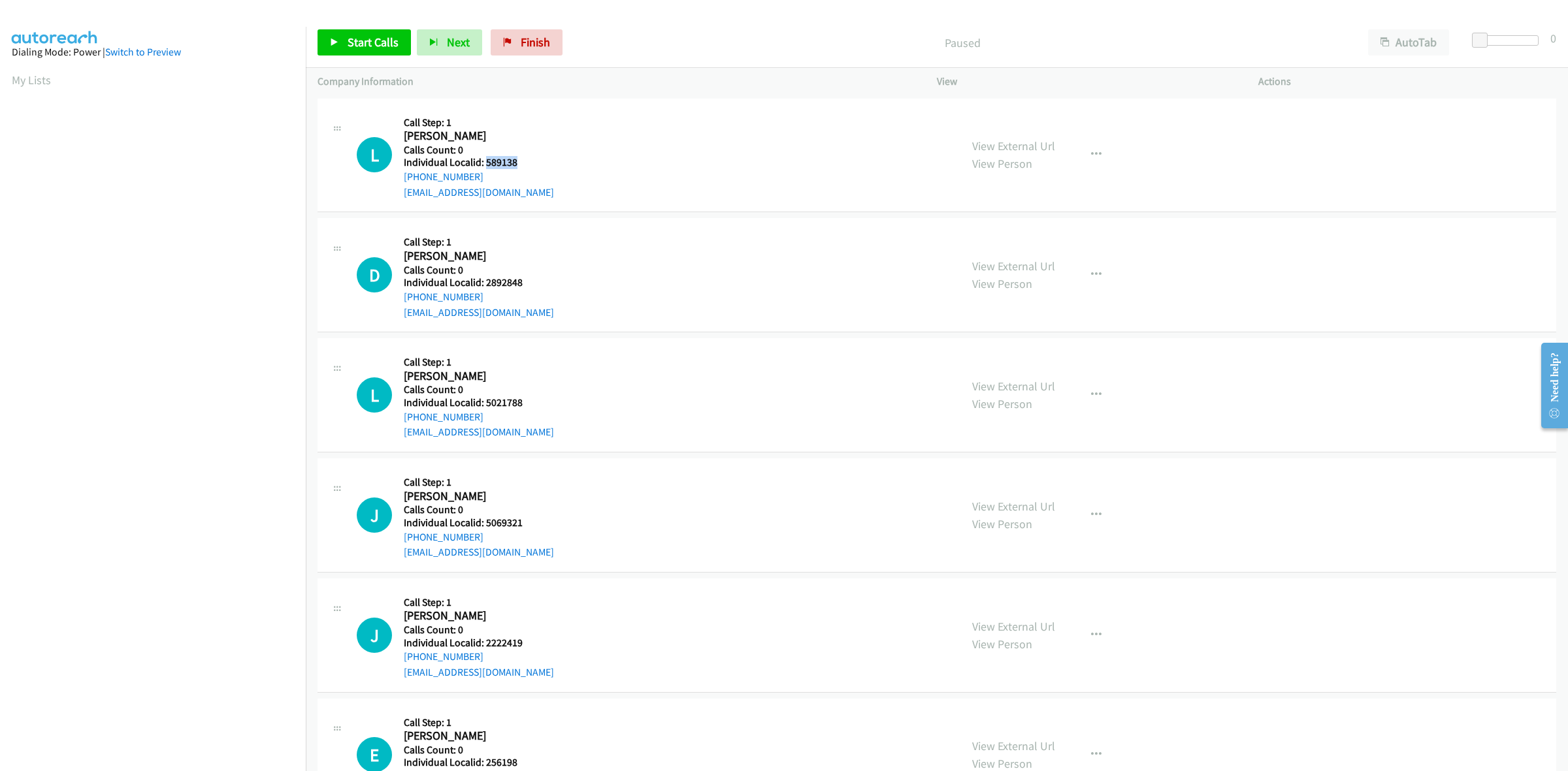
drag, startPoint x: 522, startPoint y: 164, endPoint x: 485, endPoint y: 160, distance: 37.2
click at [485, 160] on h5 "Individual Localid: 589138" at bounding box center [479, 163] width 150 height 13
copy h5 "589138"
drag, startPoint x: 477, startPoint y: 172, endPoint x: 403, endPoint y: 175, distance: 74.1
click at [404, 175] on div "[PHONE_NUMBER]" at bounding box center [479, 177] width 150 height 16
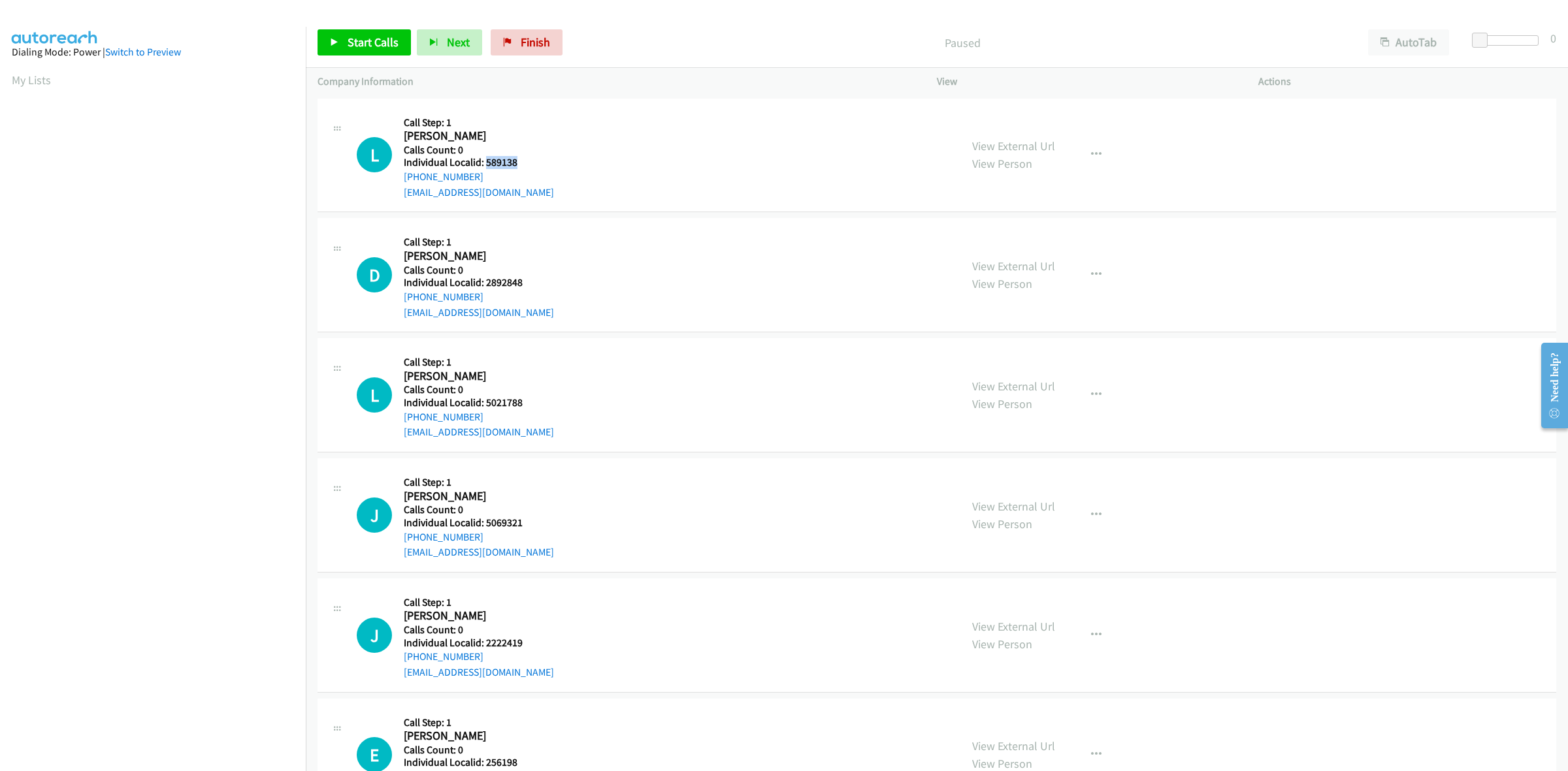
copy link "[PHONE_NUMBER]"
drag, startPoint x: 524, startPoint y: 162, endPoint x: 485, endPoint y: 164, distance: 39.1
click at [485, 164] on h5 "Individual Localid: 589138" at bounding box center [479, 163] width 150 height 13
copy h5 "589138"
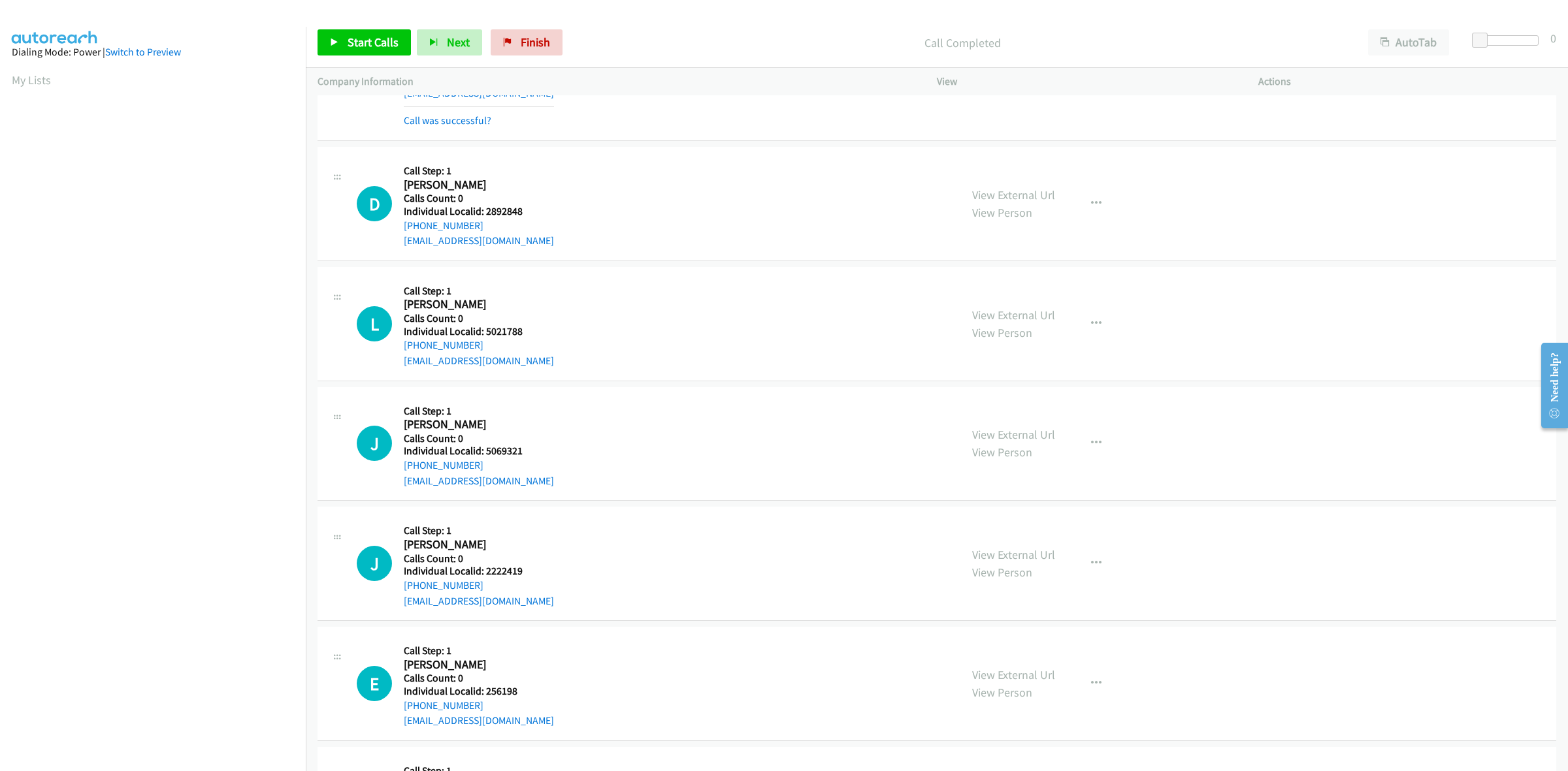
scroll to position [142, 0]
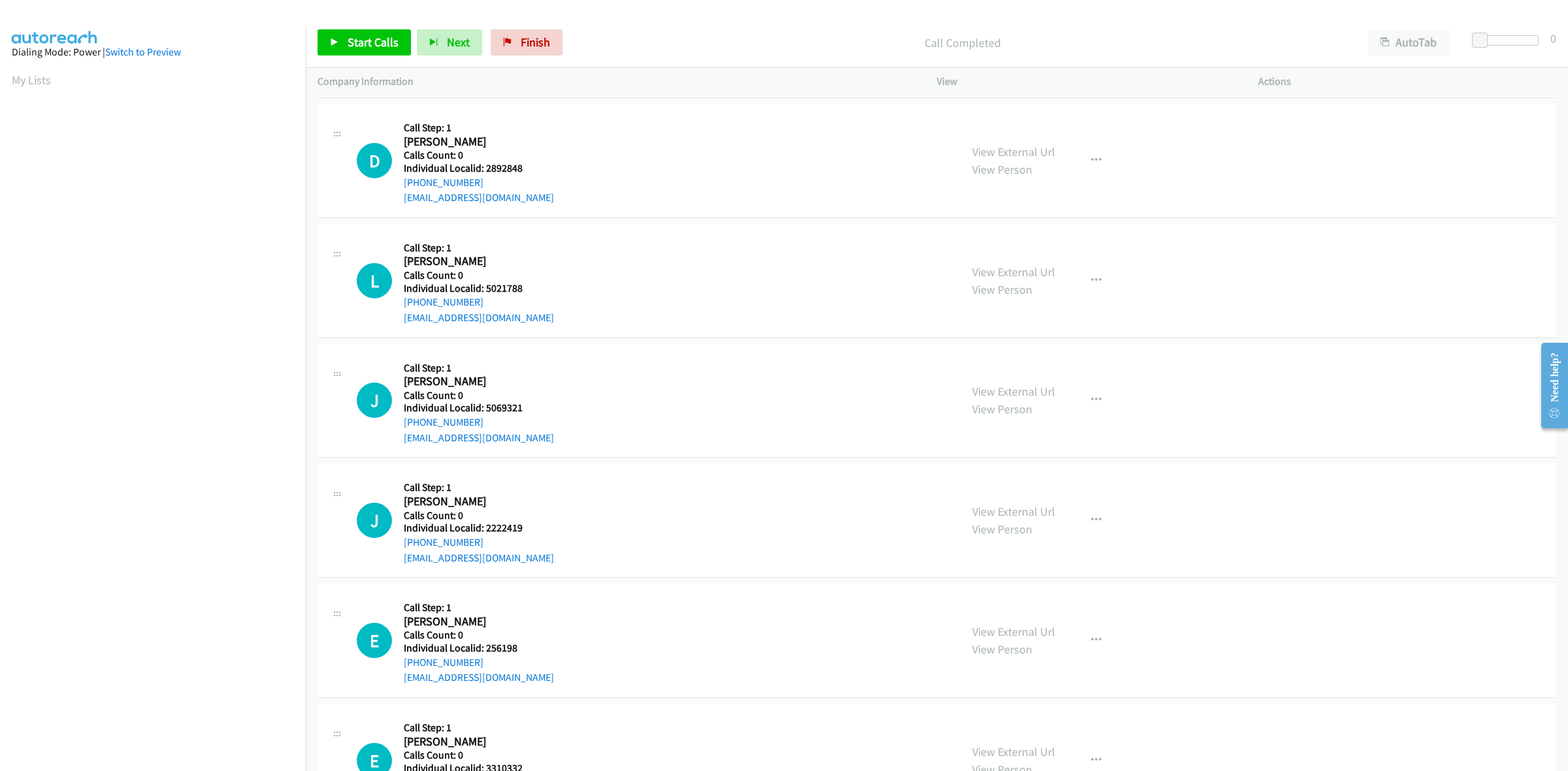
drag, startPoint x: 523, startPoint y: 174, endPoint x: 490, endPoint y: 174, distance: 33.0
click at [490, 174] on div "Callback Scheduled Call Step: 1 [PERSON_NAME] America/[GEOGRAPHIC_DATA] Calls C…" at bounding box center [479, 161] width 150 height 90
click at [553, 165] on div "D Callback Scheduled Call Step: 1 Dale Wishop America/Chicago Calls Count: 0 In…" at bounding box center [652, 161] width 592 height 90
drag, startPoint x: 528, startPoint y: 173, endPoint x: 484, endPoint y: 168, distance: 44.3
click at [484, 168] on h5 "Individual Localid: 2892848" at bounding box center [479, 168] width 150 height 13
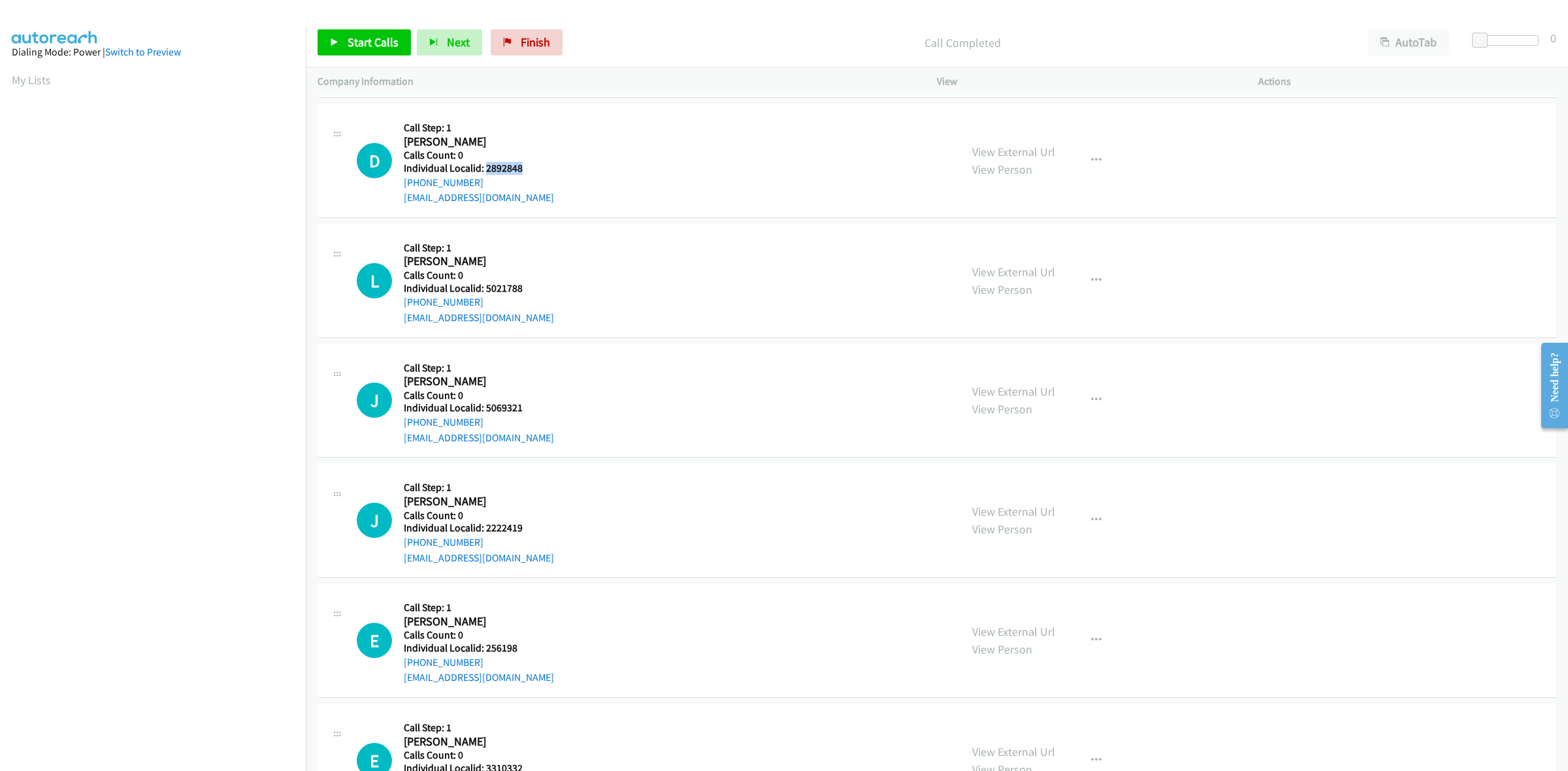
copy h5 "2892848"
click at [520, 135] on h2 "Dale Wishop" at bounding box center [469, 142] width 132 height 15
drag, startPoint x: 461, startPoint y: 183, endPoint x: 395, endPoint y: 187, distance: 66.1
click at [395, 187] on div "D Callback Scheduled Call Step: 1 Dale Wishop America/Chicago Calls Count: 0 In…" at bounding box center [652, 161] width 592 height 90
copy link "+1 815-986-0199"
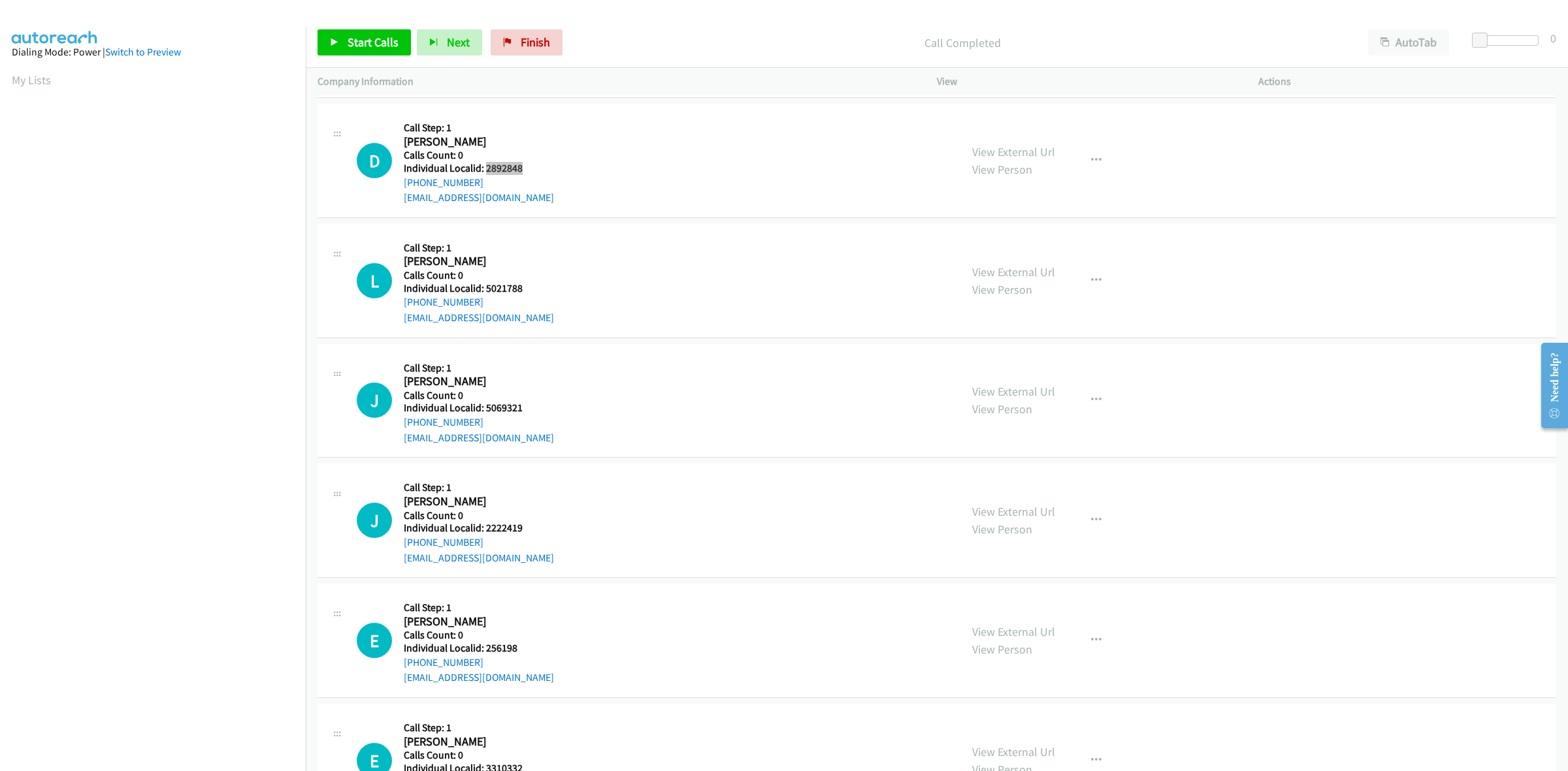
drag, startPoint x: 525, startPoint y: 165, endPoint x: 485, endPoint y: 162, distance: 40.1
click at [485, 162] on h5 "Individual Localid: 2892848" at bounding box center [479, 168] width 150 height 13
copy h5 "2892848"
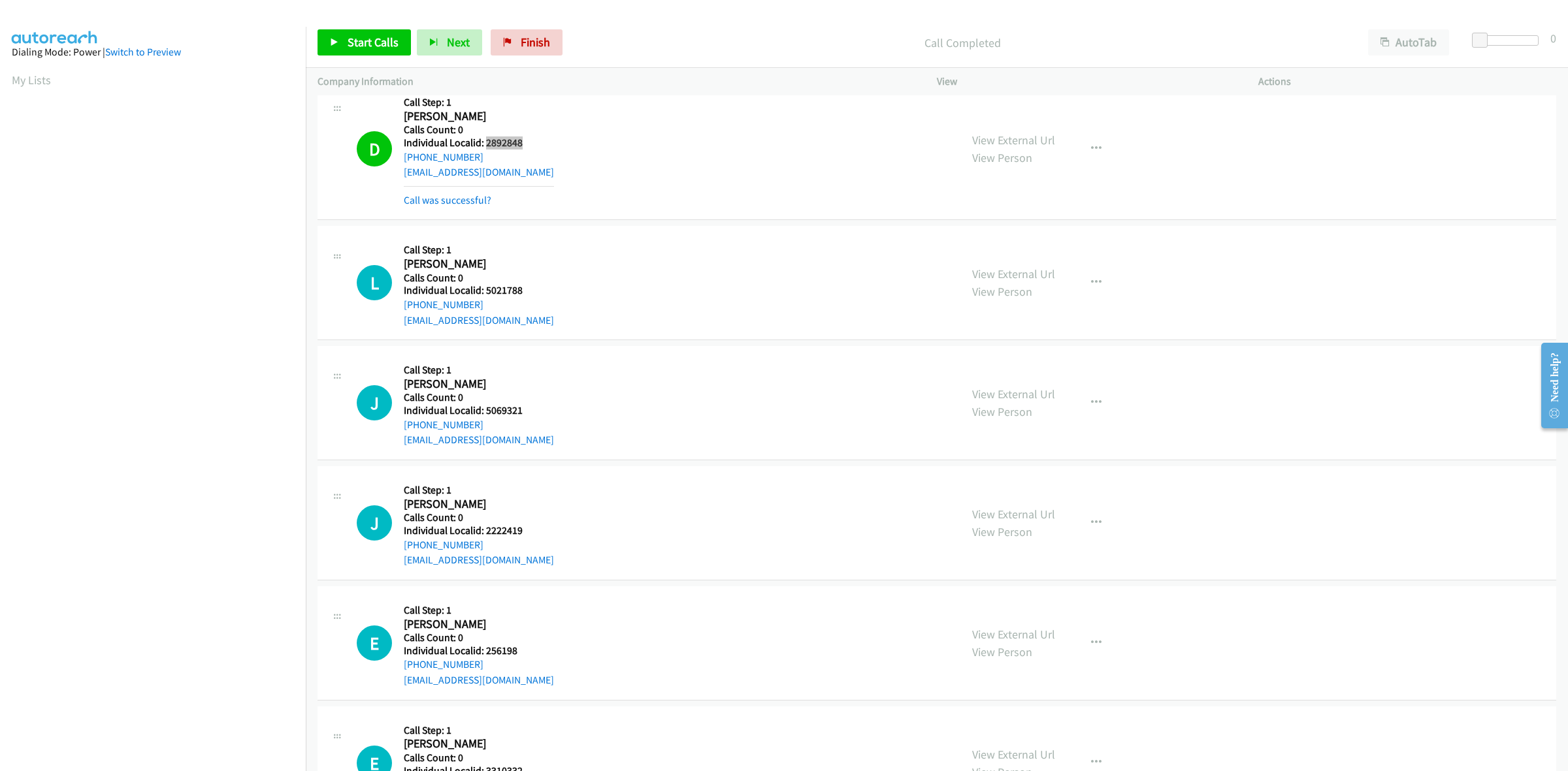
scroll to position [224, 0]
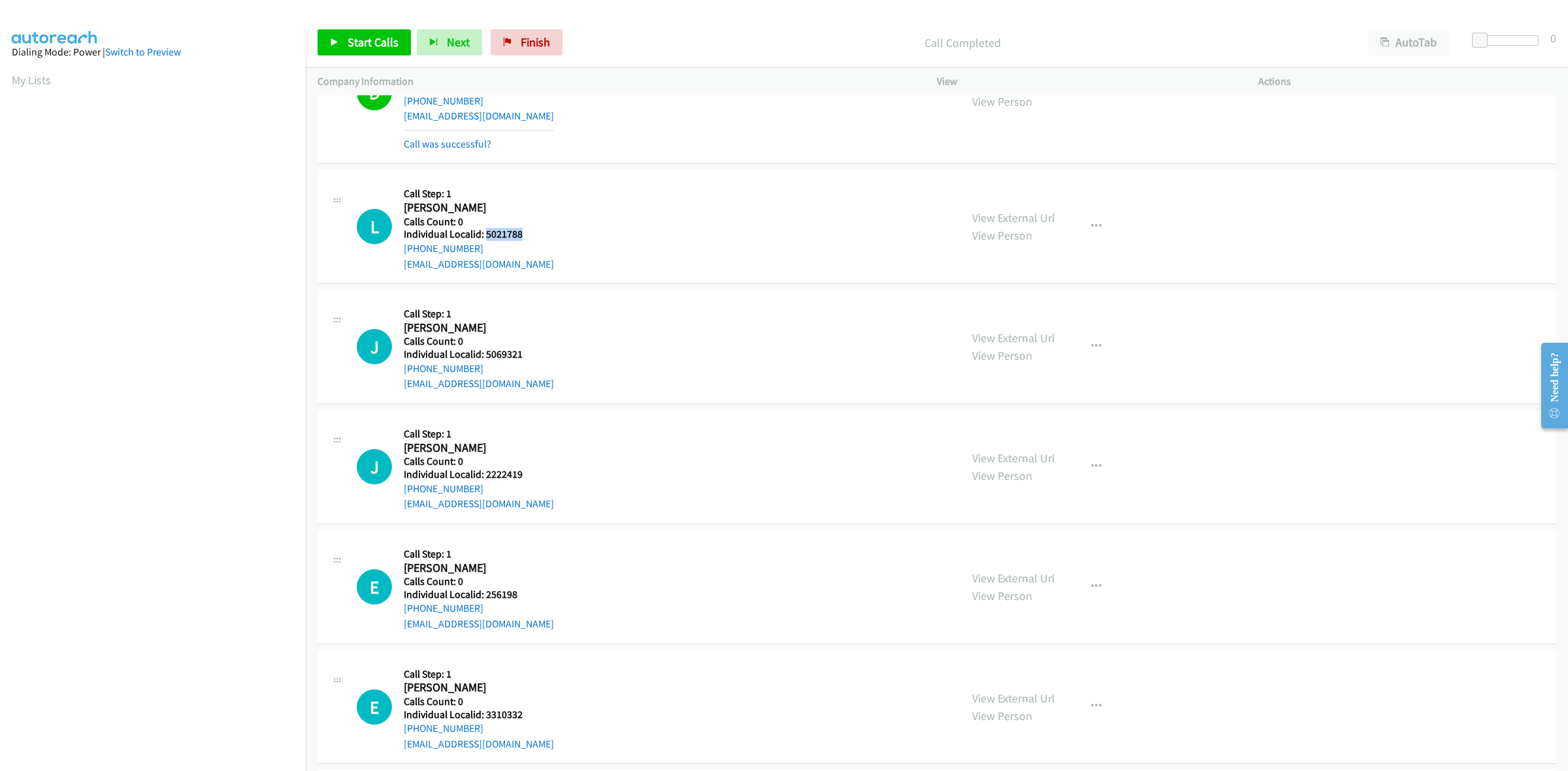
drag, startPoint x: 530, startPoint y: 232, endPoint x: 485, endPoint y: 233, distance: 45.0
click at [485, 233] on h5 "Individual Localid: 5021788" at bounding box center [479, 235] width 150 height 13
copy h5 "5021788"
click at [1094, 222] on icon "button" at bounding box center [1096, 227] width 11 height 11
click at [981, 309] on link "Skip Call" at bounding box center [1026, 312] width 174 height 26
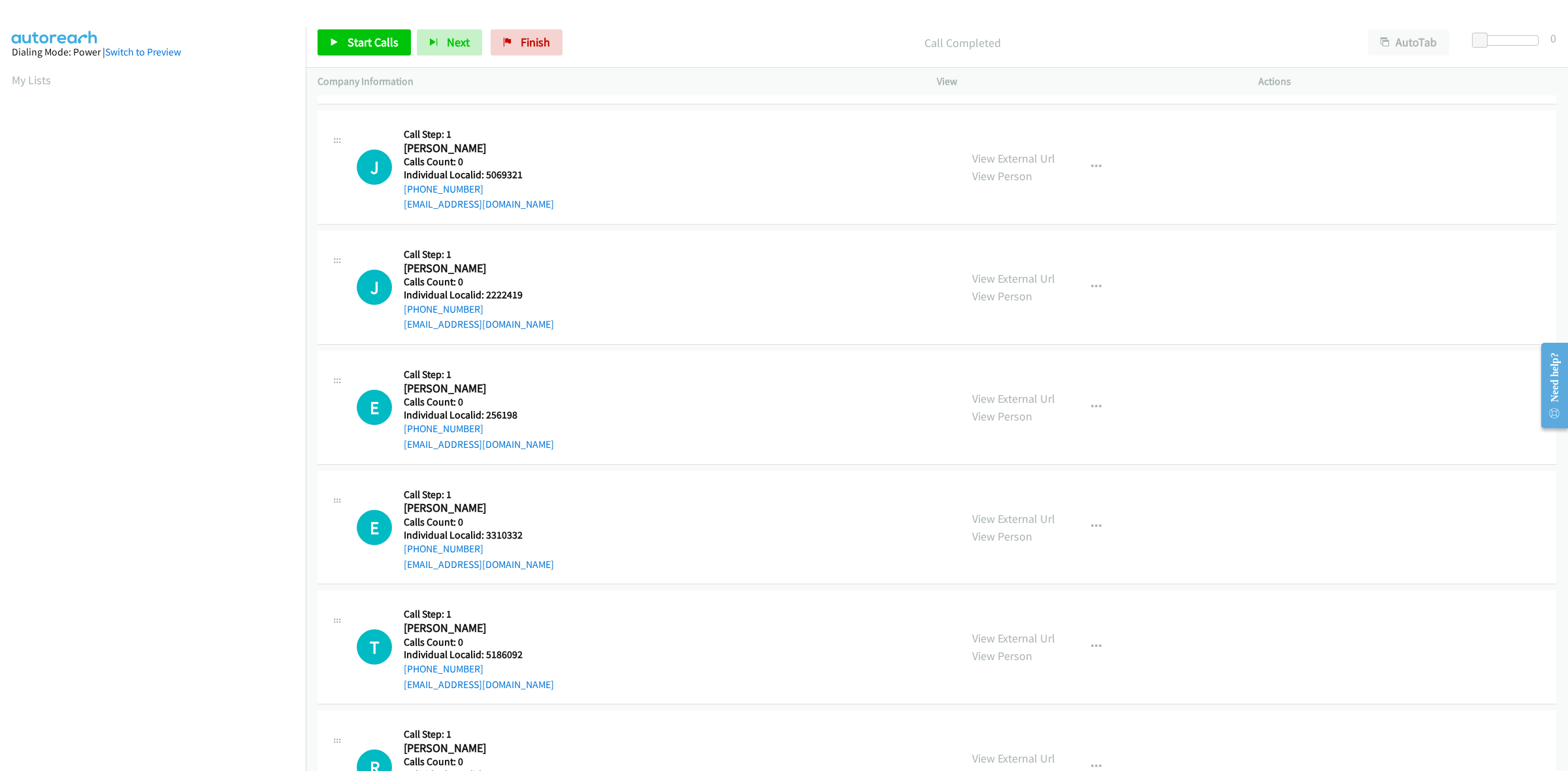
scroll to position [408, 0]
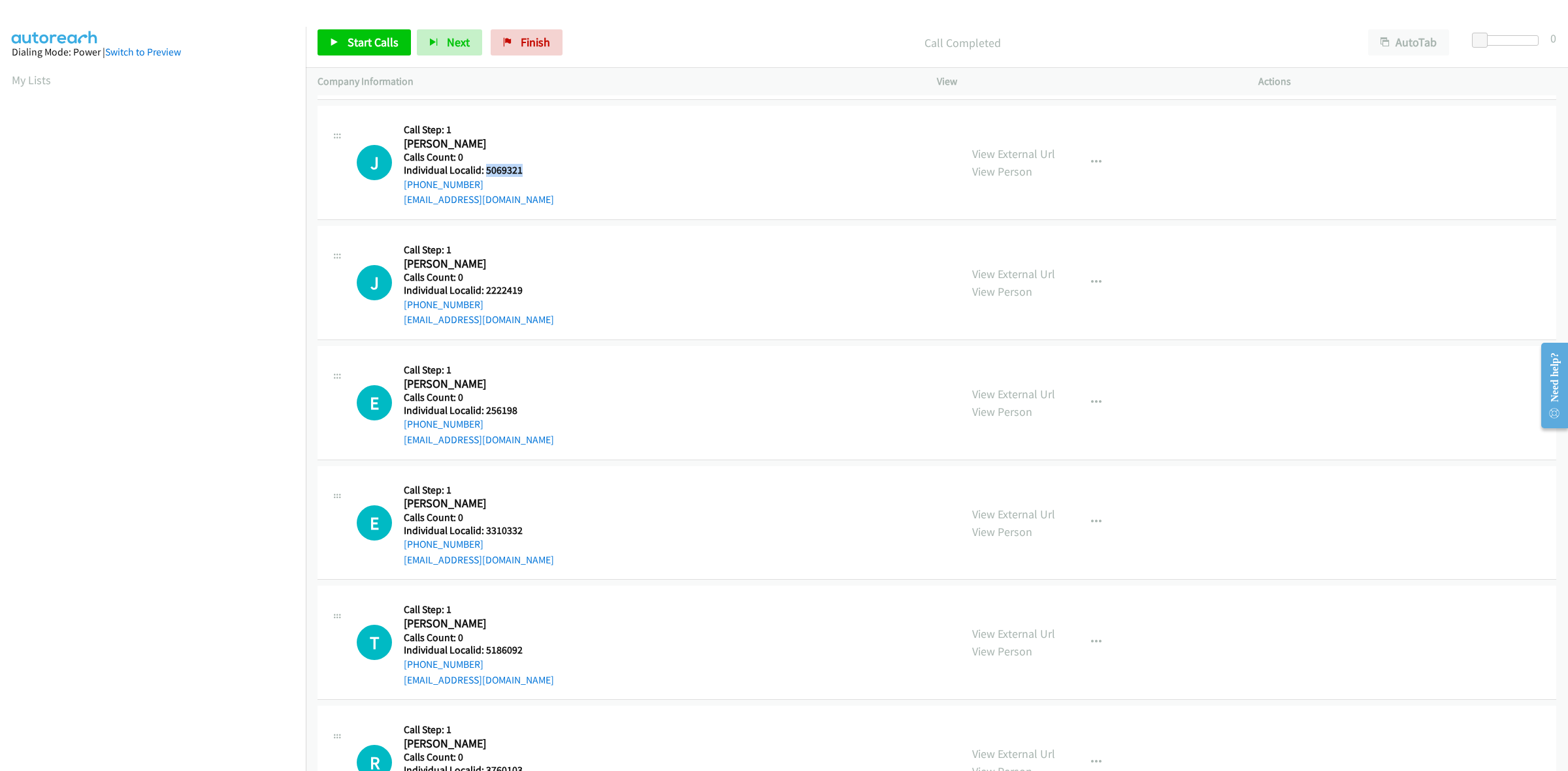
drag, startPoint x: 518, startPoint y: 170, endPoint x: 485, endPoint y: 167, distance: 33.1
click at [485, 167] on h5 "Individual Localid: 5069321" at bounding box center [479, 170] width 150 height 13
copy h5 "5069321"
drag, startPoint x: 475, startPoint y: 184, endPoint x: 399, endPoint y: 187, distance: 76.1
click at [399, 187] on div "J Callback Scheduled Call Step: 1 Jared Curry America/Chicago Calls Count: 0 In…" at bounding box center [652, 163] width 592 height 90
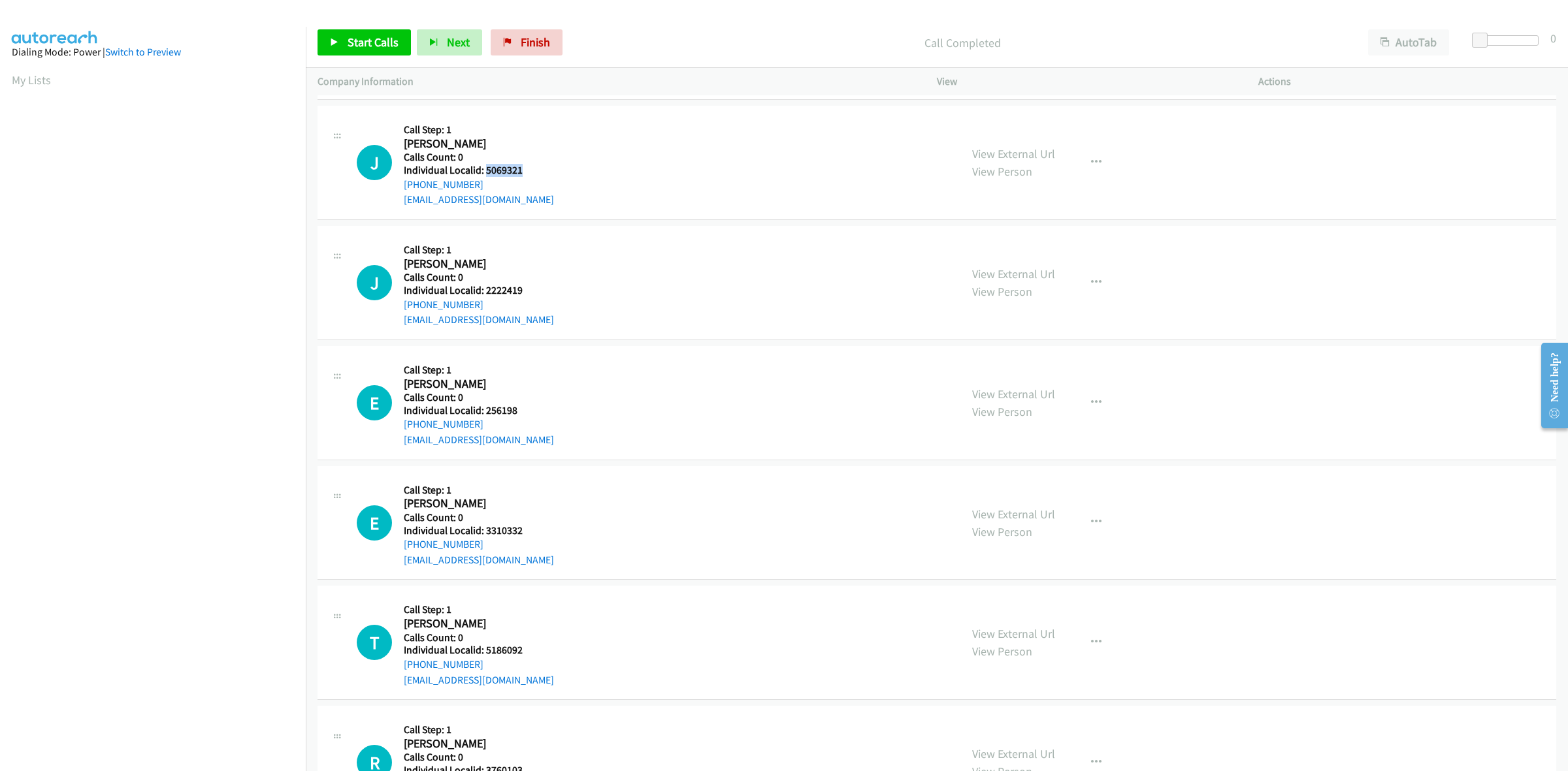
copy link "+1 641-799-0621"
drag, startPoint x: 527, startPoint y: 168, endPoint x: 485, endPoint y: 165, distance: 42.1
click at [485, 165] on h5 "Individual Localid: 5069321" at bounding box center [479, 170] width 150 height 13
copy h5 "5069321"
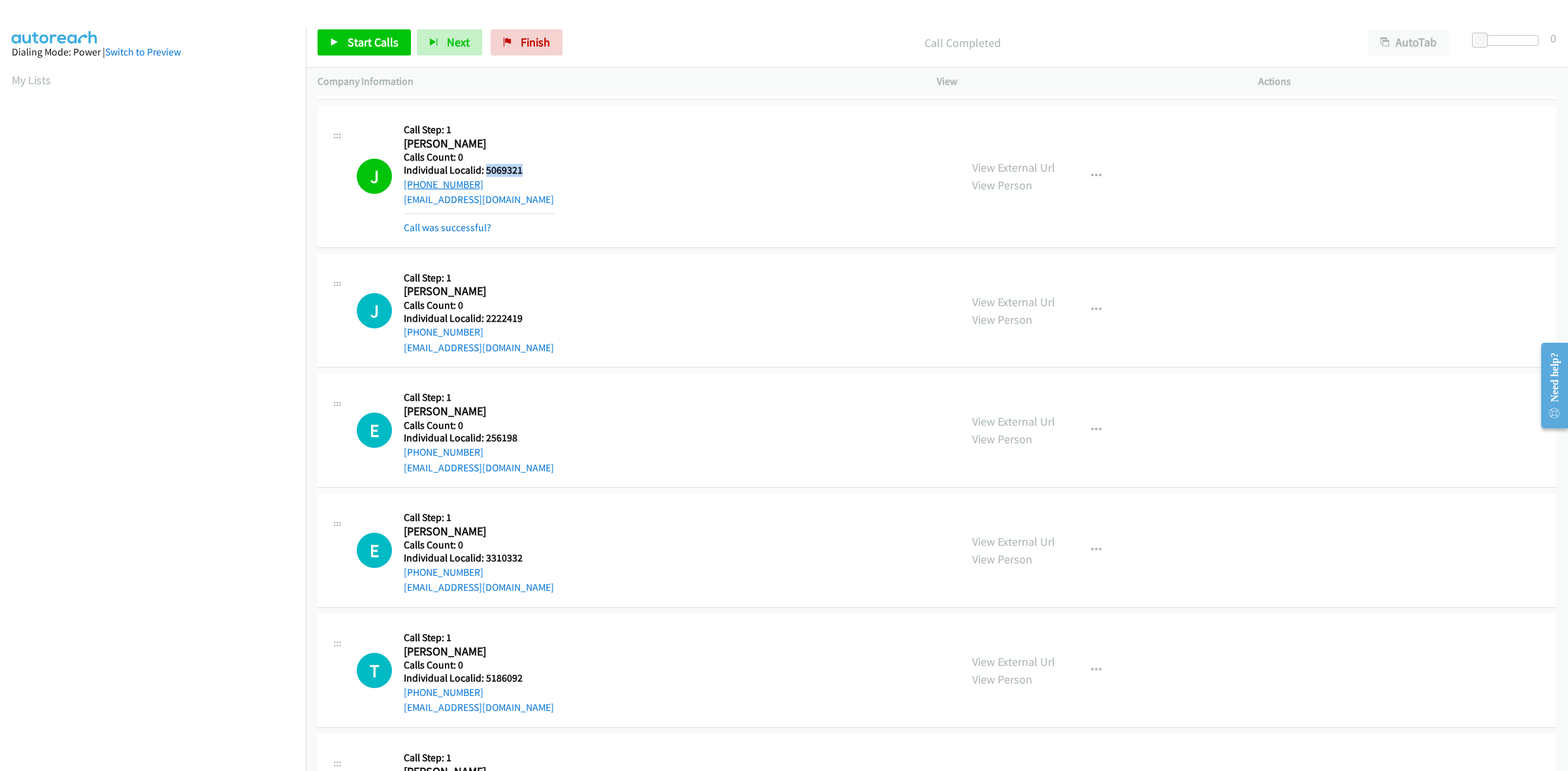
drag, startPoint x: 481, startPoint y: 181, endPoint x: 403, endPoint y: 185, distance: 78.1
click at [404, 185] on div "+1 641-799-0621" at bounding box center [479, 185] width 150 height 16
click at [1101, 170] on button "button" at bounding box center [1096, 176] width 35 height 26
click at [971, 284] on link "Add to do not call list" at bounding box center [1026, 288] width 174 height 26
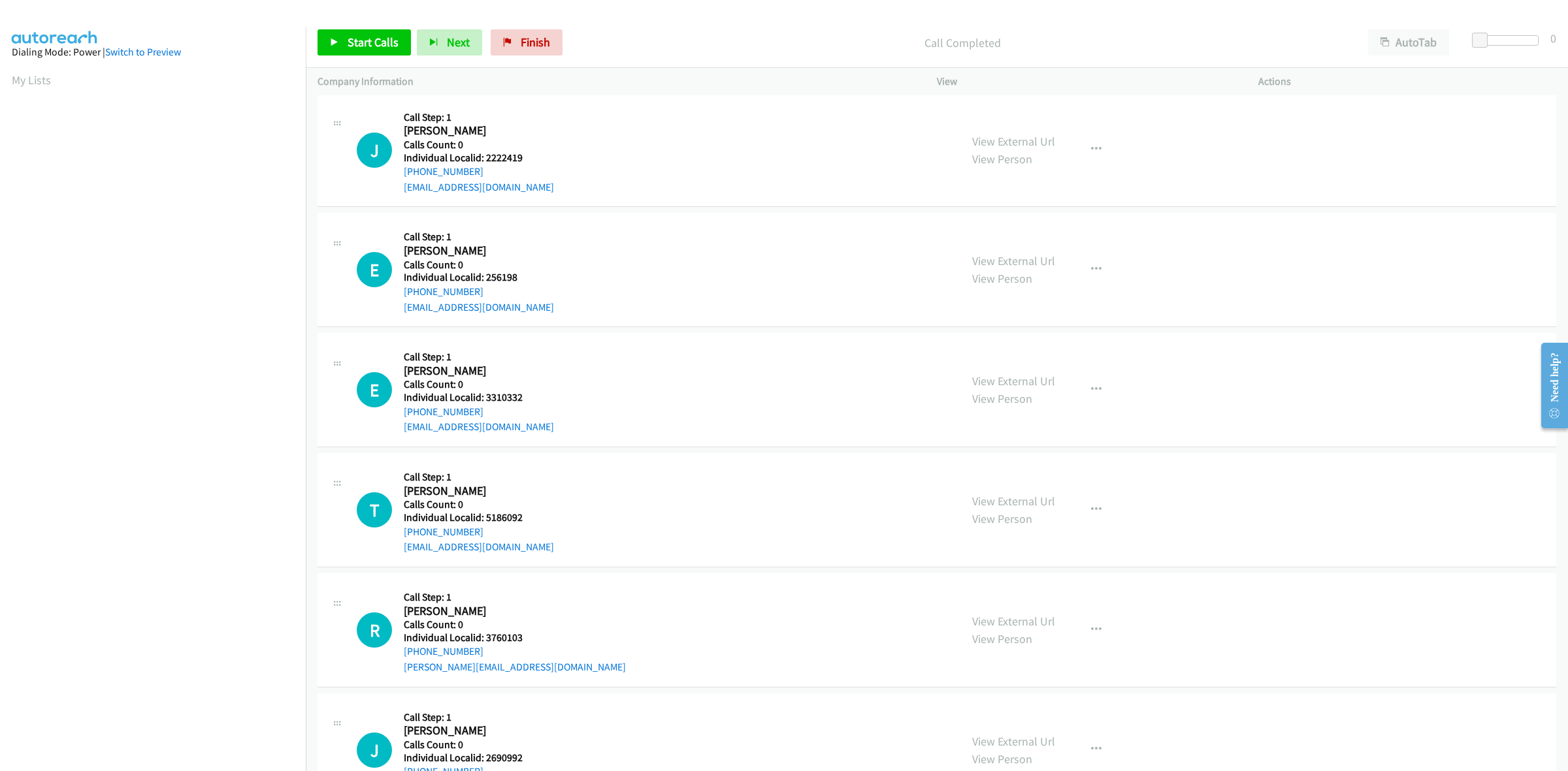
scroll to position [571, 0]
drag, startPoint x: 527, startPoint y: 153, endPoint x: 487, endPoint y: 157, distance: 40.2
click at [487, 157] on h5 "Individual Localid: 2222419" at bounding box center [479, 155] width 150 height 13
drag, startPoint x: 481, startPoint y: 170, endPoint x: 399, endPoint y: 176, distance: 82.2
click at [399, 176] on div "J Callback Scheduled Call Step: 1 Jesus Rosario America/New_York Calls Count: 0…" at bounding box center [652, 147] width 592 height 90
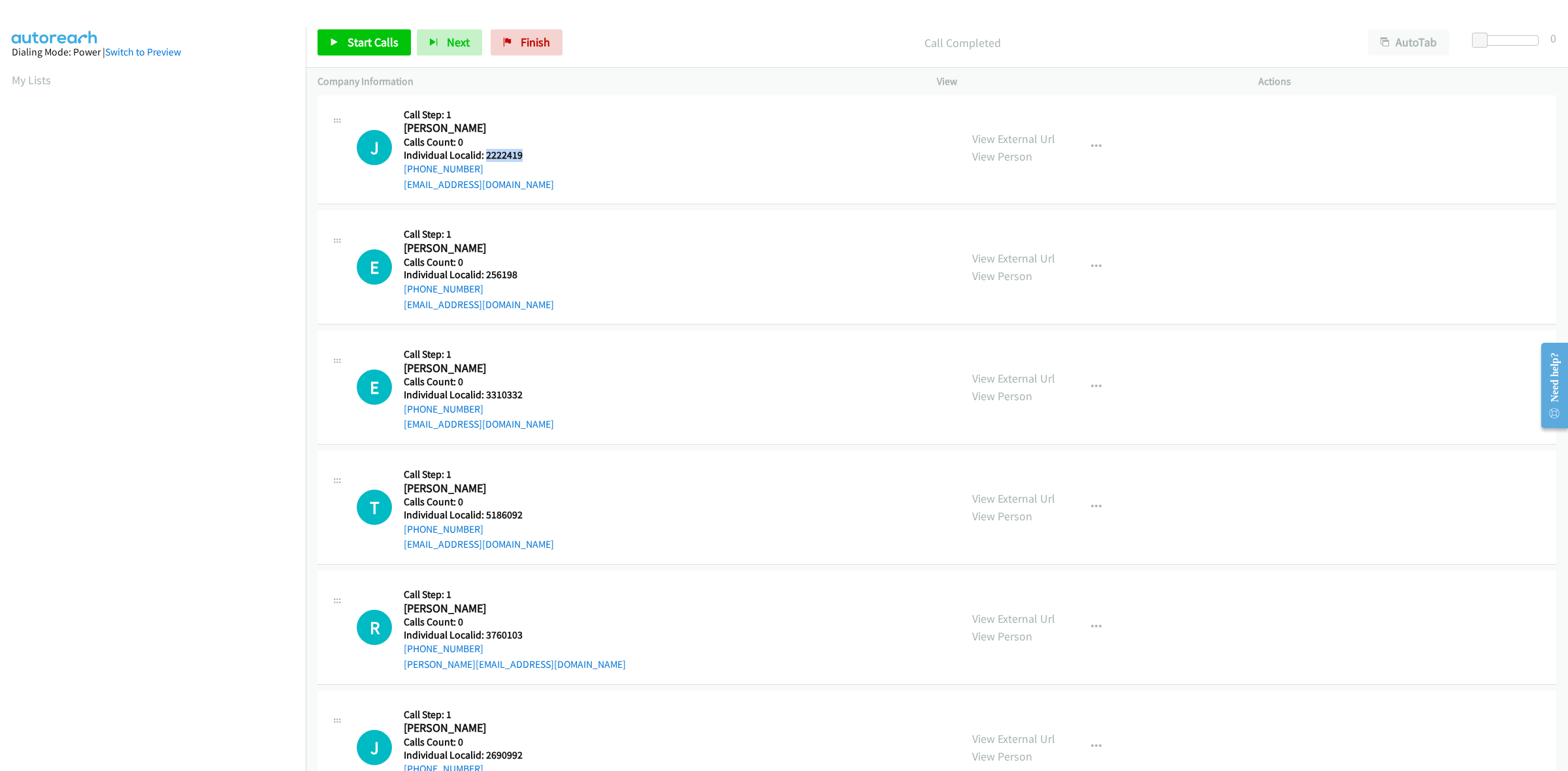
drag, startPoint x: 536, startPoint y: 158, endPoint x: 484, endPoint y: 157, distance: 52.0
click at [484, 157] on div "J Callback Scheduled Call Step: 1 Jesus Rosario America/New_York Calls Count: 0…" at bounding box center [652, 147] width 592 height 90
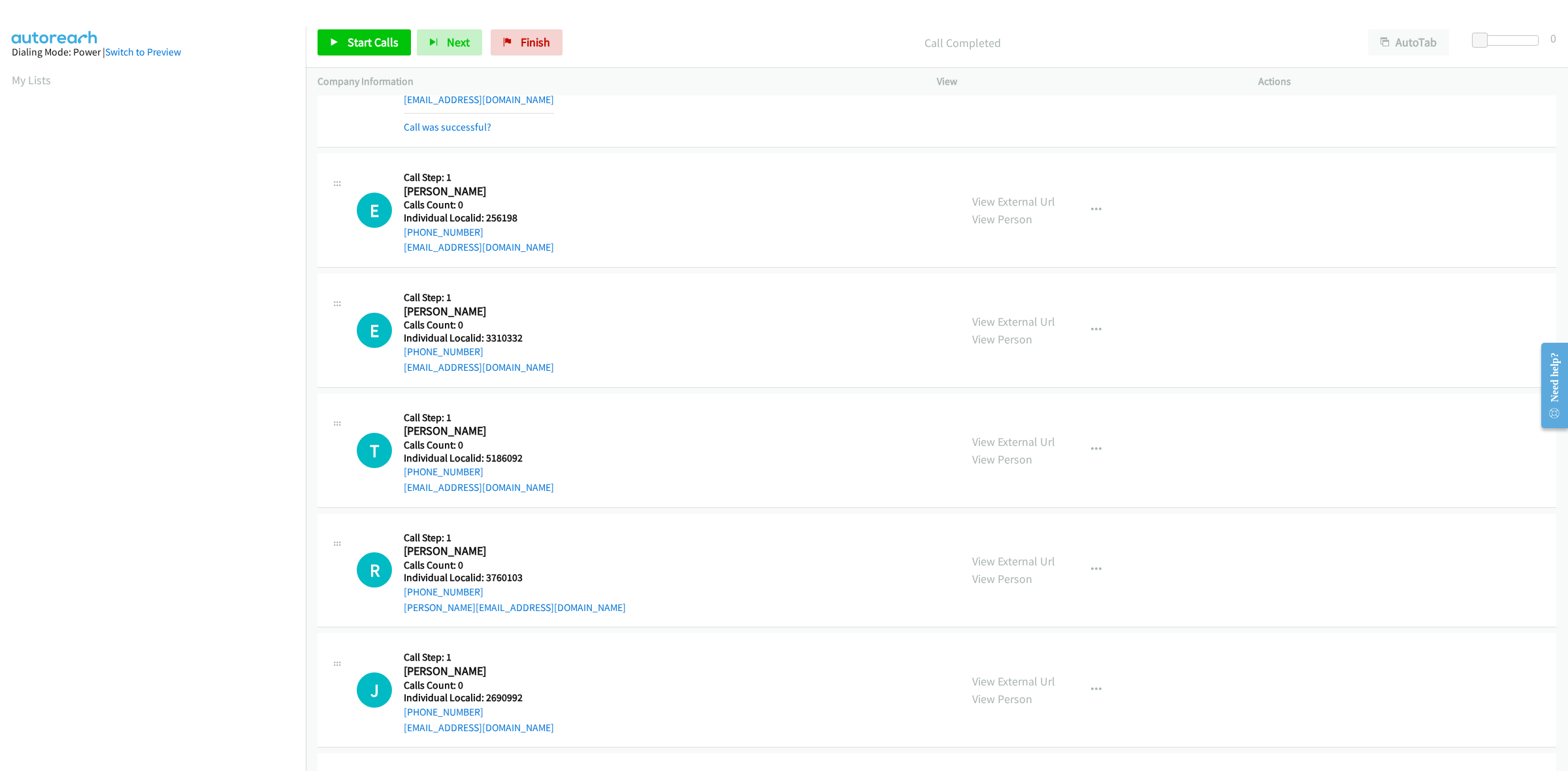
scroll to position [673, 0]
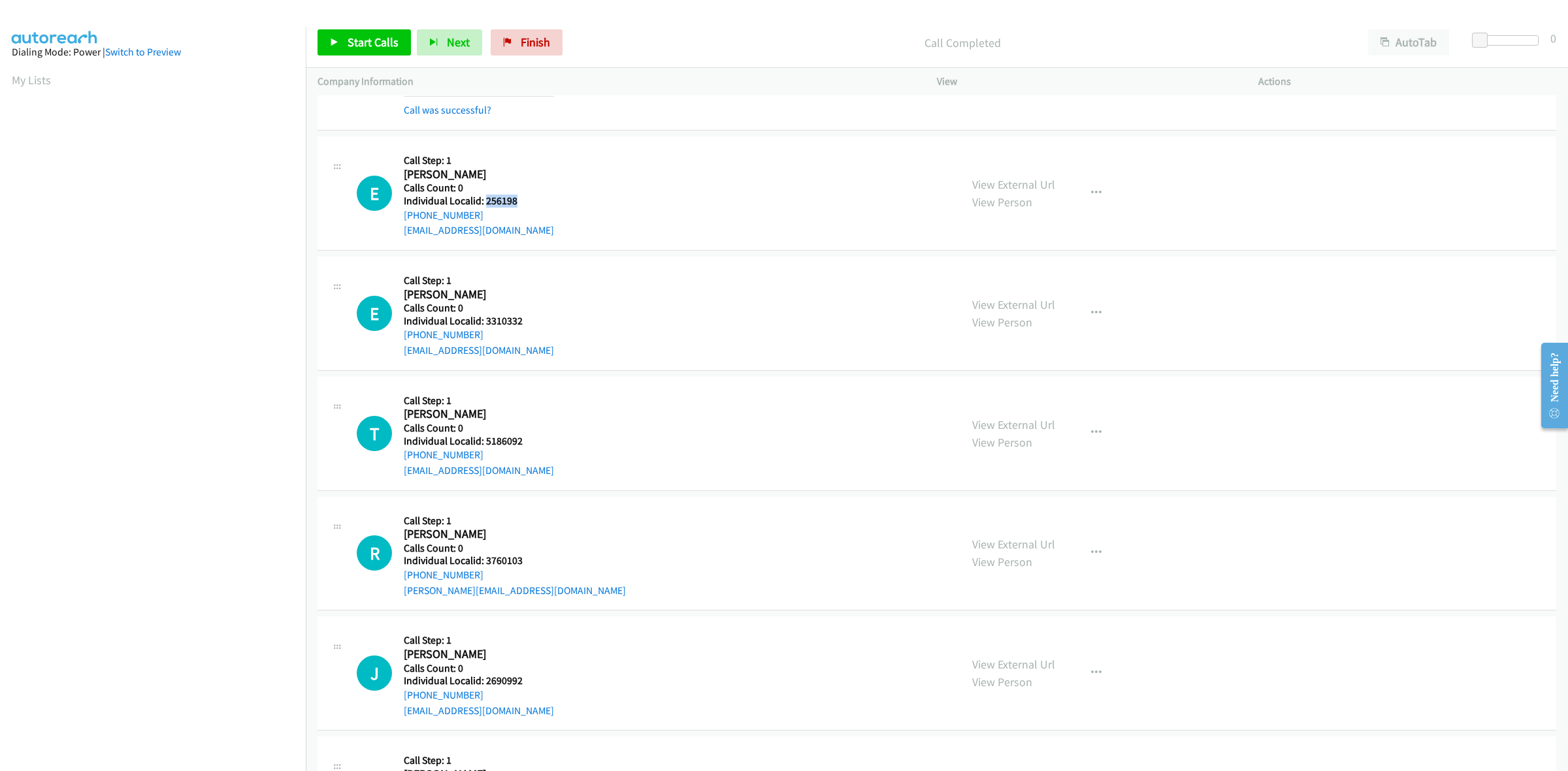
drag, startPoint x: 493, startPoint y: 198, endPoint x: 483, endPoint y: 198, distance: 10.0
click at [483, 198] on h5 "Individual Localid: 256198" at bounding box center [479, 202] width 150 height 13
drag, startPoint x: 478, startPoint y: 214, endPoint x: 402, endPoint y: 217, distance: 76.1
click at [402, 217] on div "E Callback Scheduled Call Step: 1 Eric De Witt America/New_York Calls Count: 0 …" at bounding box center [652, 193] width 592 height 90
drag, startPoint x: 518, startPoint y: 199, endPoint x: 485, endPoint y: 198, distance: 33.0
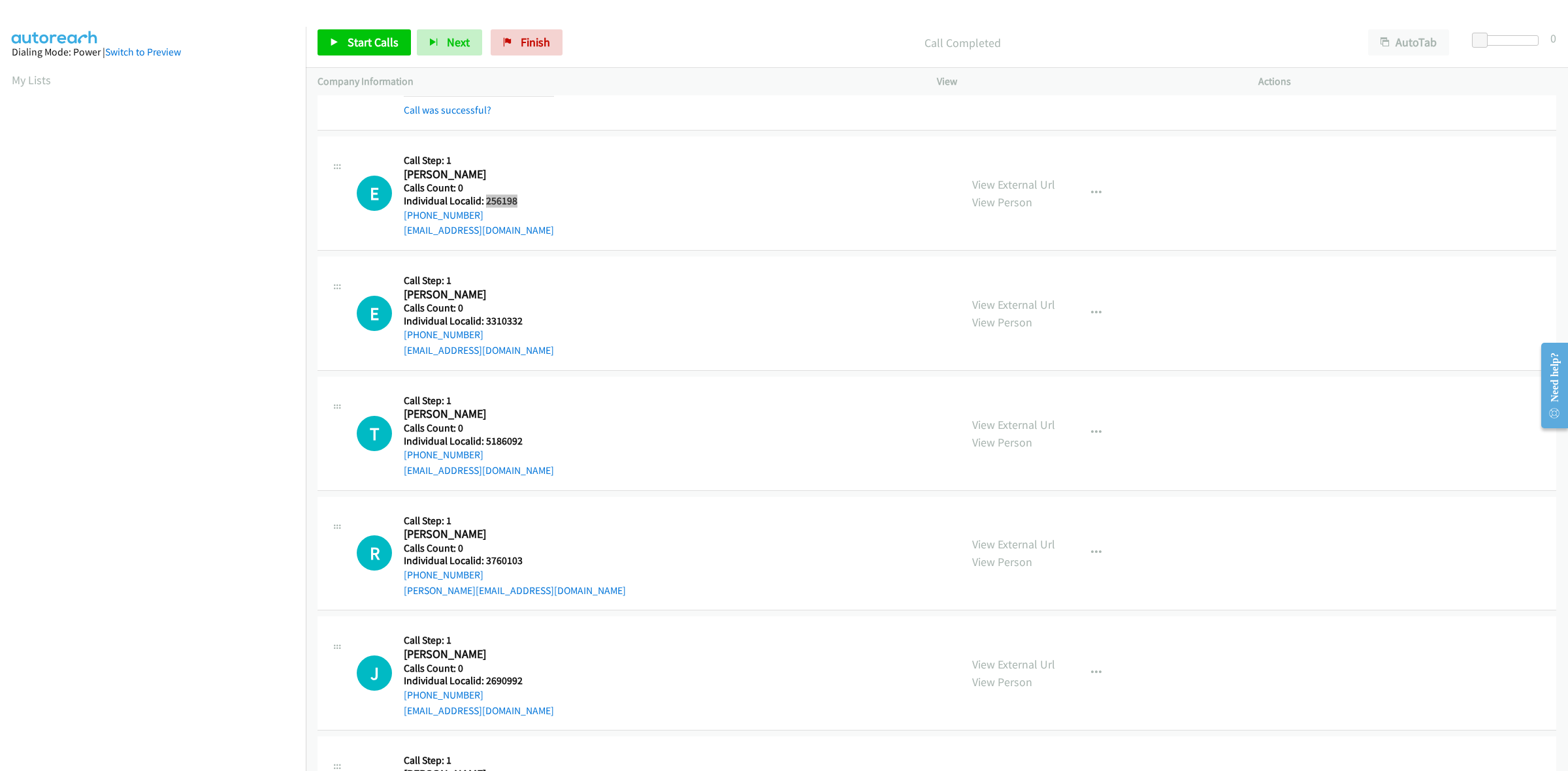
click at [485, 198] on h5 "Individual Localid: 256198" at bounding box center [479, 202] width 150 height 13
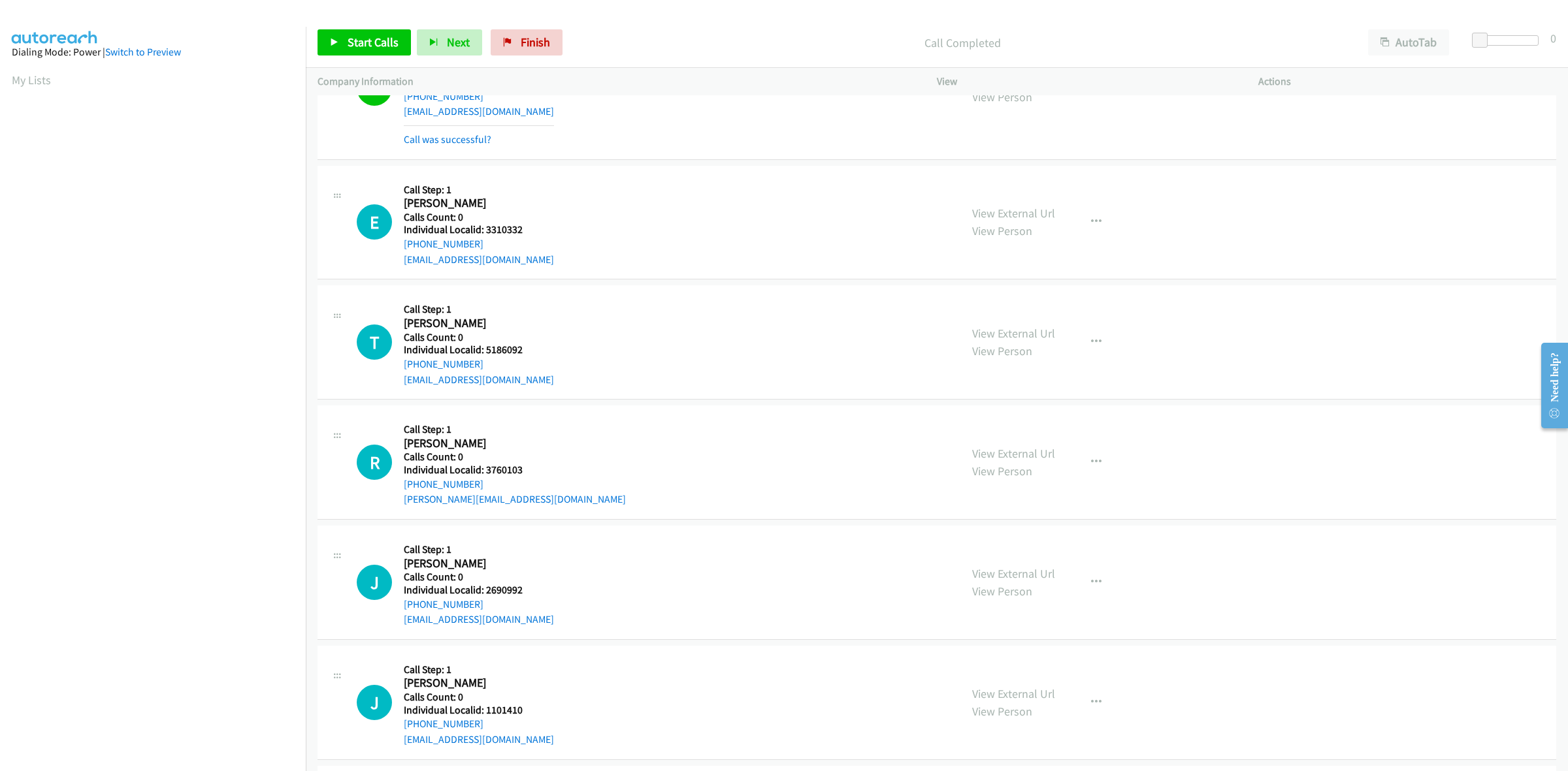
scroll to position [795, 0]
drag, startPoint x: 526, startPoint y: 226, endPoint x: 485, endPoint y: 225, distance: 41.0
click at [485, 225] on h5 "Individual Localid: 3310332" at bounding box center [479, 227] width 150 height 13
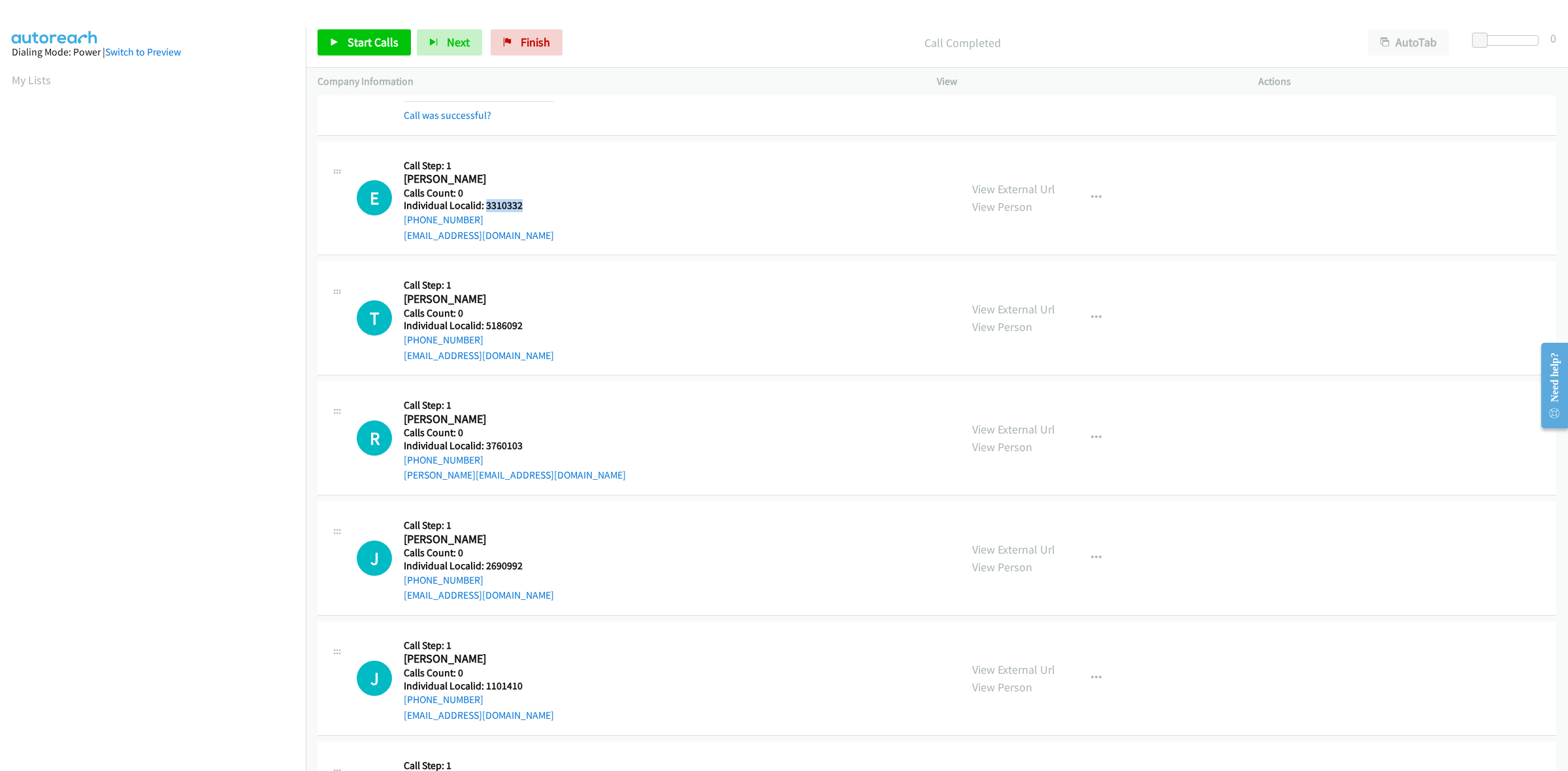
drag, startPoint x: 481, startPoint y: 219, endPoint x: 393, endPoint y: 227, distance: 88.4
click at [393, 227] on div "E Callback Scheduled Call Step: 1 Eric Altbush America/New_York Calls Count: 0 …" at bounding box center [652, 198] width 592 height 90
drag, startPoint x: 524, startPoint y: 207, endPoint x: 487, endPoint y: 209, distance: 37.1
click at [487, 209] on h5 "Individual Localid: 3310332" at bounding box center [479, 205] width 150 height 13
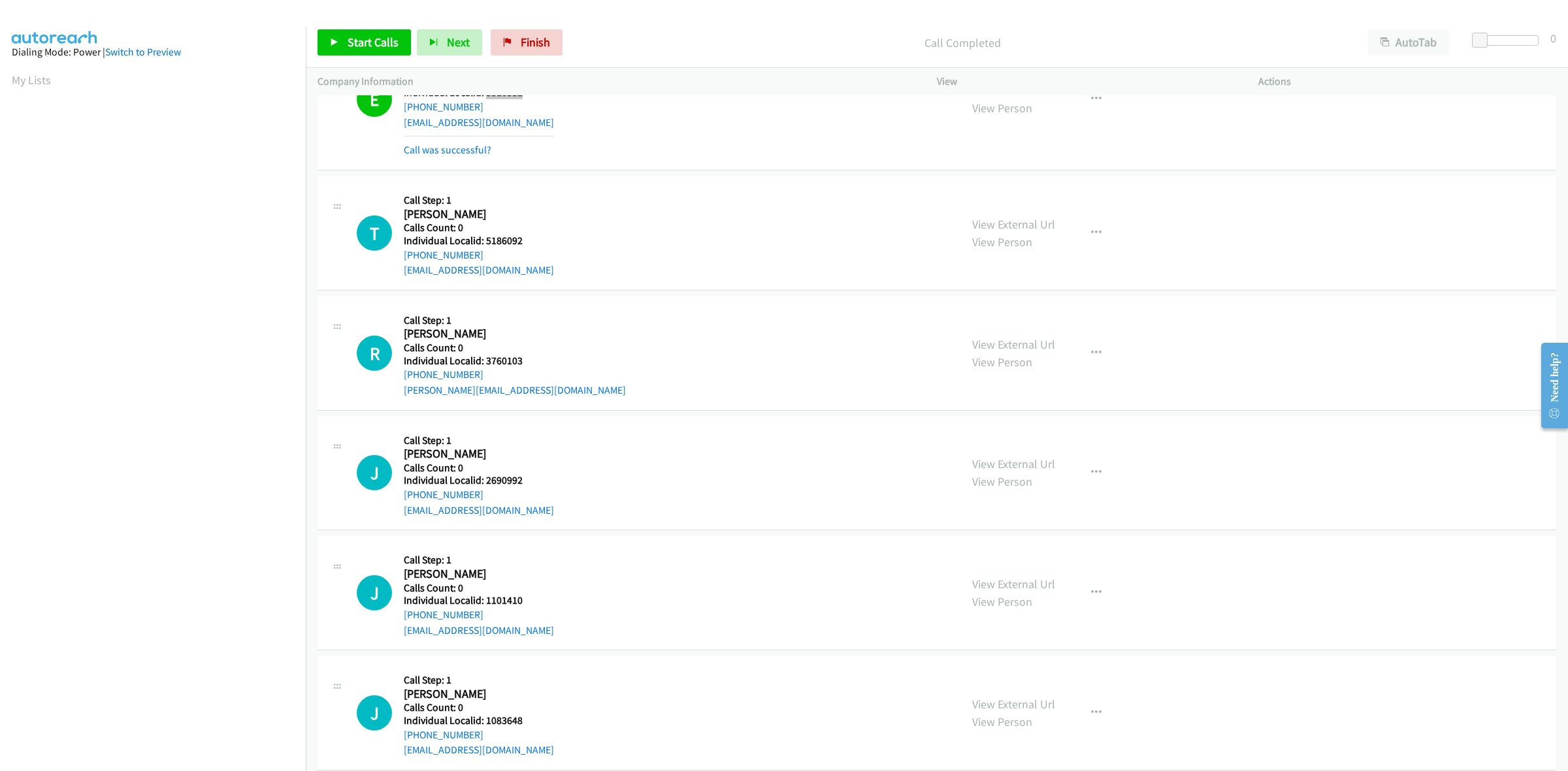
scroll to position [979, 0]
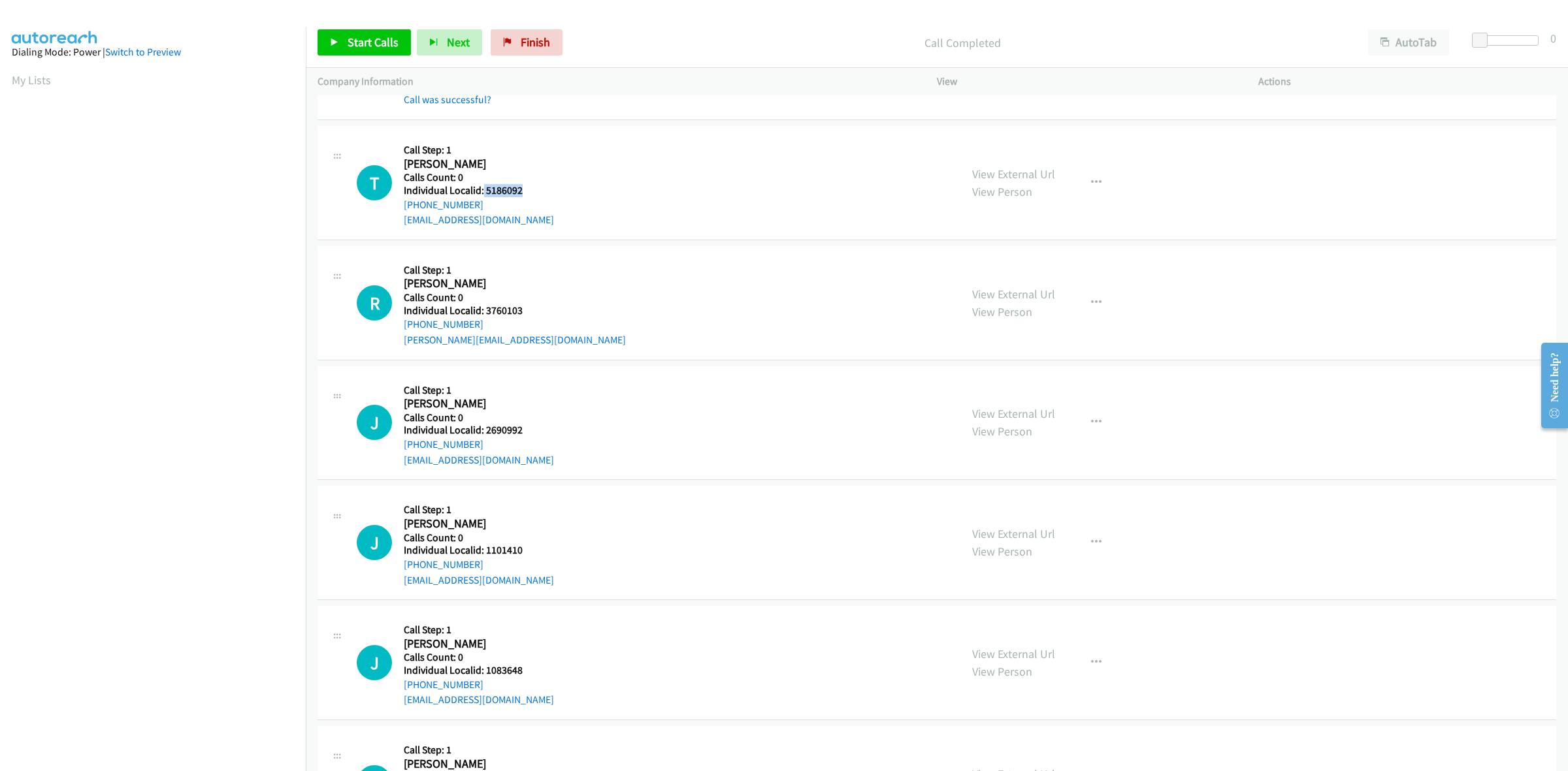
drag, startPoint x: 526, startPoint y: 190, endPoint x: 481, endPoint y: 188, distance: 45.0
click at [481, 188] on h5 "Individual Localid: 5186092" at bounding box center [479, 191] width 150 height 13
click at [608, 173] on div "T Callback Scheduled Call Step: 1 Travis Poole America/New_York Calls Count: 0 …" at bounding box center [652, 183] width 592 height 90
drag, startPoint x: 488, startPoint y: 204, endPoint x: 393, endPoint y: 210, distance: 95.2
click at [393, 210] on div "T Callback Scheduled Call Step: 1 Travis Poole America/New_York Calls Count: 0 …" at bounding box center [652, 183] width 592 height 90
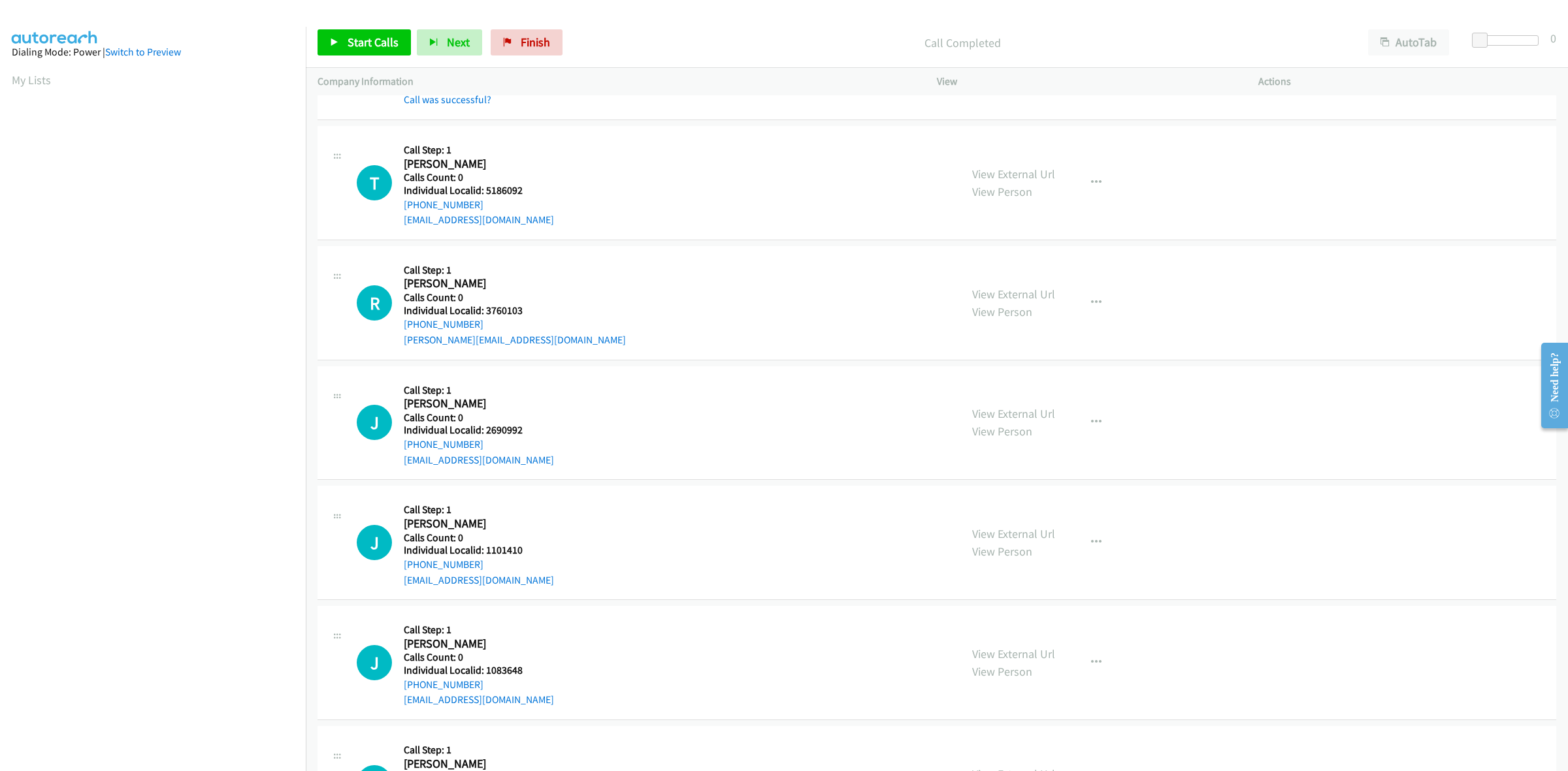
click at [585, 194] on div "T Callback Scheduled Call Step: 1 Travis Poole America/New_York Calls Count: 0 …" at bounding box center [652, 183] width 592 height 90
drag, startPoint x: 484, startPoint y: 201, endPoint x: 404, endPoint y: 202, distance: 80.0
click at [404, 202] on div "+1 336-953-5069" at bounding box center [479, 205] width 150 height 16
drag, startPoint x: 523, startPoint y: 192, endPoint x: 482, endPoint y: 191, distance: 41.0
click at [482, 191] on h5 "Individual Localid: 5186092" at bounding box center [479, 191] width 150 height 13
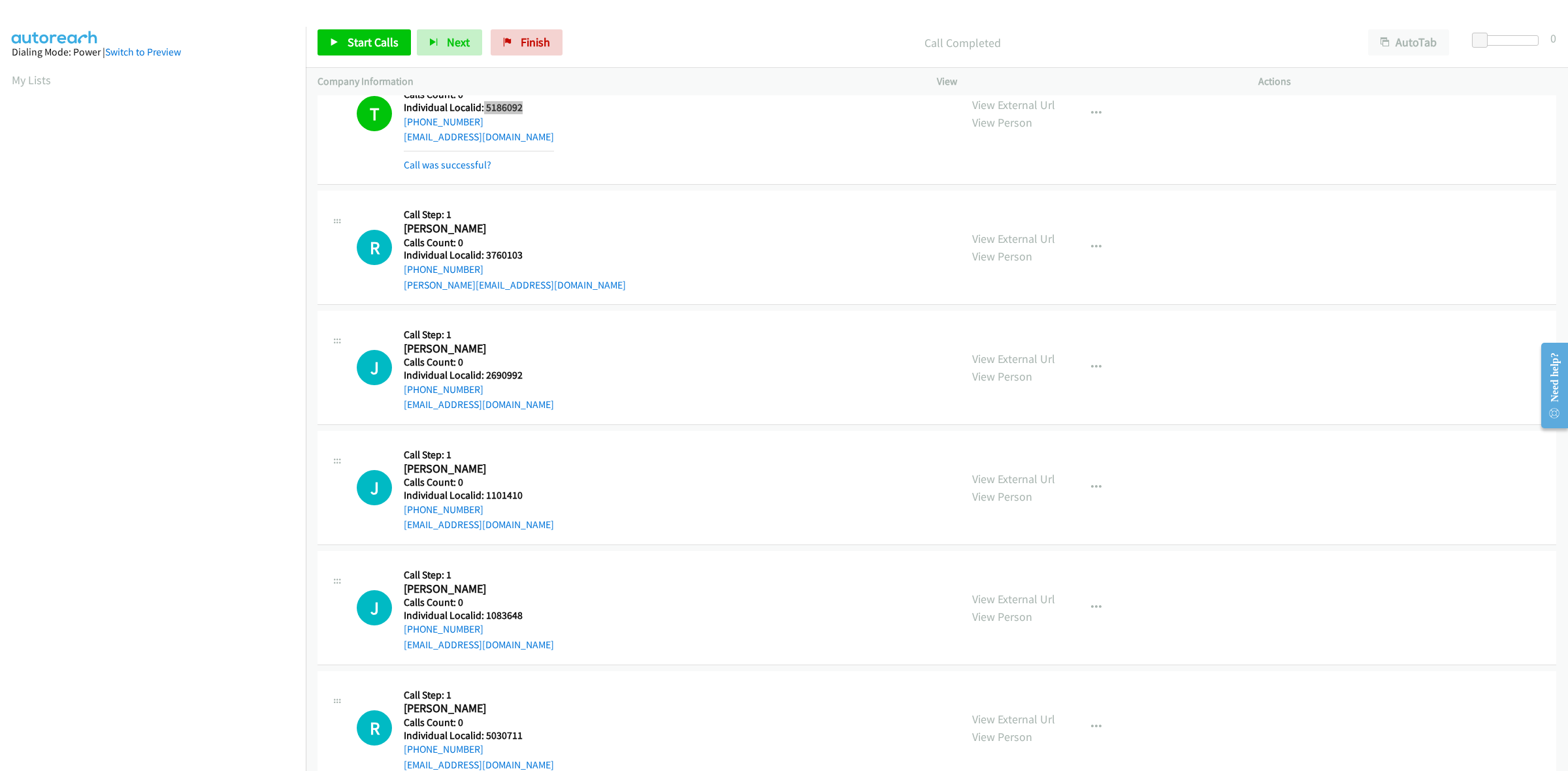
scroll to position [1122, 0]
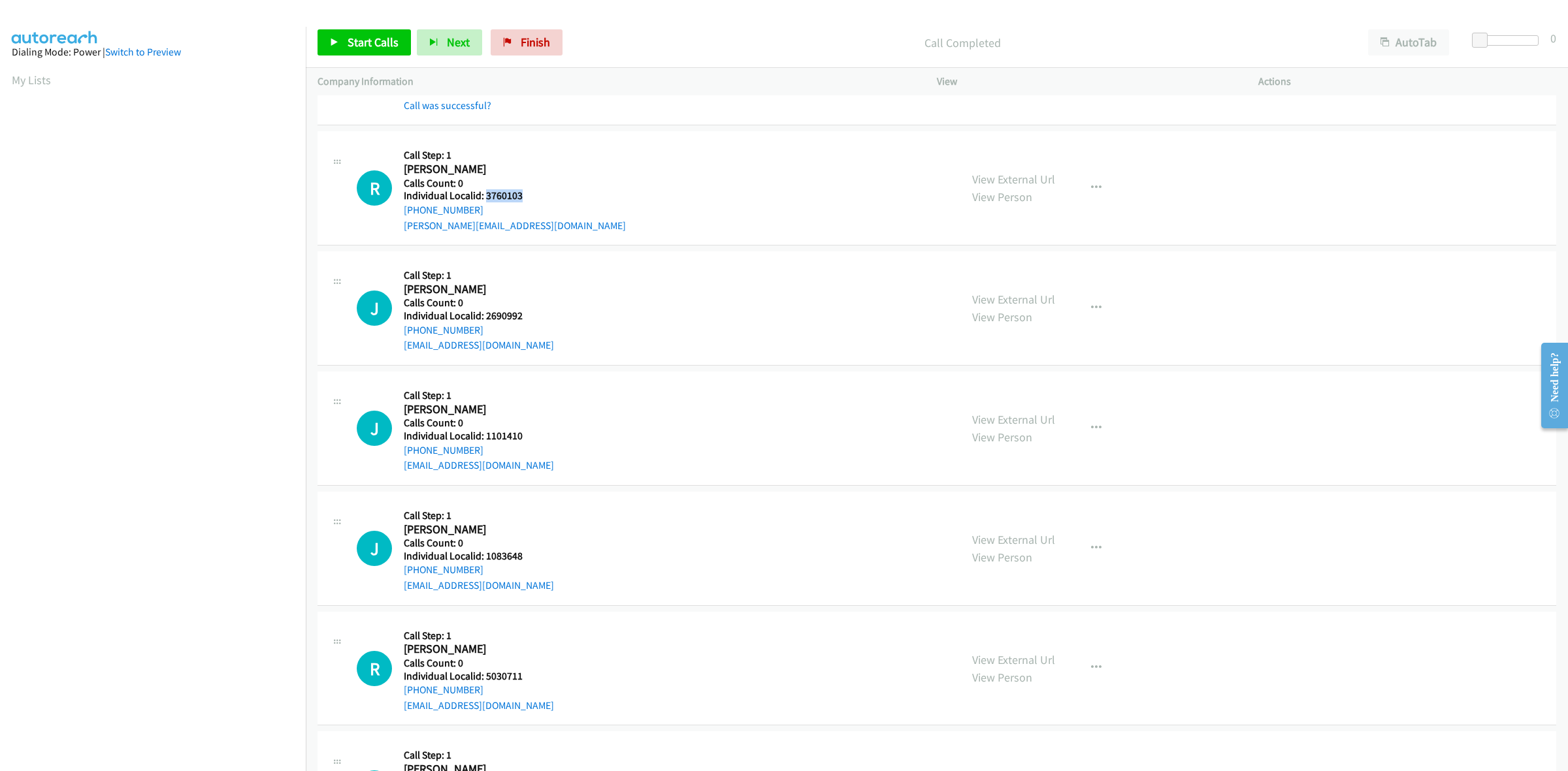
drag, startPoint x: 514, startPoint y: 195, endPoint x: 483, endPoint y: 195, distance: 31.0
click at [483, 195] on h5 "Individual Localid: 3760103" at bounding box center [515, 196] width 222 height 13
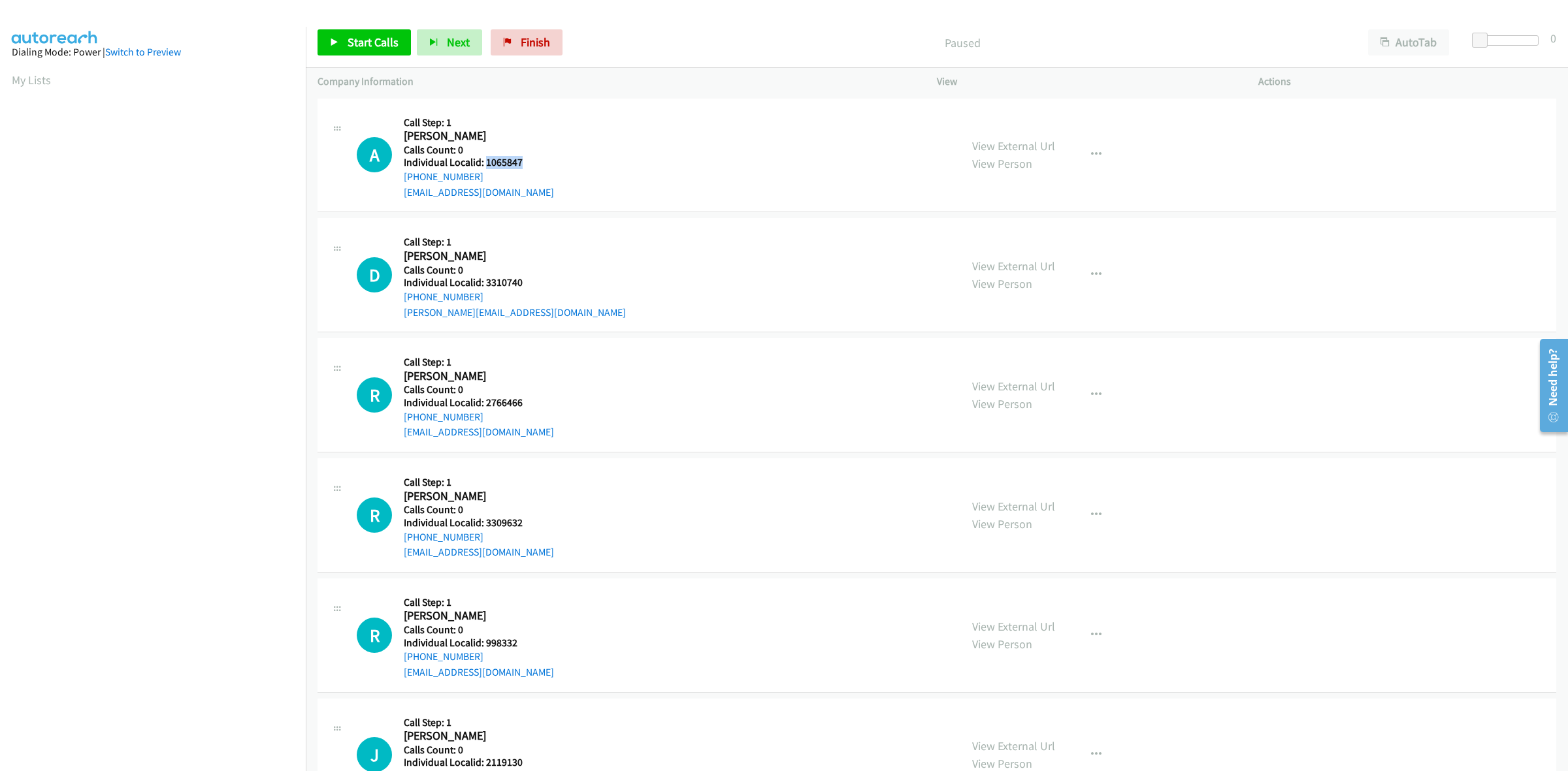
drag, startPoint x: 522, startPoint y: 160, endPoint x: 484, endPoint y: 161, distance: 38.0
click at [484, 161] on h5 "Individual Localid: 1065847" at bounding box center [479, 163] width 150 height 13
copy h5 "1065847"
click at [589, 141] on div "A Callback Scheduled Call Step: 1 [PERSON_NAME] America/New_York Calls Count: 0…" at bounding box center [652, 155] width 592 height 90
